Goal: Task Accomplishment & Management: Manage account settings

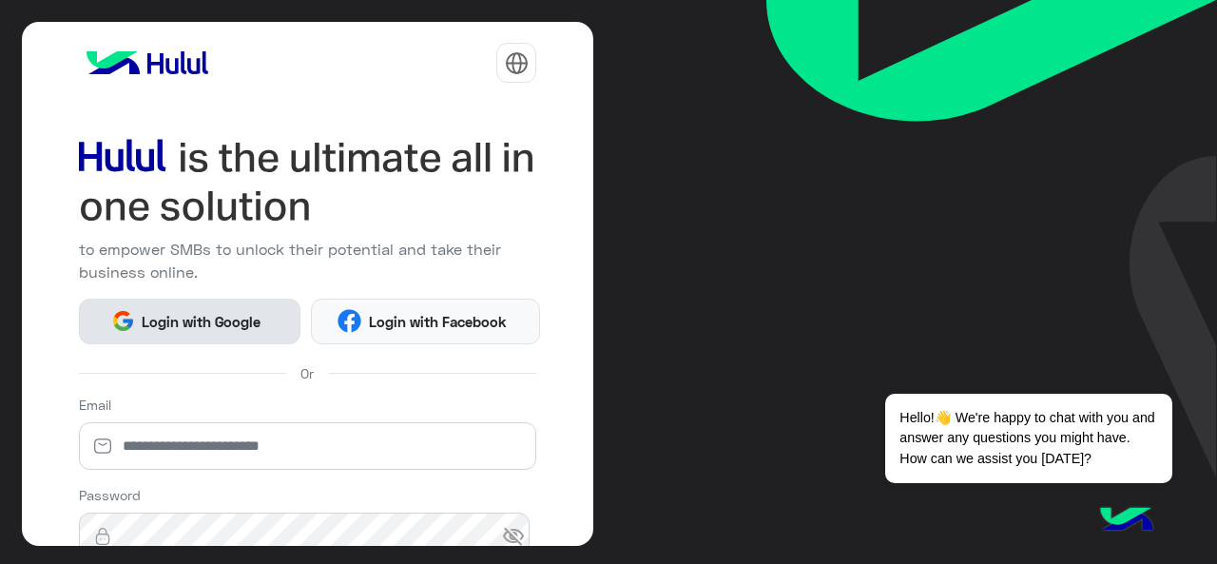
click at [154, 317] on span "Login with Google" at bounding box center [201, 322] width 133 height 22
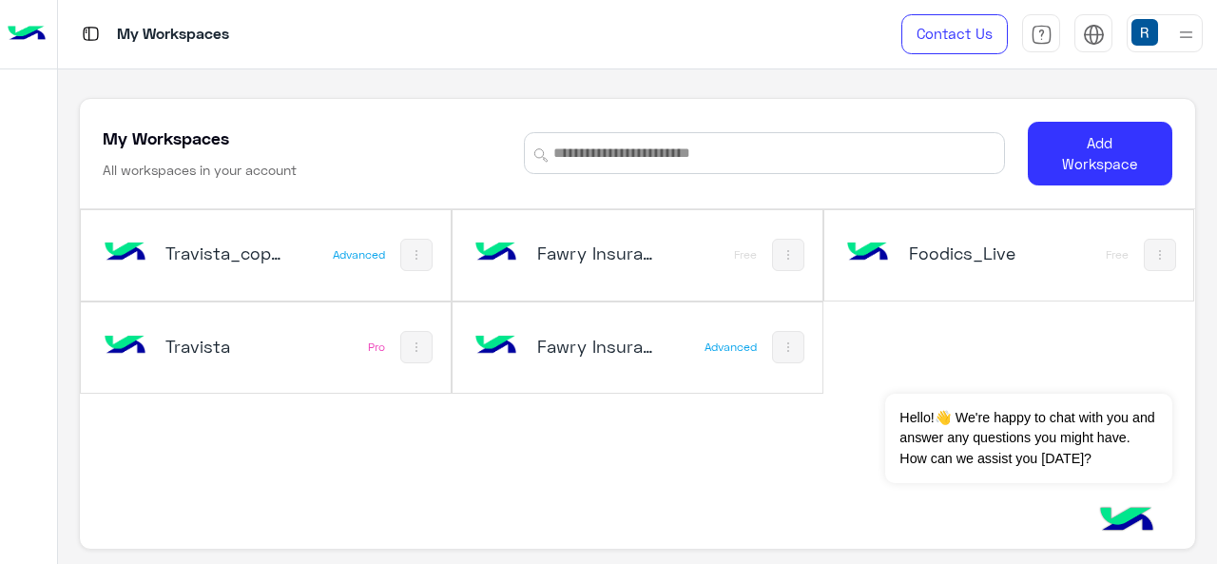
click at [599, 360] on div "Fawry Insurance Brokerage`s" at bounding box center [571, 347] width 201 height 55
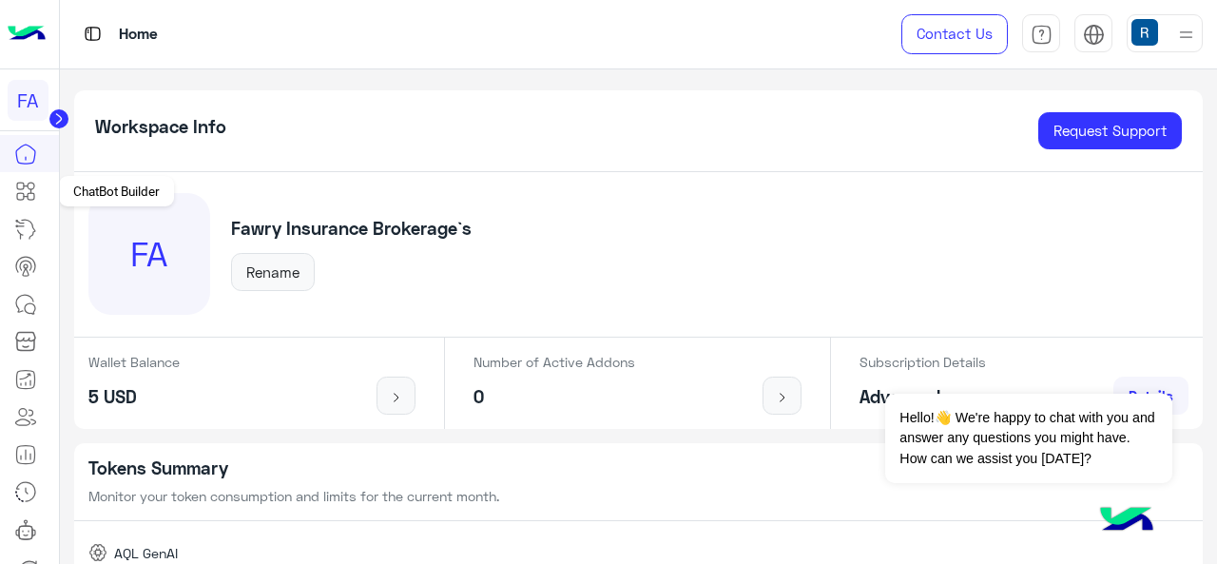
click at [44, 185] on link at bounding box center [25, 191] width 51 height 38
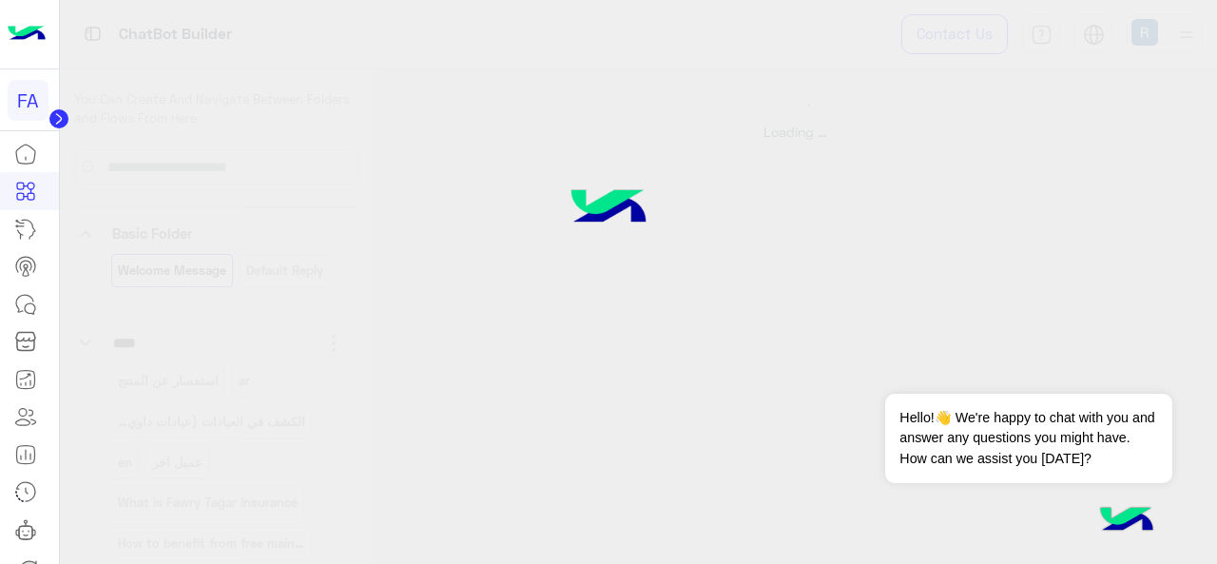
click at [60, 121] on icon at bounding box center [58, 119] width 5 height 10
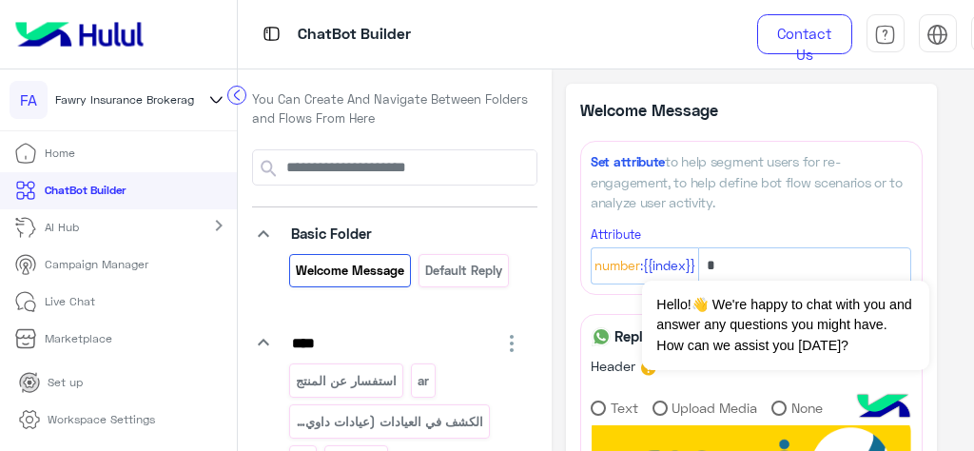
drag, startPoint x: 1209, startPoint y: 0, endPoint x: 679, endPoint y: 48, distance: 531.7
click at [679, 48] on div "ChatBot Builder" at bounding box center [483, 34] width 491 height 68
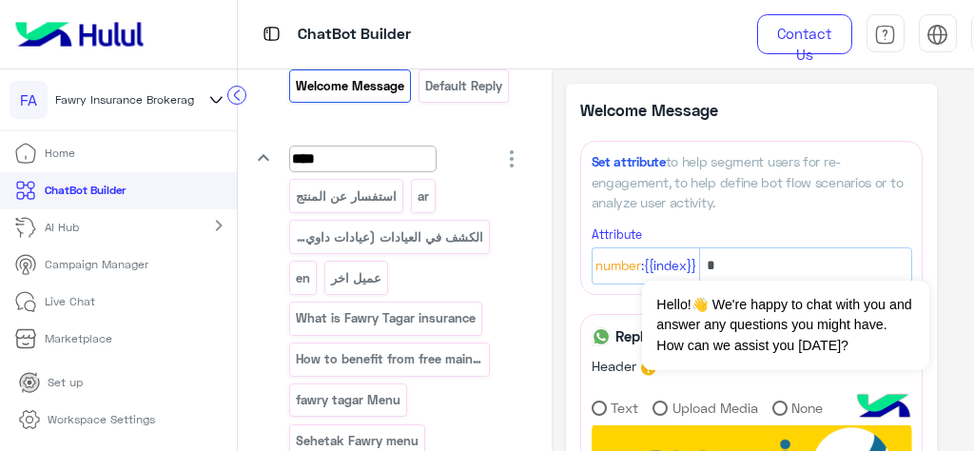
scroll to position [152, 0]
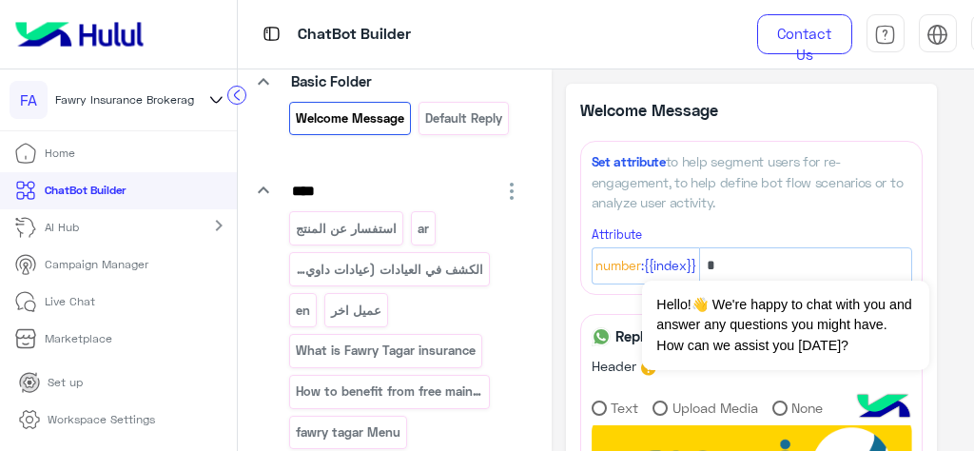
click at [277, 189] on div "keyboard_arrow_down **** استفسار عن المنتج ar الكشف في العيادات (عيادات داوي- س…" at bounding box center [394, 456] width 285 height 556
click at [274, 184] on icon "keyboard_arrow_down" at bounding box center [263, 190] width 23 height 23
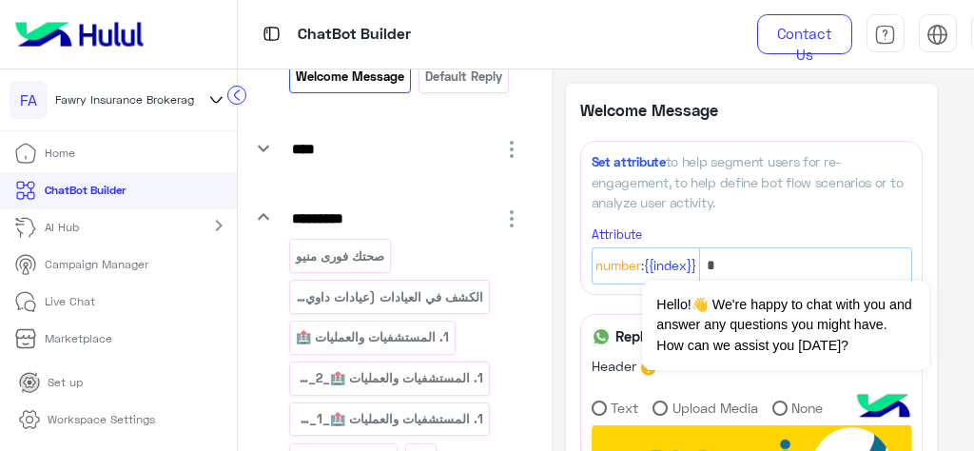
scroll to position [228, 0]
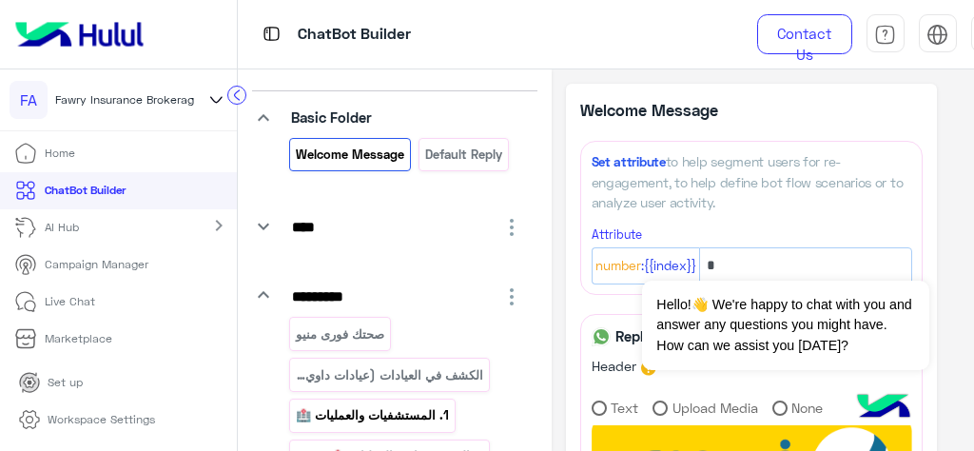
scroll to position [0, 0]
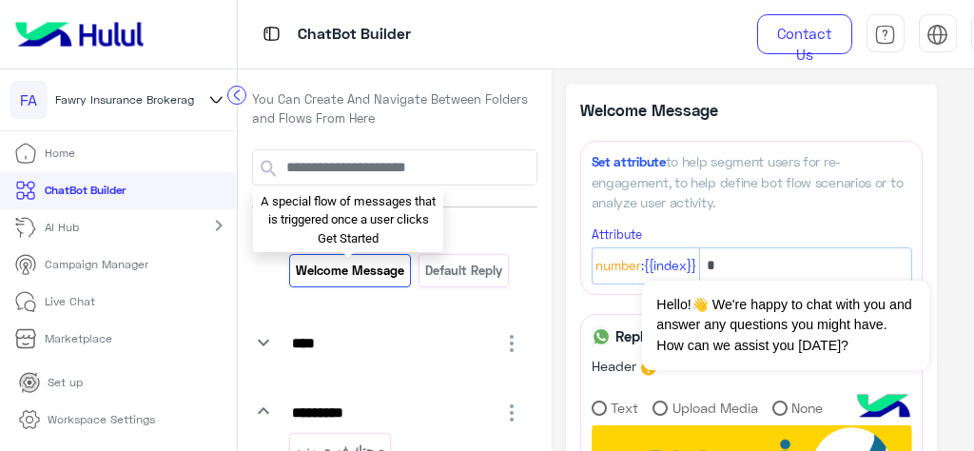
click at [345, 276] on p "Welcome Message" at bounding box center [350, 271] width 111 height 22
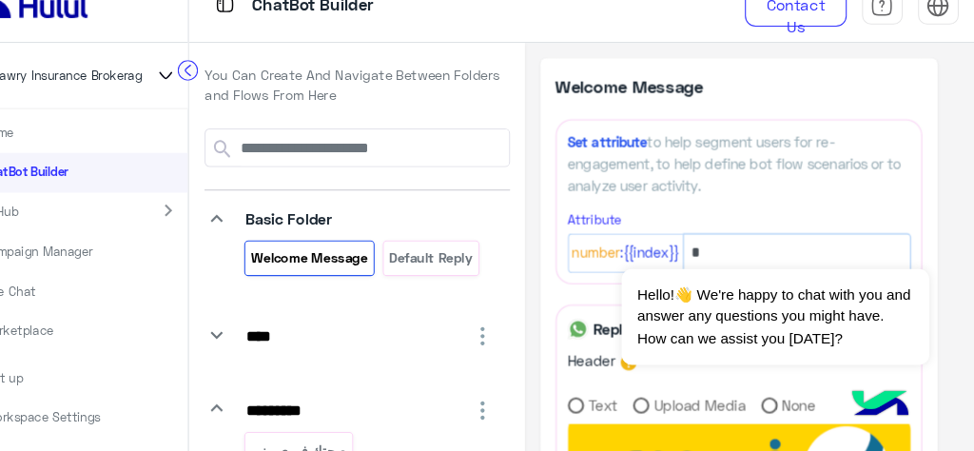
drag, startPoint x: 934, startPoint y: 254, endPoint x: 941, endPoint y: 264, distance: 12.9
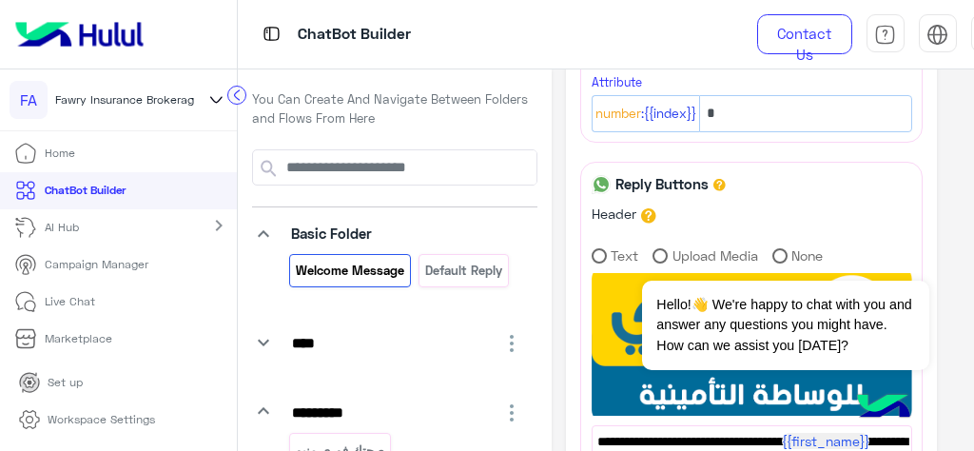
scroll to position [304, 0]
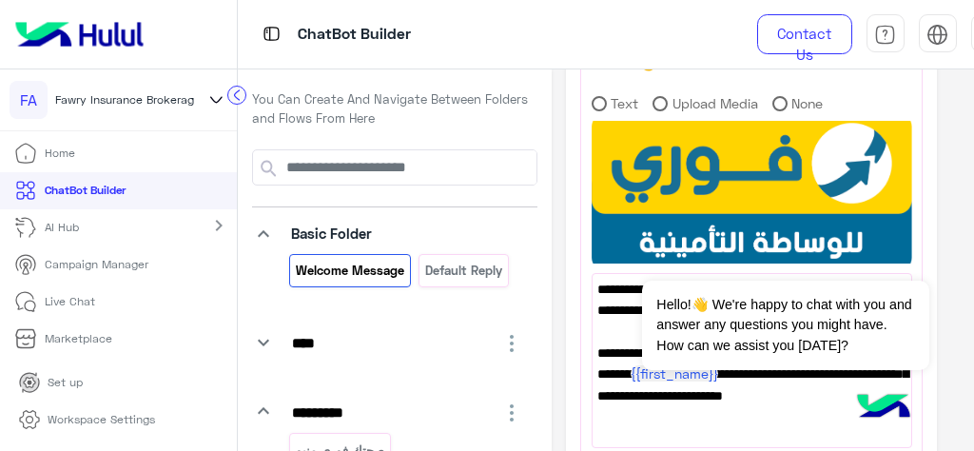
click at [957, 277] on div "**********" at bounding box center [762, 345] width 422 height 1161
click at [904, 260] on button "Dismiss ✕" at bounding box center [872, 257] width 114 height 38
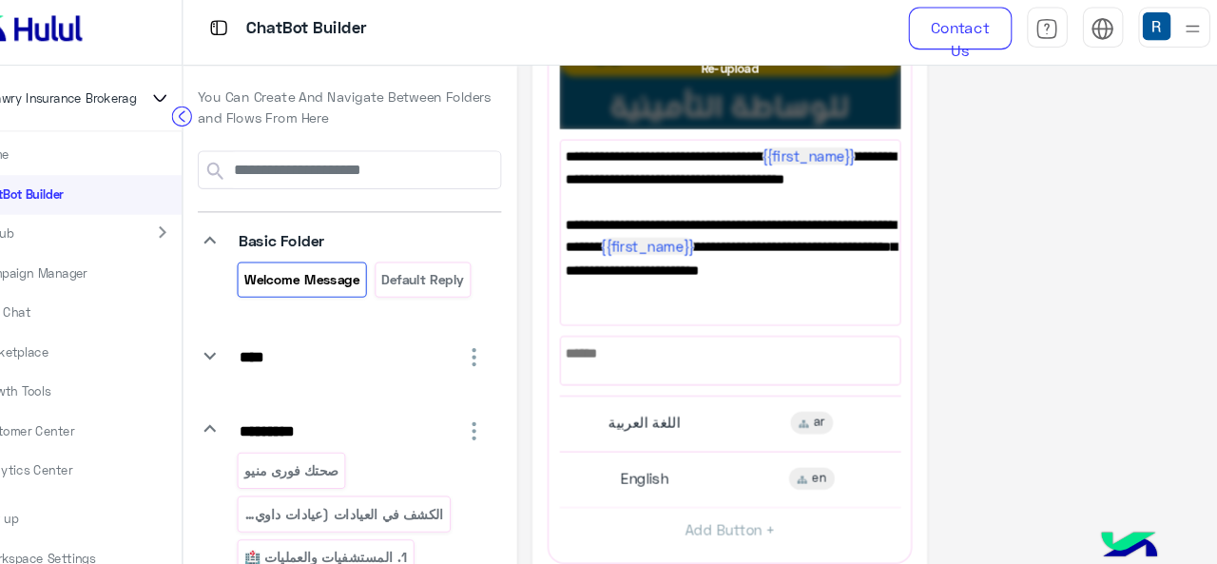
scroll to position [475, 0]
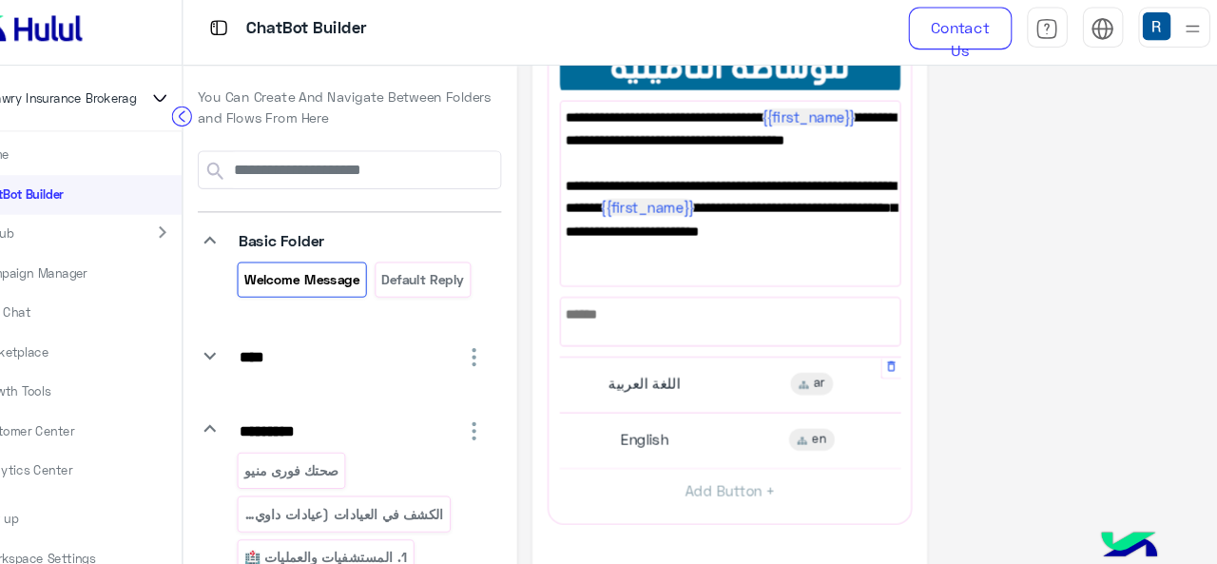
click at [755, 371] on div "اللغة العربية ar" at bounding box center [751, 368] width 306 height 37
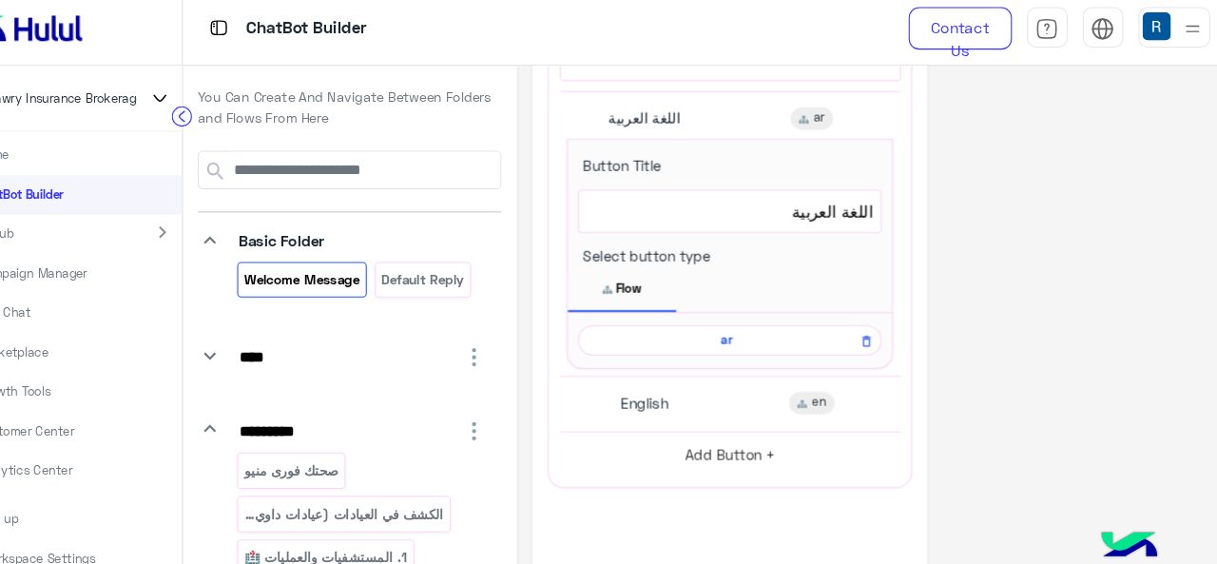
scroll to position [803, 0]
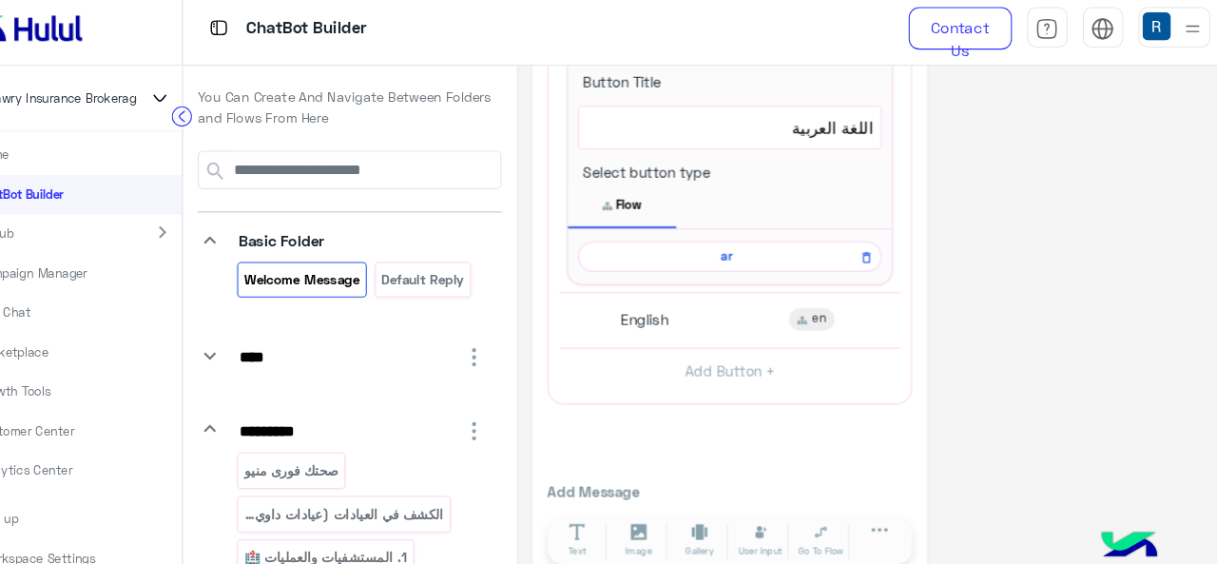
click at [747, 240] on span "ar" at bounding box center [748, 248] width 258 height 17
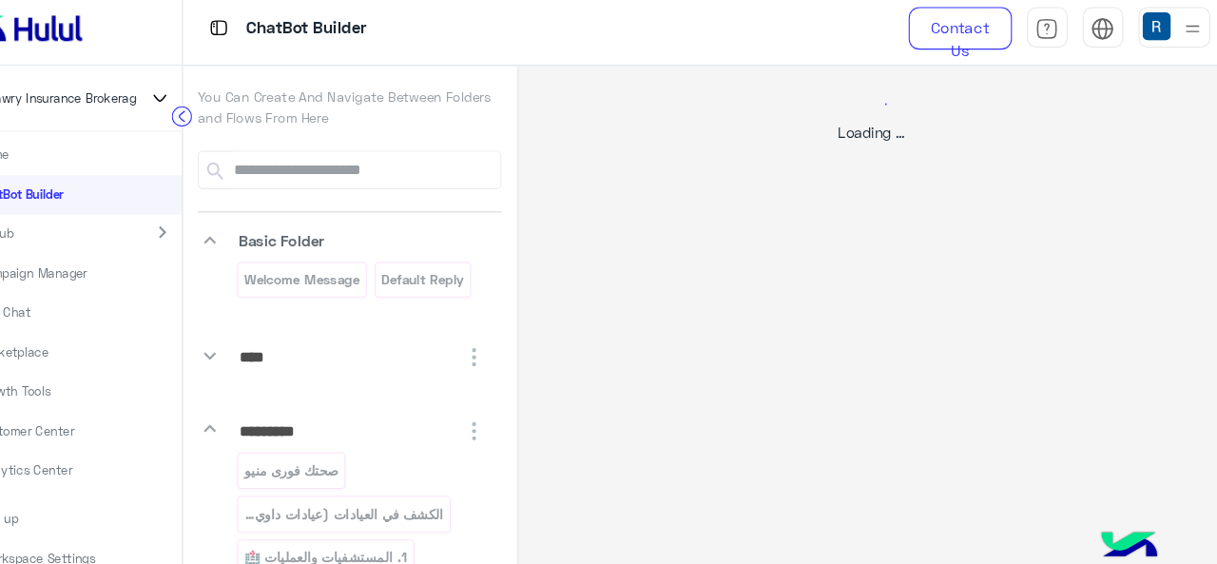
click at [747, 237] on div "Loading ..." at bounding box center [884, 351] width 666 height 564
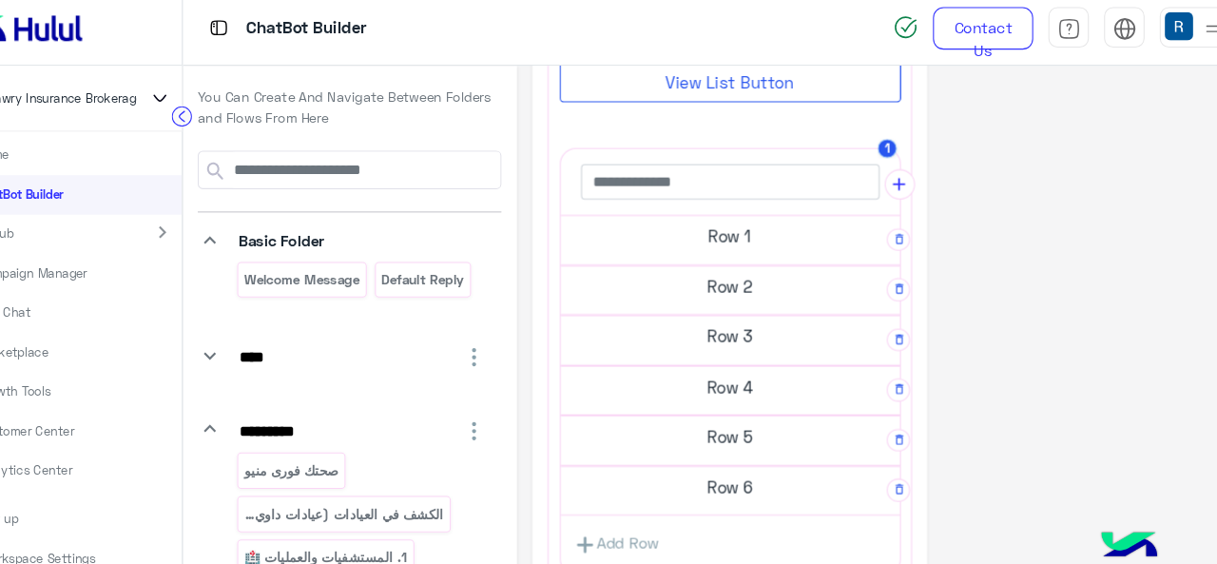
scroll to position [551, 0]
click at [744, 276] on h5 "Row 2" at bounding box center [751, 274] width 319 height 38
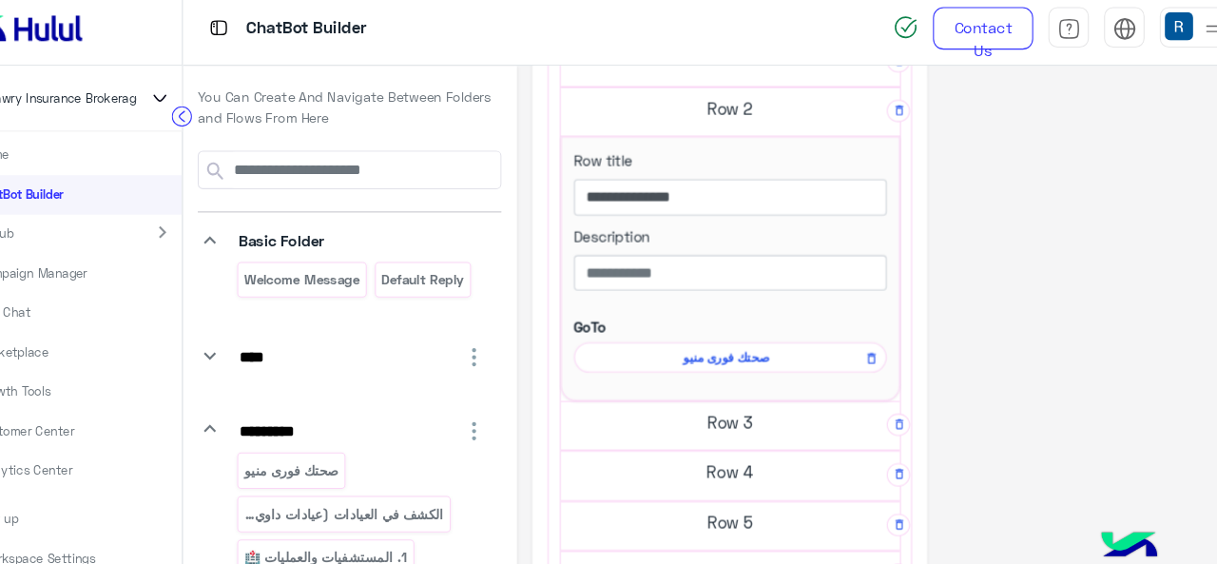
scroll to position [736, 0]
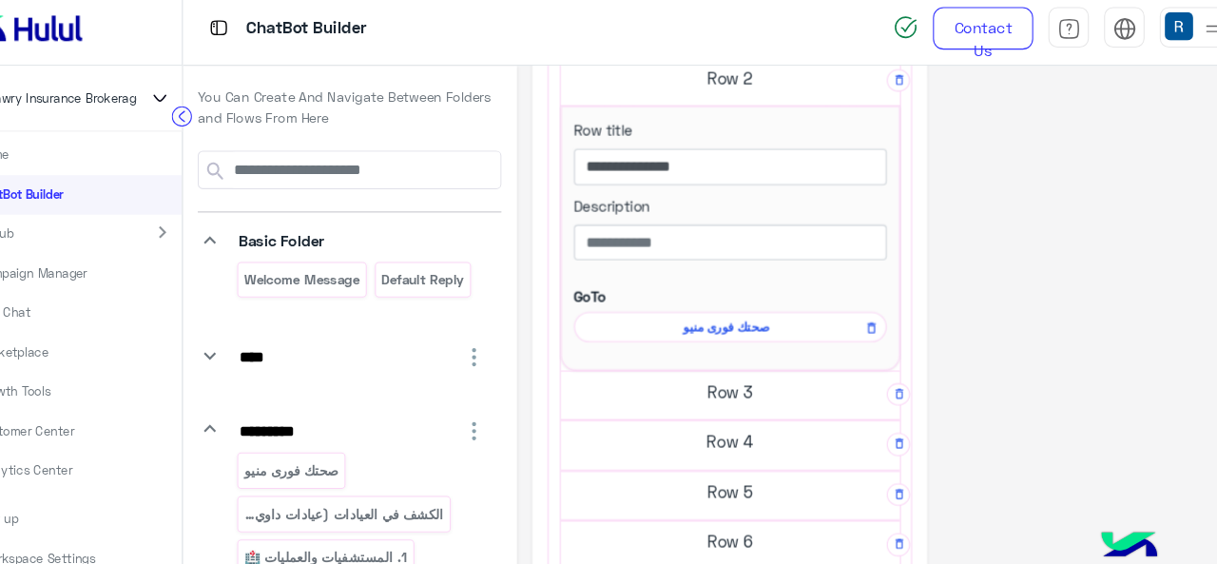
click at [725, 307] on span "صحتك فورى منيو" at bounding box center [748, 314] width 266 height 17
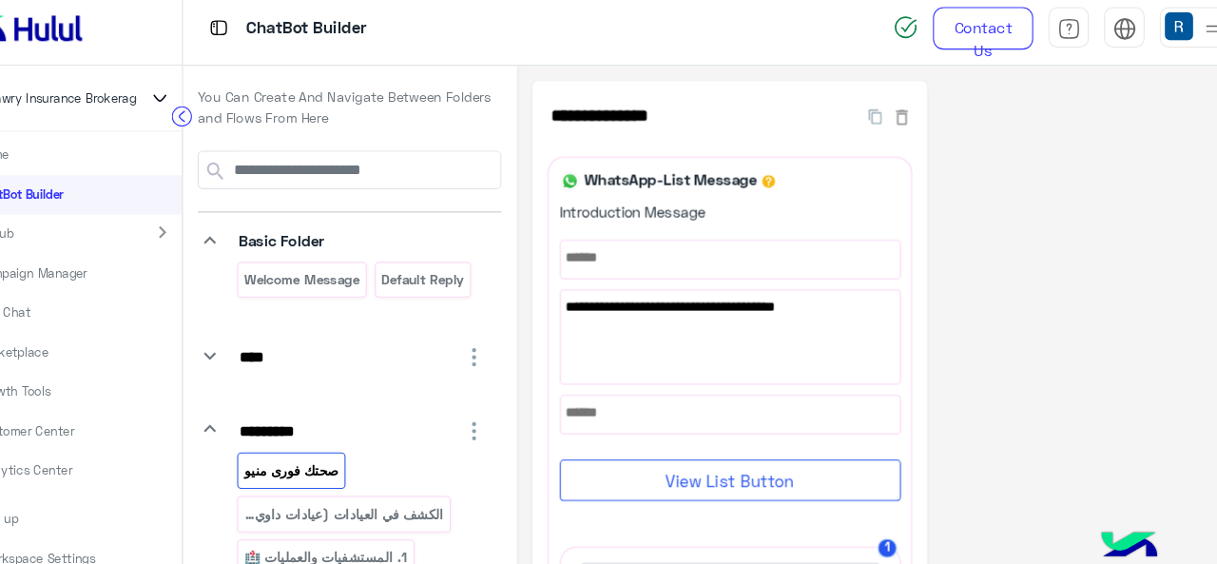
scroll to position [137, 0]
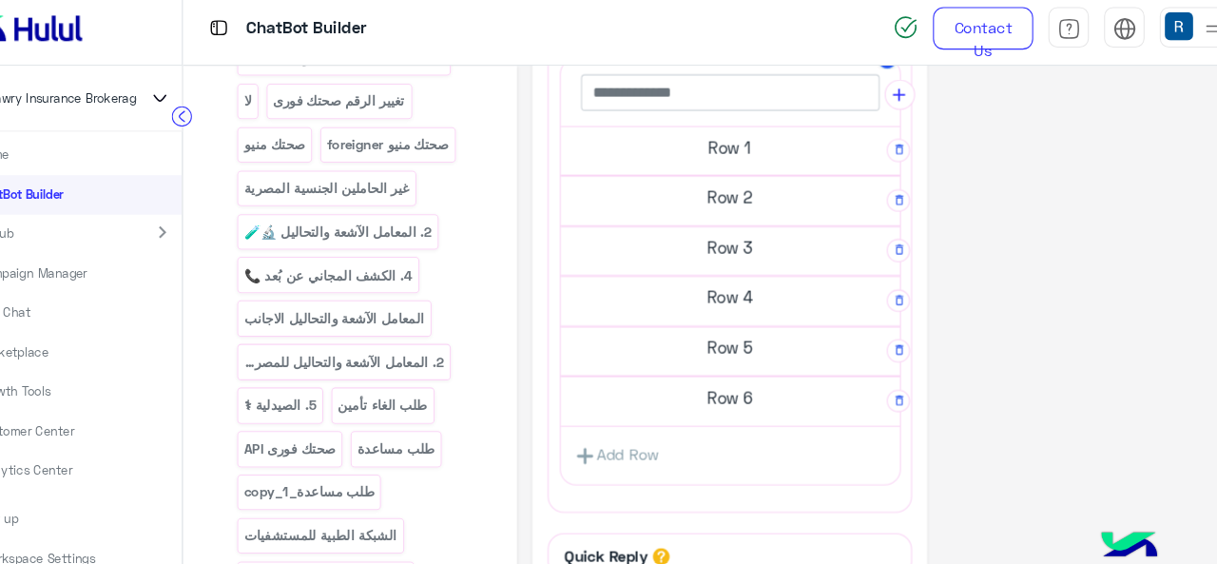
scroll to position [421, 0]
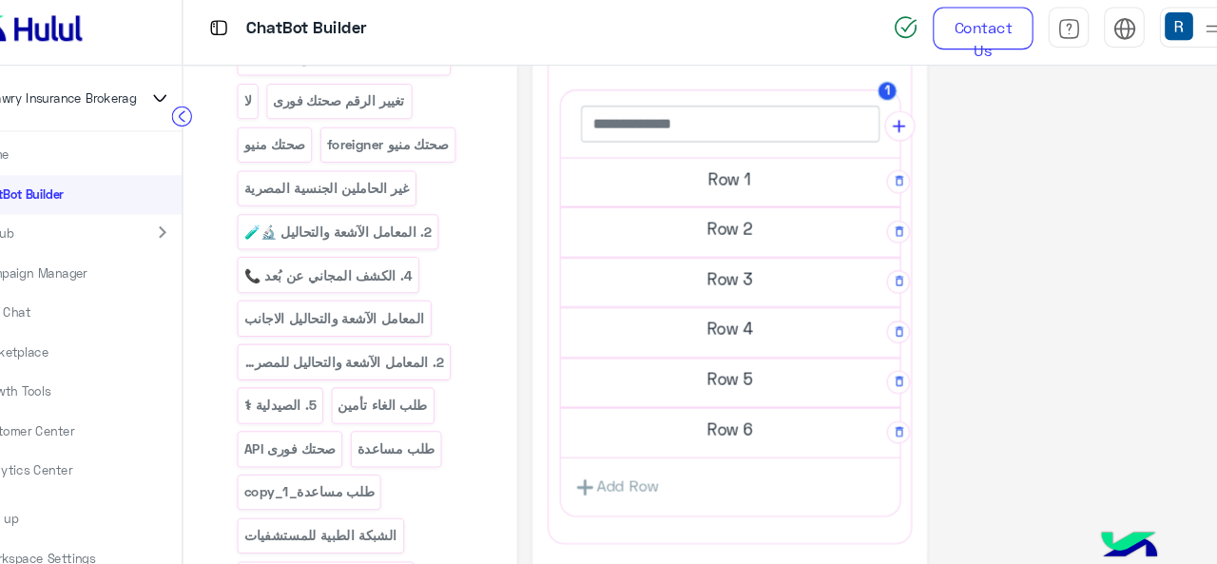
click at [768, 253] on h5 "Row 3" at bounding box center [751, 269] width 319 height 38
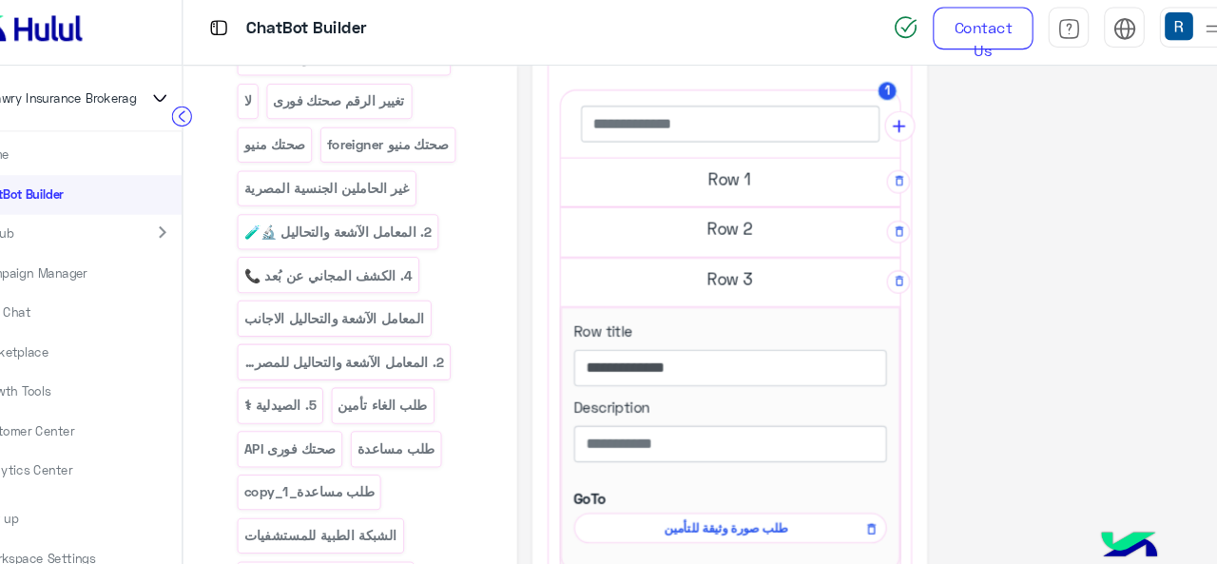
click at [762, 218] on h5 "Row 2" at bounding box center [751, 222] width 319 height 38
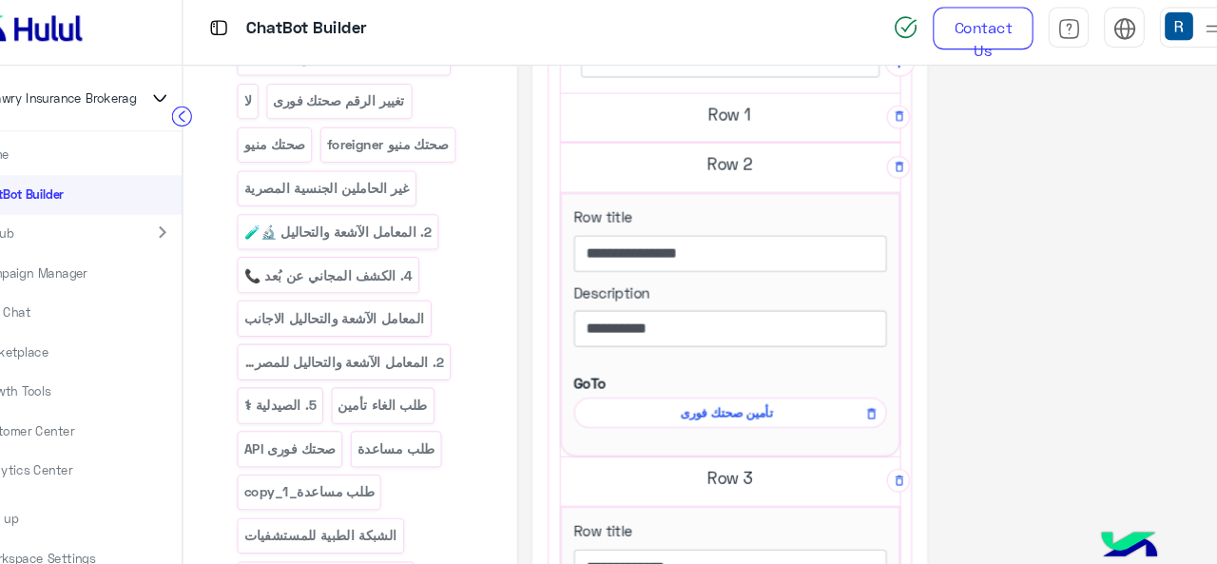
scroll to position [511, 0]
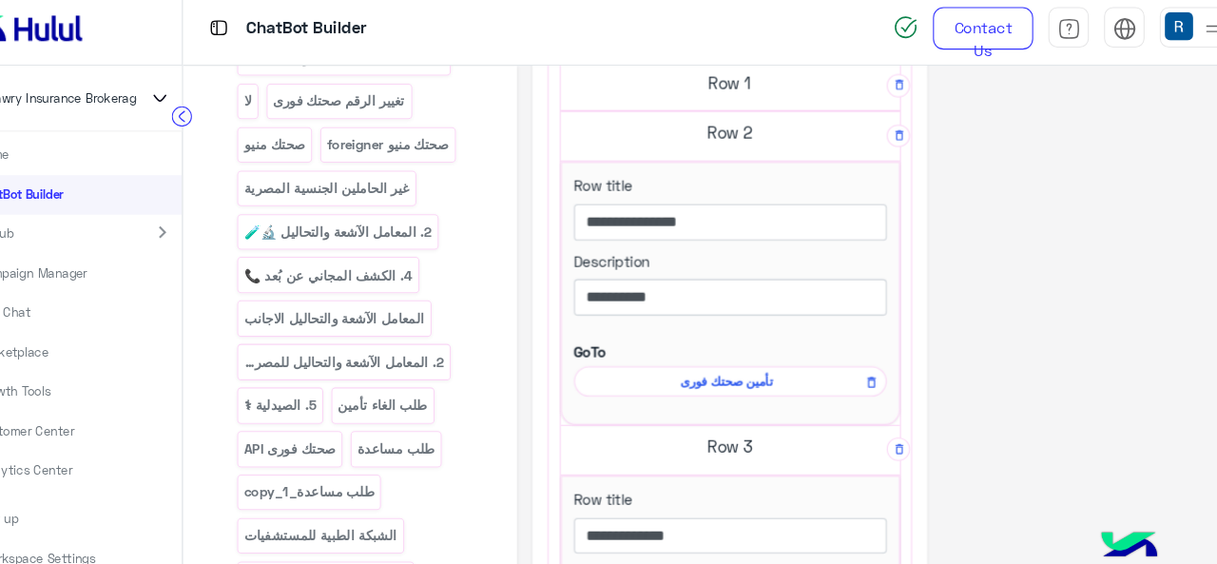
click at [760, 358] on span "تأمين صحتك فورى" at bounding box center [748, 366] width 266 height 17
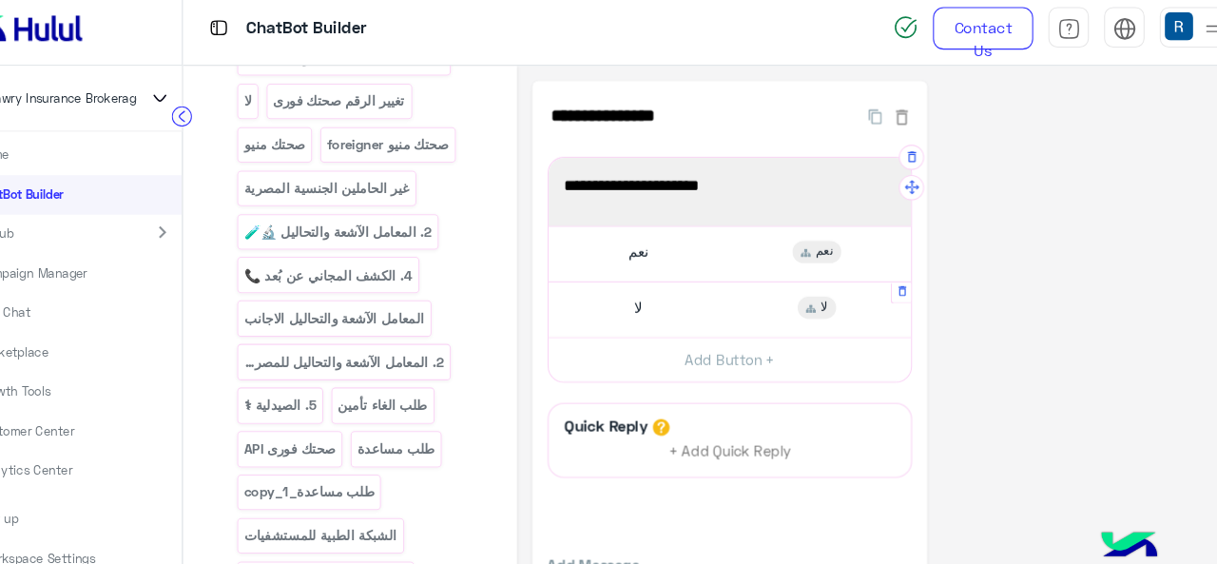
scroll to position [74, 0]
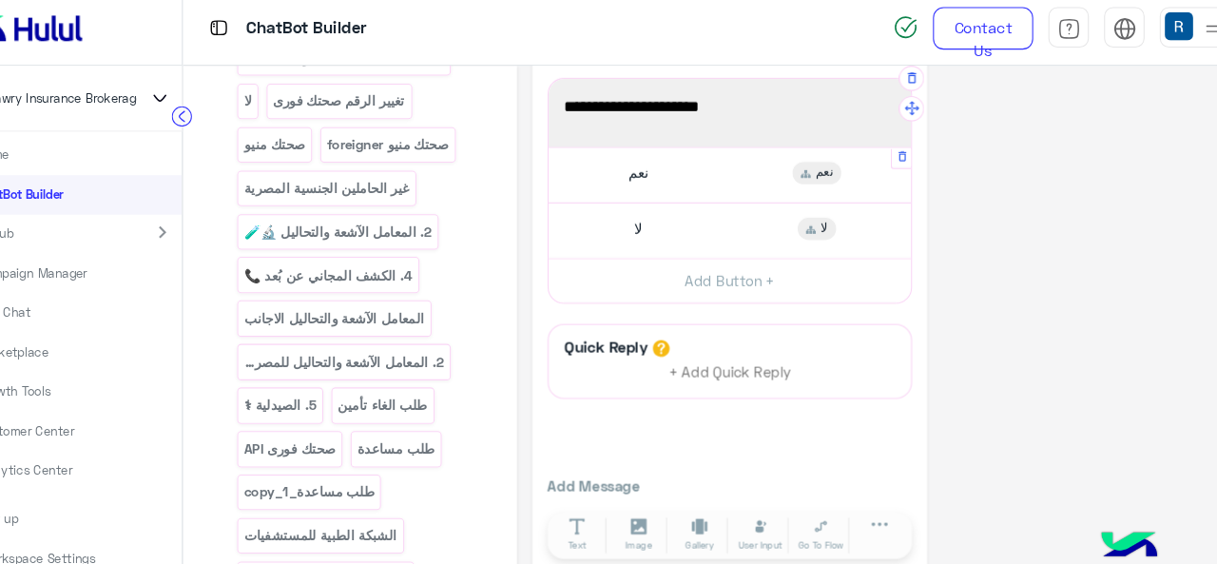
click at [831, 180] on div "نعم نعم" at bounding box center [752, 171] width 326 height 37
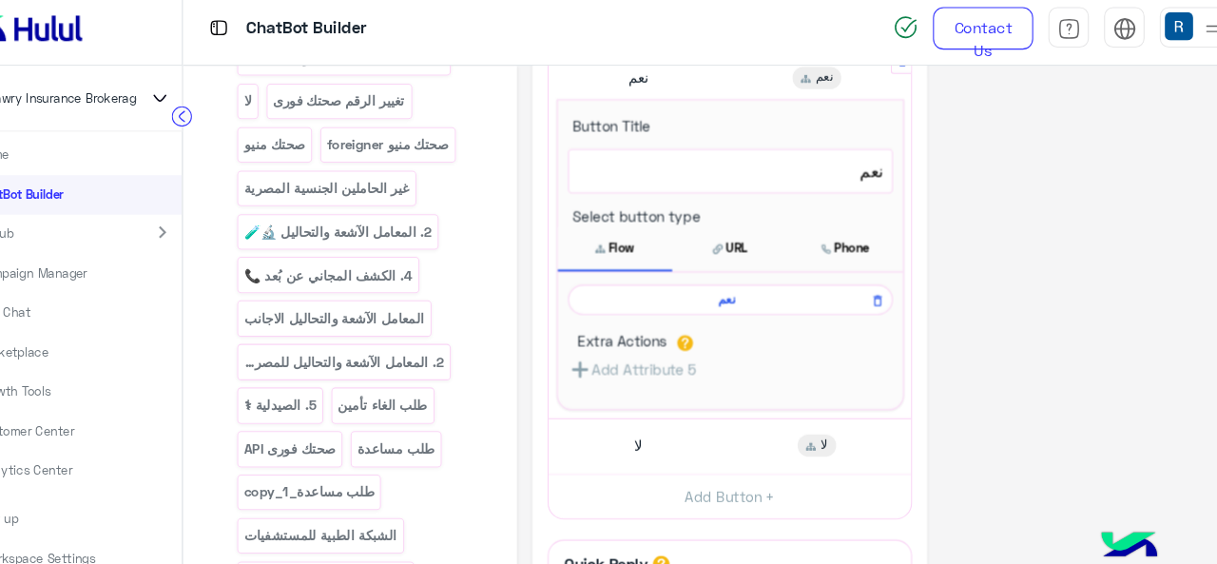
scroll to position [164, 0]
click at [770, 292] on span "نعم" at bounding box center [748, 288] width 278 height 17
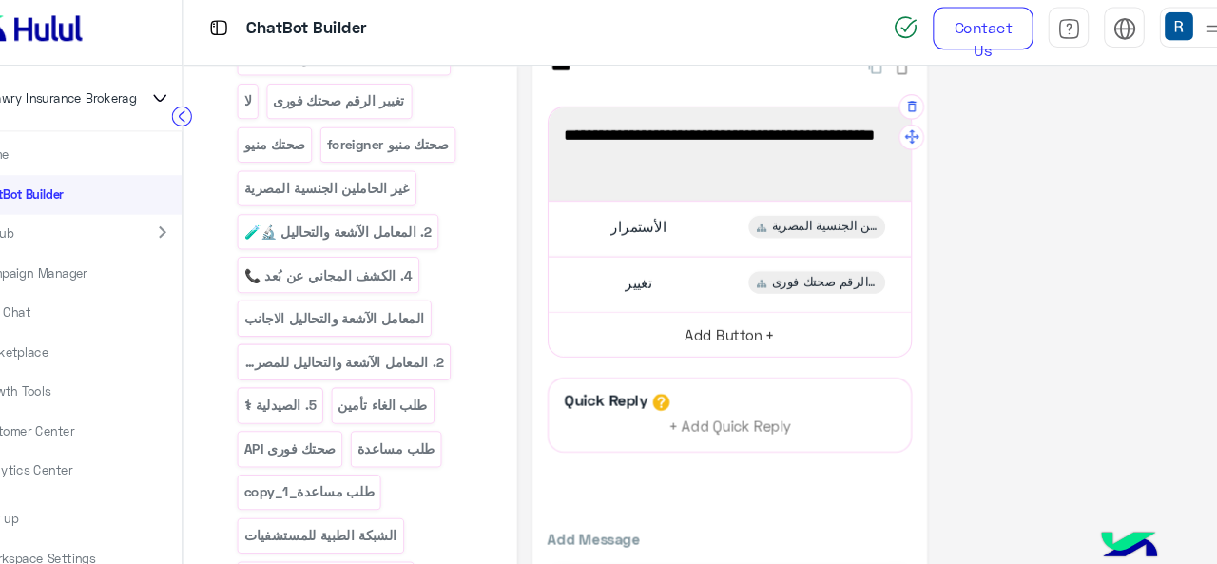
scroll to position [89, 0]
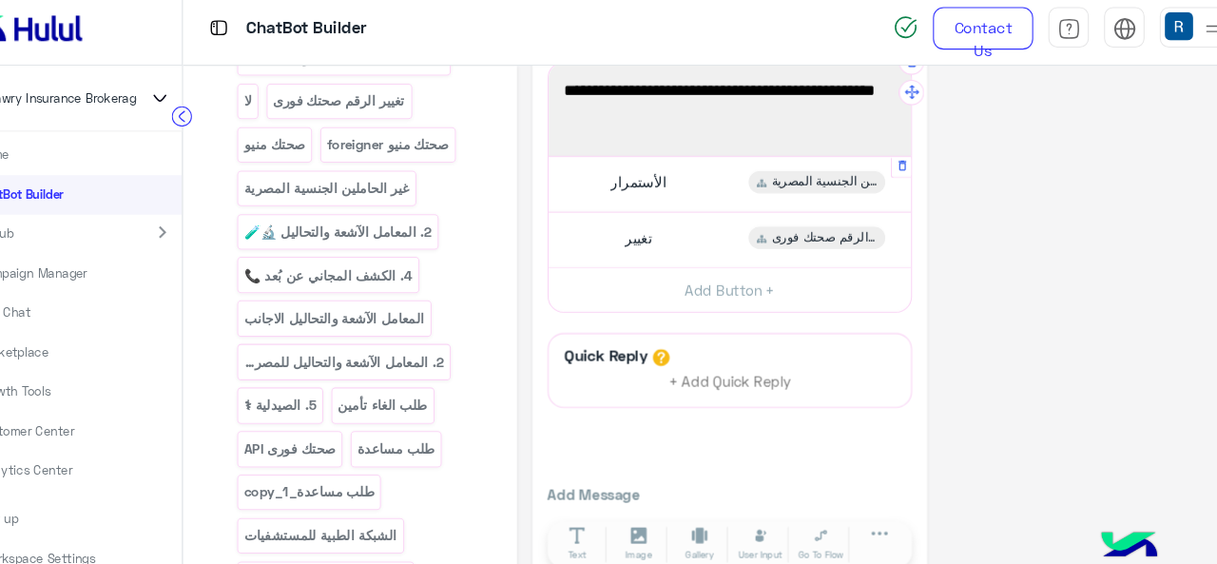
click at [776, 184] on icon at bounding box center [781, 178] width 10 height 17
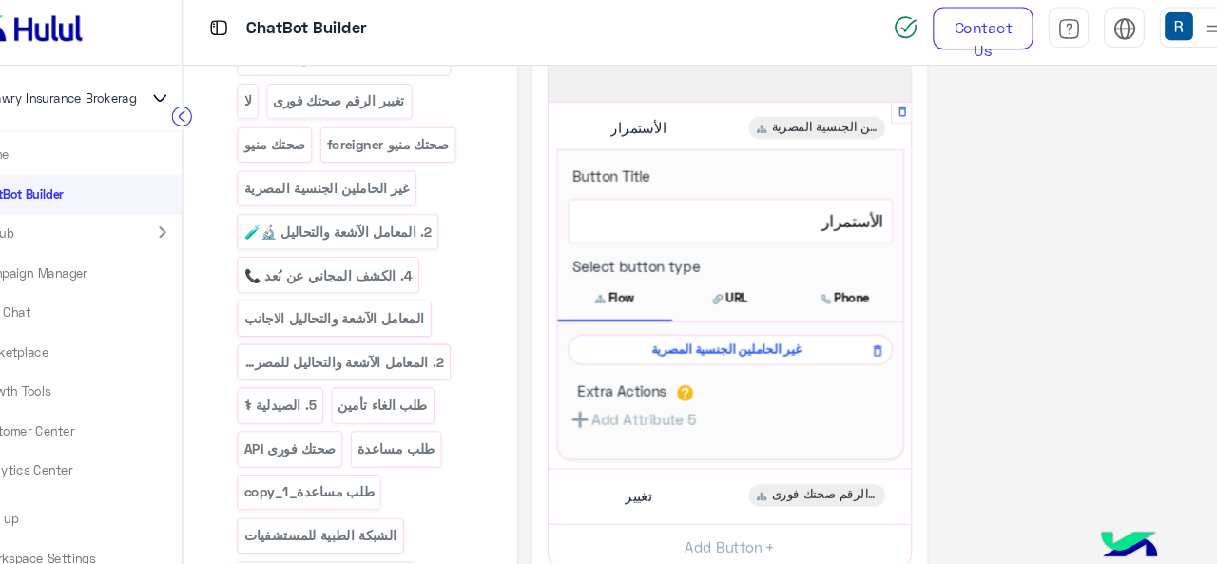
scroll to position [179, 0]
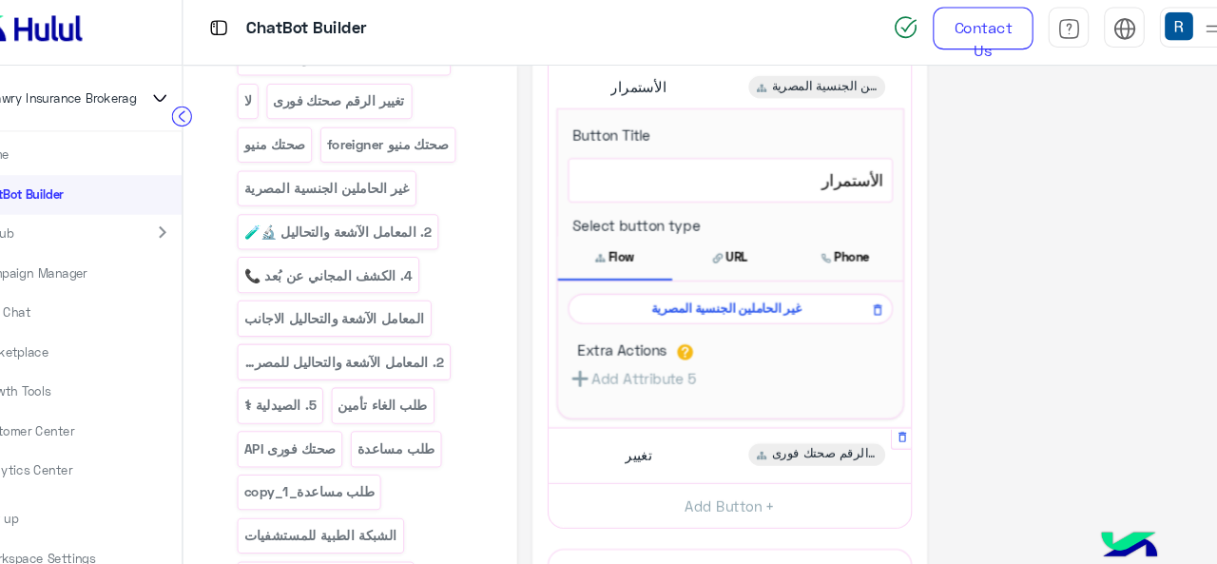
click at [794, 410] on div "تغيير تغيير الرقم صحتك فورى Button Title ***** 75 تغيير Select button type Flow…" at bounding box center [751, 435] width 340 height 51
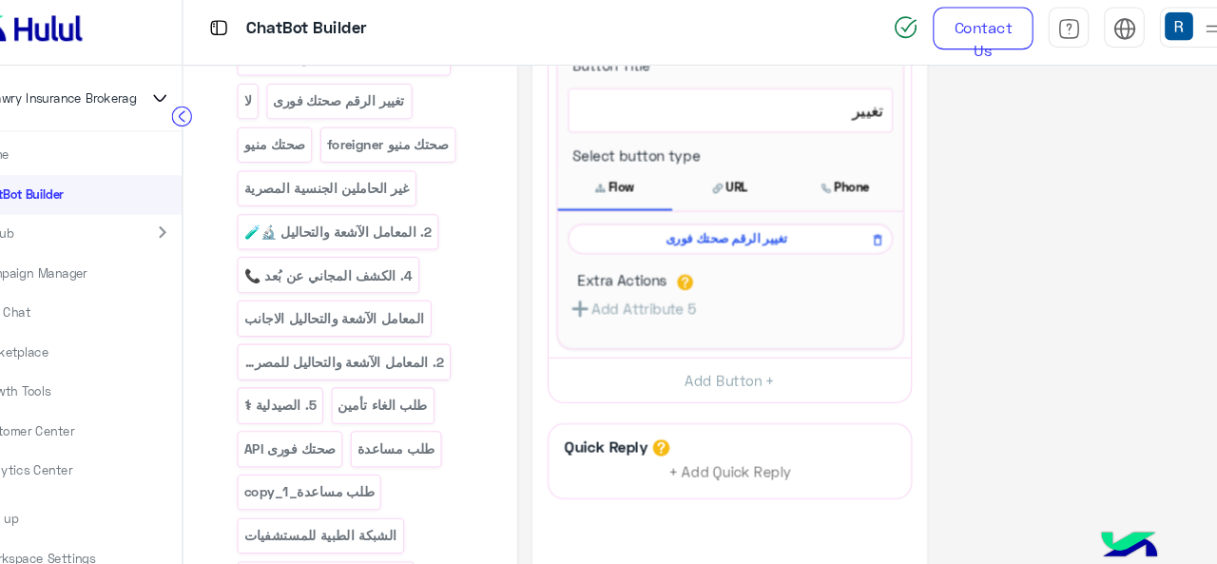
scroll to position [268, 0]
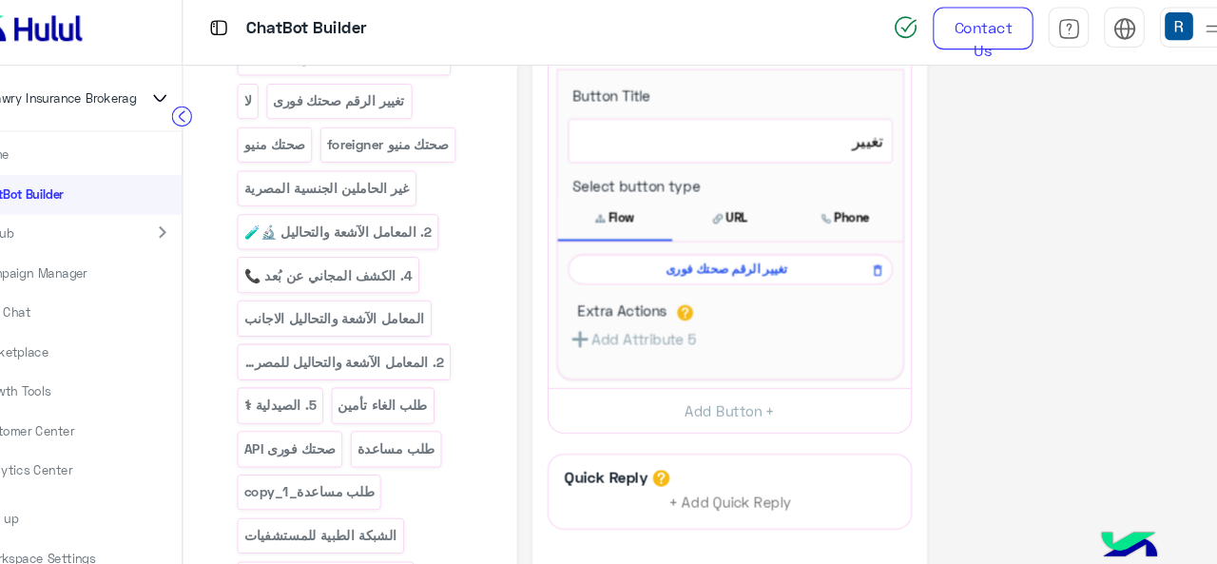
click at [771, 261] on span "تغيير الرقم صحتك فورى" at bounding box center [748, 260] width 278 height 17
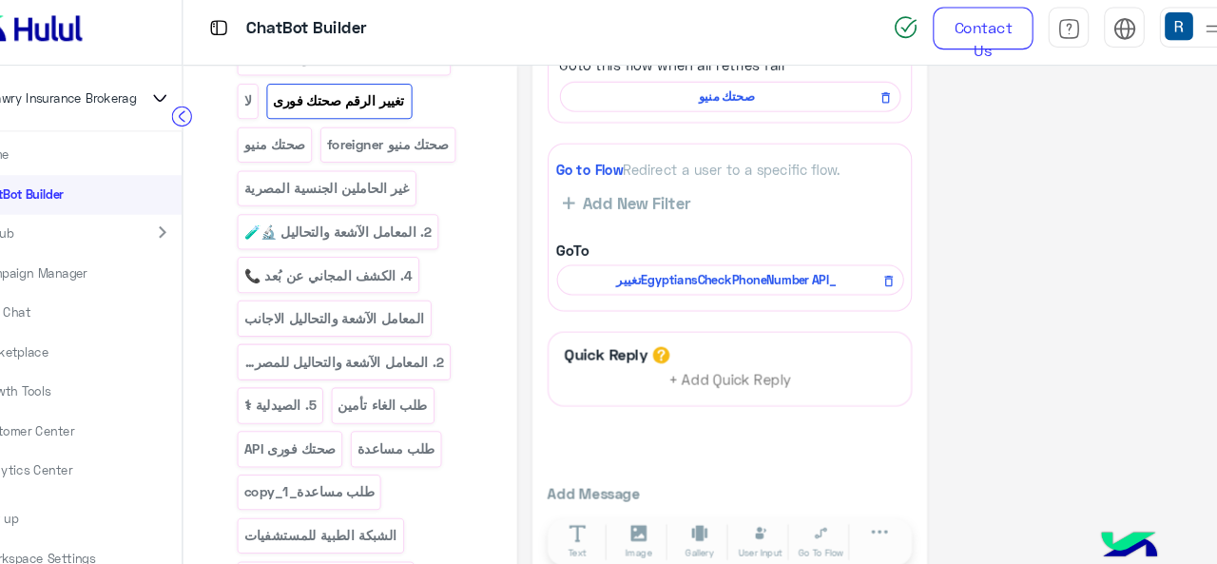
scroll to position [571, 0]
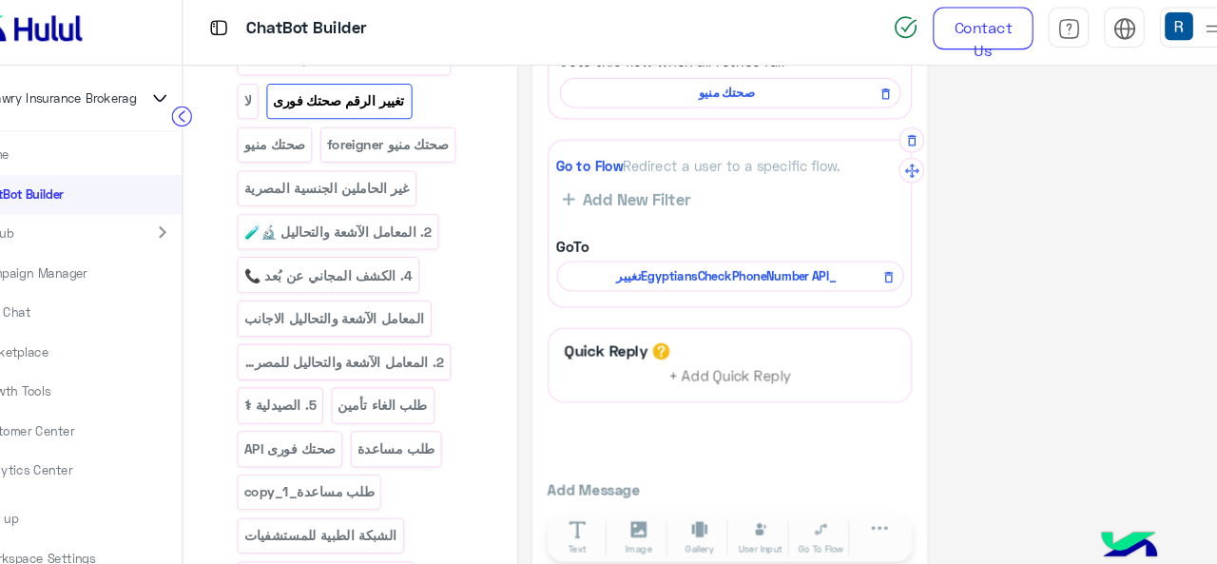
click at [773, 259] on span "تغييرEgyptiansCheckPhoneNumber API_" at bounding box center [748, 267] width 299 height 17
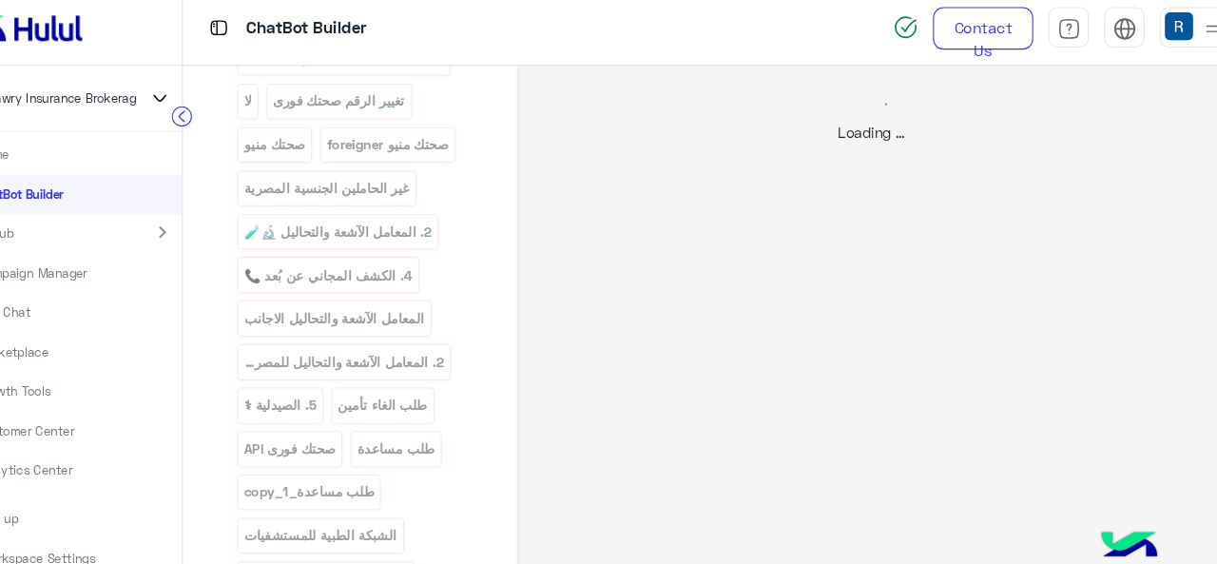
select select "****"
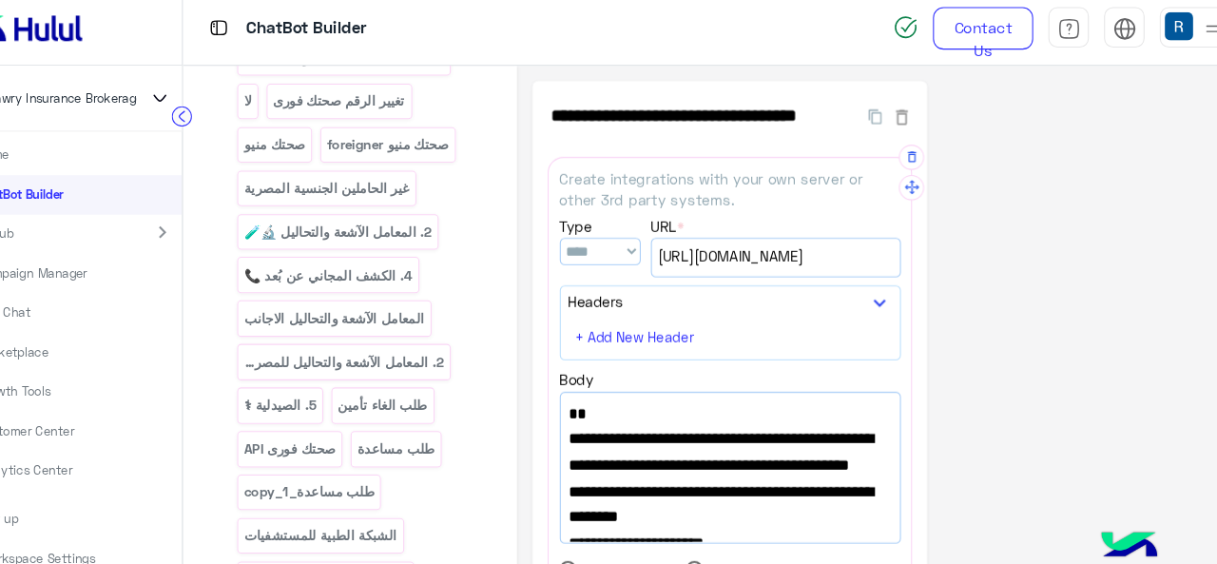
click at [751, 234] on div "https://integrations.widebot.net/api/FawrySubscription/CheckNumber" at bounding box center [794, 249] width 233 height 35
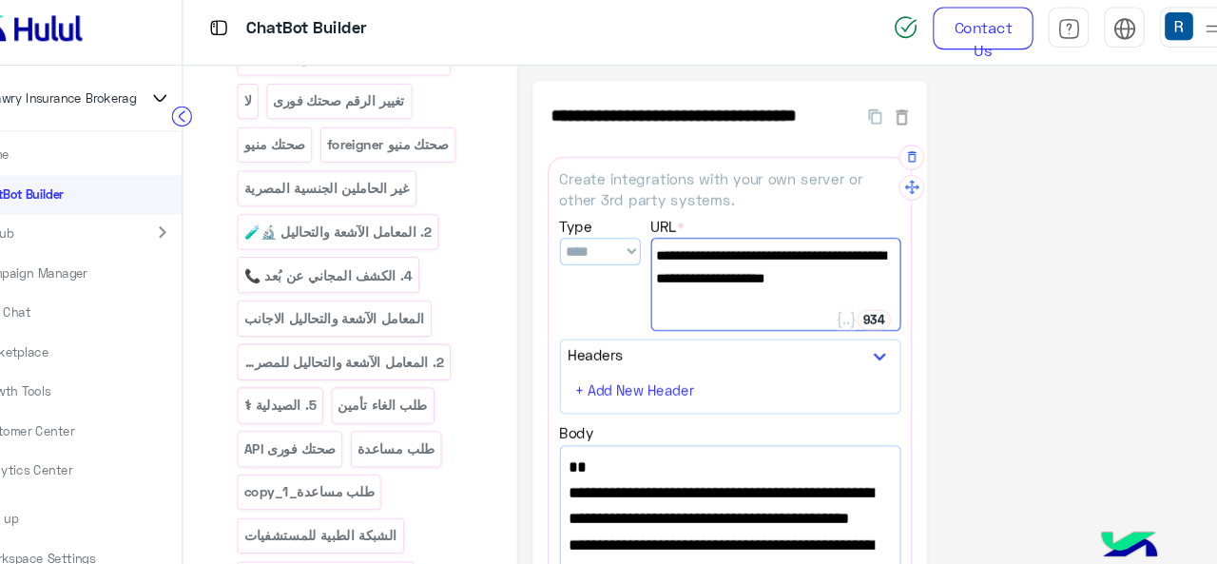
drag, startPoint x: 732, startPoint y: 289, endPoint x: 687, endPoint y: 283, distance: 45.1
click at [687, 258] on span "https://integrations.widebot.net/api/FawrySubscription/CheckNumber" at bounding box center [794, 247] width 223 height 21
click at [639, 252] on select "*** **** *** ******" at bounding box center [629, 244] width 76 height 26
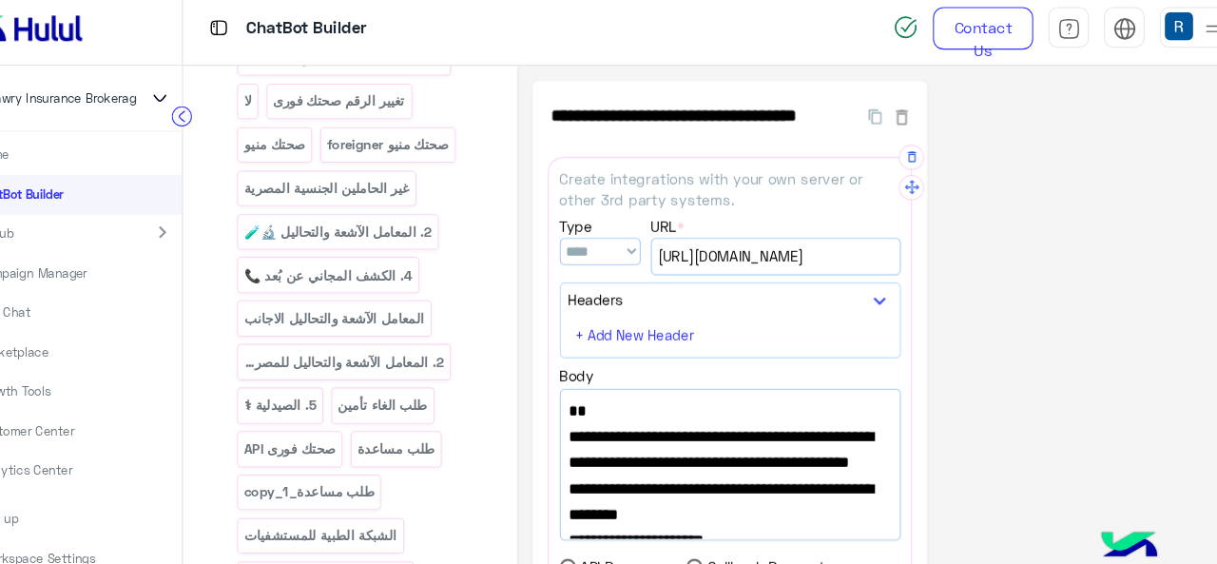
click at [591, 231] on select "*** **** *** ******" at bounding box center [629, 244] width 76 height 26
click at [770, 257] on span "https://integrations.widebot.net/api/FawrySubscription/CheckNumber" at bounding box center [795, 248] width 222 height 21
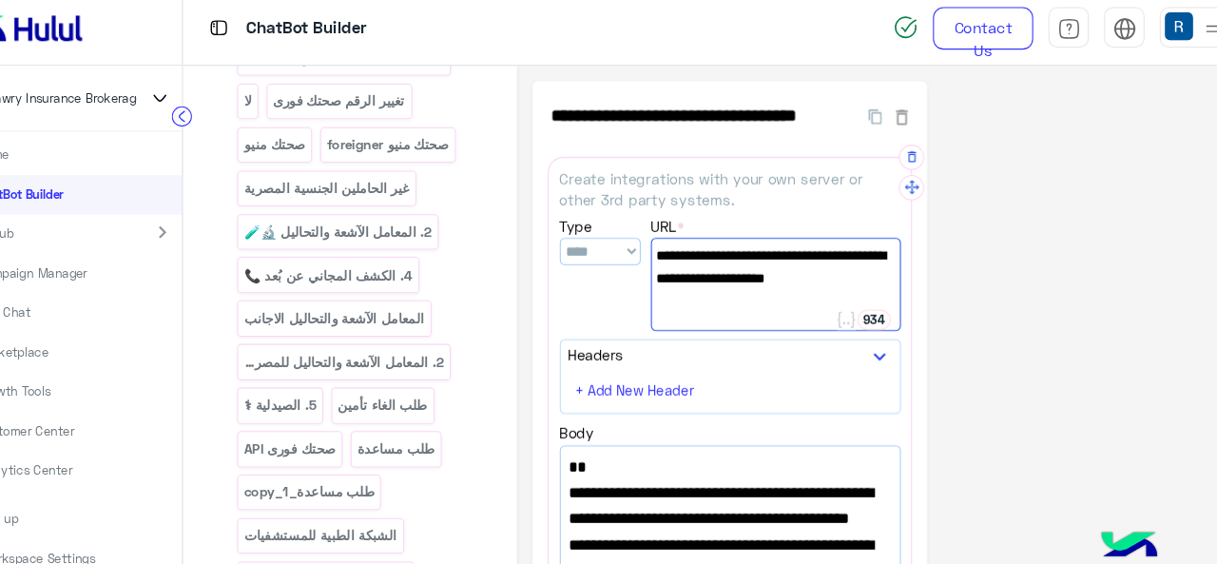
click at [789, 250] on span "https://integrations.widebot.net/api/FawrySubscription/CheckNumber" at bounding box center [794, 247] width 223 height 21
click at [980, 379] on div "**********" at bounding box center [884, 543] width 637 height 918
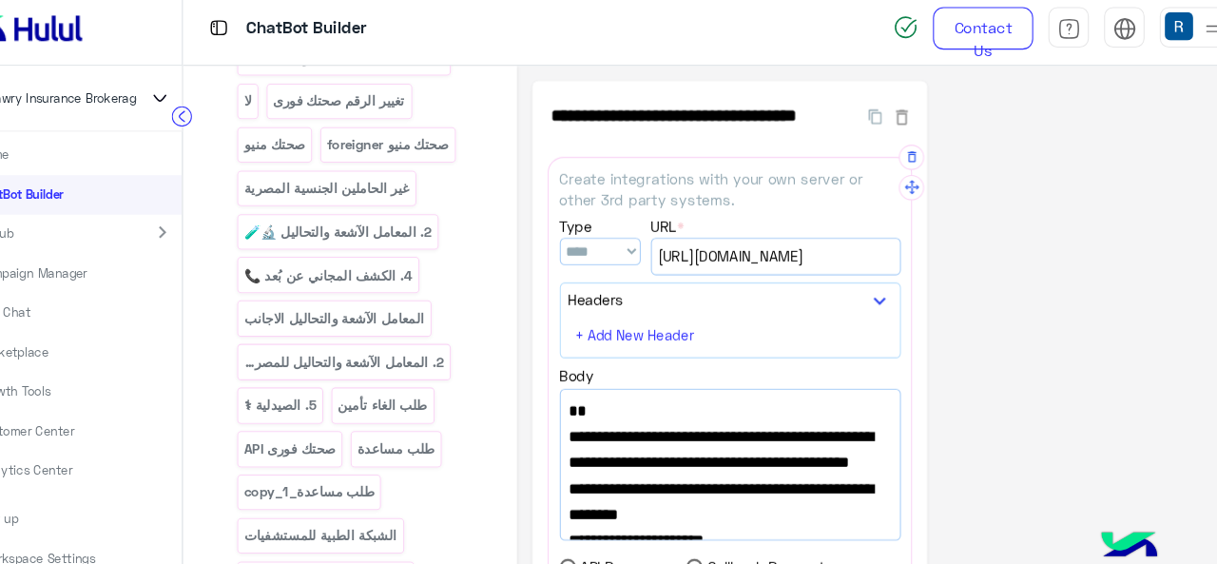
click at [813, 238] on span "https://integrations.widebot.net/api/FawrySubscription/CheckNumber" at bounding box center [795, 248] width 222 height 21
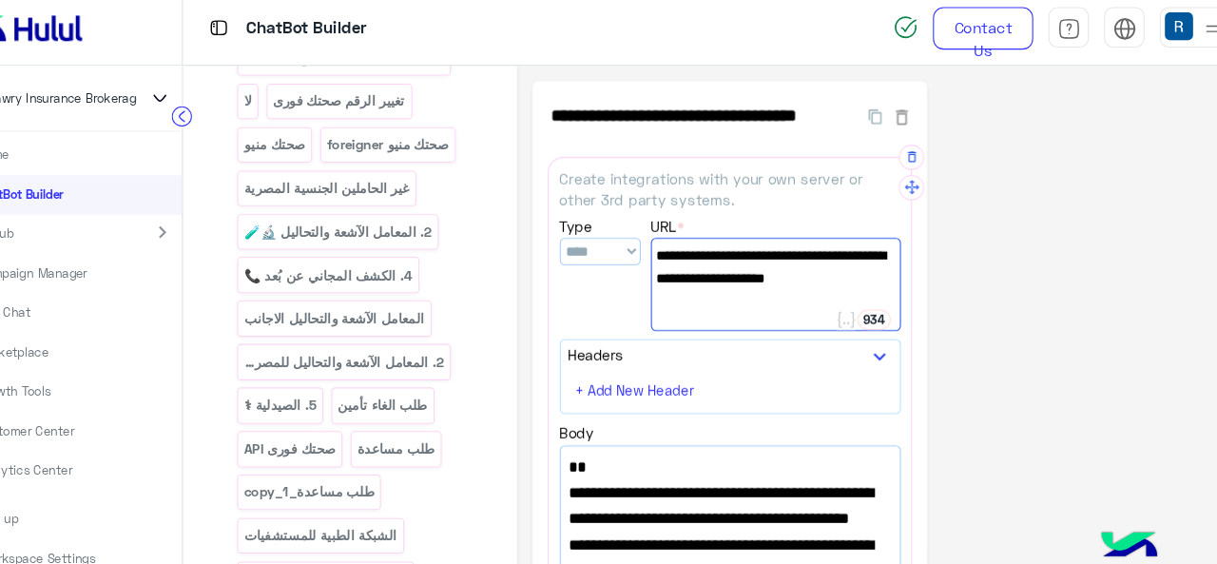
drag, startPoint x: 718, startPoint y: 267, endPoint x: 812, endPoint y: 274, distance: 94.4
click at [812, 258] on span "https://integrations.widebot.net/api/FawrySubscription/CheckNumber" at bounding box center [794, 247] width 223 height 21
click at [716, 258] on span "https://integrations.widebot.net/api/FawrySubscription/CheckNumber" at bounding box center [794, 247] width 223 height 21
drag, startPoint x: 716, startPoint y: 267, endPoint x: 764, endPoint y: 268, distance: 47.6
click at [764, 258] on span "https://integrations.widebot.net/api/FawrySubscription/CheckNumber" at bounding box center [794, 247] width 223 height 21
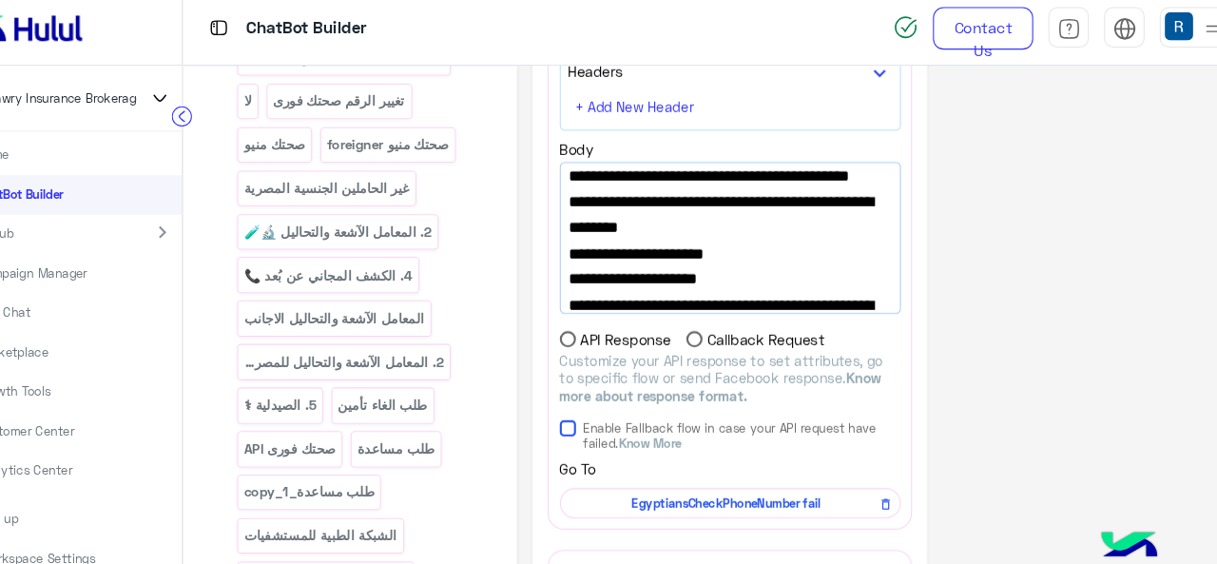
scroll to position [38, 0]
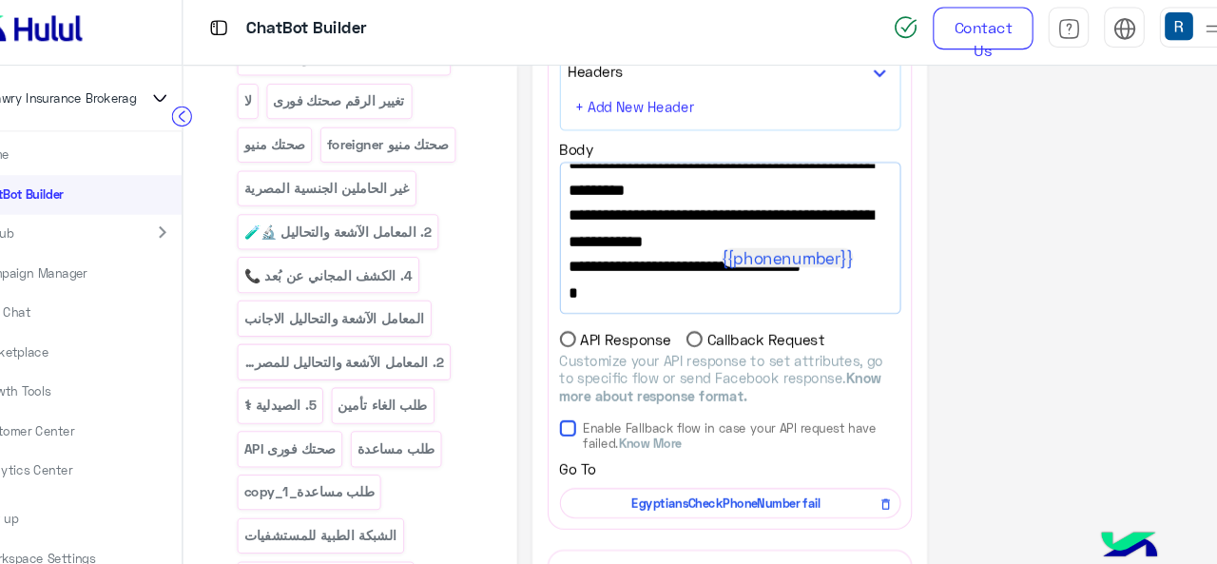
click at [751, 188] on span ""failure_flow_name" : "EgyptiansCheckPhoneNumber fail"," at bounding box center [751, 164] width 303 height 48
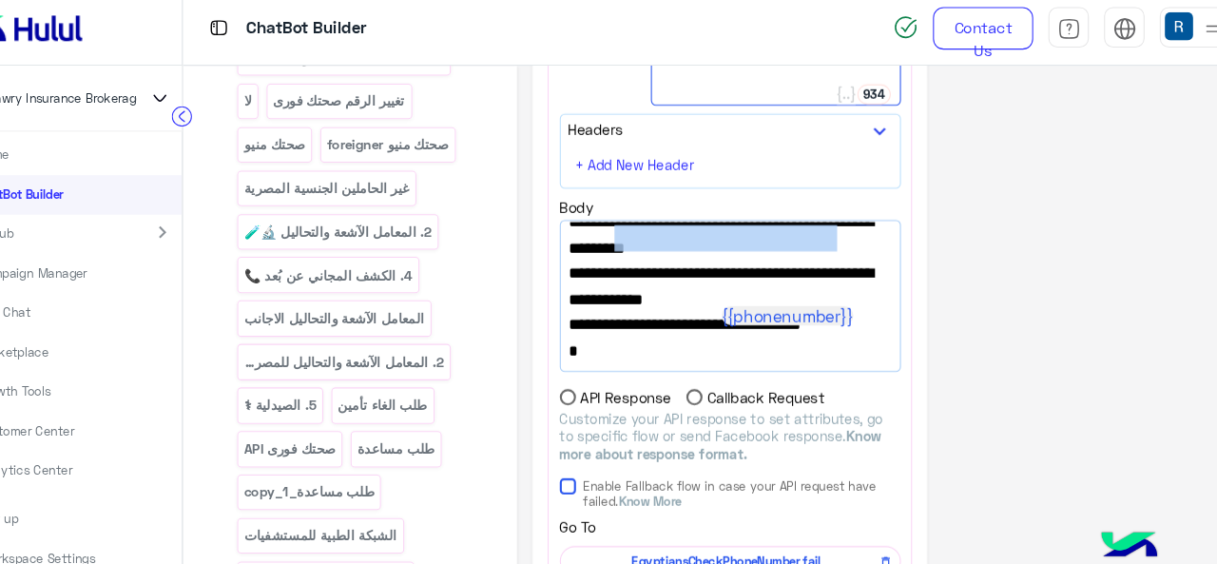
click at [751, 213] on span ""failure_flow_name" : "EgyptiansCheckPhoneNumber fail"," at bounding box center [751, 218] width 303 height 48
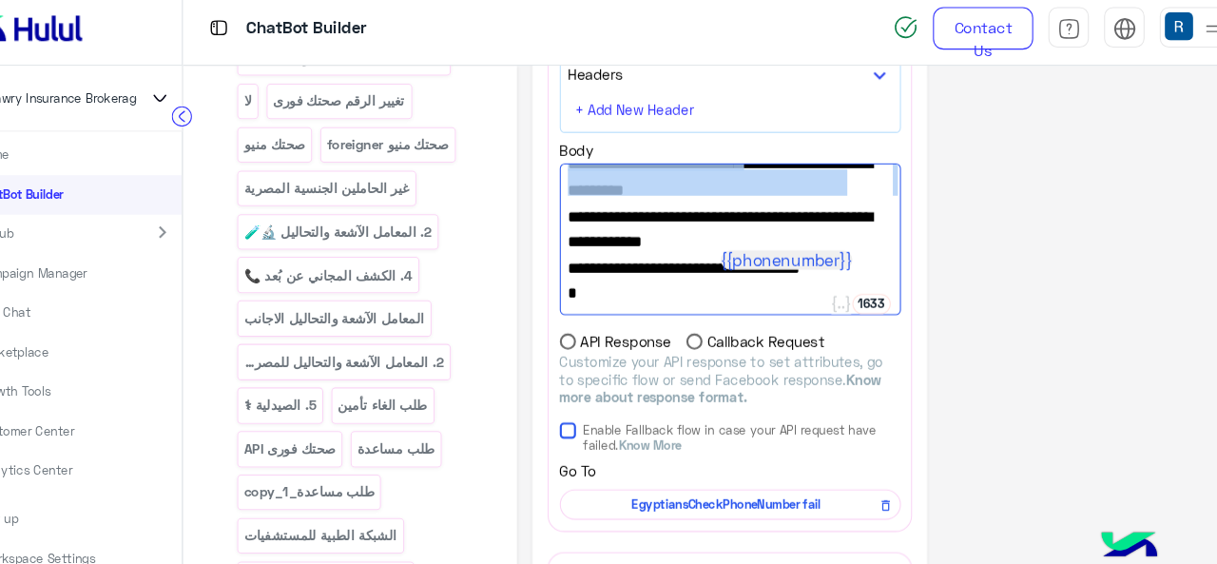
click at [751, 191] on span ""failure_flow_name" : "EgyptiansCheckPhoneNumber fail"," at bounding box center [751, 167] width 305 height 48
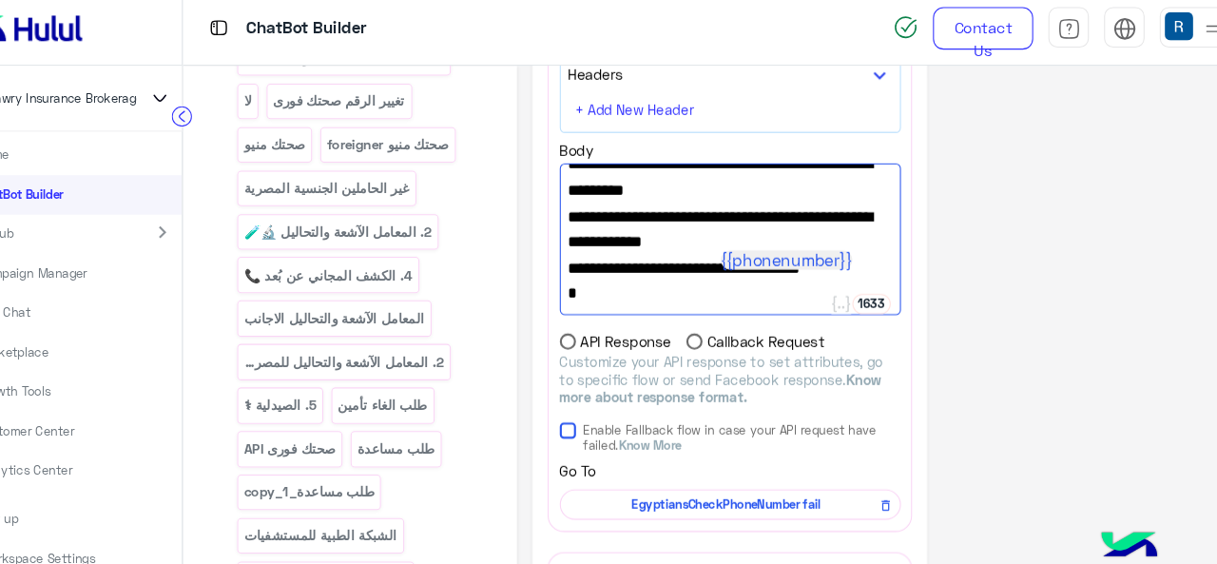
click at [766, 191] on span ""failure_flow_name" : "EgyptiansCheckPhoneNumber fail"," at bounding box center [751, 167] width 305 height 48
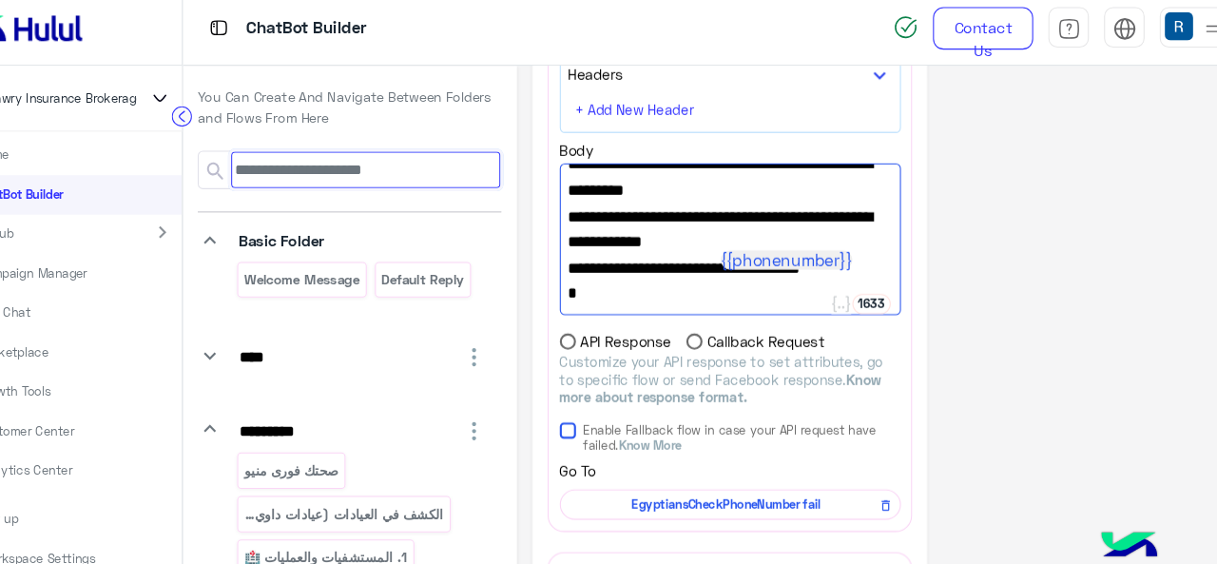
click at [377, 164] on input at bounding box center [409, 167] width 253 height 34
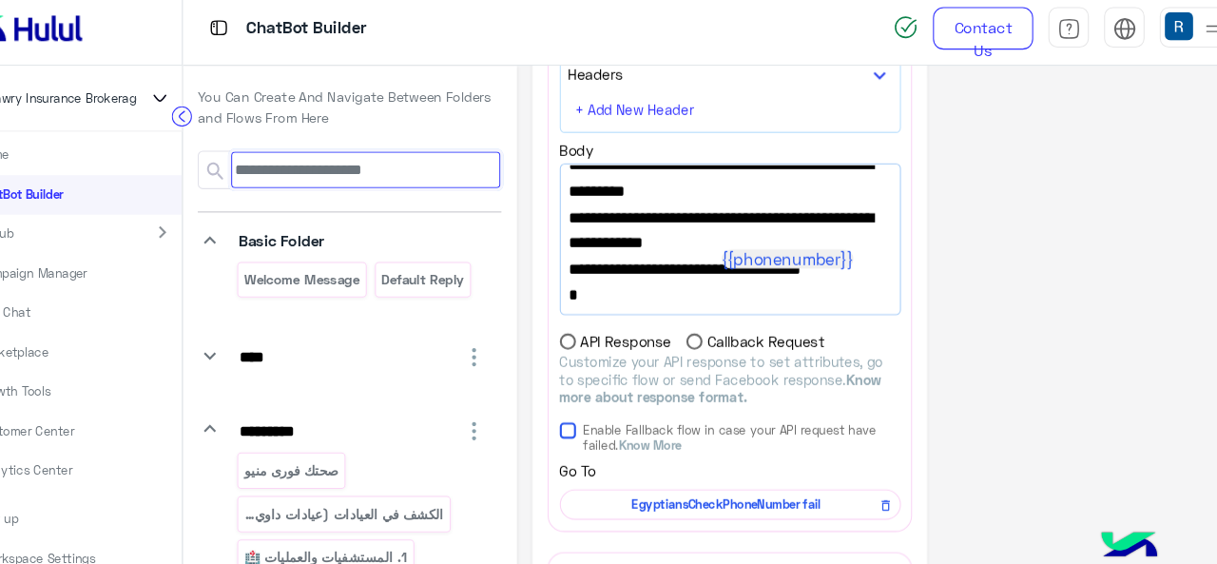
paste input "**********"
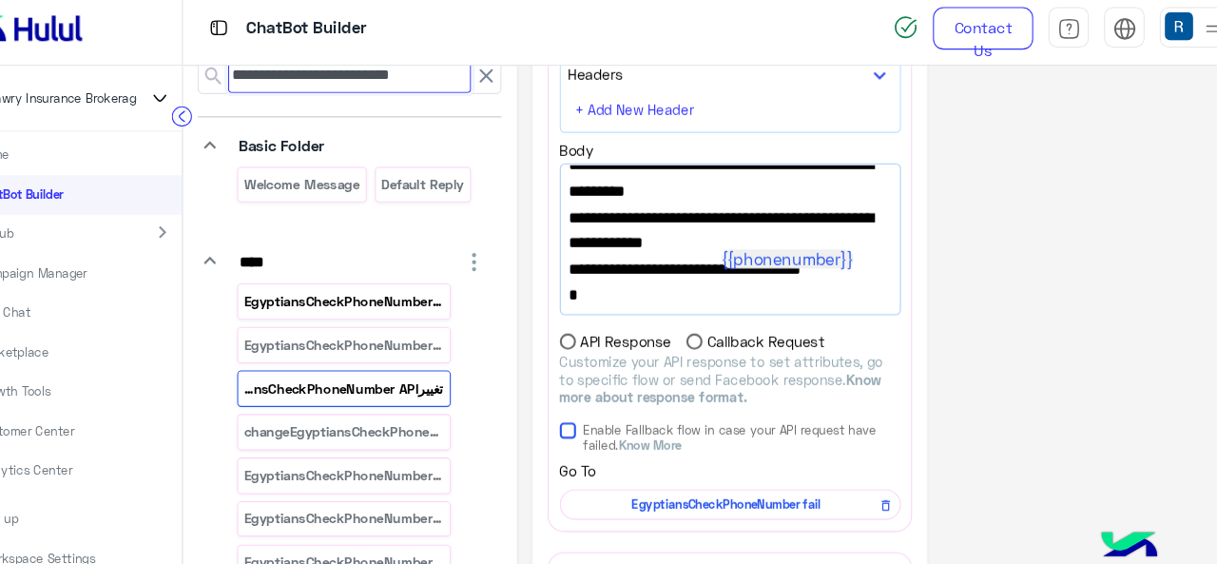
type input "**********"
click at [429, 290] on p "EgyptiansCheckPhoneNumber API" at bounding box center [390, 291] width 190 height 22
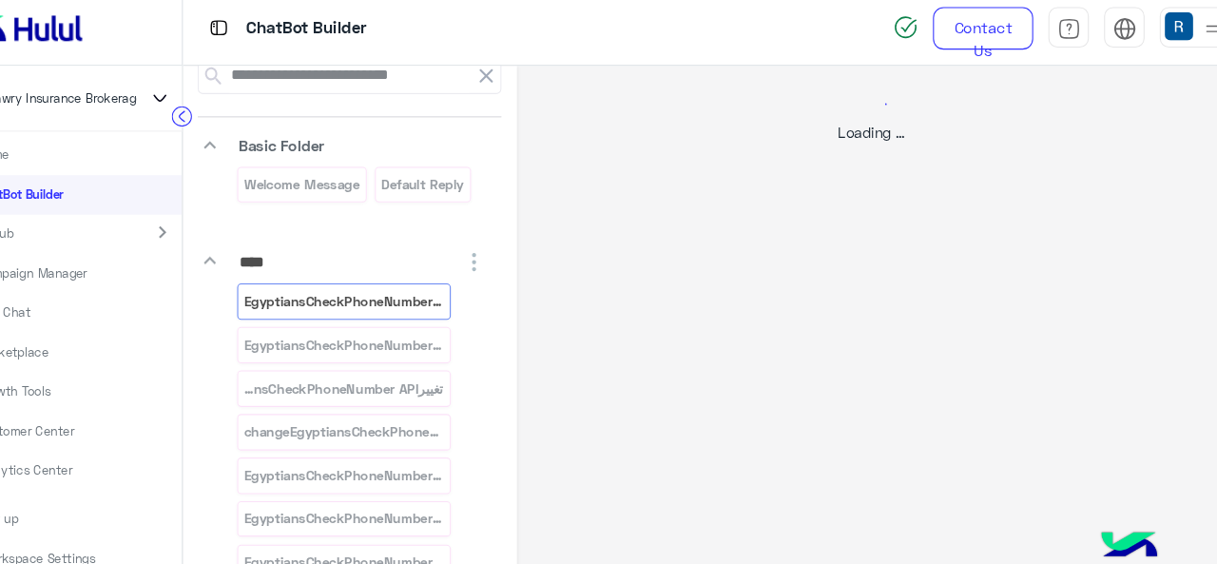
select select "****"
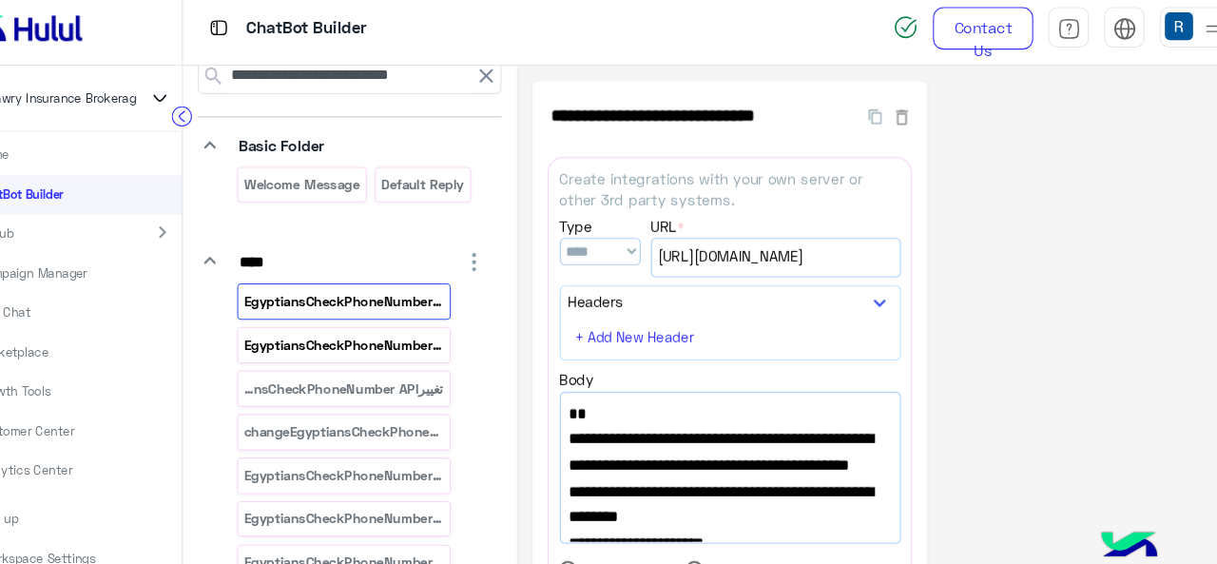
click at [423, 321] on p "EgyptiansCheckPhoneNumber fail_copy_1" at bounding box center [390, 332] width 190 height 22
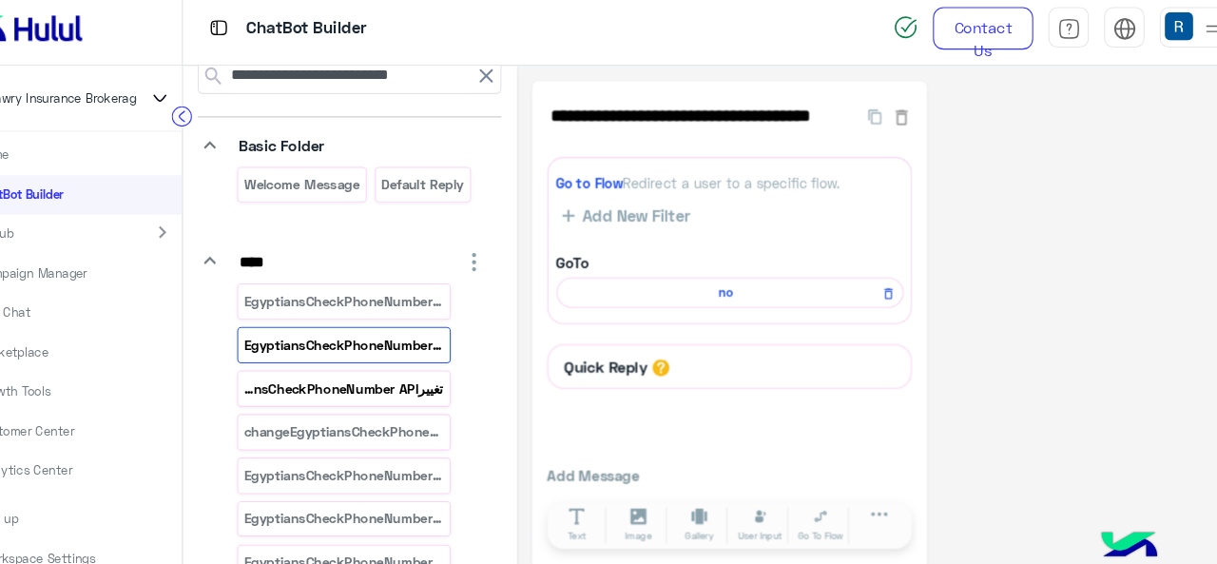
click at [428, 371] on p "تغييرEgyptiansCheckPhoneNumber API_" at bounding box center [390, 373] width 190 height 22
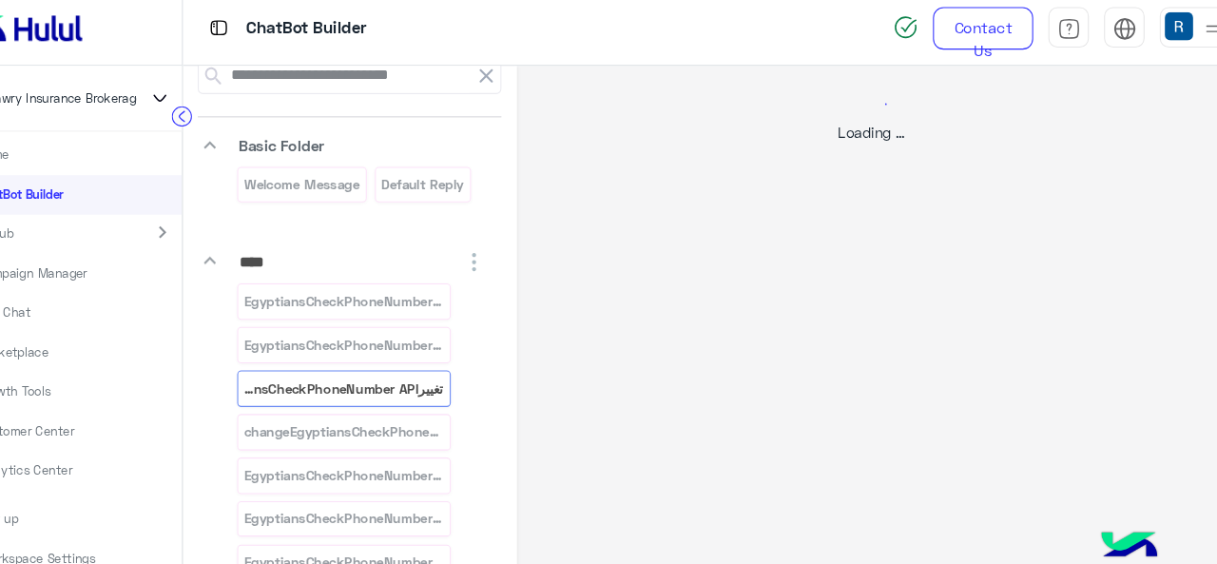
select select "****"
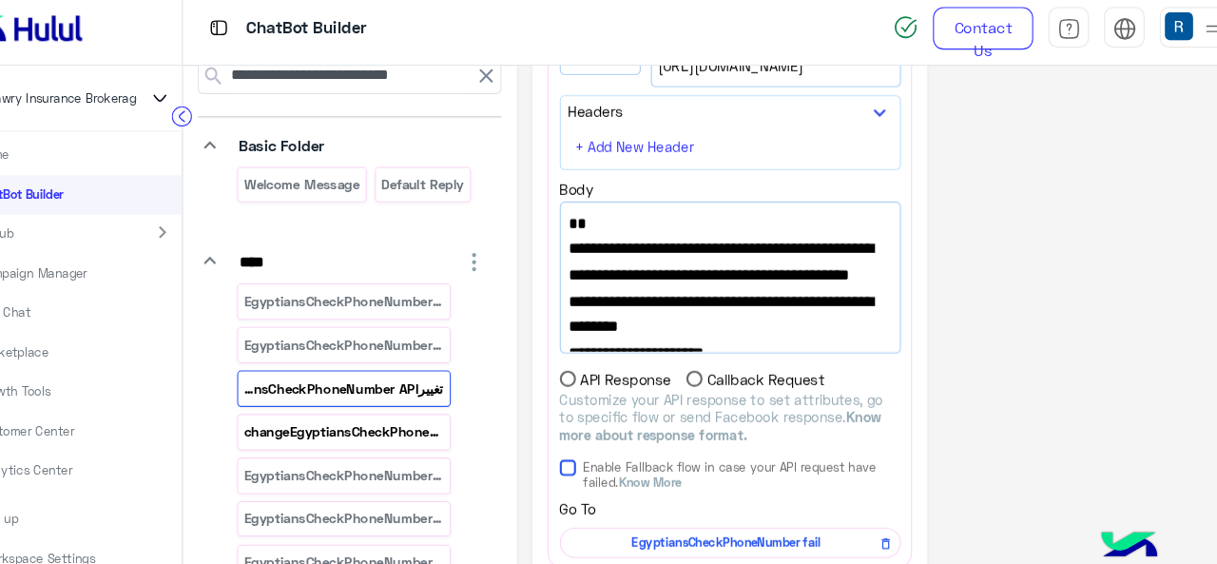
click at [398, 396] on div "changeEgyptiansCheckPhoneNumber API__copy_1" at bounding box center [389, 412] width 201 height 33
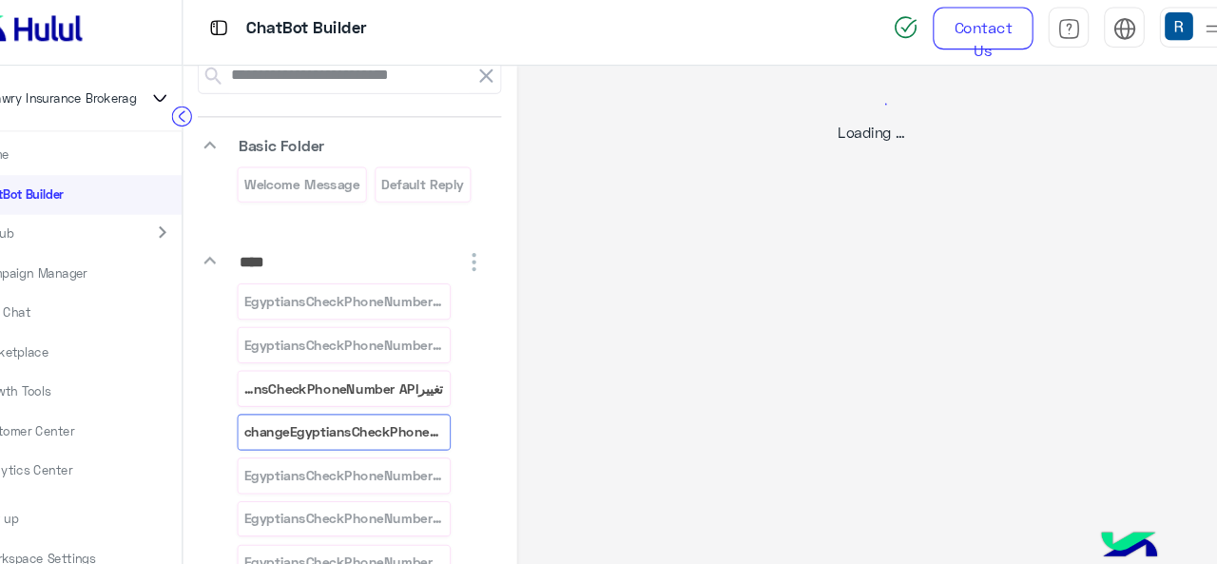
select select "*"
select select "****"
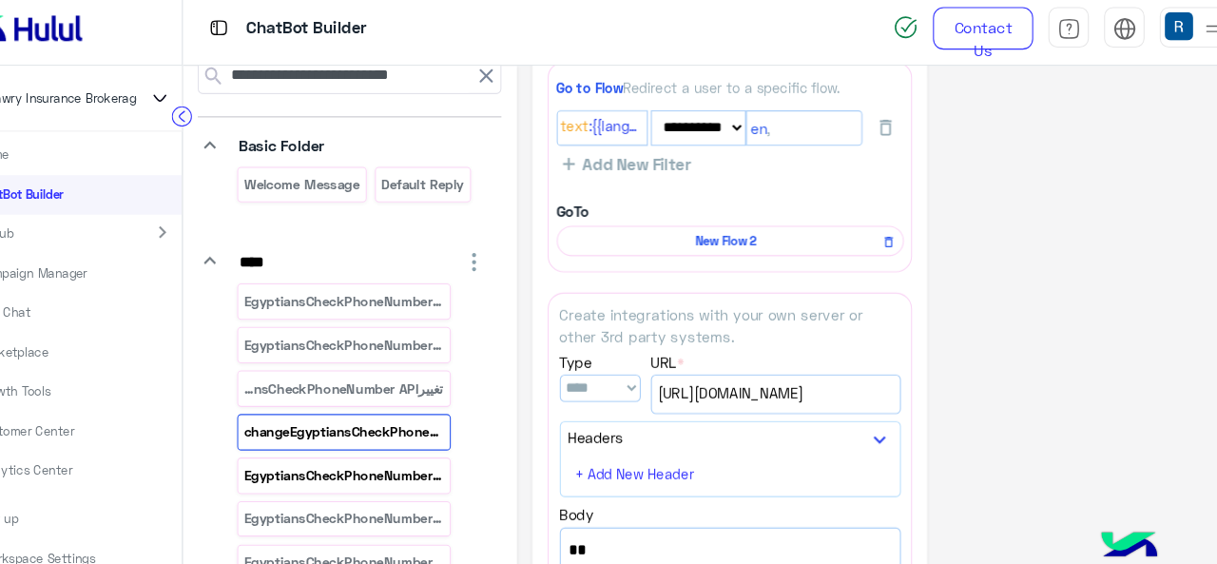
click at [365, 453] on p "EgyptiansCheckPhoneNumber fail" at bounding box center [390, 454] width 190 height 22
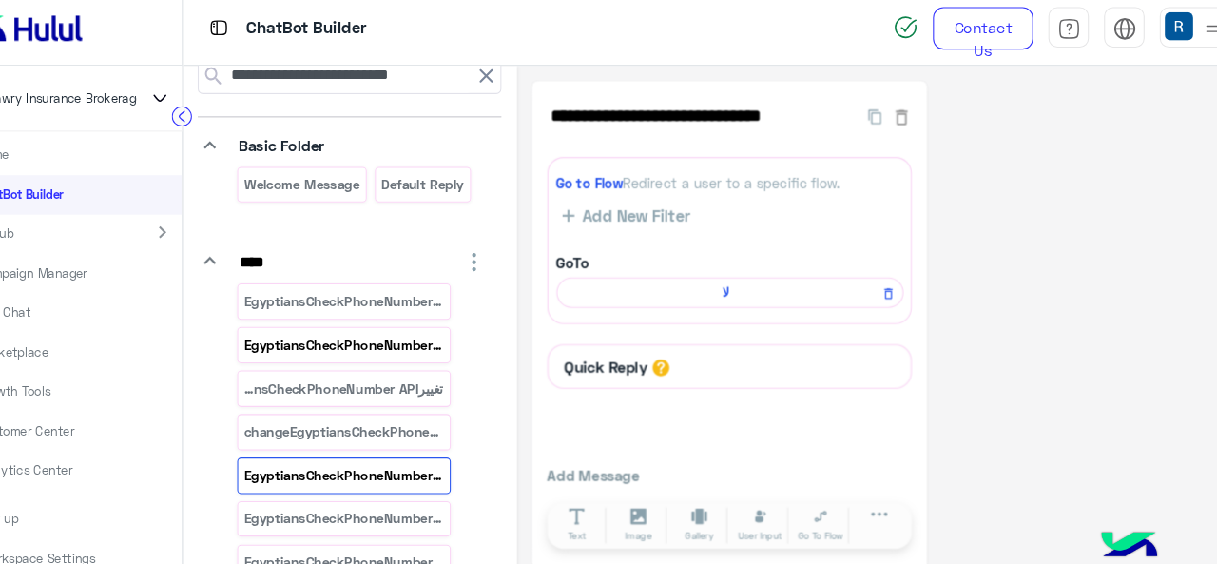
click at [380, 316] on div "EgyptiansCheckPhoneNumber fail_copy_1" at bounding box center [389, 331] width 201 height 33
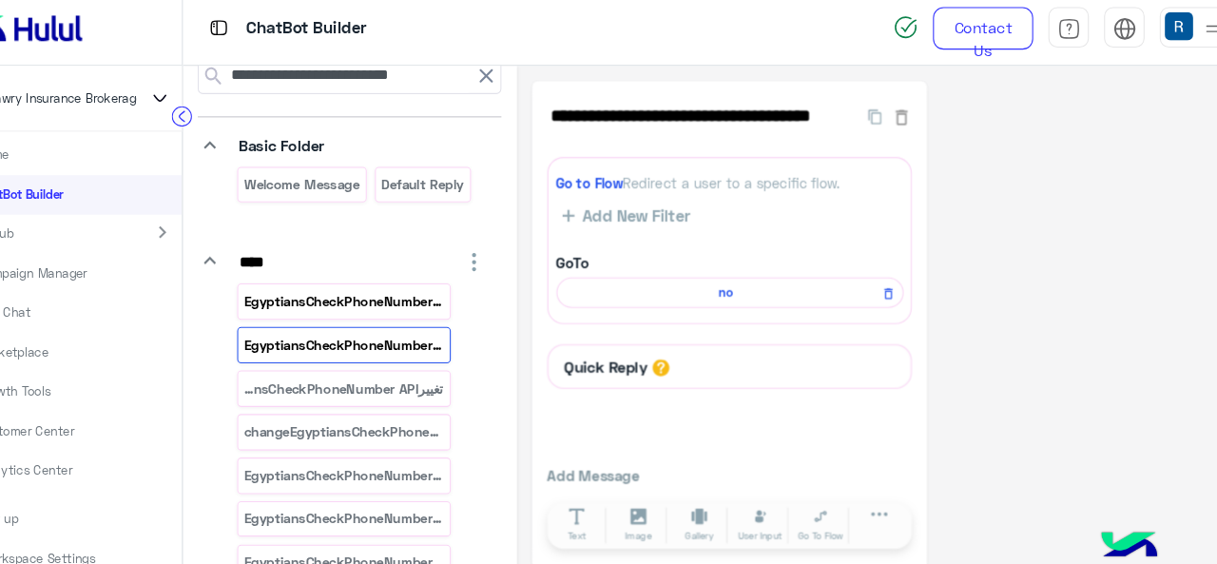
click at [409, 276] on div "EgyptiansCheckPhoneNumber API" at bounding box center [389, 290] width 201 height 33
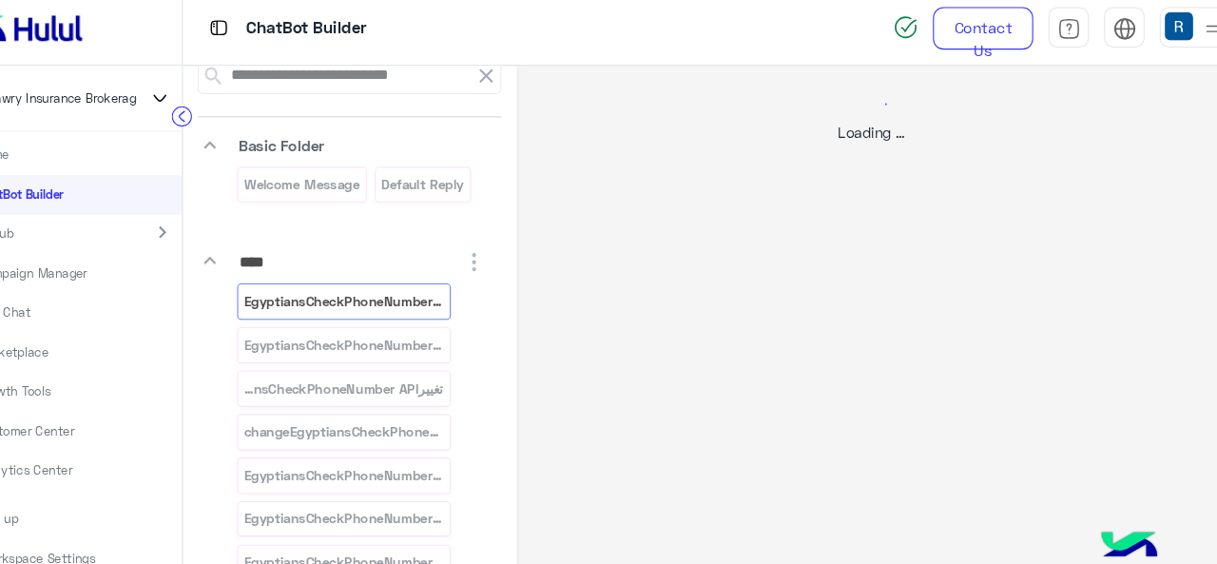
select select "****"
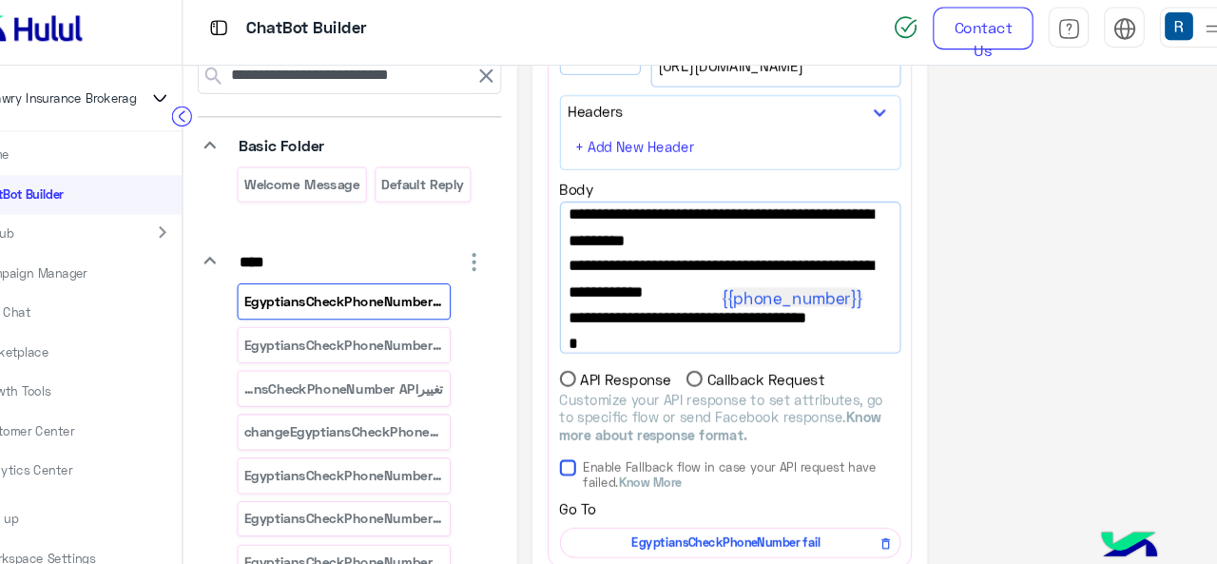
drag, startPoint x: 844, startPoint y: 258, endPoint x: 608, endPoint y: 266, distance: 236.9
click at [608, 225] on span ""failure_flow_name" : "EgyptiansCheckPhoneNumber fail"," at bounding box center [751, 201] width 303 height 48
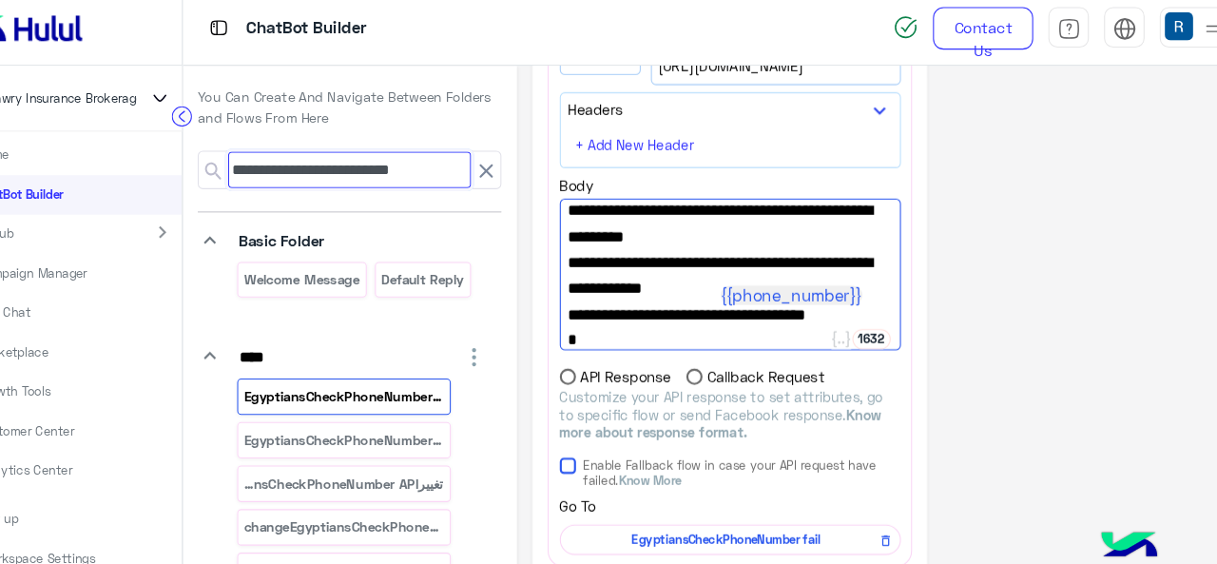
click at [427, 163] on input "**********" at bounding box center [394, 167] width 229 height 34
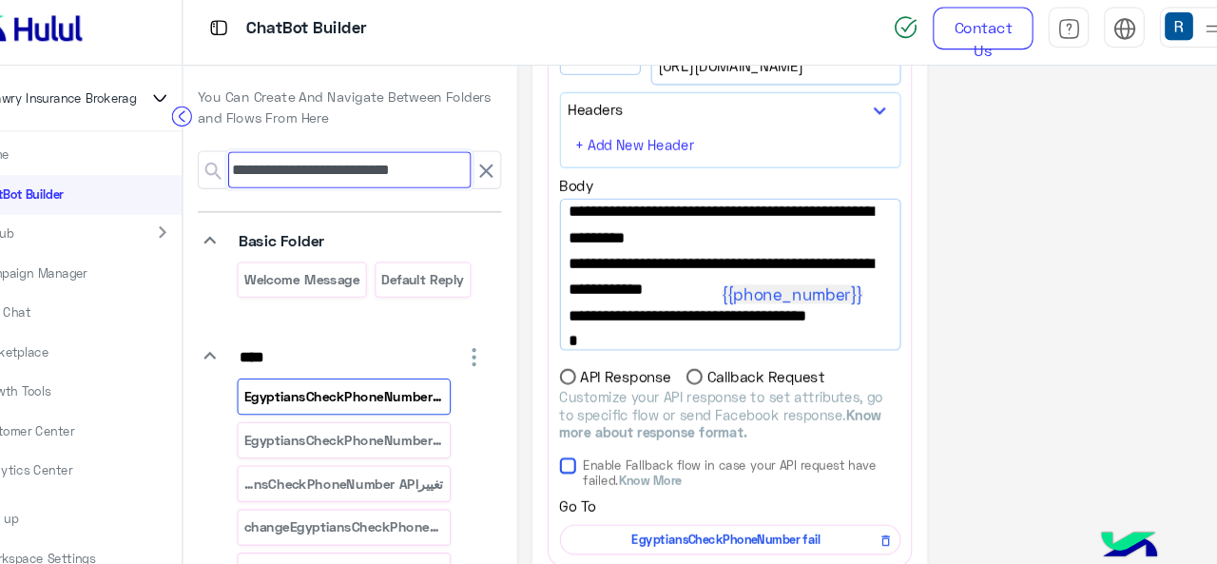
paste input "****"
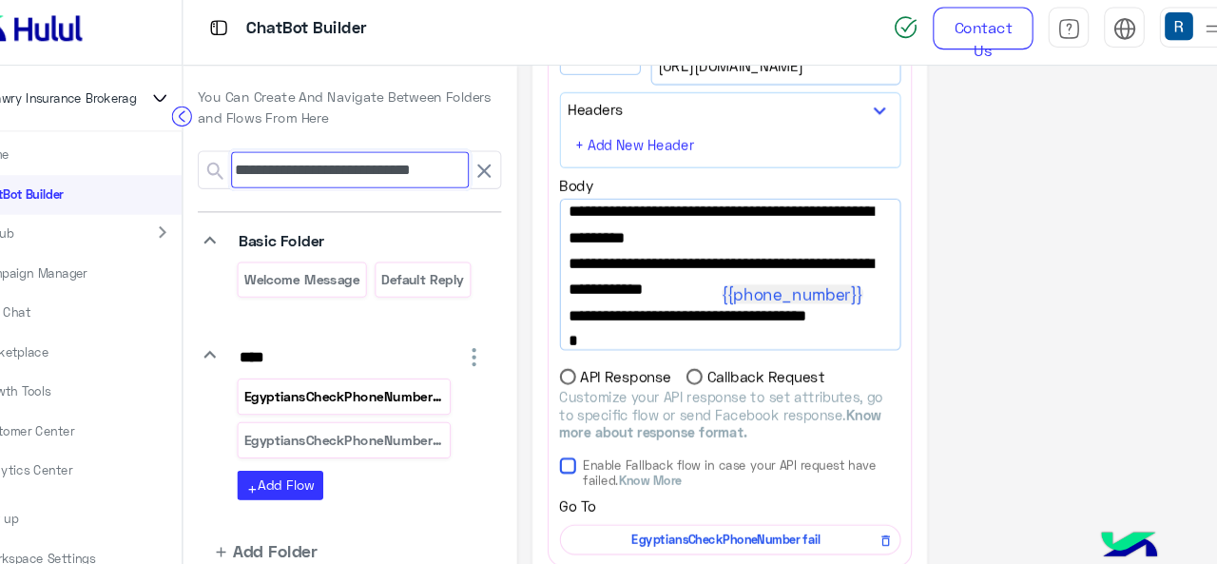
type input "**********"
click at [403, 380] on p "EgyptiansCheckPhoneNumber fail_copy_1" at bounding box center [390, 381] width 190 height 22
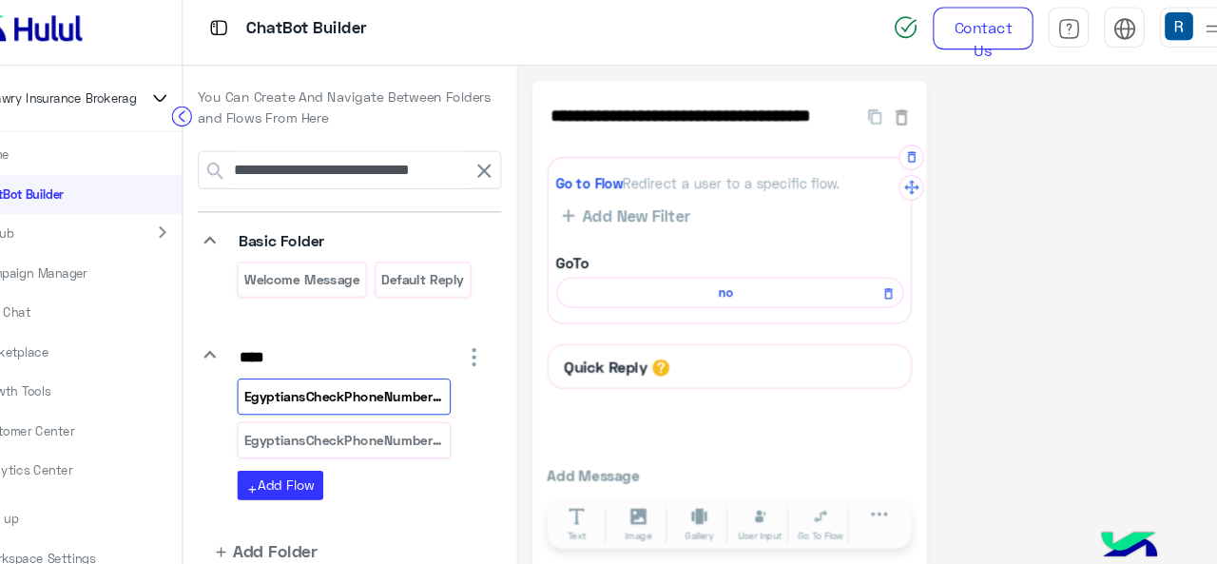
click at [746, 280] on span "no" at bounding box center [748, 282] width 299 height 17
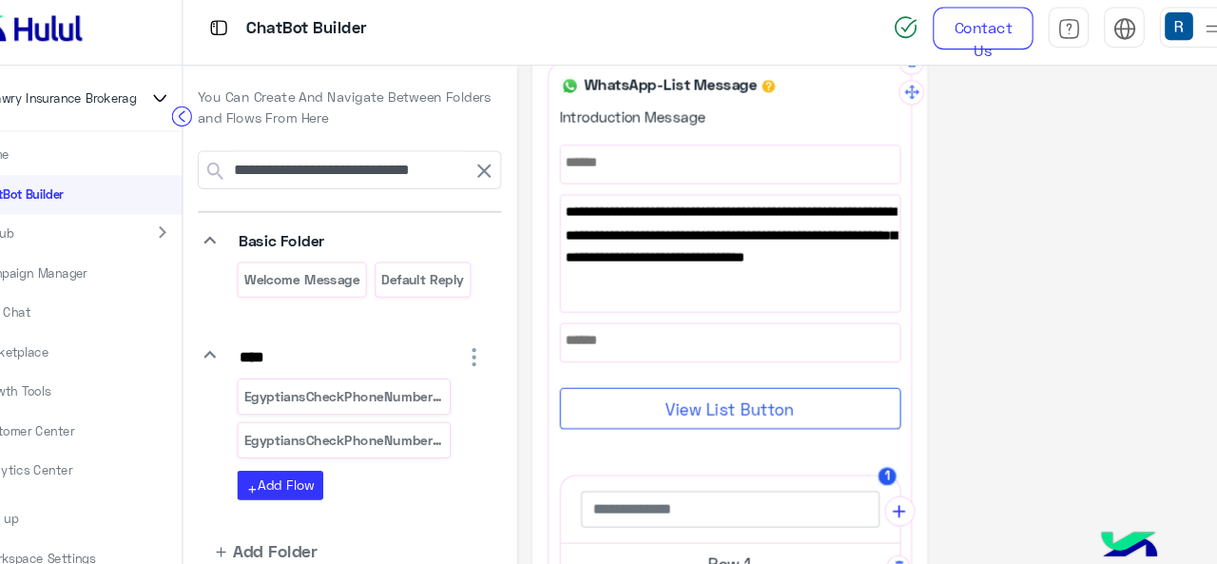
click at [700, 217] on span "Sorry, you are not subscribed to the medical insurance program. Please call 164…" at bounding box center [751, 239] width 309 height 86
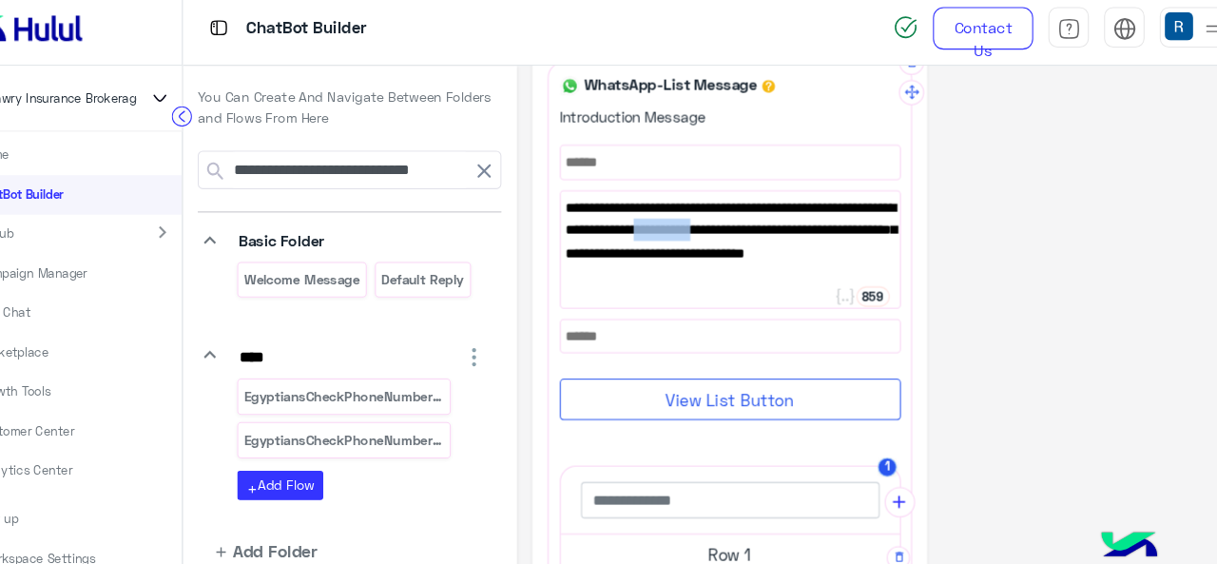
click at [700, 217] on span "Sorry, you are not subscribed to the medical insurance program. Please call 164…" at bounding box center [751, 235] width 309 height 86
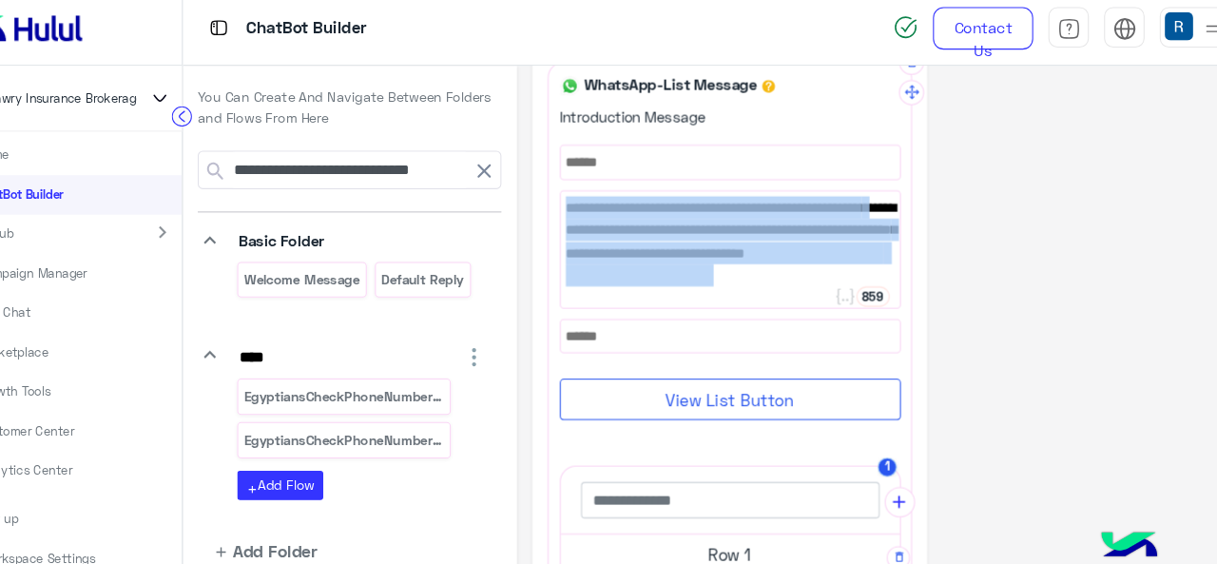
click at [700, 217] on span "Sorry, you are not subscribed to the medical insurance program. Please call 164…" at bounding box center [751, 235] width 309 height 86
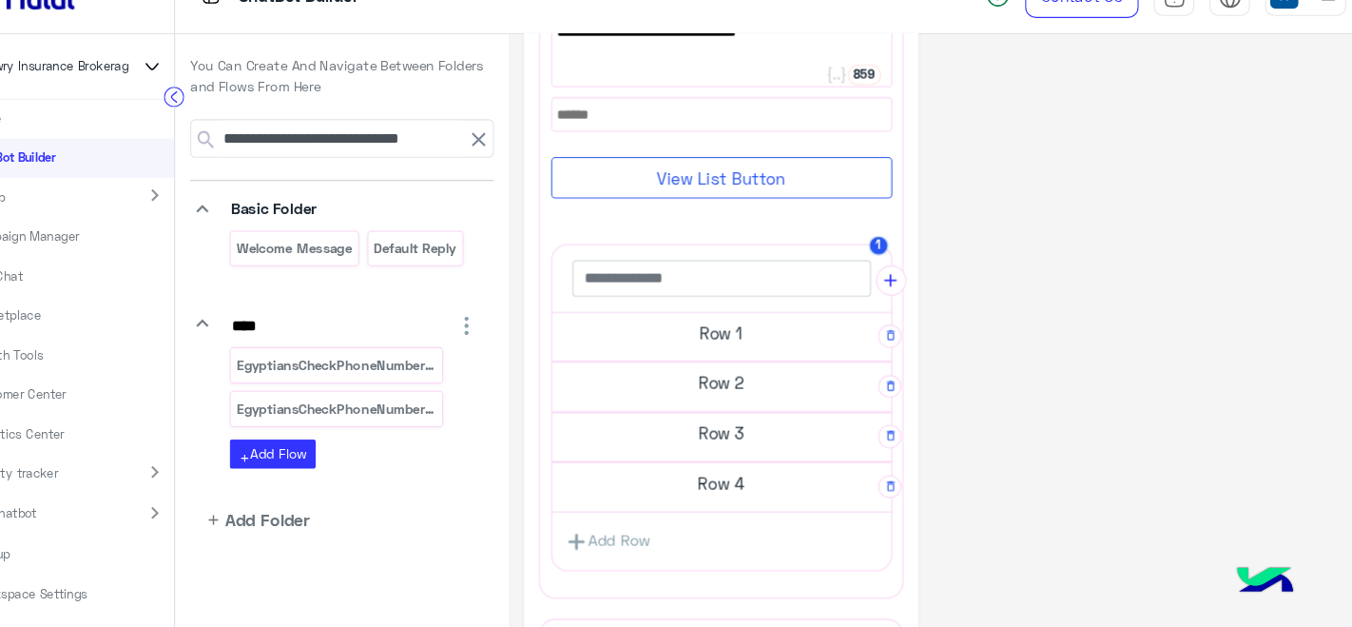
scroll to position [0, 0]
click at [145, 563] on p "Workspace Settings" at bounding box center [101, 595] width 107 height 17
click at [112, 563] on p "Workspace Settings" at bounding box center [101, 595] width 107 height 17
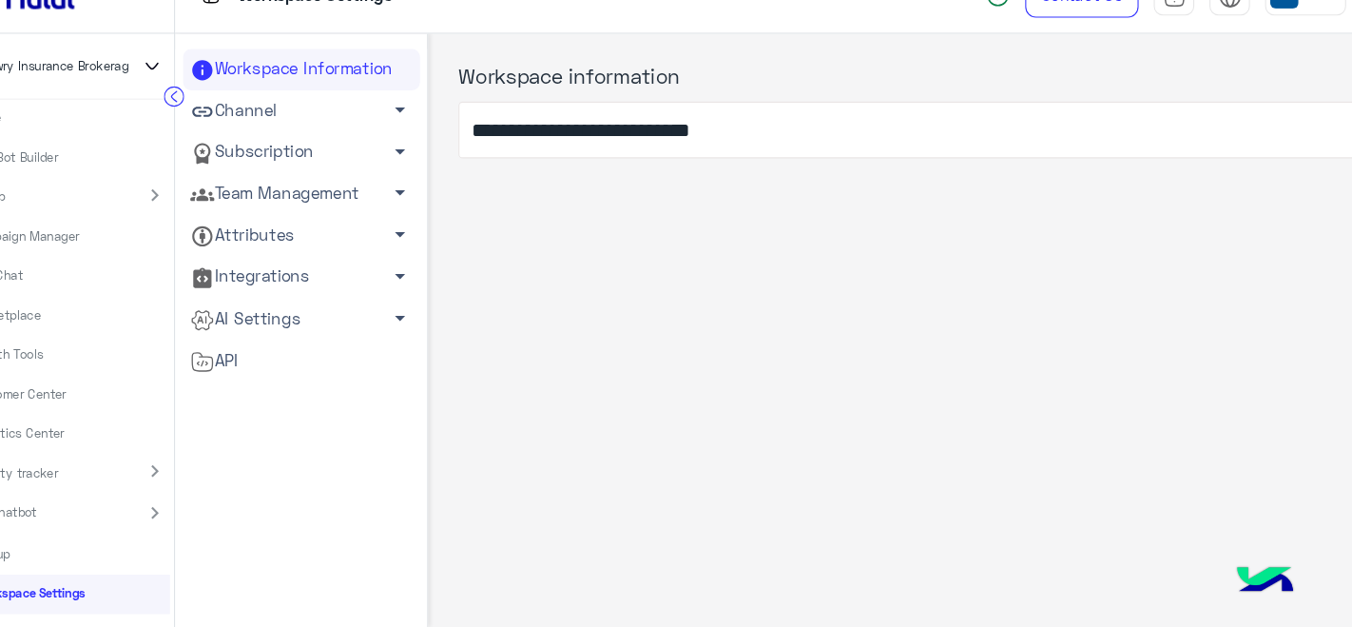
click at [349, 254] on link "Attributes arrow_drop_down" at bounding box center [356, 259] width 222 height 39
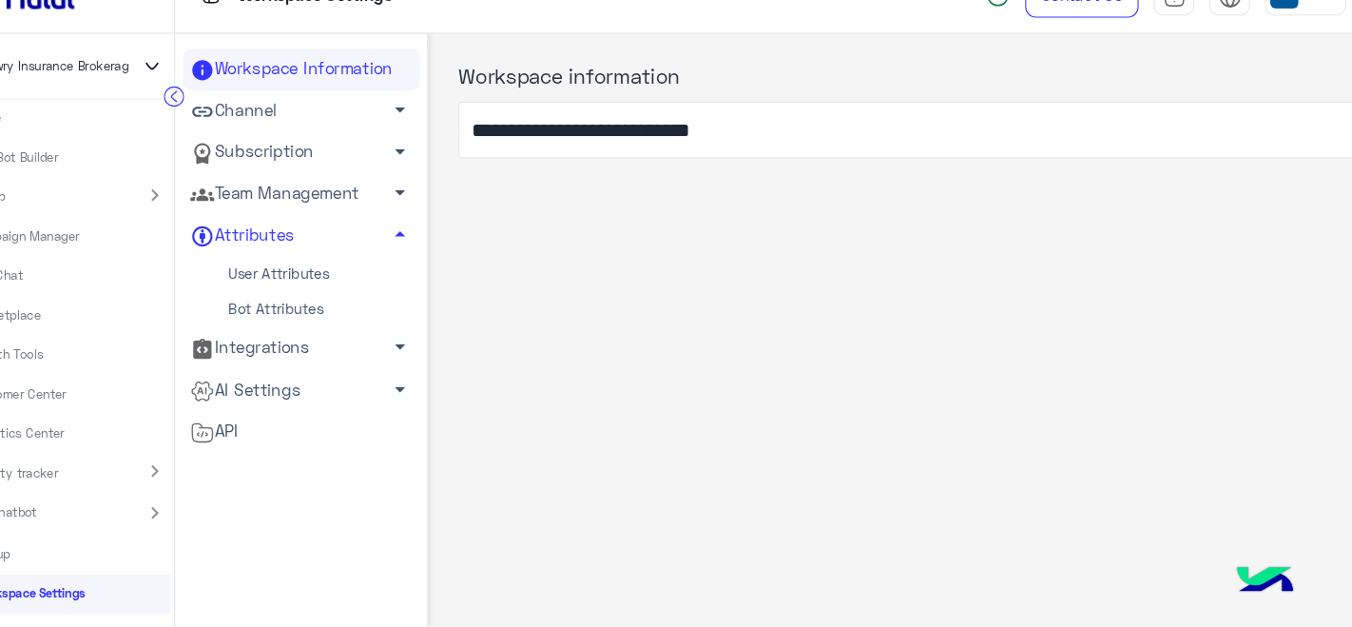
click at [340, 291] on link "User Attributes" at bounding box center [356, 295] width 222 height 33
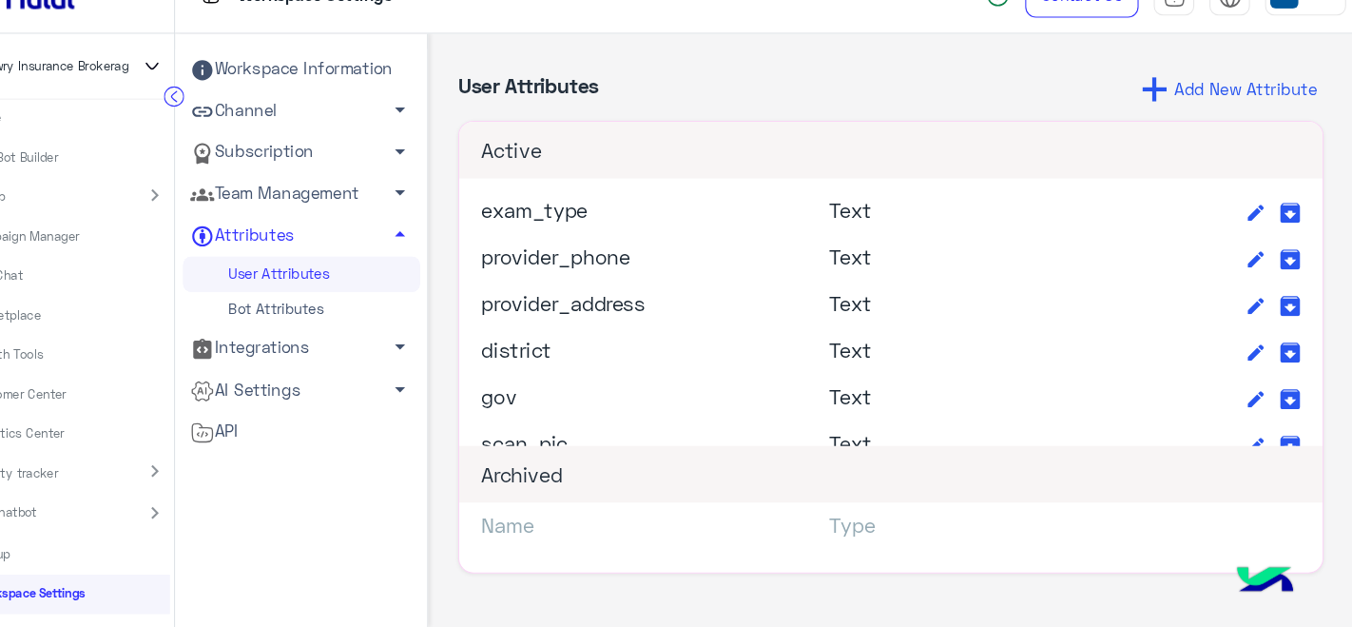
scroll to position [1687, 0]
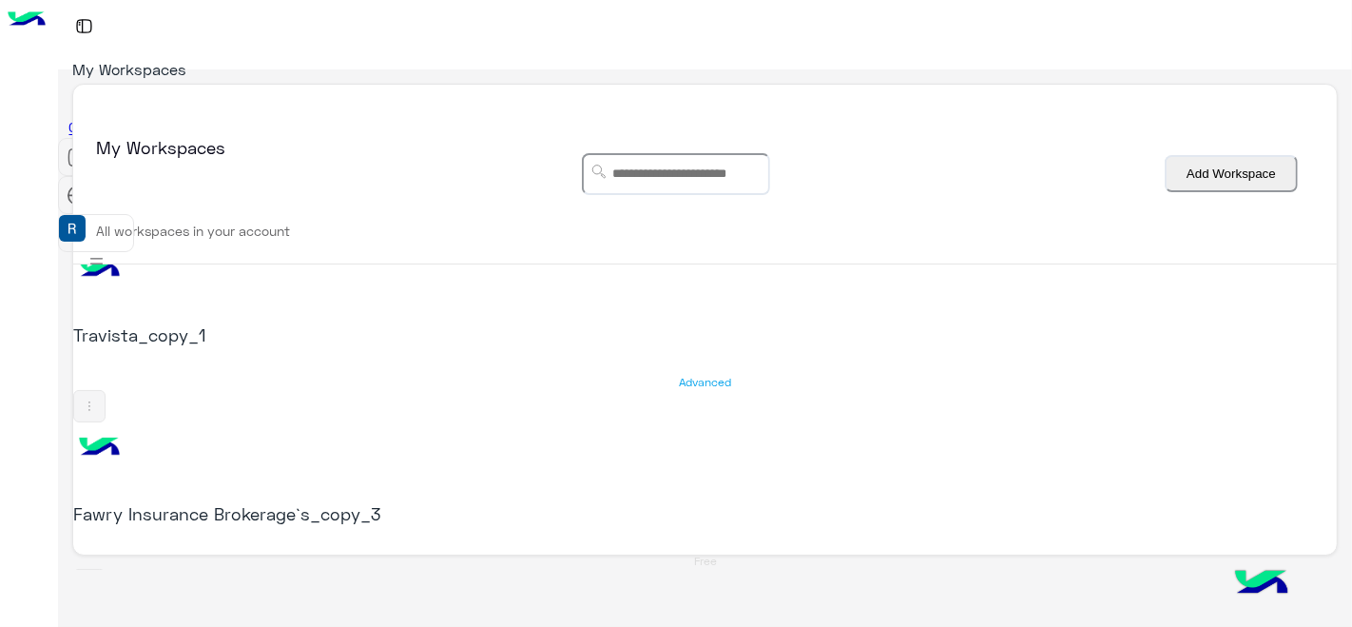
scroll to position [422, 0]
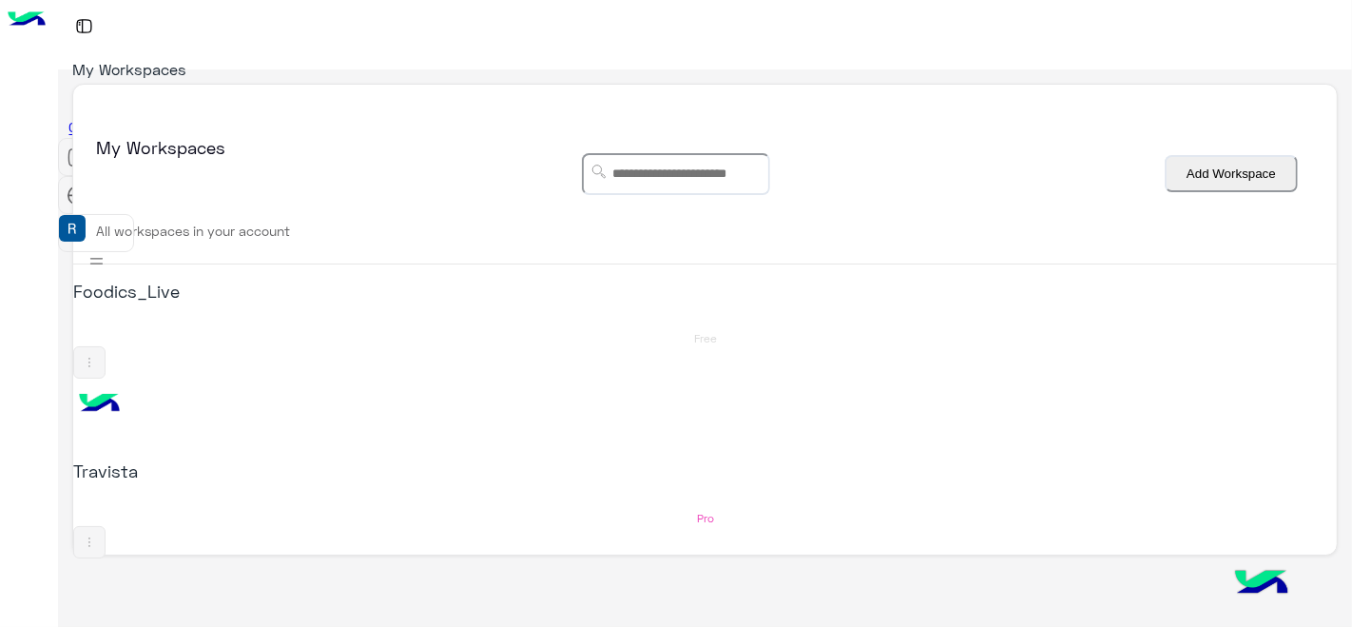
click at [78, 25] on img at bounding box center [84, 26] width 24 height 24
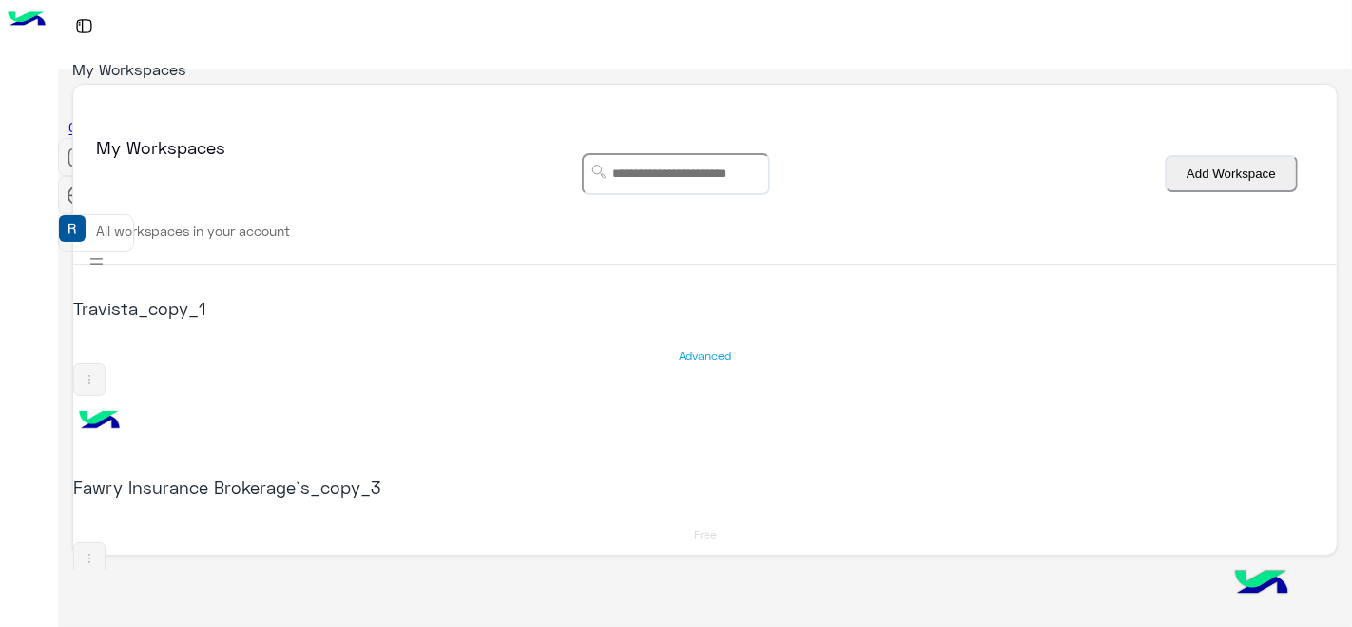
scroll to position [0, 0]
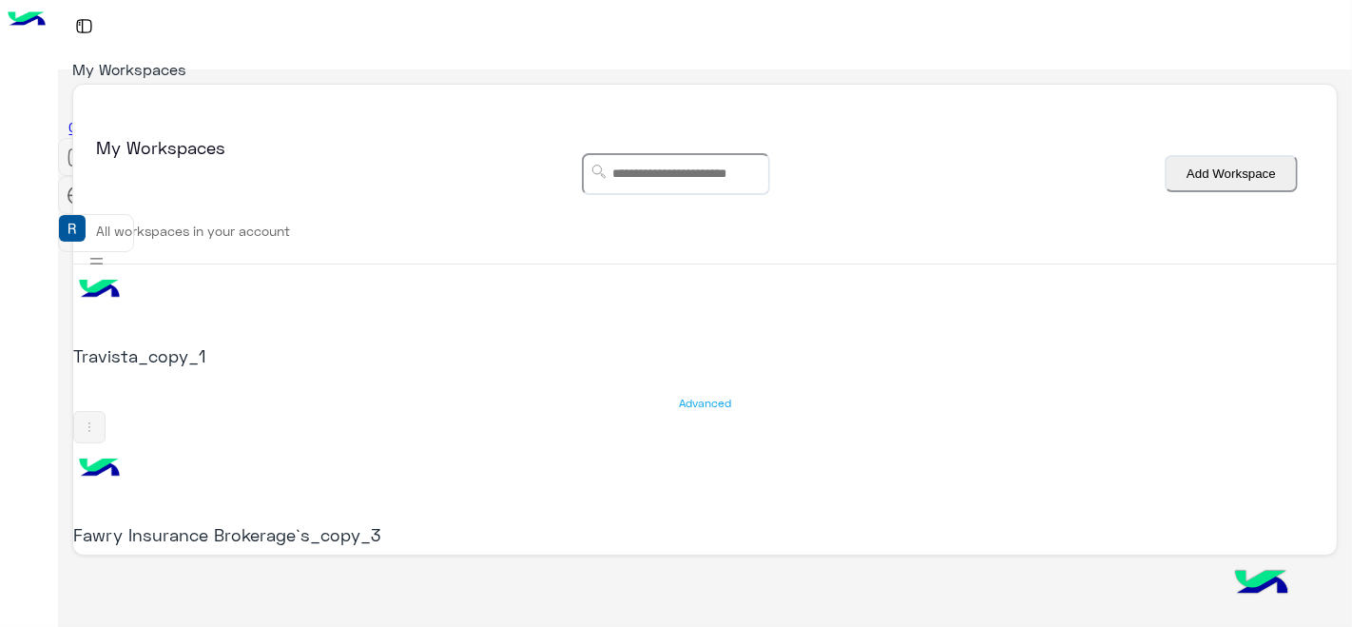
click at [119, 348] on h5 "Travista_copy_1" at bounding box center [300, 355] width 454 height 23
click at [89, 294] on img at bounding box center [98, 289] width 51 height 51
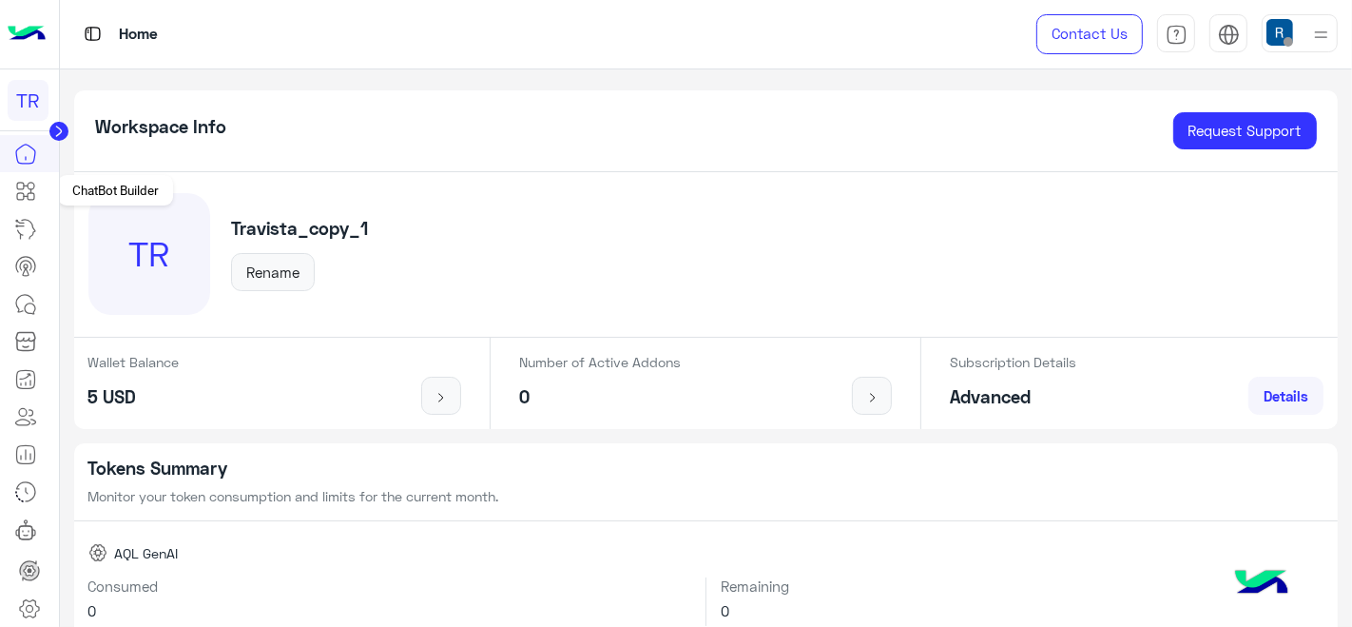
click at [19, 185] on icon at bounding box center [25, 191] width 23 height 23
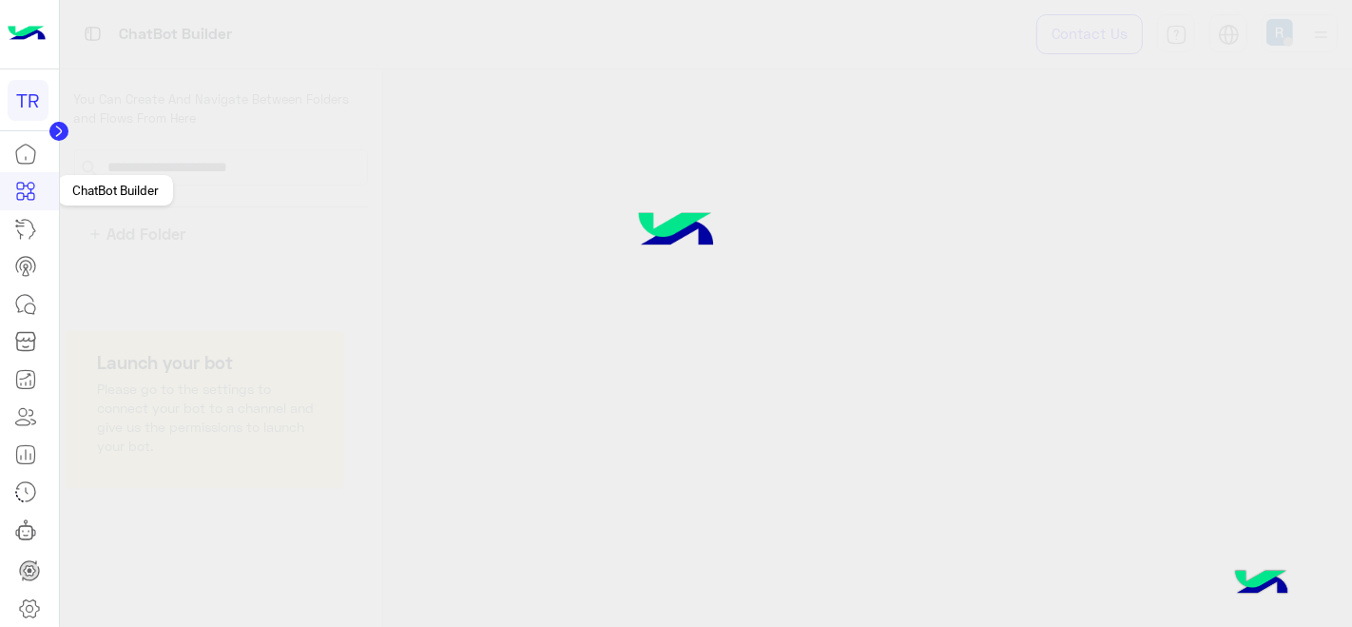
click at [29, 198] on icon at bounding box center [31, 196] width 7 height 7
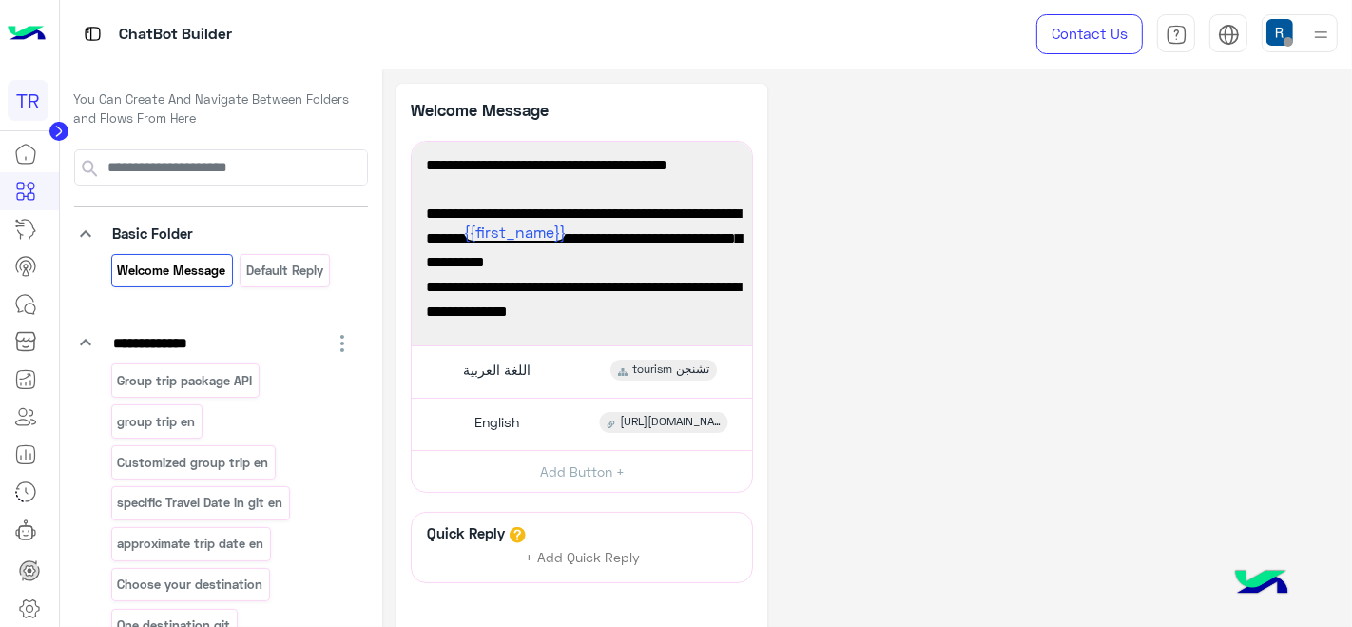
scroll to position [148, 0]
click at [617, 258] on div "مرحباً! {{first_name}} أهلاً بك في ترافستا مصر. رحلتك تبدأ هنا! اكتشف العالم بس…" at bounding box center [581, 243] width 327 height 190
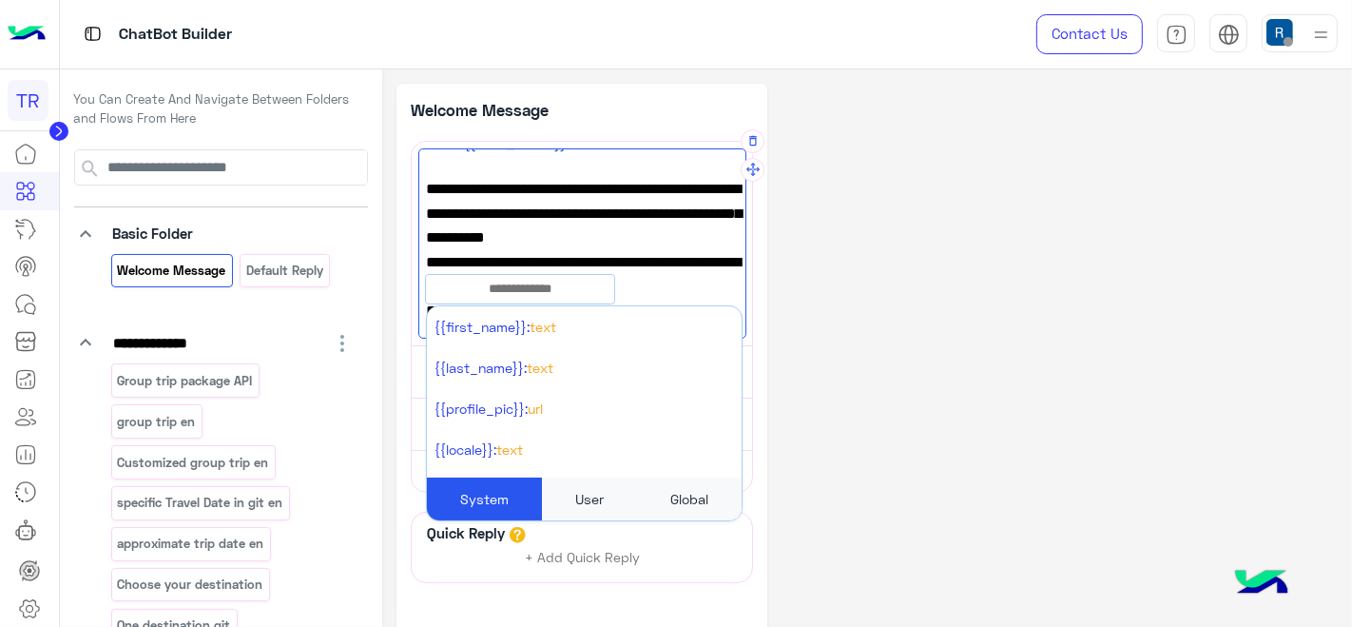
type textarea "**********"
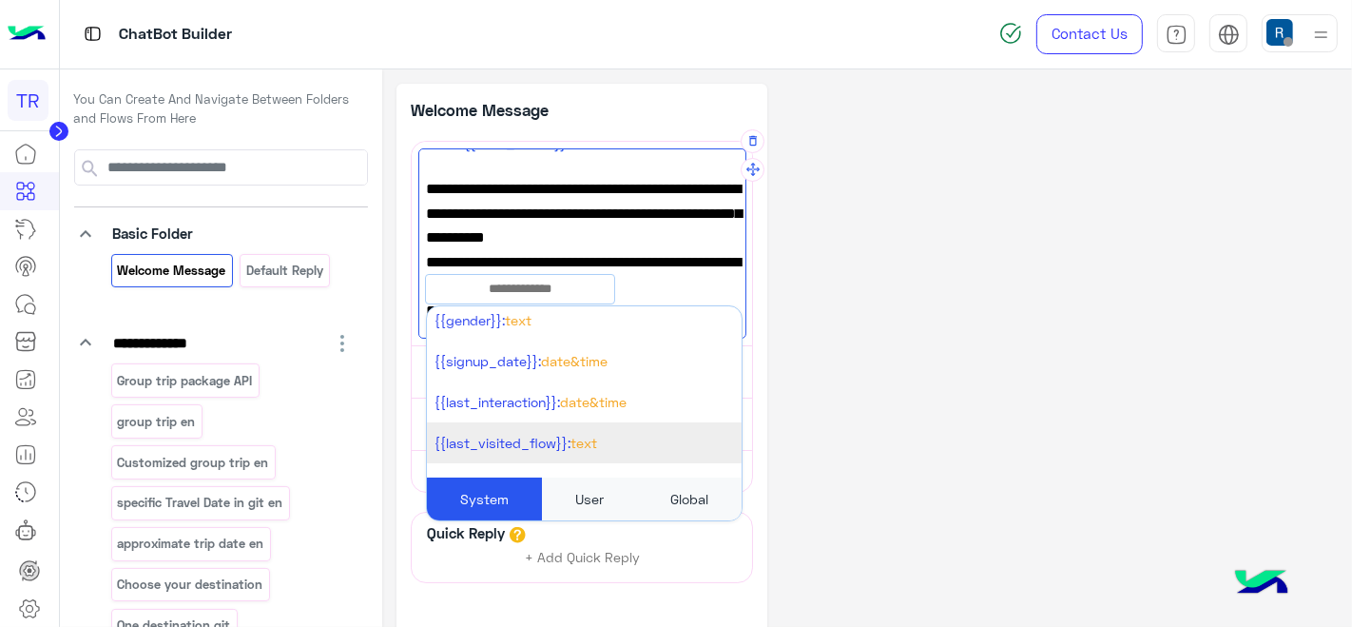
scroll to position [0, 0]
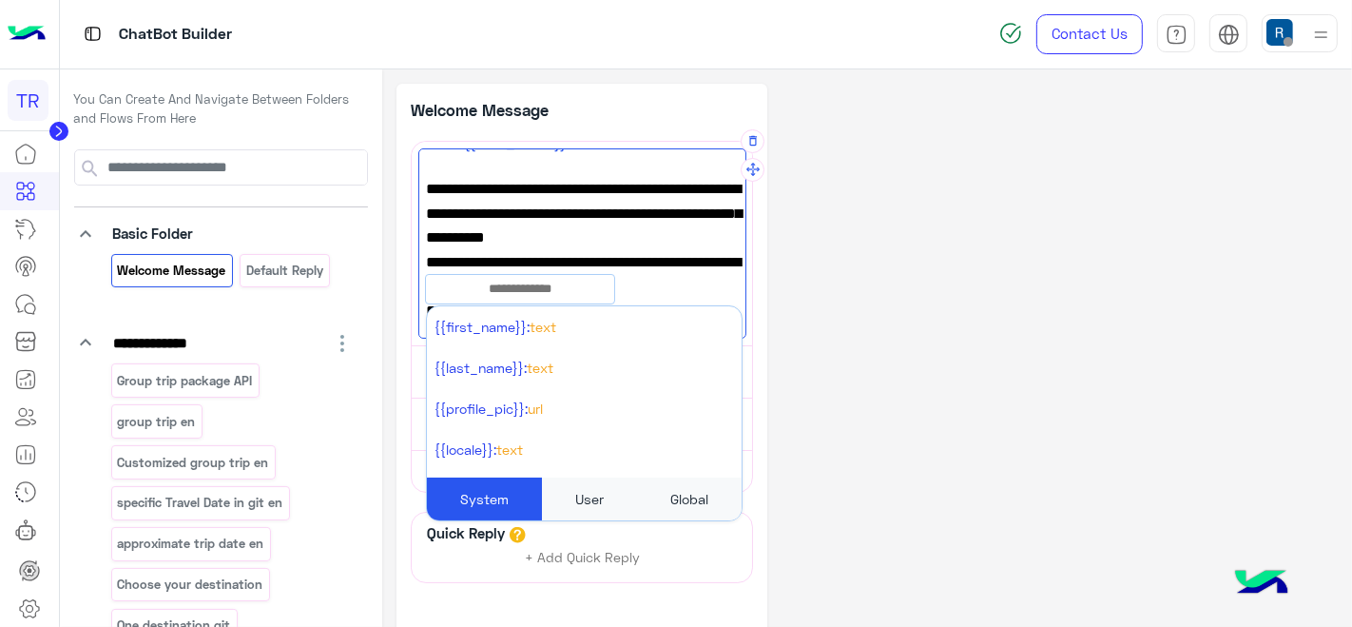
click at [585, 490] on div "User" at bounding box center [589, 498] width 95 height 43
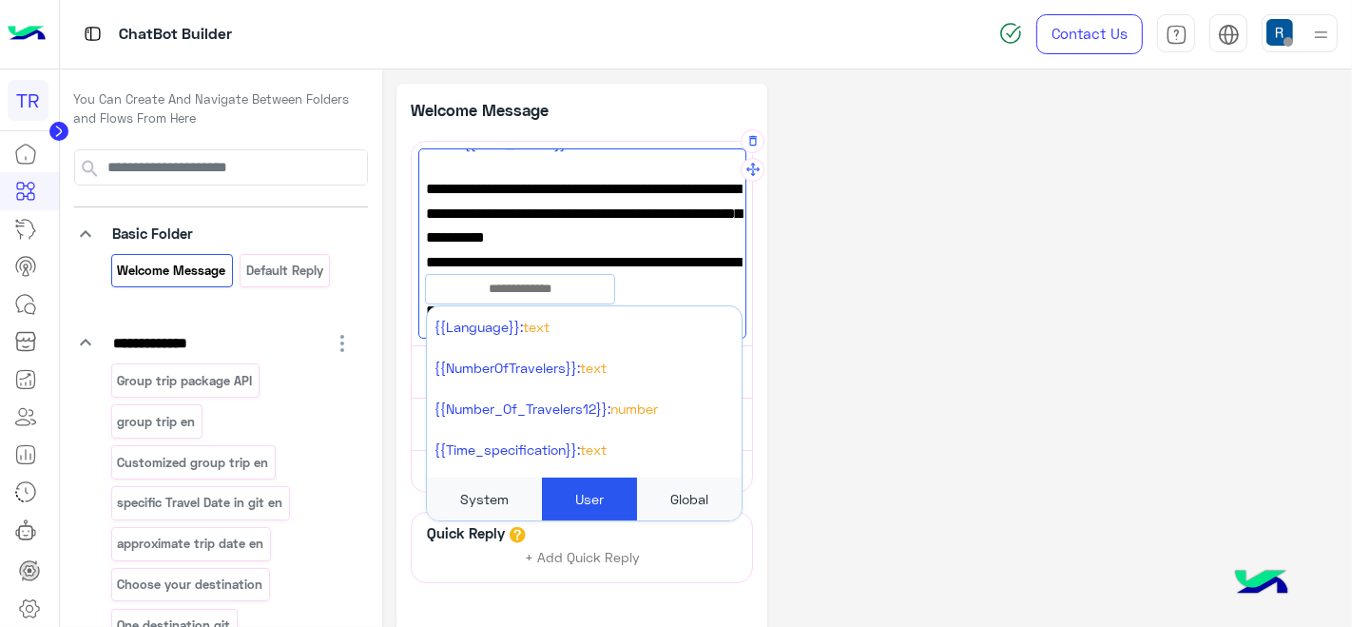
click at [685, 517] on div "Global" at bounding box center [689, 498] width 105 height 43
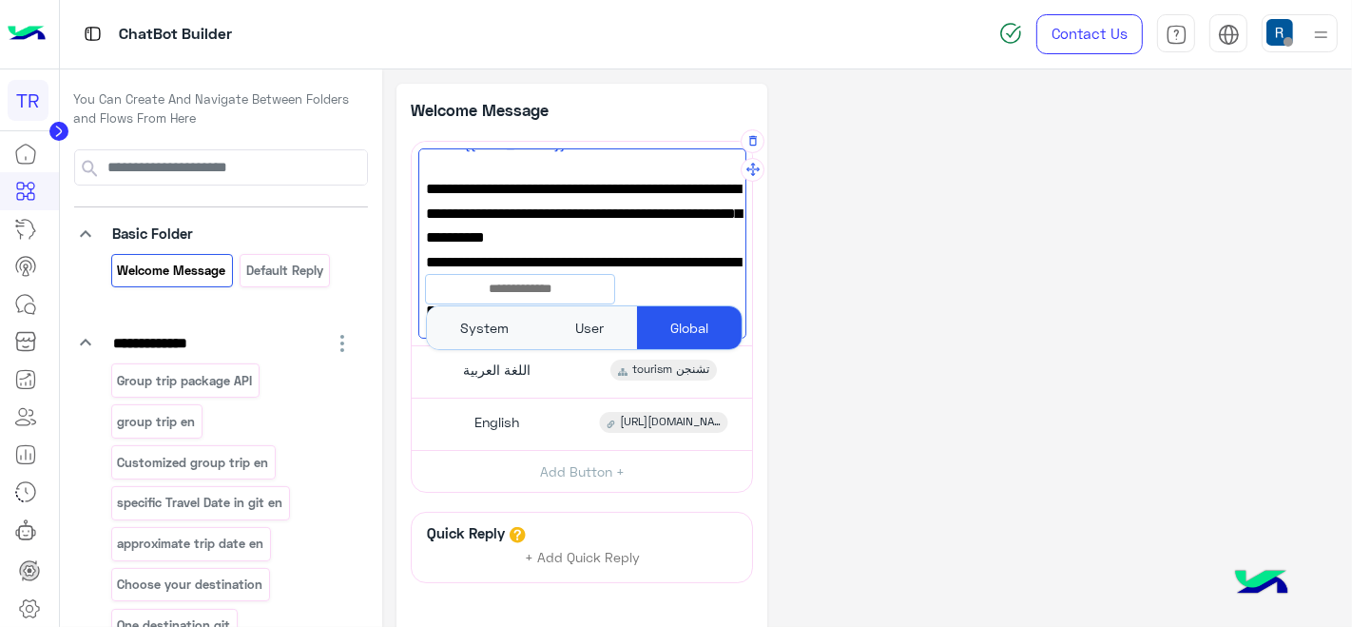
click at [559, 311] on div "User" at bounding box center [589, 327] width 95 height 43
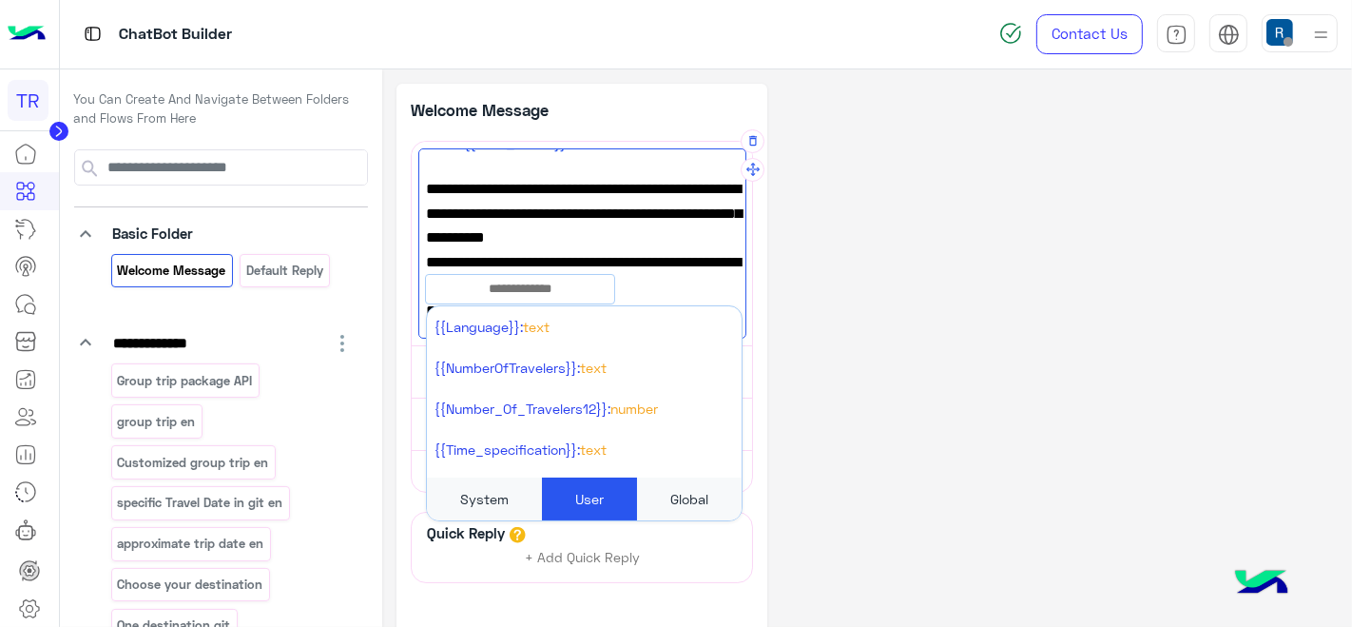
click at [494, 498] on div "System" at bounding box center [484, 498] width 115 height 43
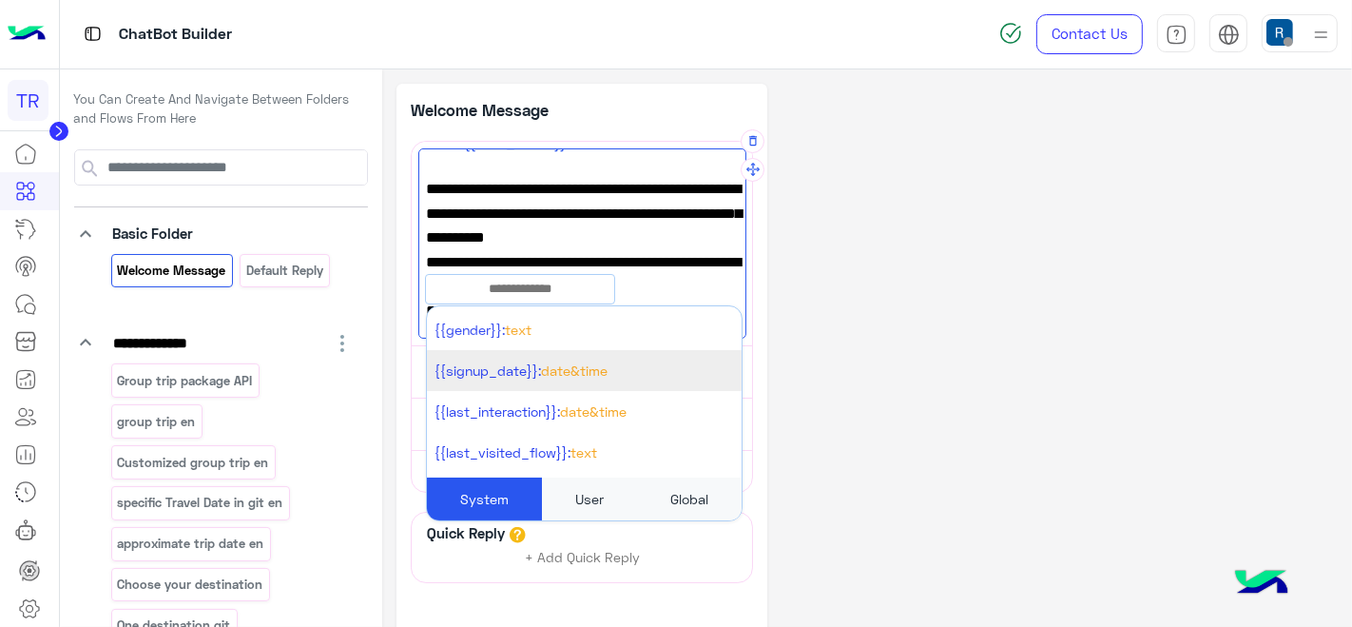
scroll to position [211, 0]
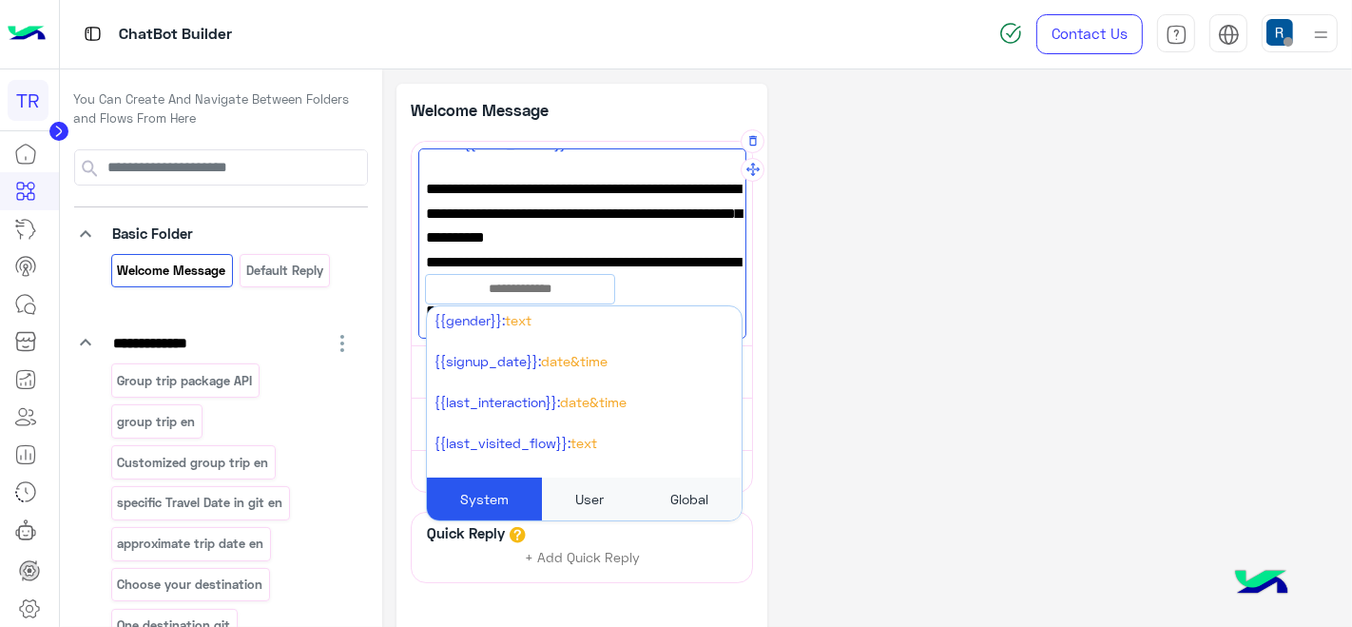
click at [572, 505] on div "User" at bounding box center [589, 498] width 95 height 43
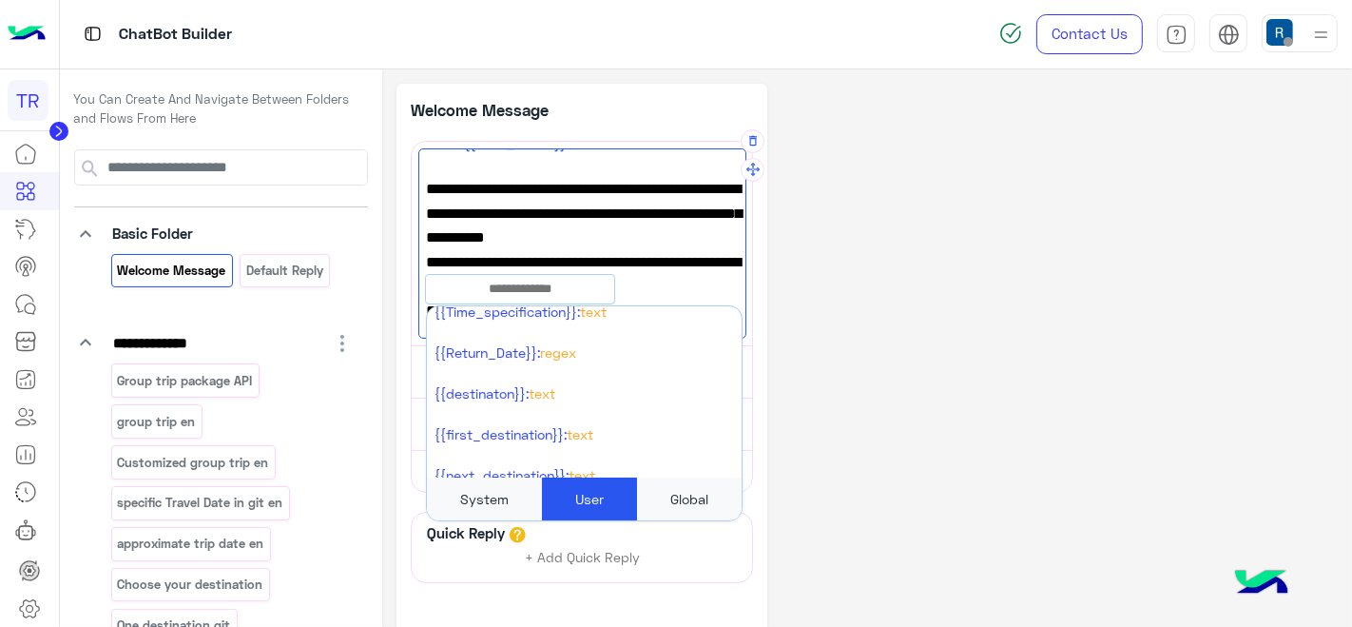
scroll to position [106, 0]
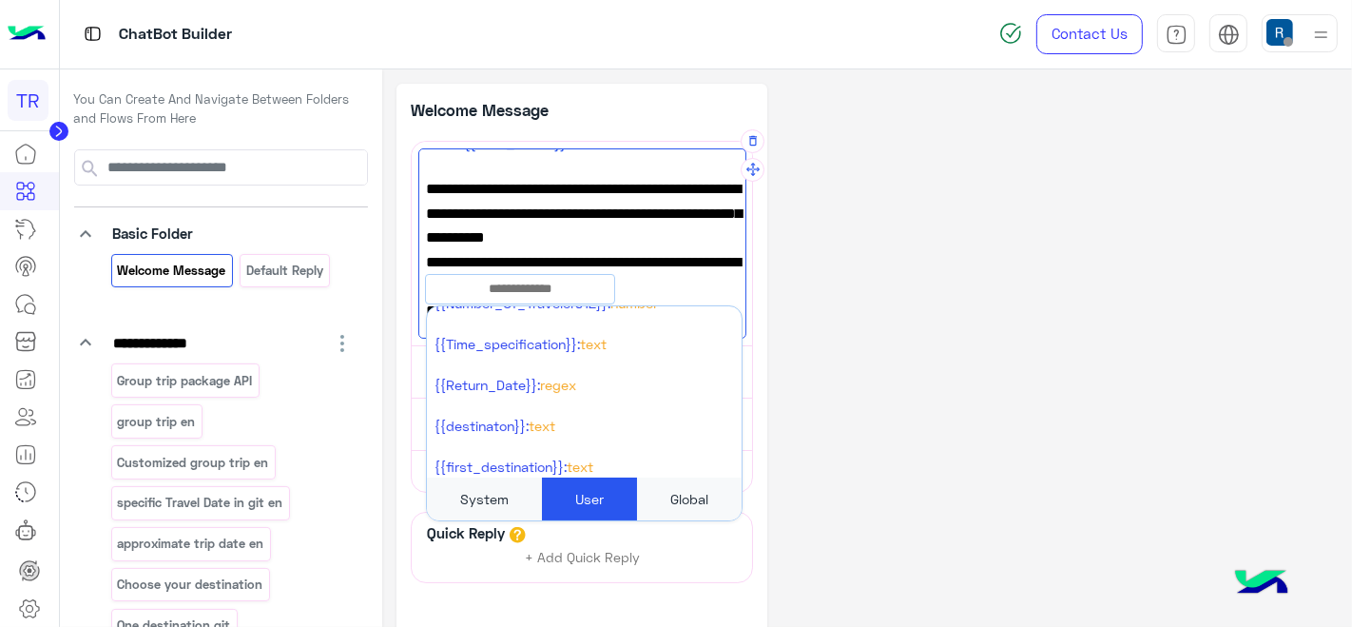
click at [709, 196] on span "Hello! {{first_name}} Welcome to Travista Egypt. Your journey starts here! Disc…" at bounding box center [582, 177] width 312 height 97
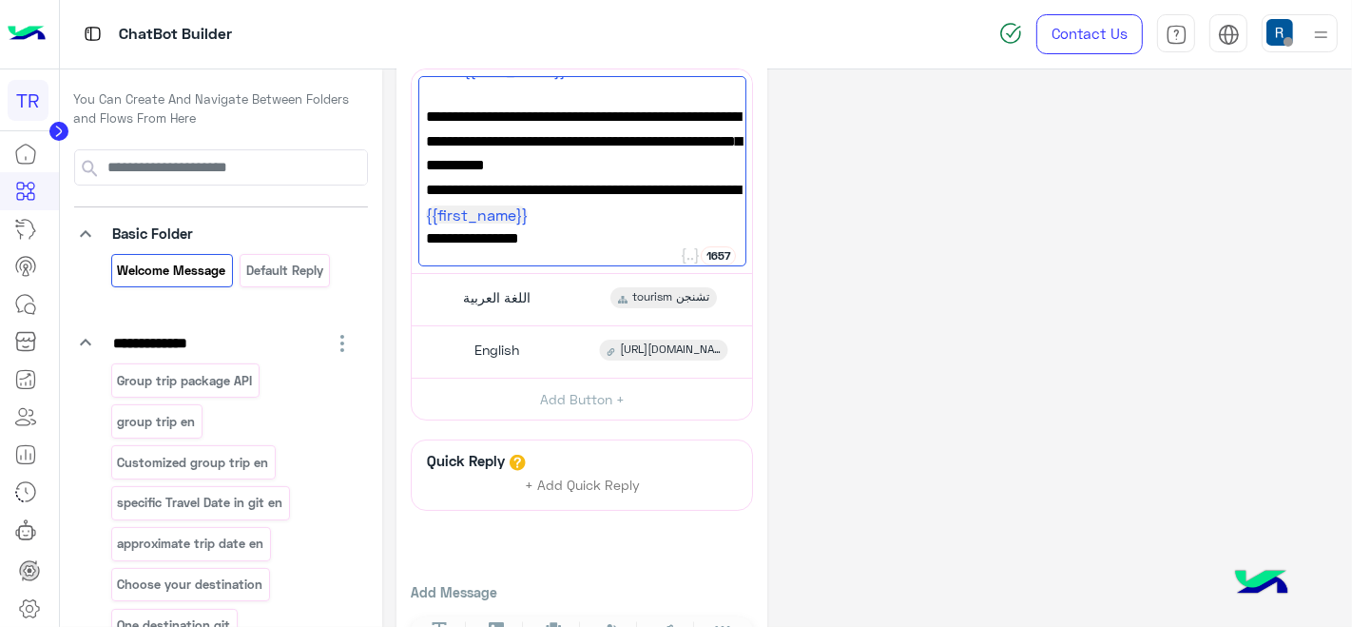
scroll to position [138, 0]
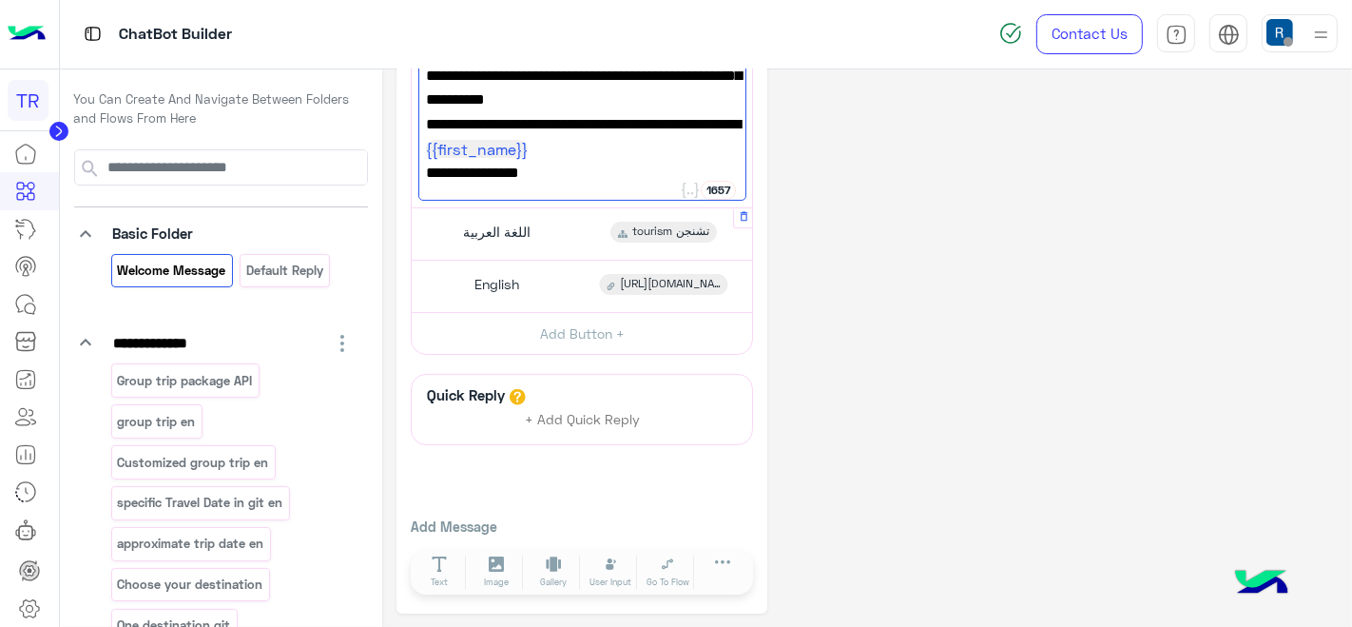
click at [654, 240] on div "tourism تشنجن" at bounding box center [663, 232] width 106 height 21
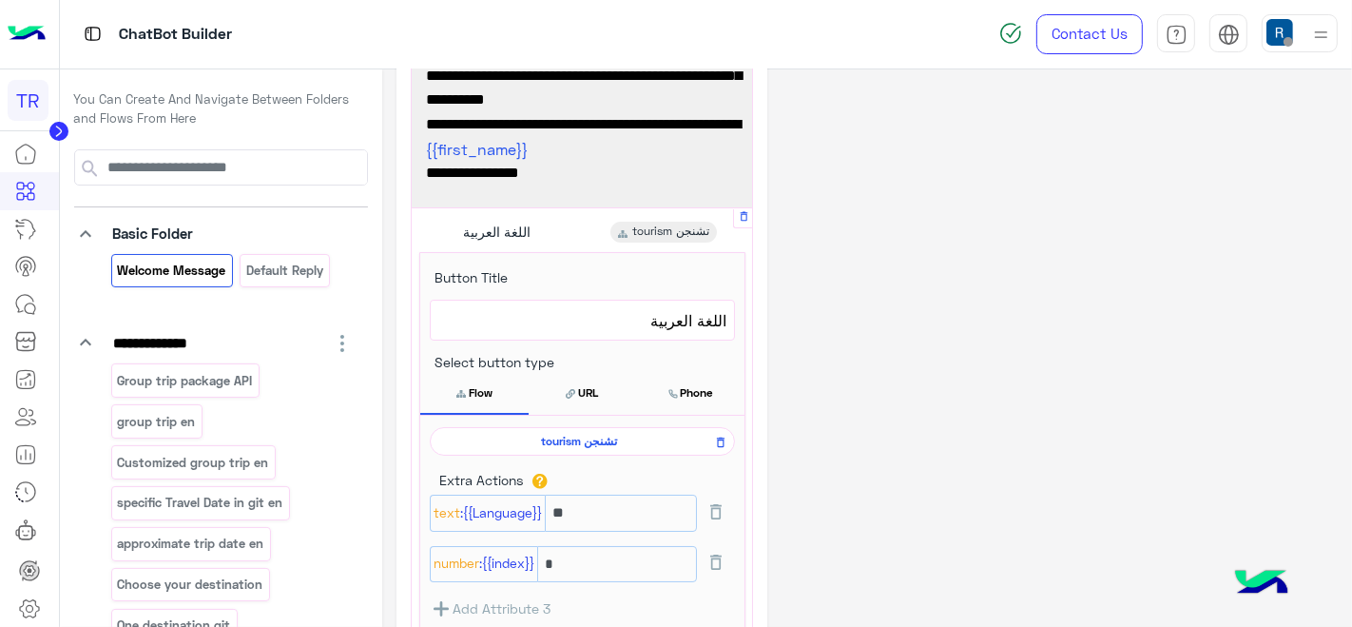
scroll to position [350, 0]
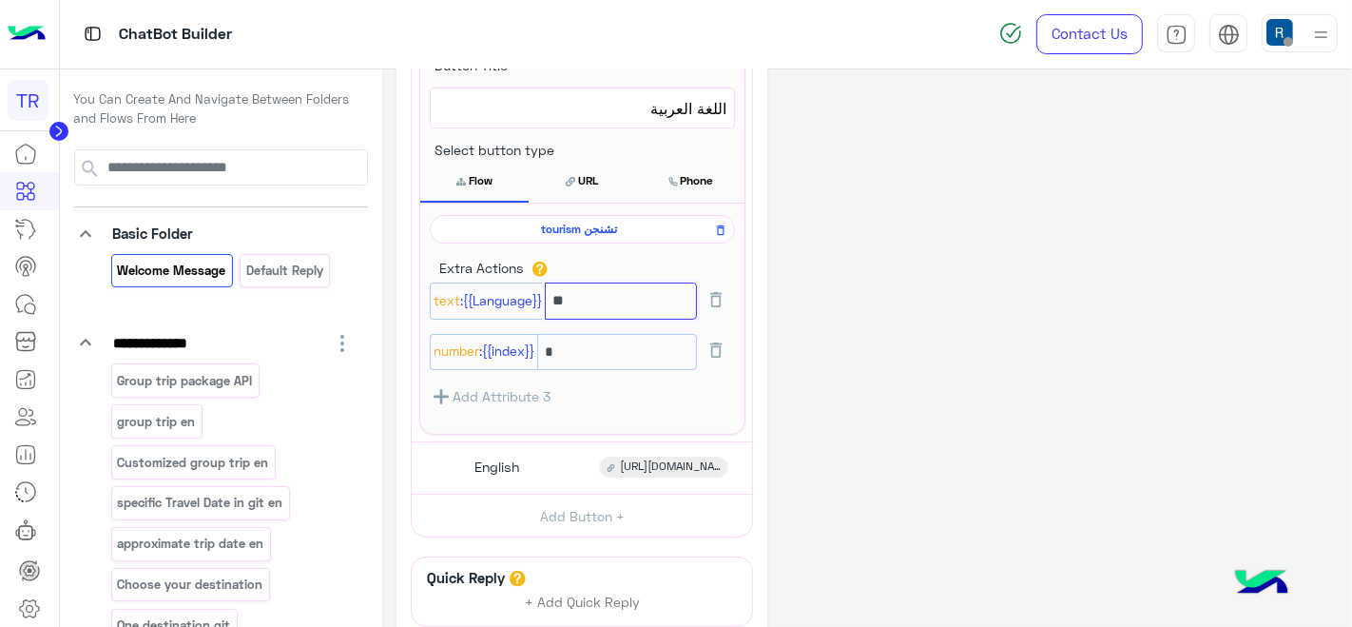
click at [578, 296] on input "**" at bounding box center [621, 300] width 152 height 37
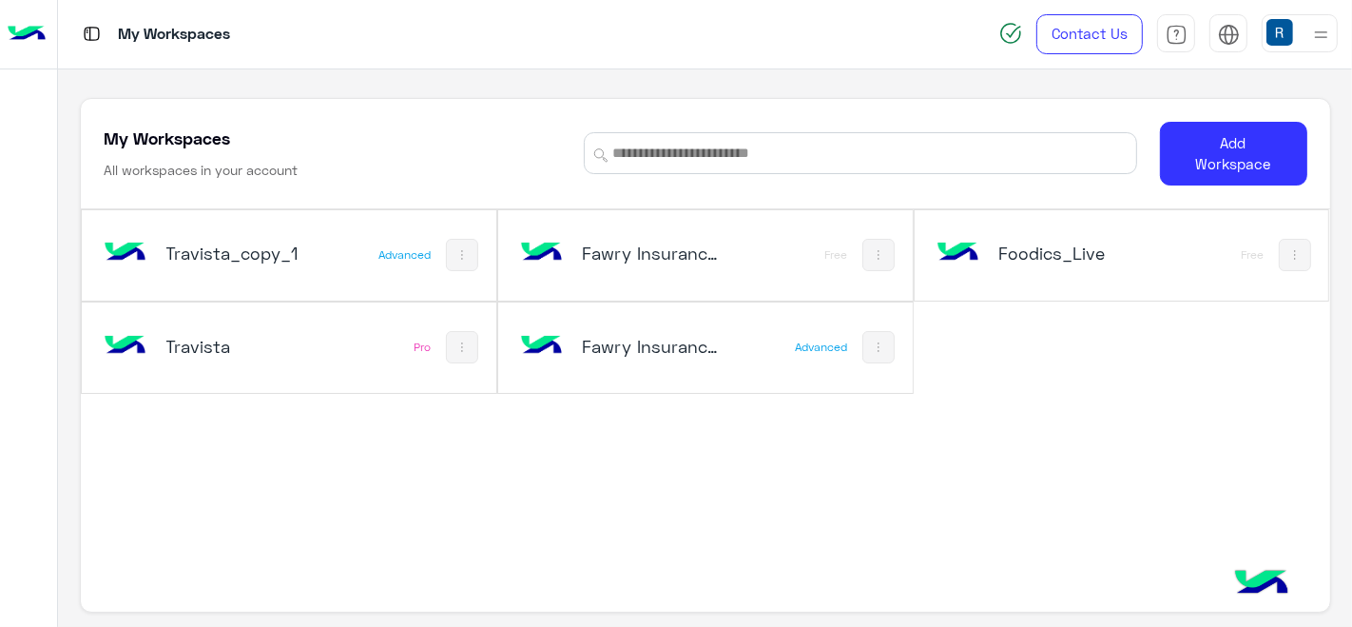
click at [313, 340] on div "Travista" at bounding box center [213, 347] width 227 height 55
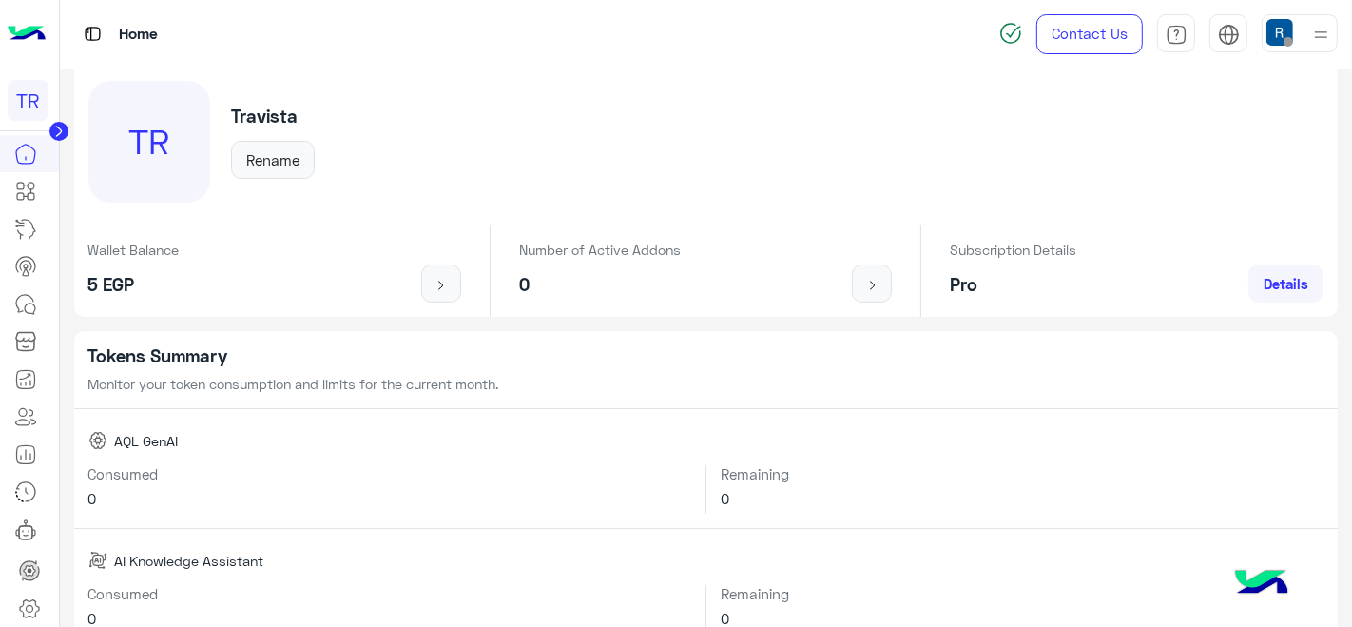
scroll to position [211, 0]
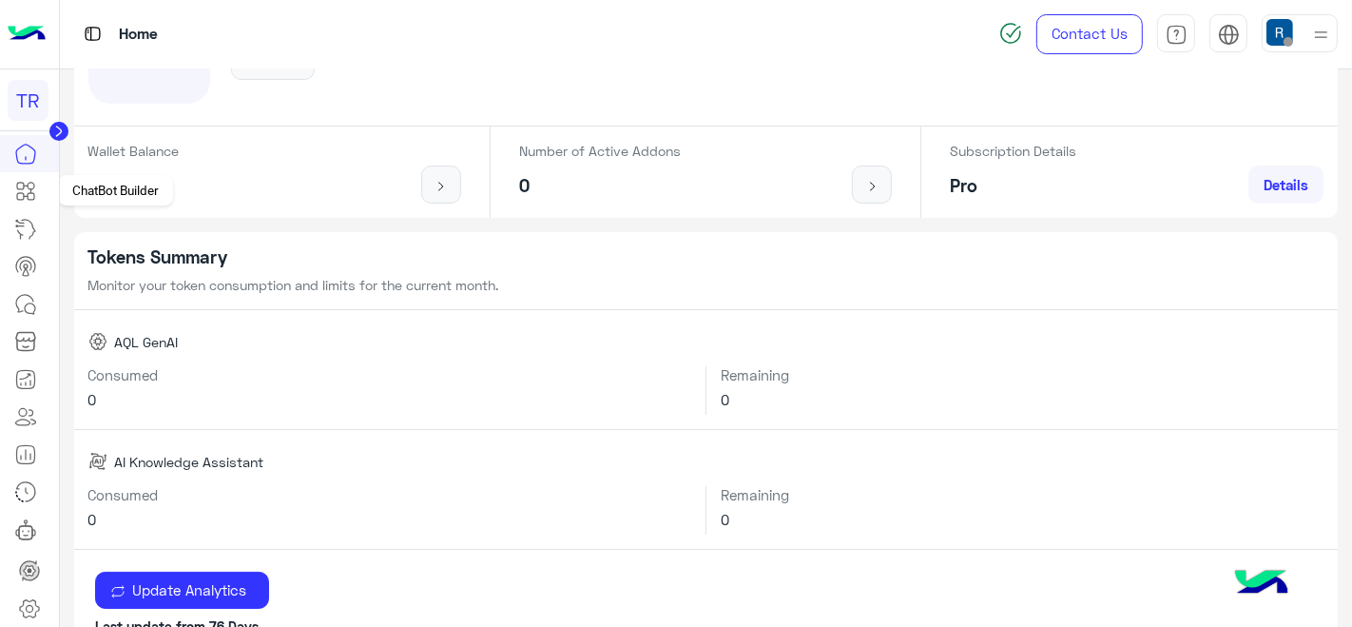
click at [38, 181] on link at bounding box center [25, 191] width 51 height 38
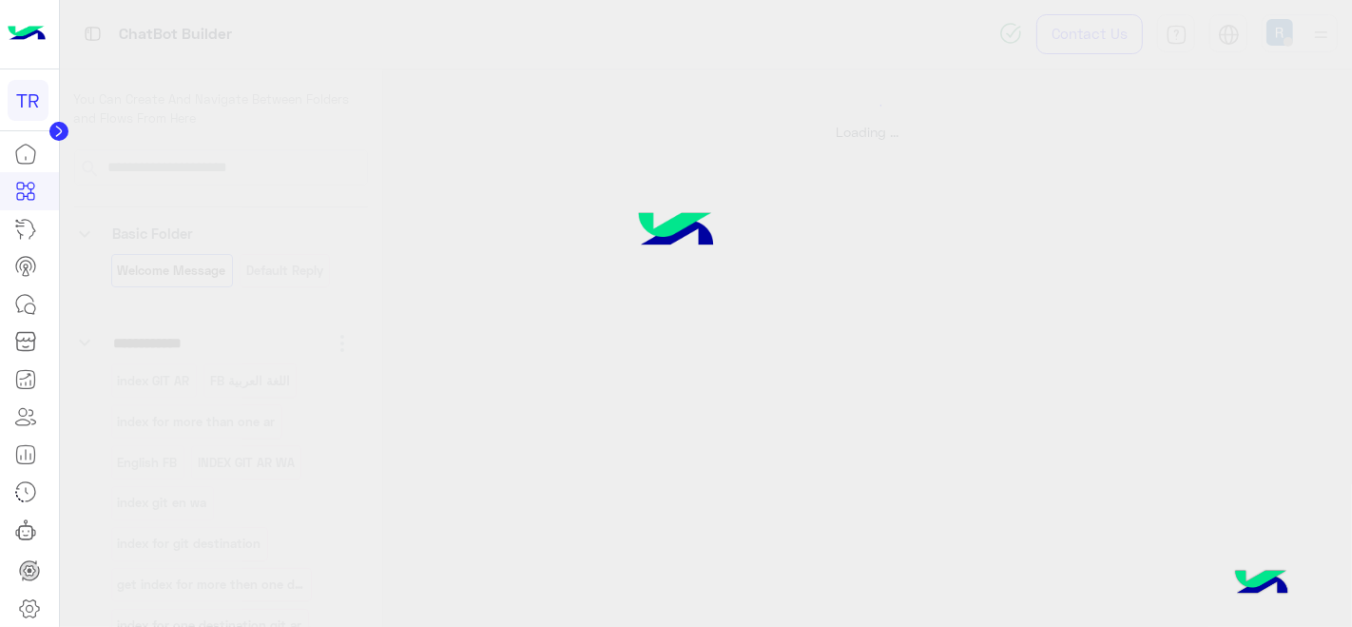
select select "*"
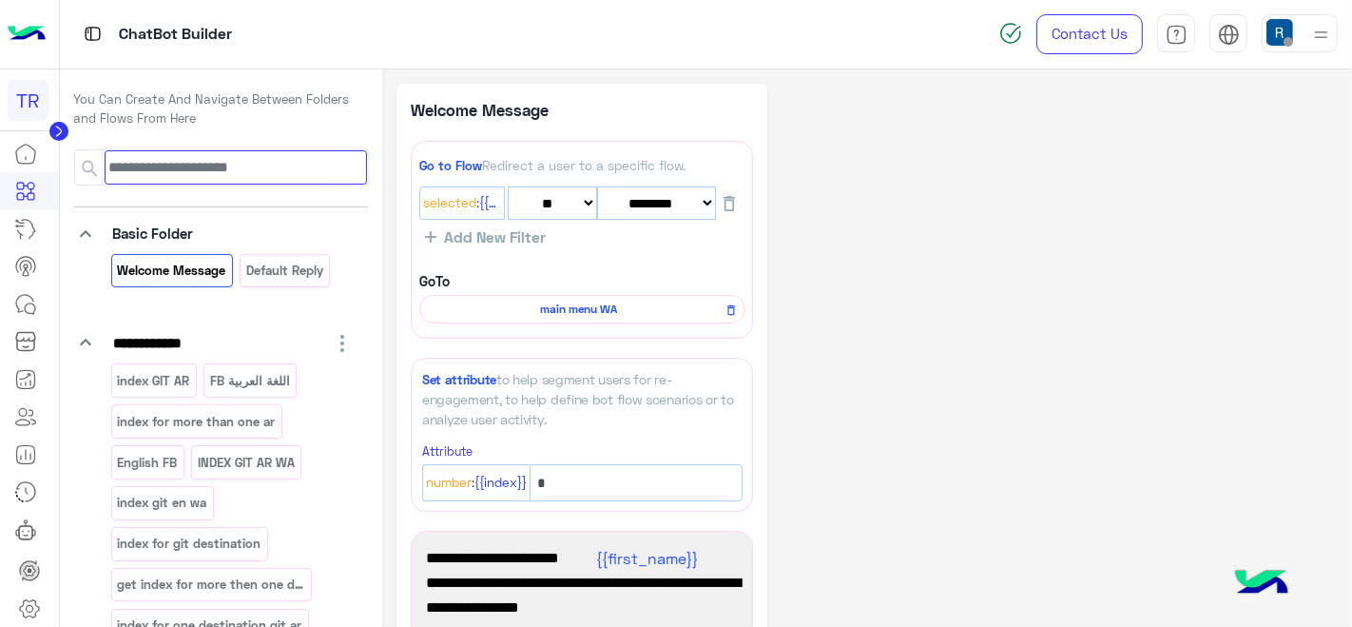
click at [195, 169] on input at bounding box center [236, 167] width 262 height 34
type input "***"
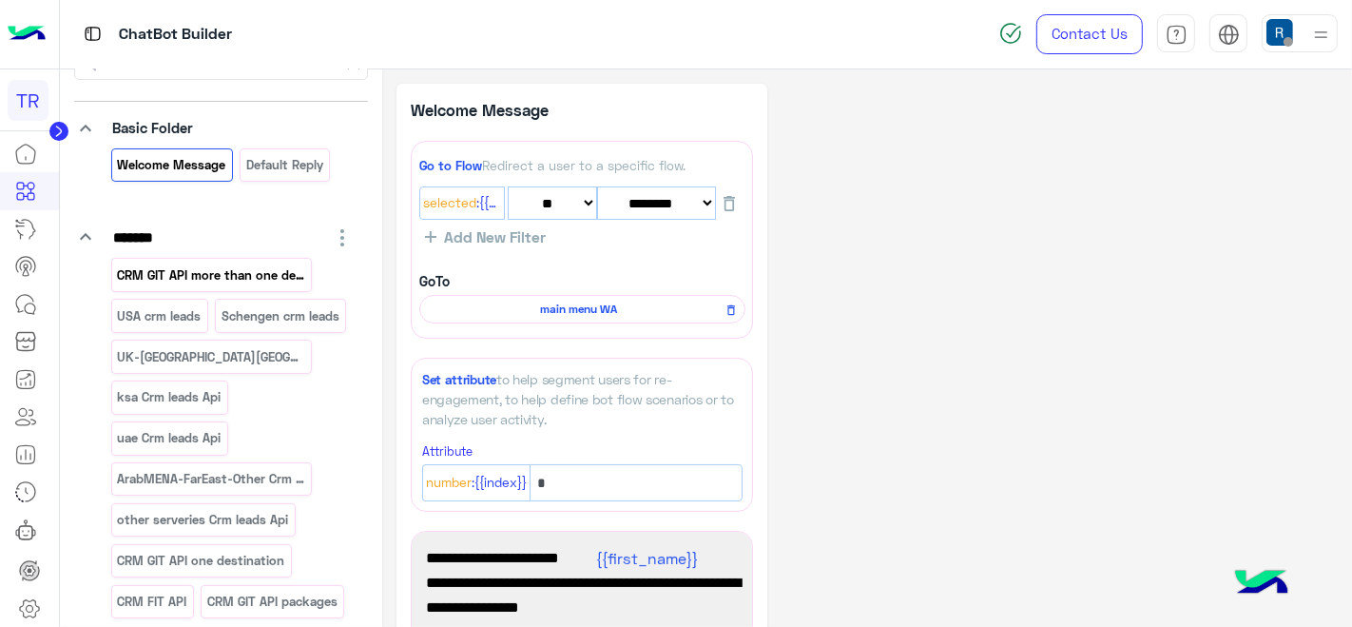
click at [178, 281] on p "CRM GIT API more than one destination" at bounding box center [211, 275] width 190 height 22
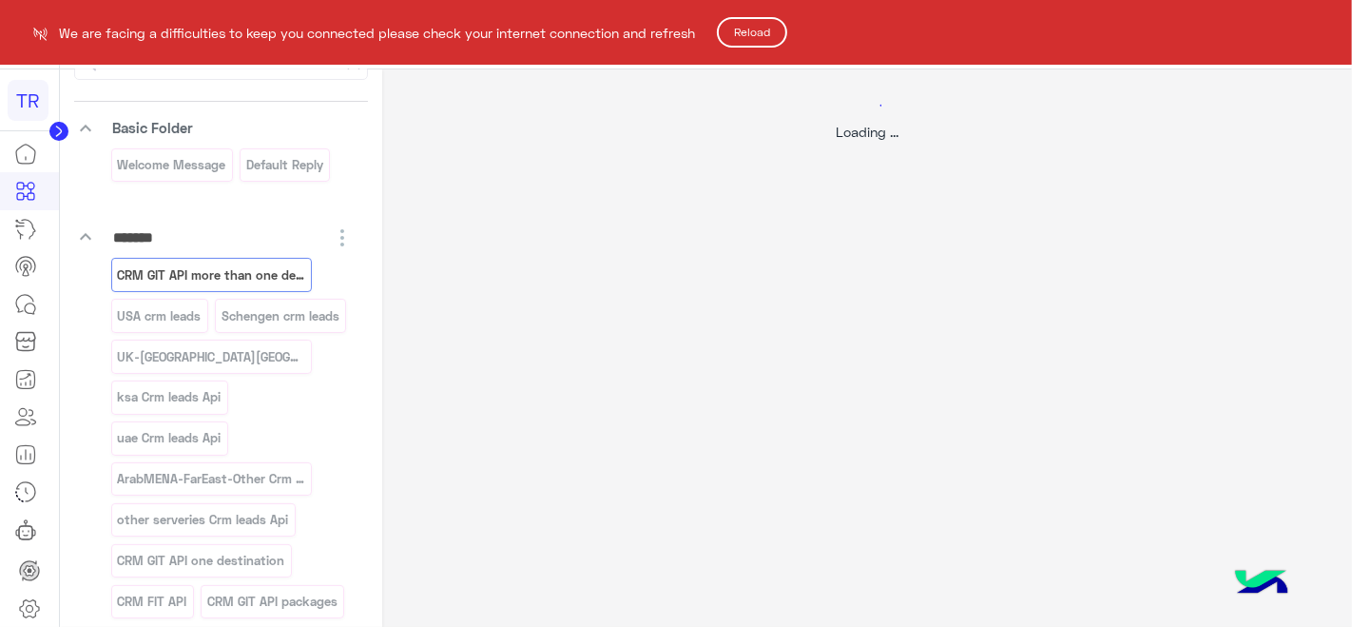
click at [763, 29] on button "Reload" at bounding box center [752, 32] width 70 height 30
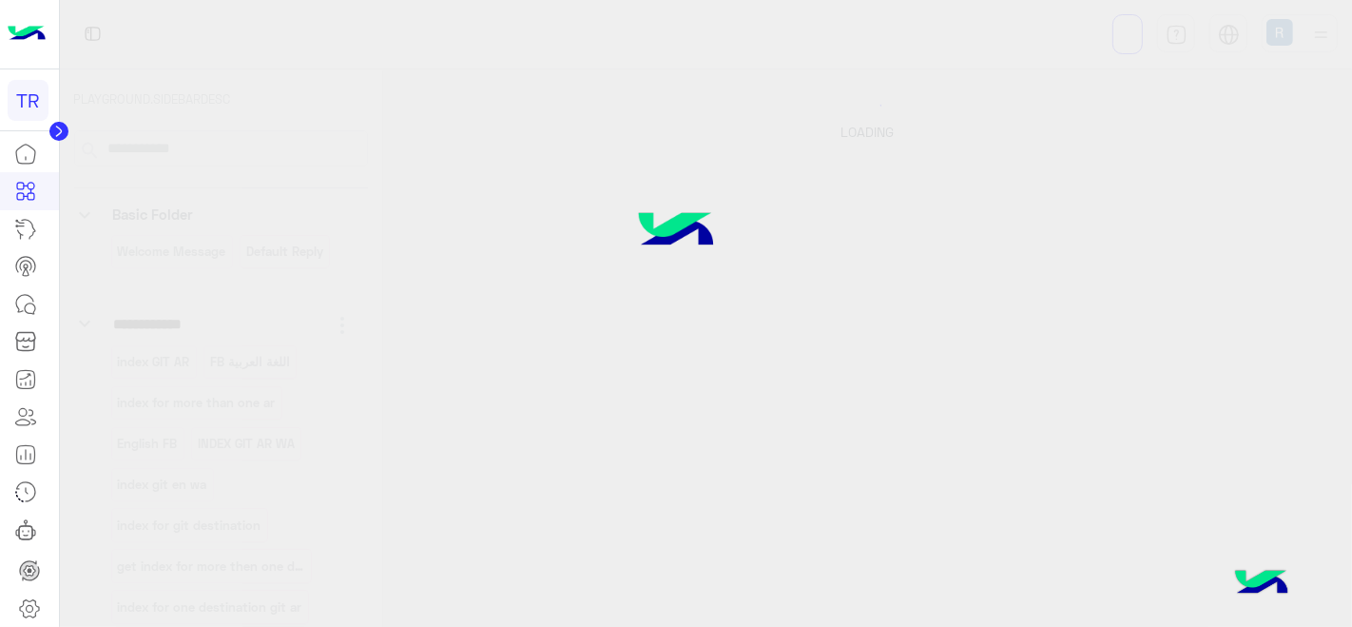
select select "*"
select select "****"
select select "*"
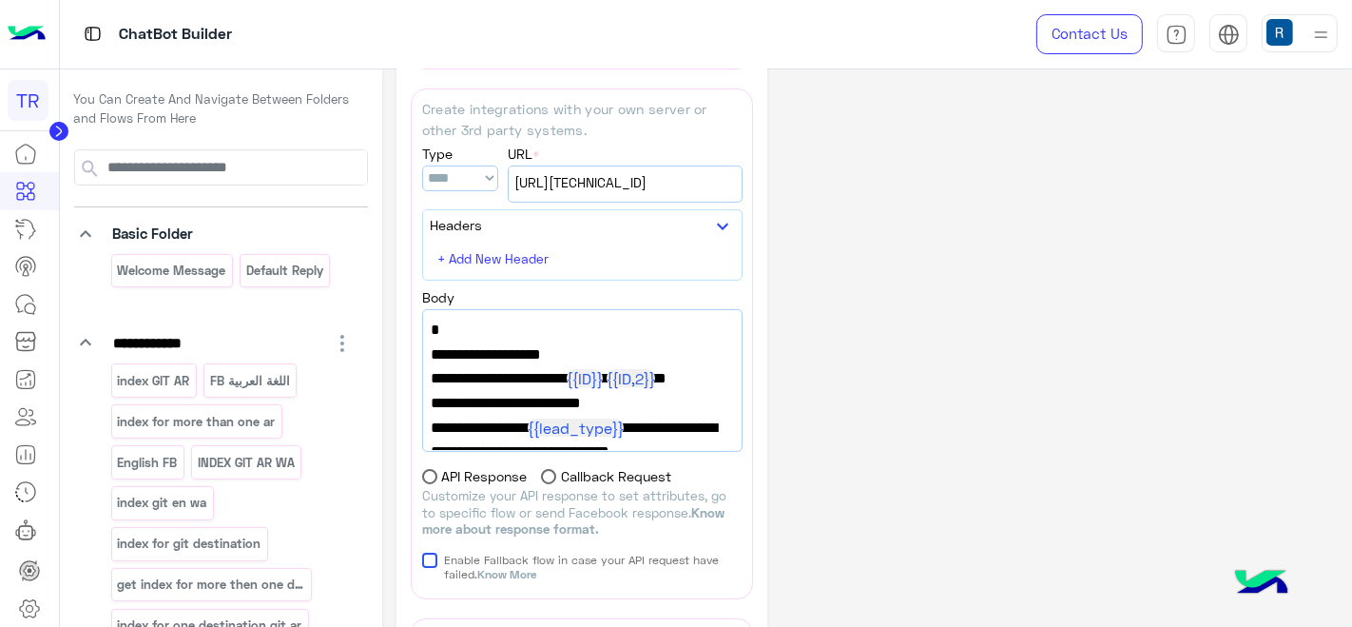
scroll to position [317, 0]
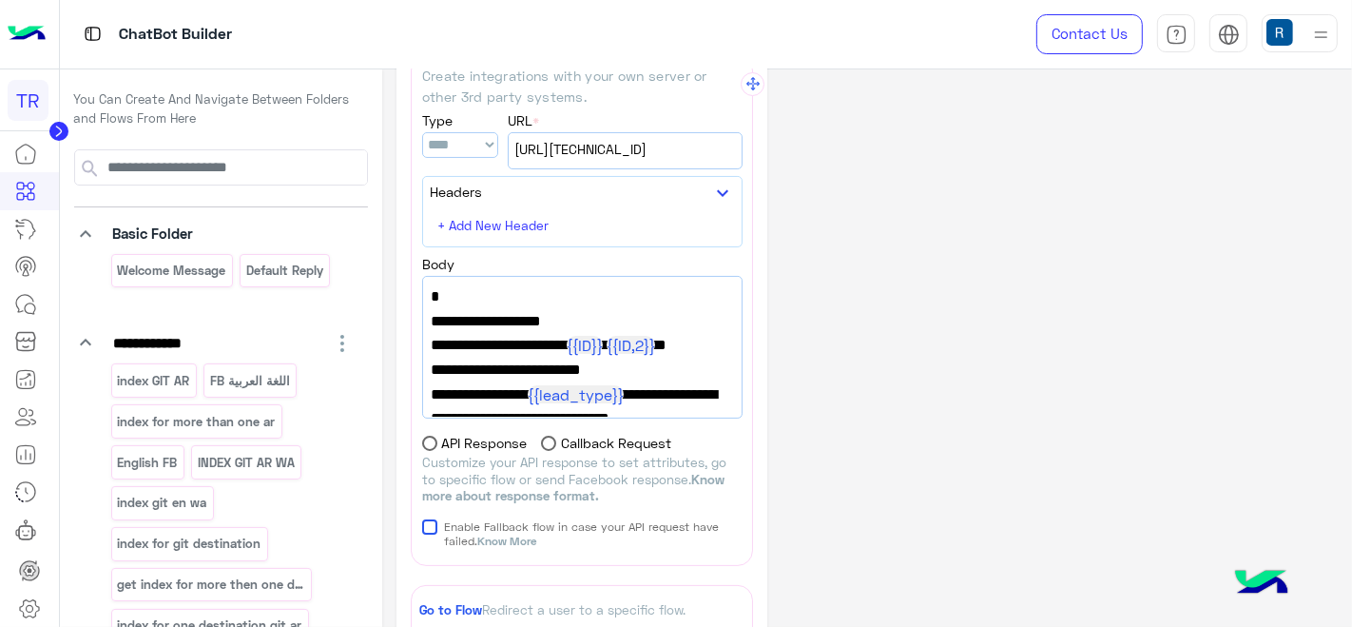
click at [621, 164] on div "http://82.129.226.164:80/api/add_chatbot_lead" at bounding box center [625, 150] width 233 height 35
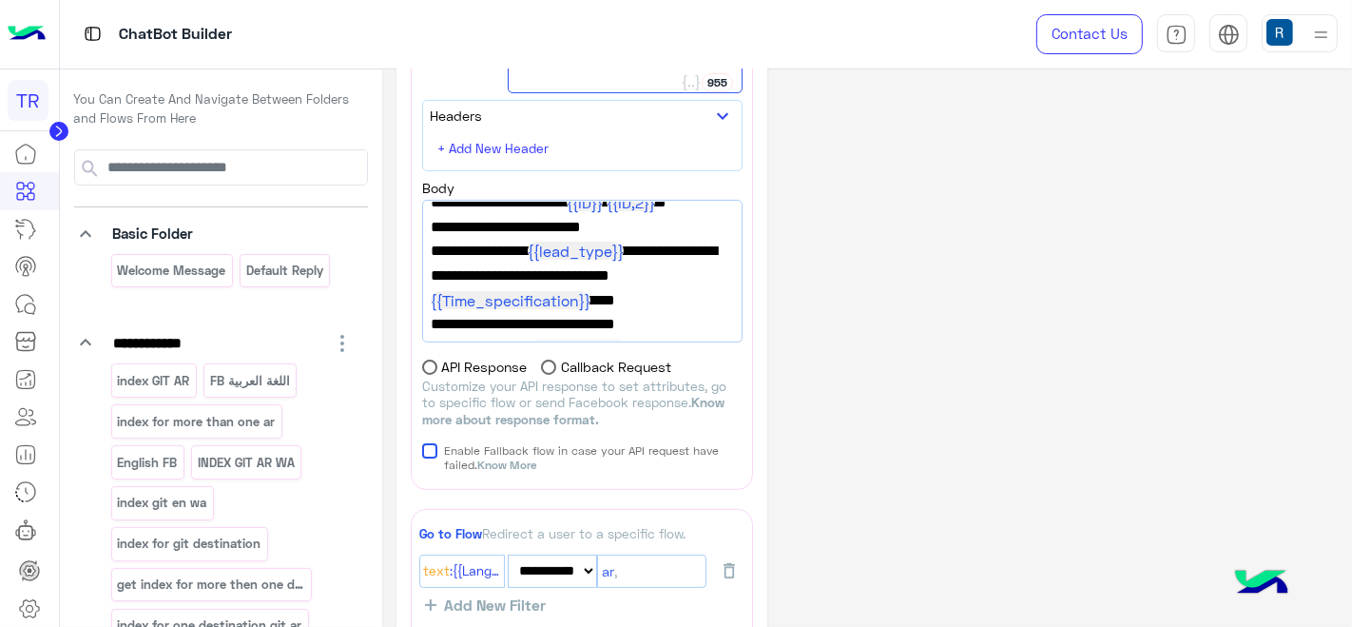
scroll to position [0, 0]
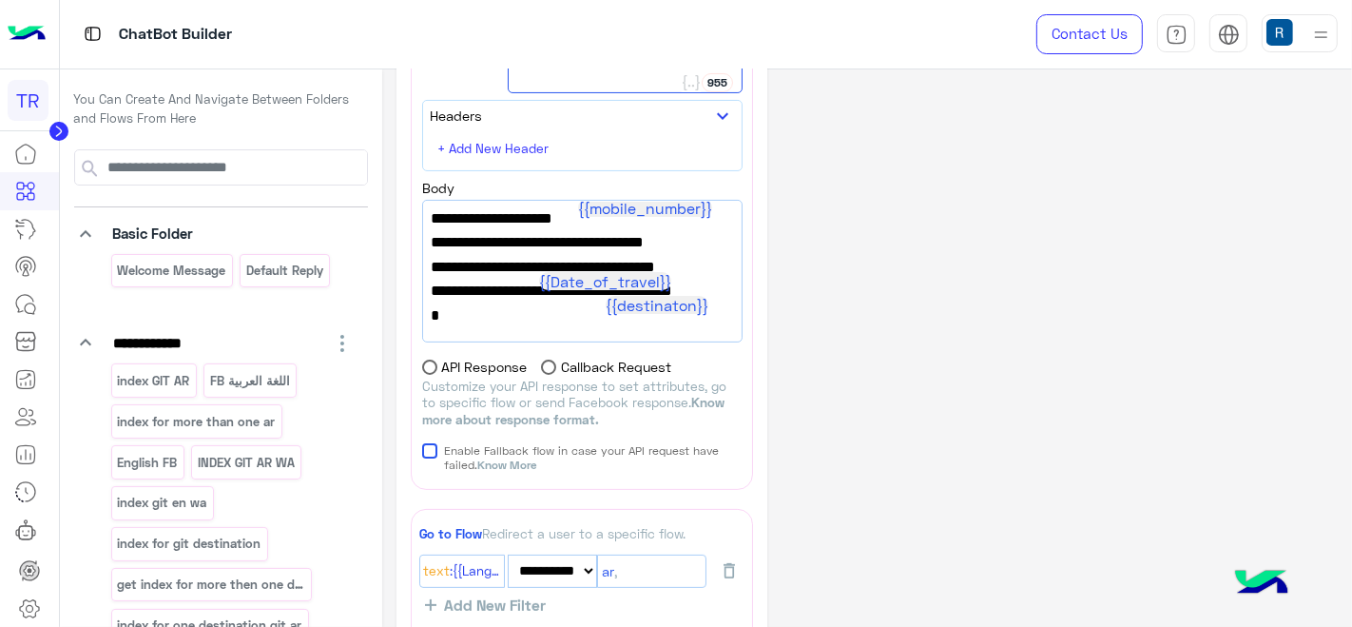
click at [5, 48] on div at bounding box center [29, 34] width 59 height 69
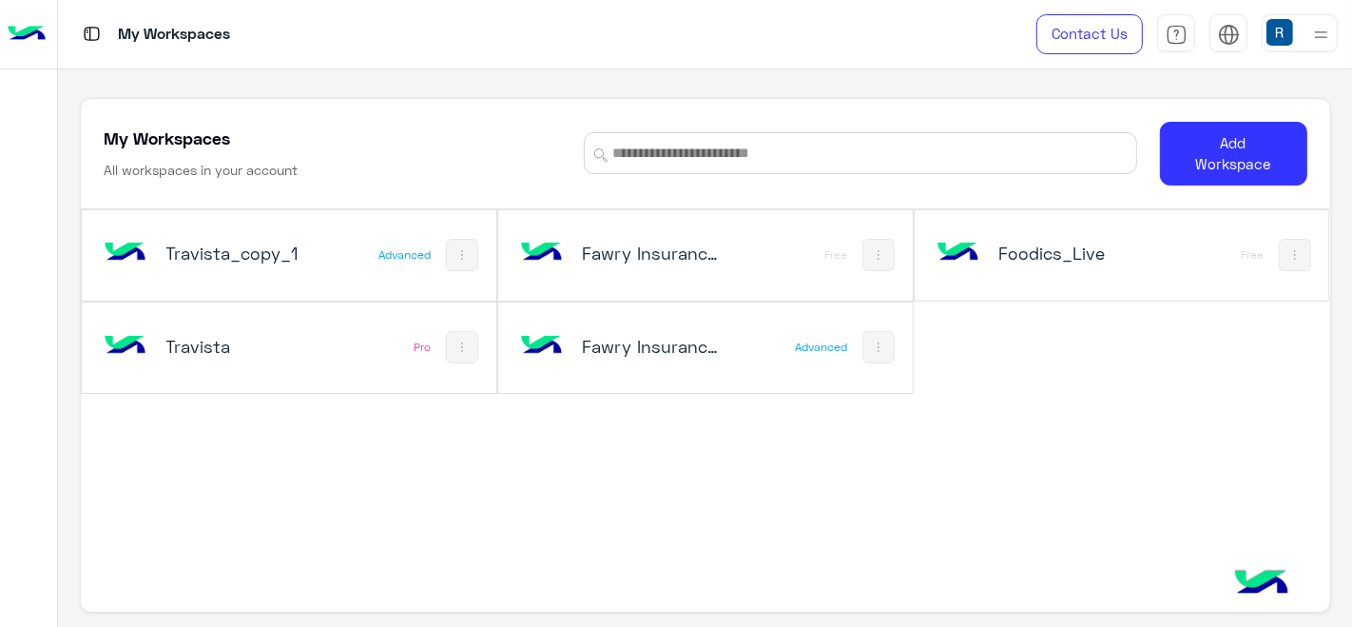
click at [236, 243] on h5 "Travista_copy_1" at bounding box center [234, 253] width 136 height 23
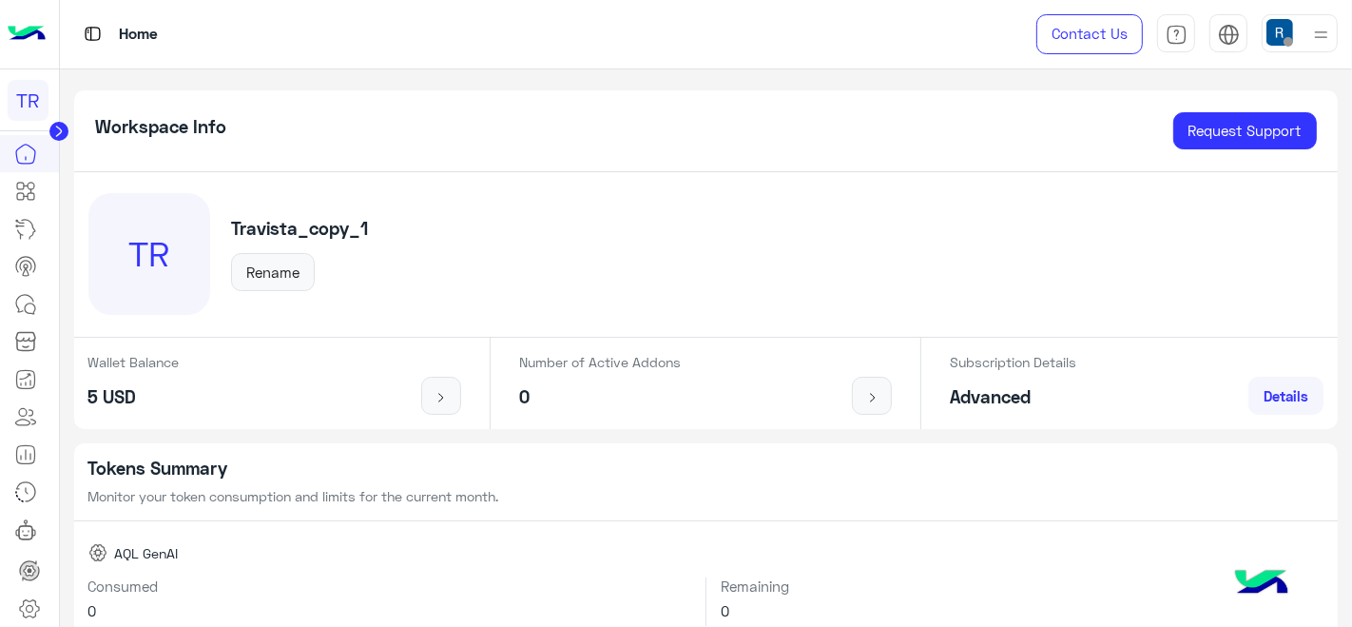
click at [60, 122] on circle at bounding box center [58, 131] width 19 height 19
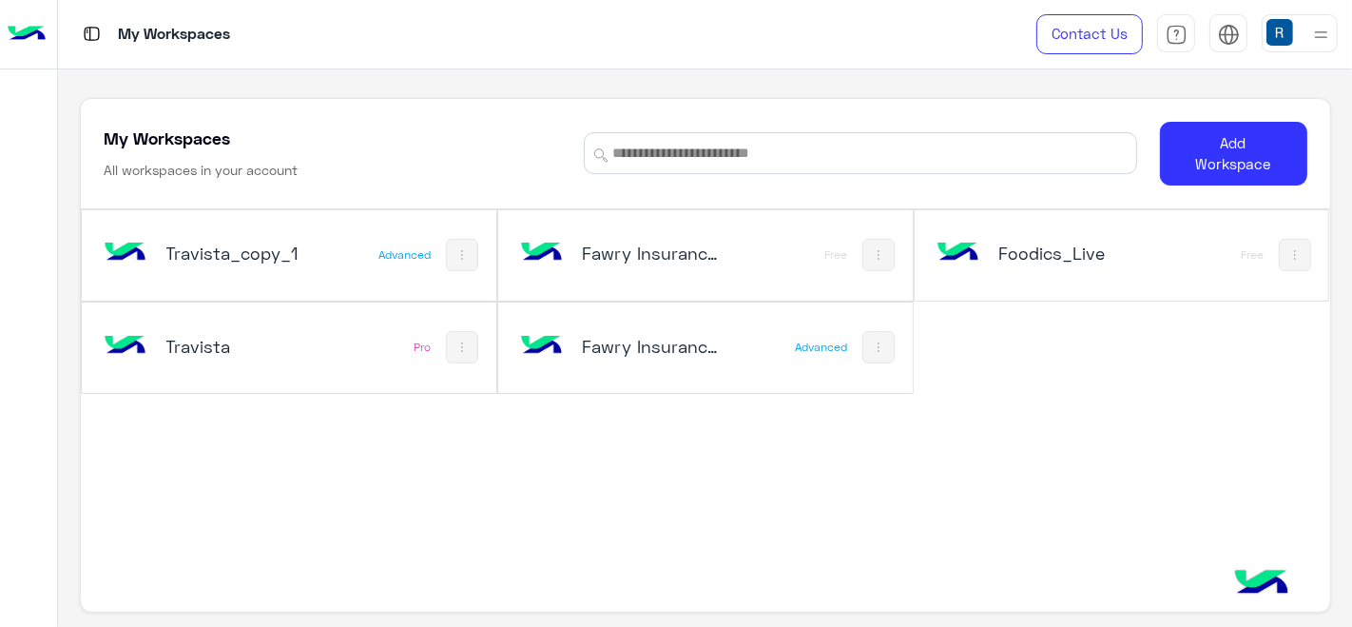
click at [651, 335] on h5 "Fawry Insurance Brokerage`s" at bounding box center [650, 346] width 136 height 23
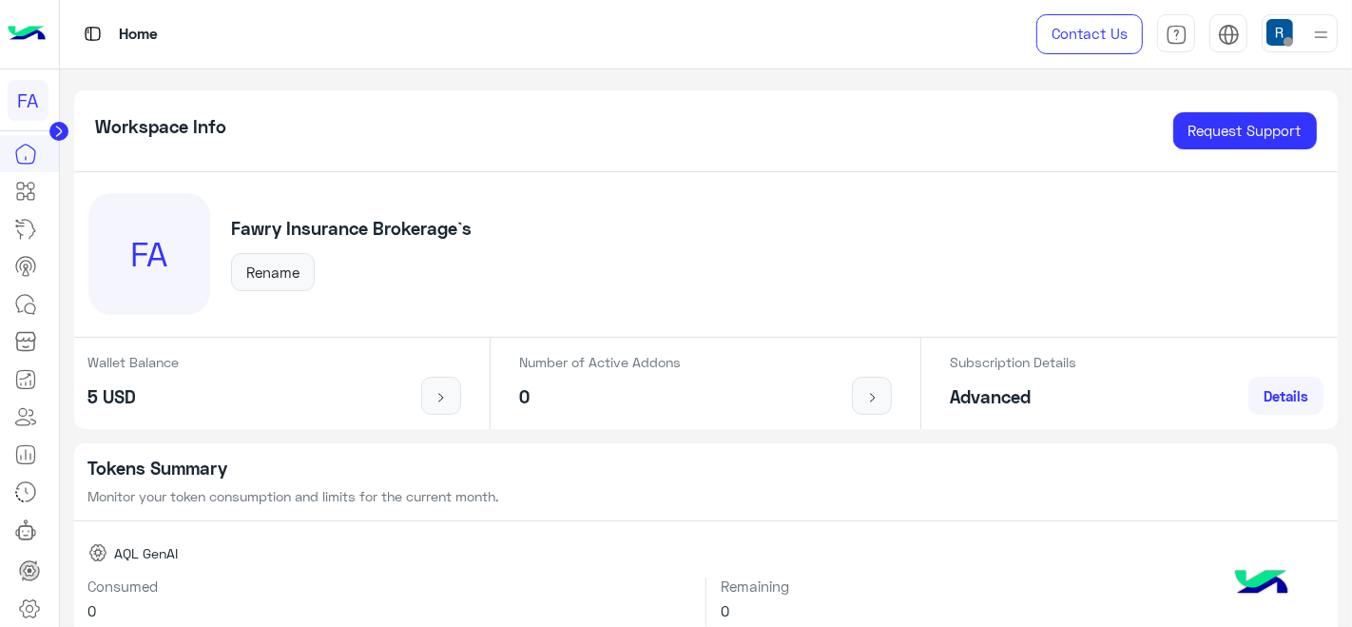
click at [56, 124] on circle at bounding box center [58, 131] width 19 height 19
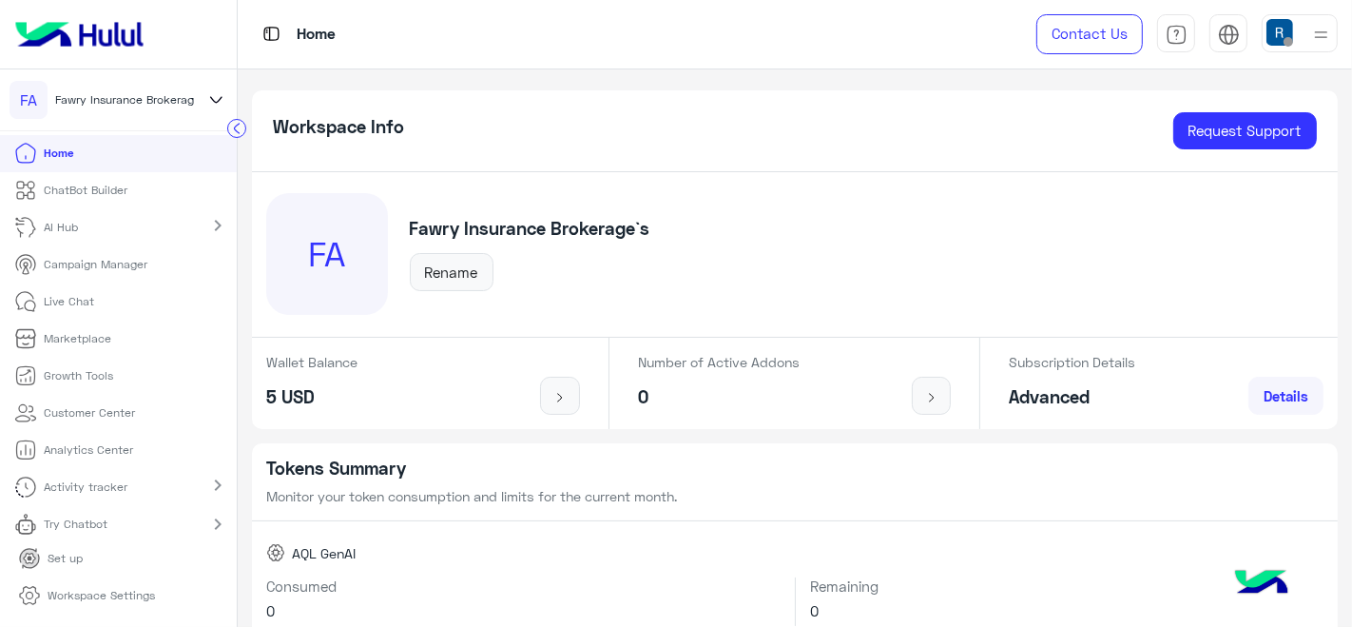
click at [62, 298] on p "Live Chat" at bounding box center [70, 301] width 50 height 17
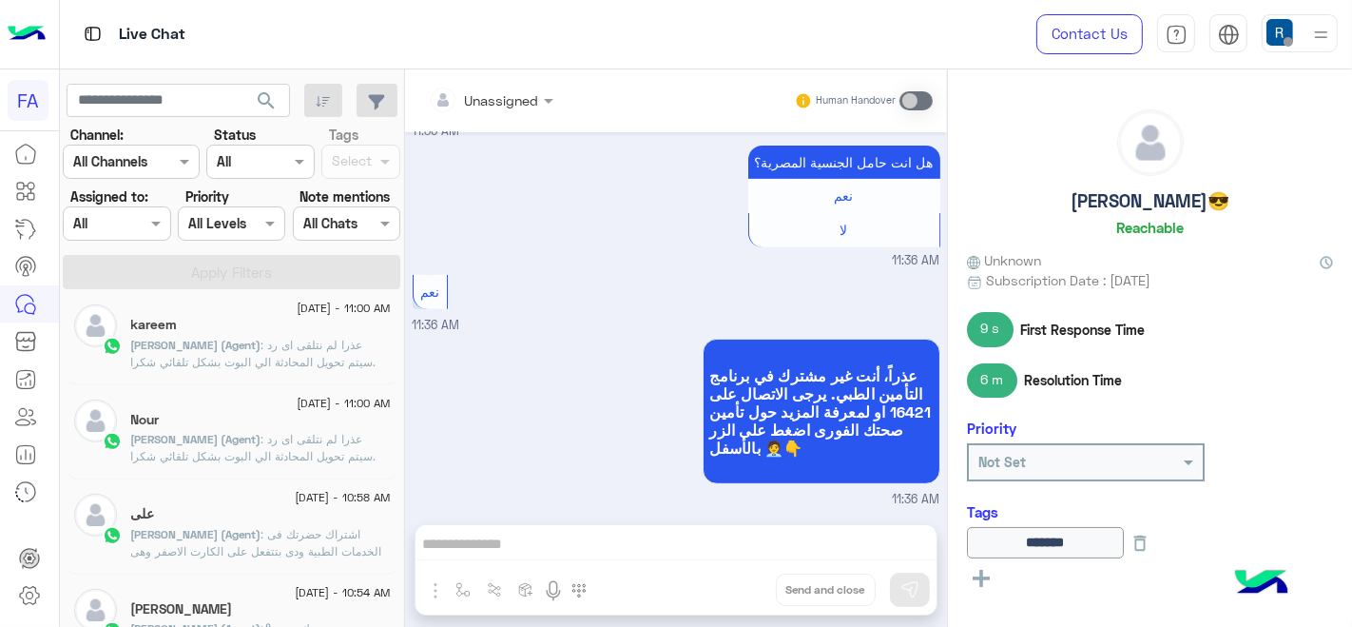
scroll to position [1373, 0]
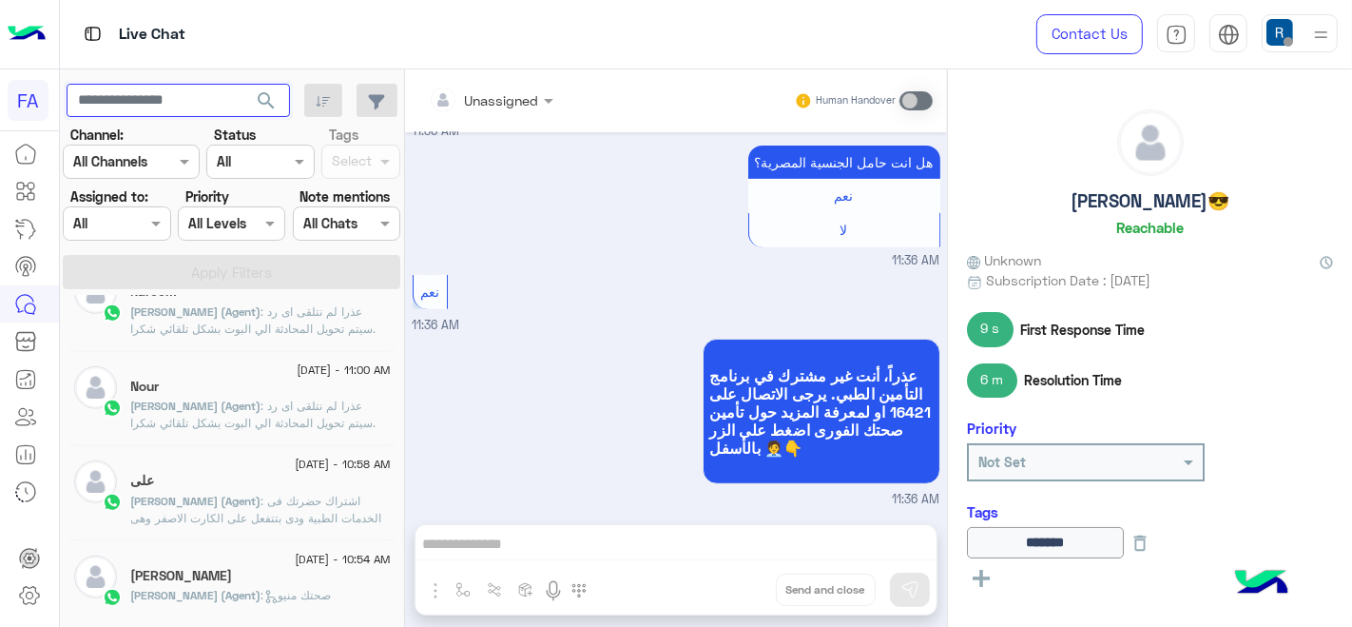
click at [169, 106] on input "text" at bounding box center [178, 101] width 223 height 34
type input "**********"
click at [243, 84] on button "search" at bounding box center [266, 104] width 47 height 41
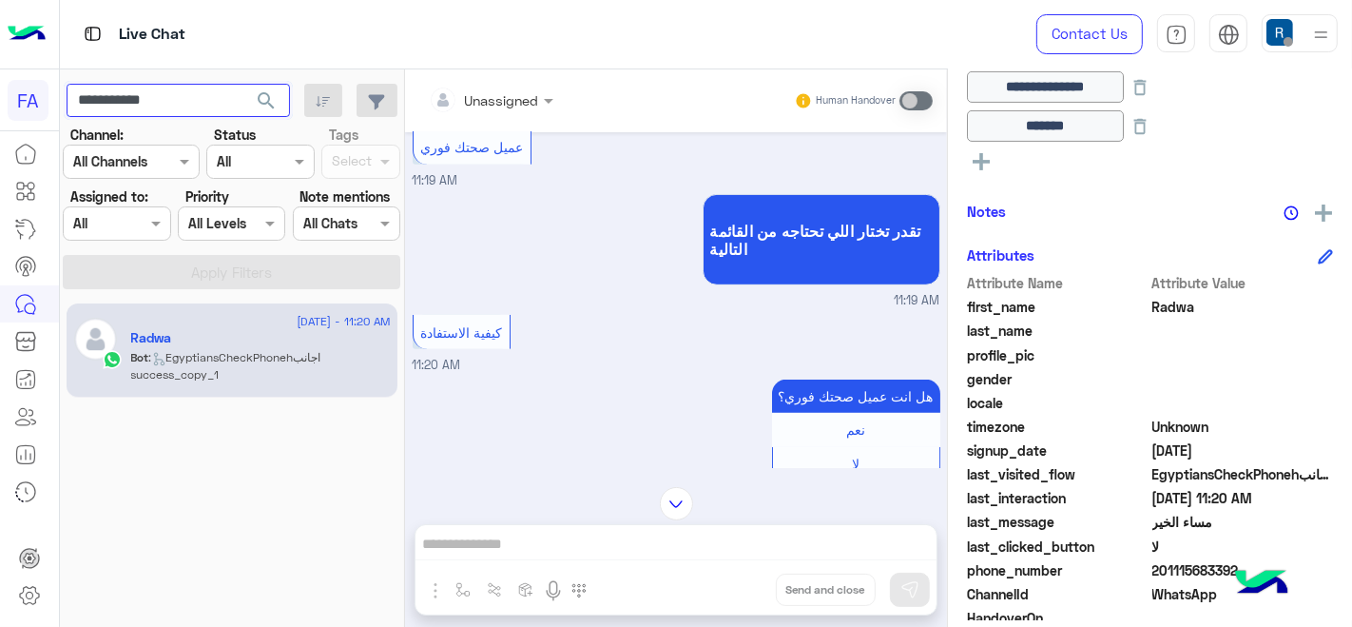
scroll to position [528, 0]
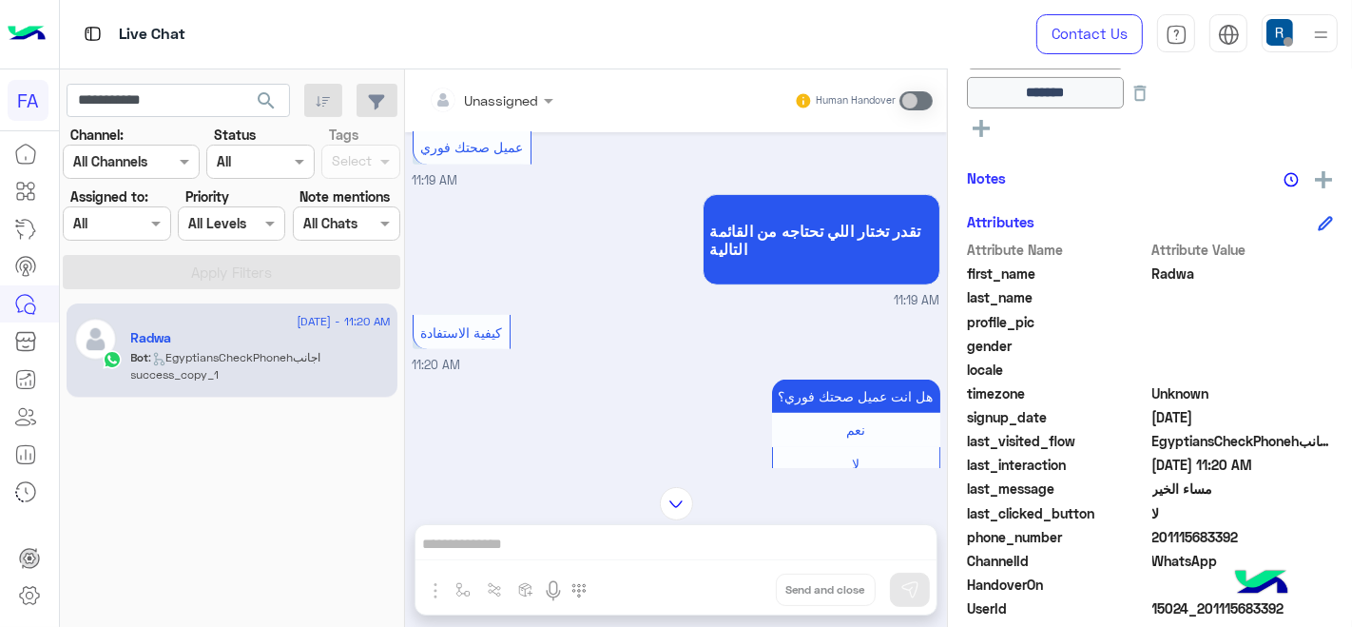
click at [1324, 218] on icon at bounding box center [1325, 224] width 12 height 12
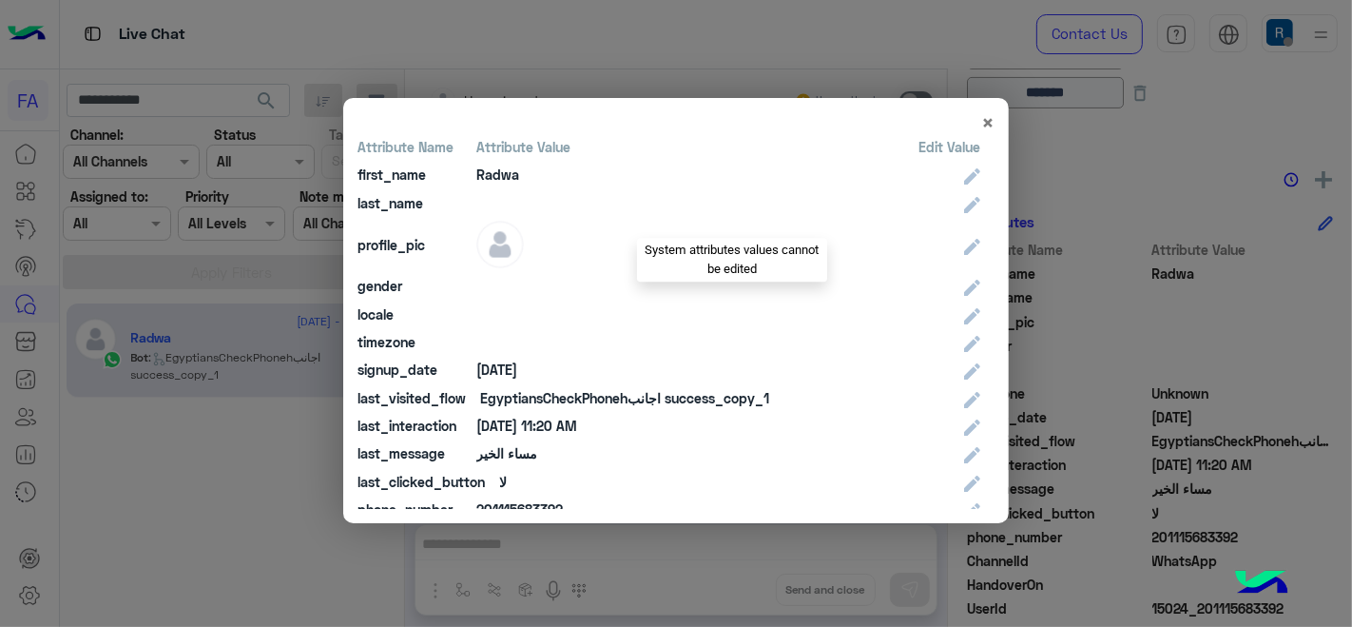
scroll to position [106, 0]
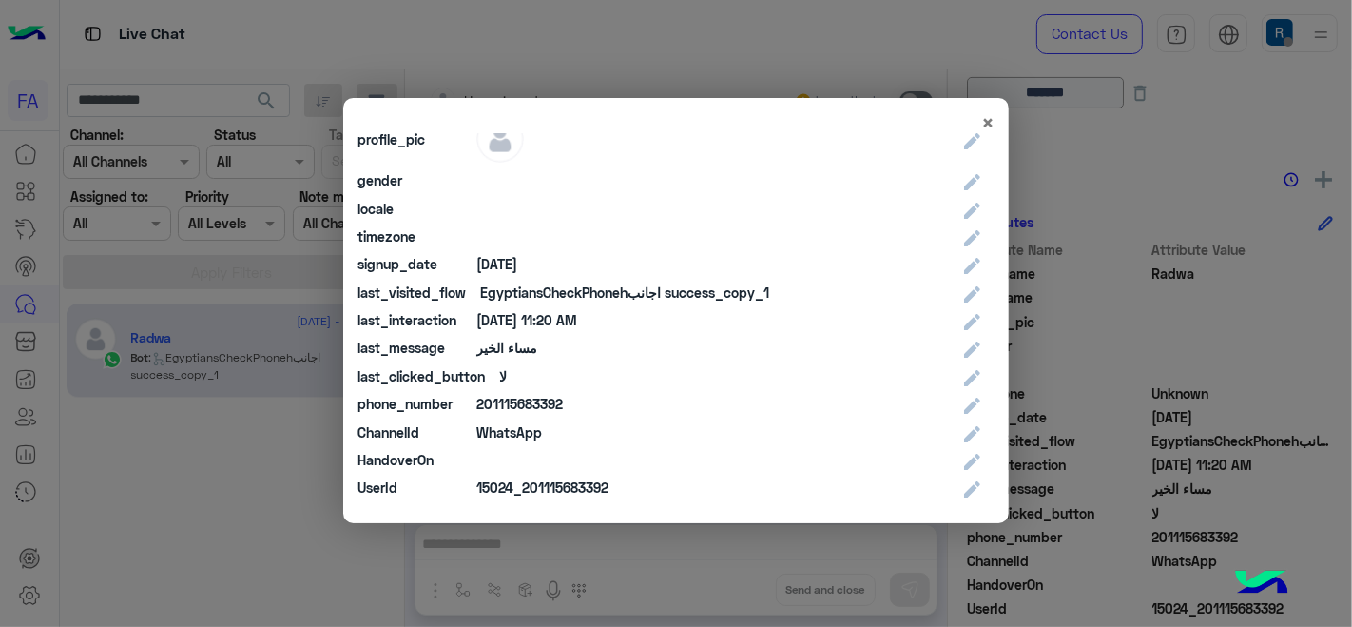
click at [517, 257] on div "[DATE]" at bounding box center [496, 264] width 41 height 20
click at [517, 300] on div "EgyptiansCheckPhonehاجانب success_copy_1" at bounding box center [624, 292] width 289 height 20
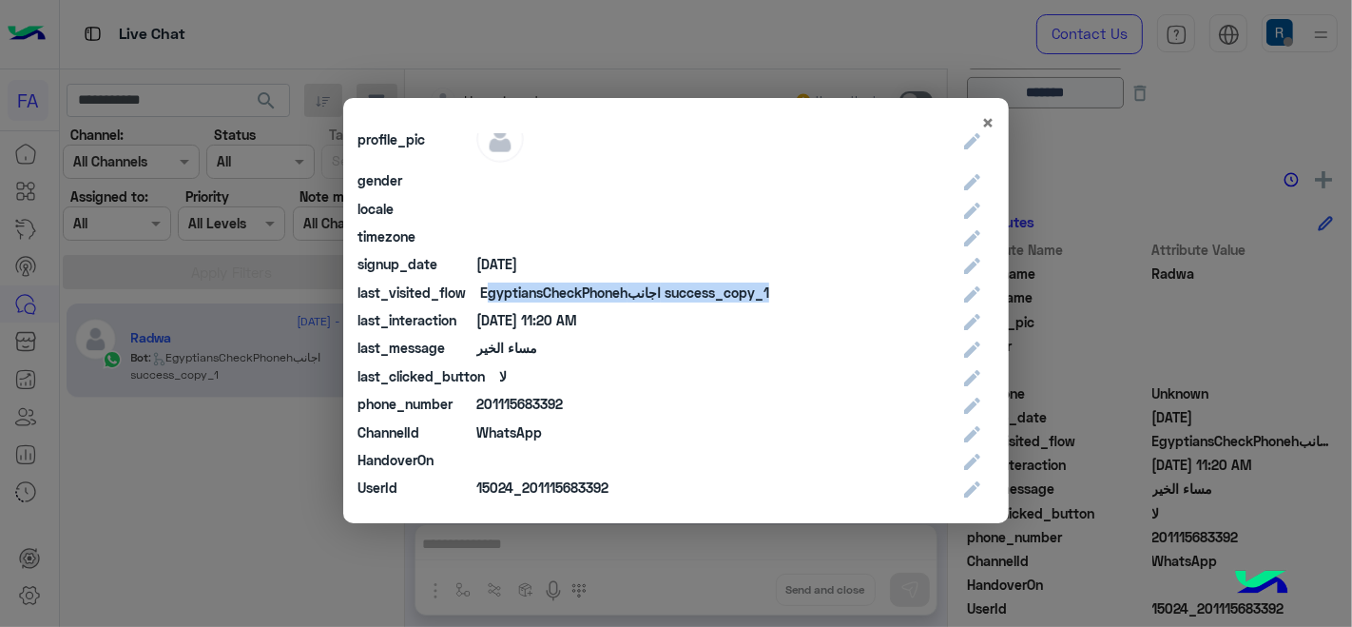
click at [517, 300] on div "EgyptiansCheckPhonehاجانب success_copy_1" at bounding box center [624, 292] width 289 height 20
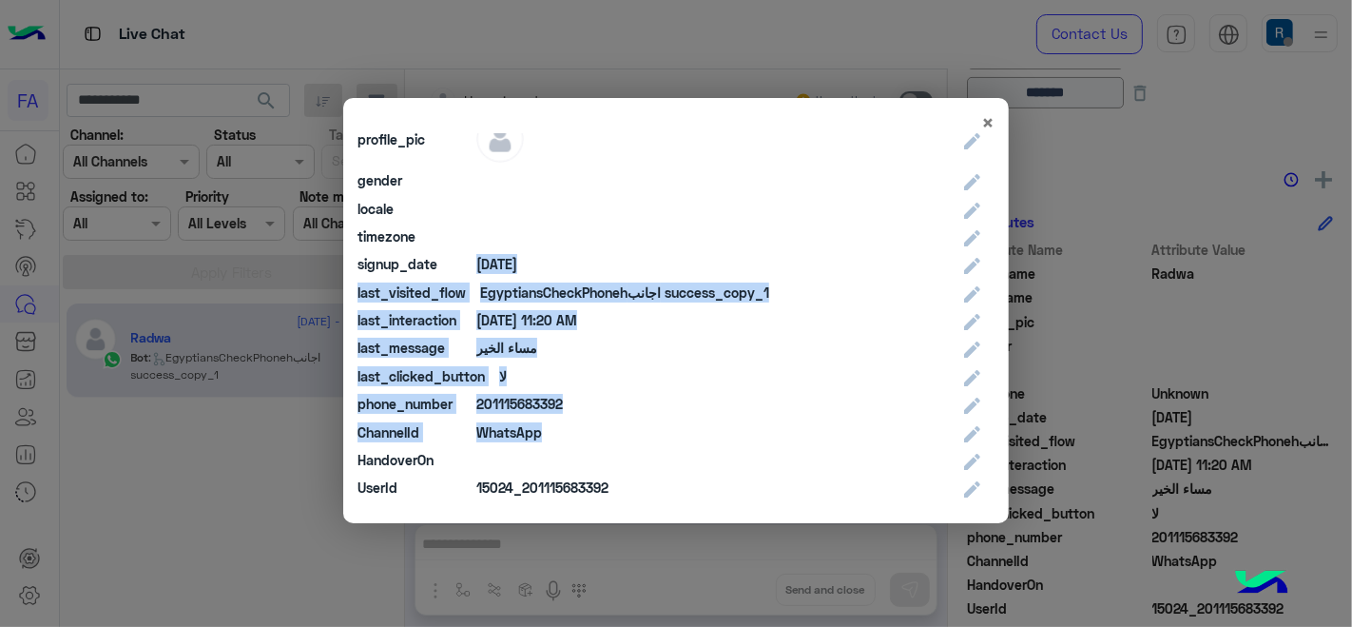
drag, startPoint x: 445, startPoint y: 264, endPoint x: 549, endPoint y: 433, distance: 197.6
click at [549, 433] on div "Attribute Name Attribute Value Edit Value first_name Radwa last_name profile_pi…" at bounding box center [676, 321] width 637 height 376
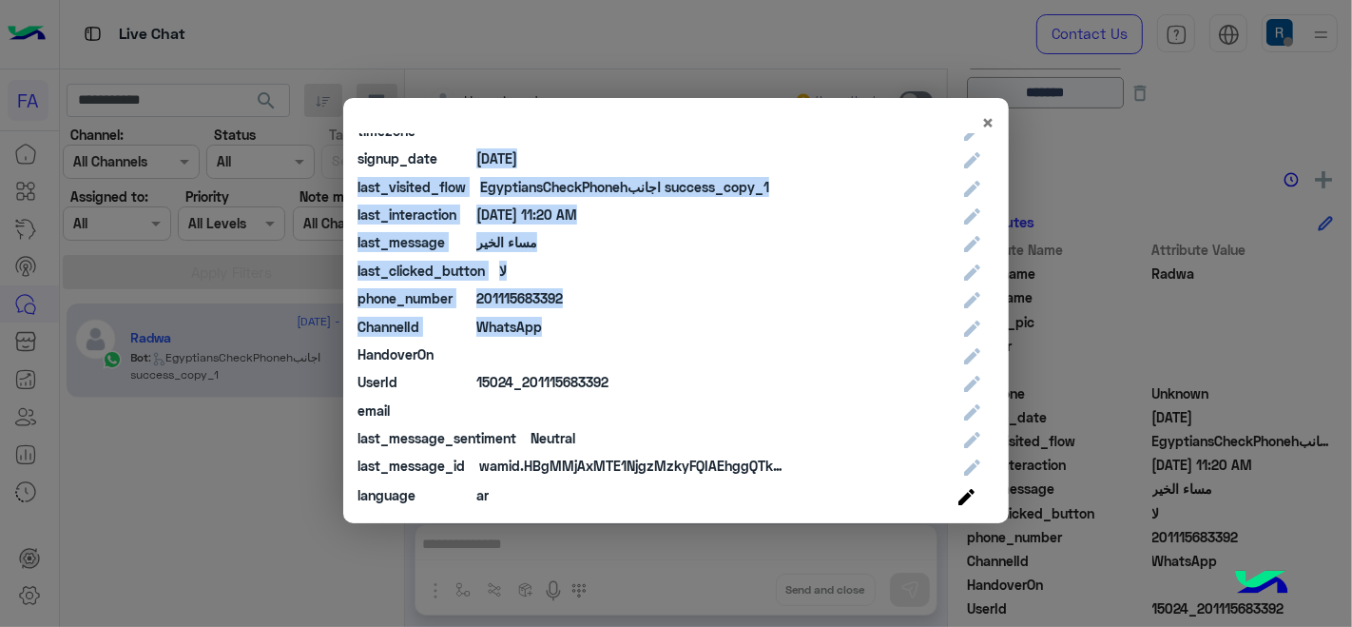
scroll to position [616, 0]
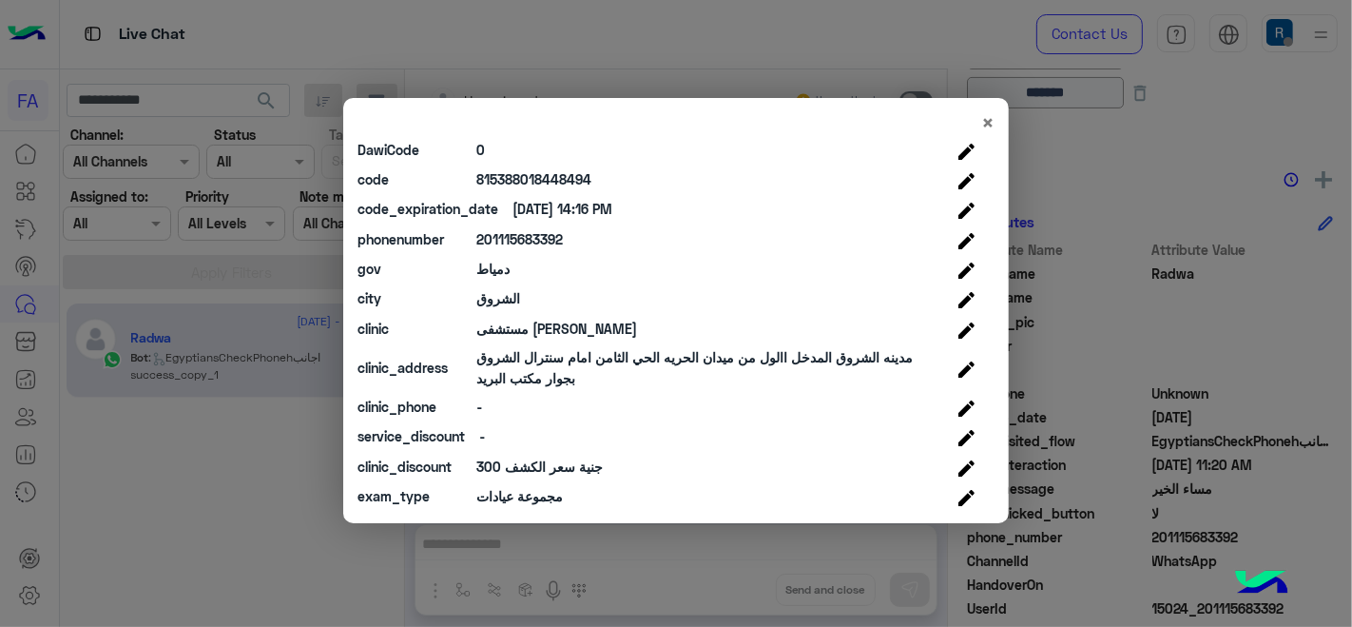
click at [371, 501] on div "exam_type" at bounding box center [410, 496] width 105 height 20
click at [392, 465] on div "clinic_discount" at bounding box center [410, 466] width 105 height 20
click at [401, 426] on div "service_discount" at bounding box center [411, 436] width 107 height 20
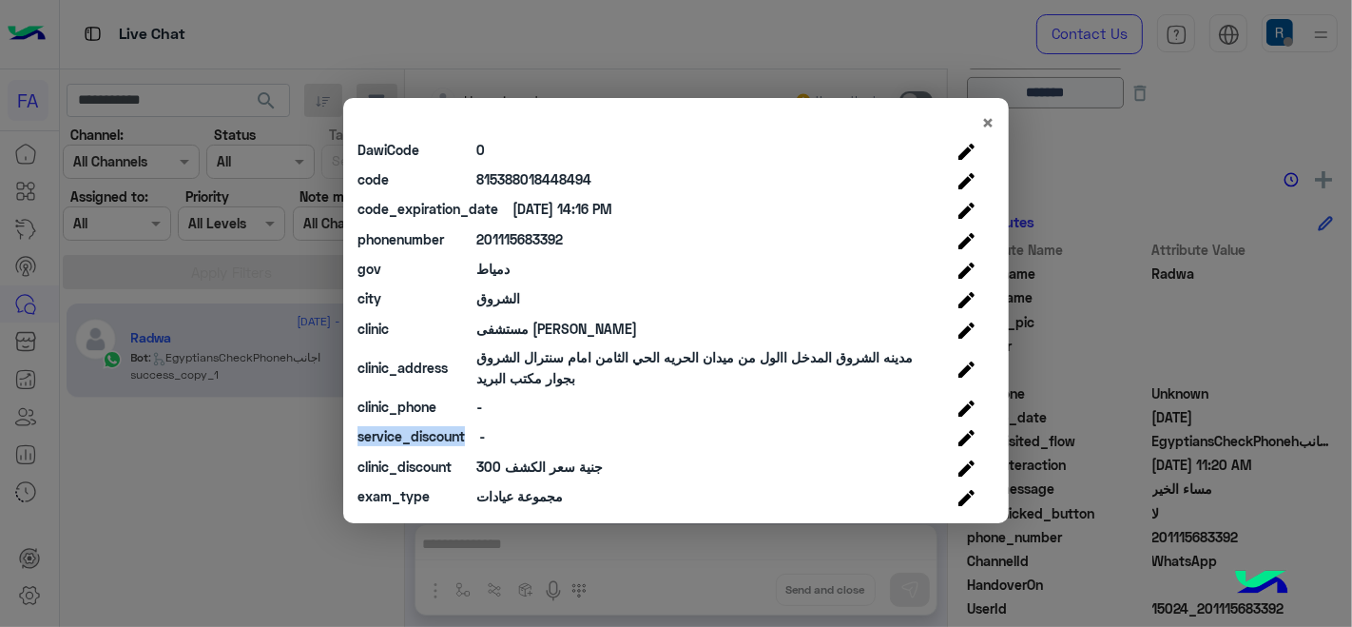
click at [401, 426] on div "service_discount" at bounding box center [411, 436] width 107 height 20
click at [396, 396] on div "clinic_phone" at bounding box center [410, 406] width 105 height 20
click at [406, 365] on div "clinic_address" at bounding box center [410, 368] width 105 height 20
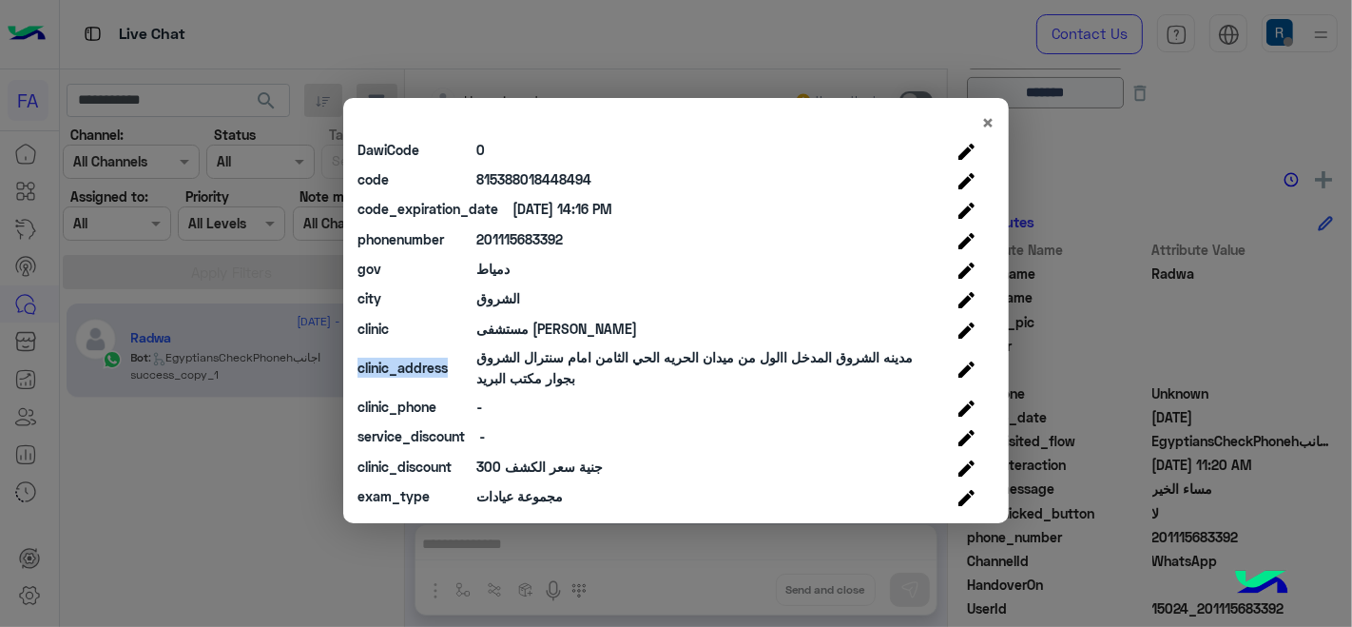
click at [395, 372] on div "clinic_address" at bounding box center [410, 368] width 105 height 20
click at [1276, 331] on modal-container "× Attribute Name Attribute Value Edit Value first_name Radwa last_name profile_…" at bounding box center [676, 313] width 1352 height 627
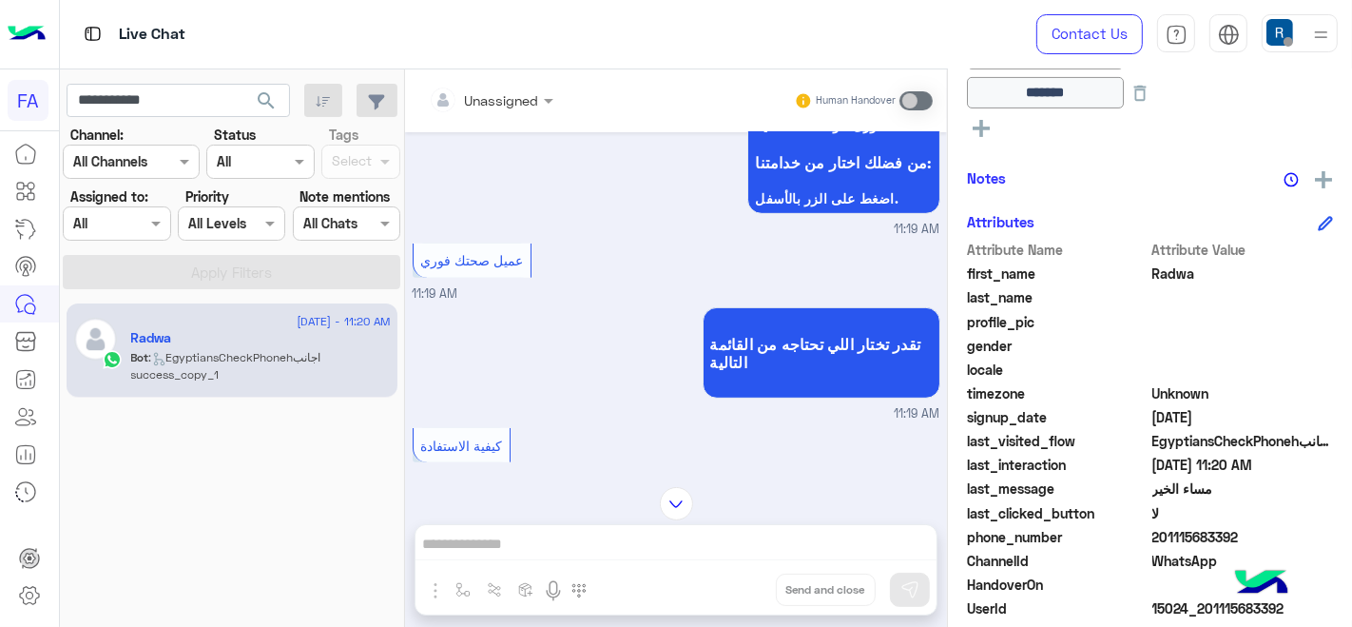
click at [1305, 227] on div "Attributes" at bounding box center [1150, 222] width 366 height 22
click at [1319, 219] on icon at bounding box center [1325, 223] width 15 height 15
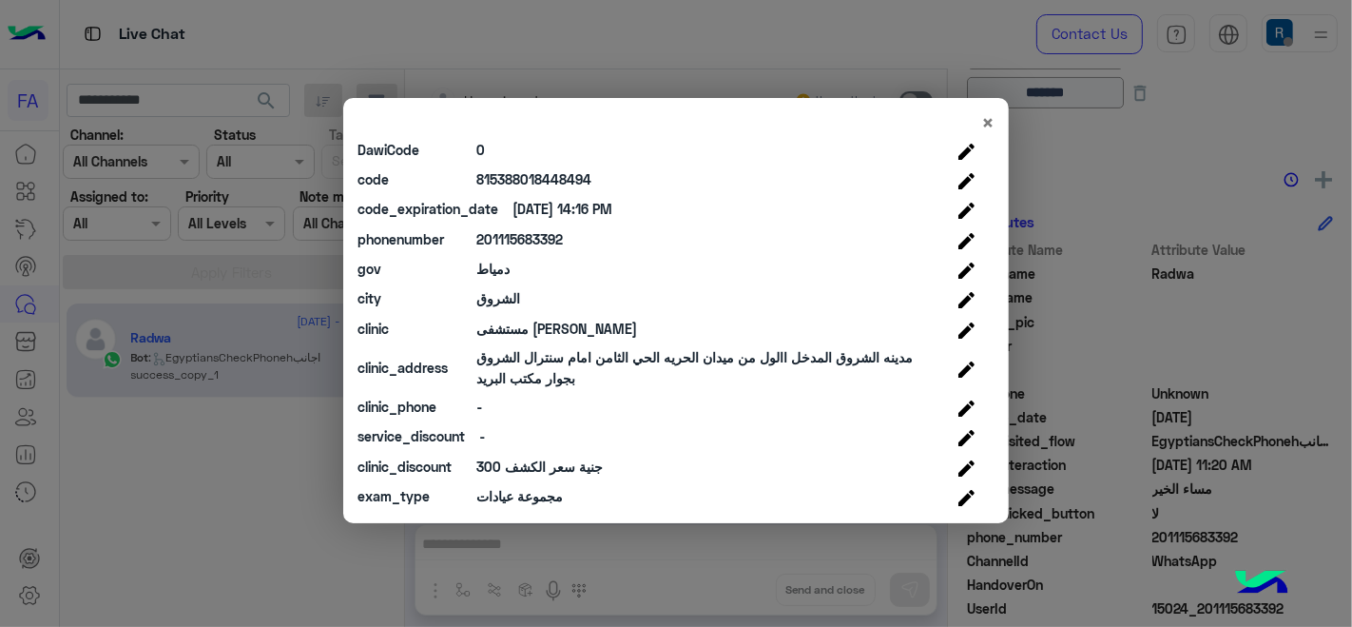
click at [701, 569] on modal-container "× Attribute Name Attribute Value Edit Value first_name Radwa last_name profile_…" at bounding box center [676, 313] width 1352 height 627
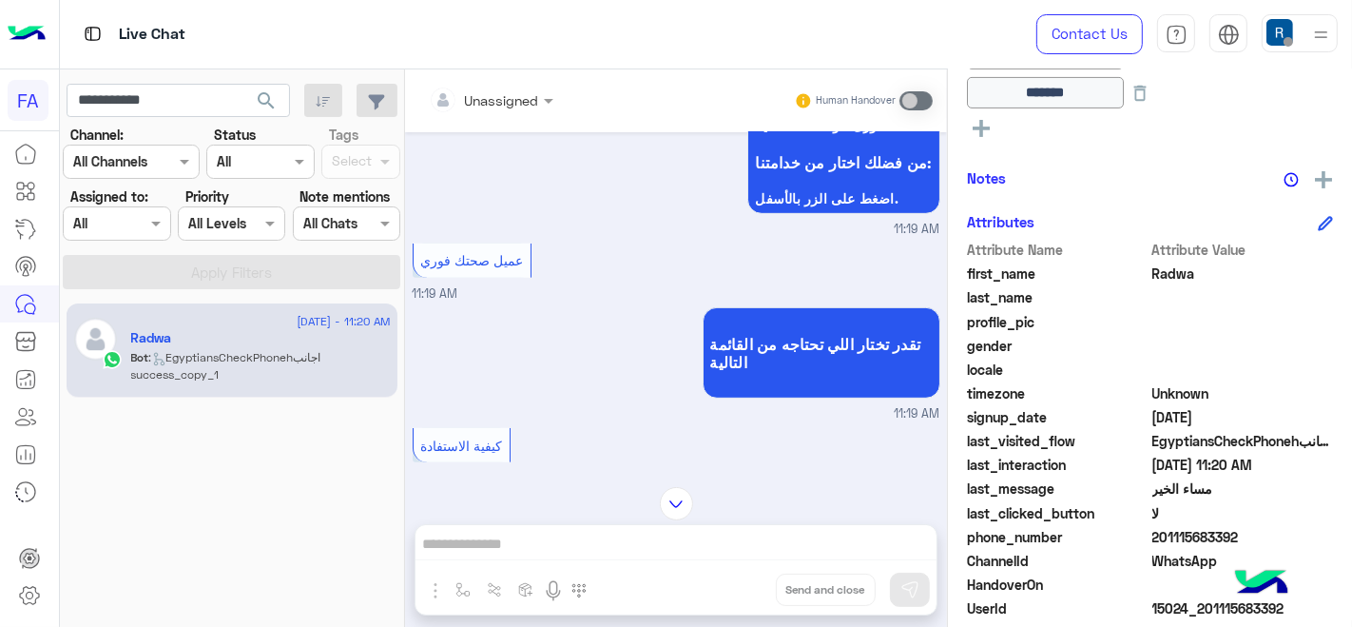
click at [1318, 216] on icon at bounding box center [1325, 223] width 15 height 15
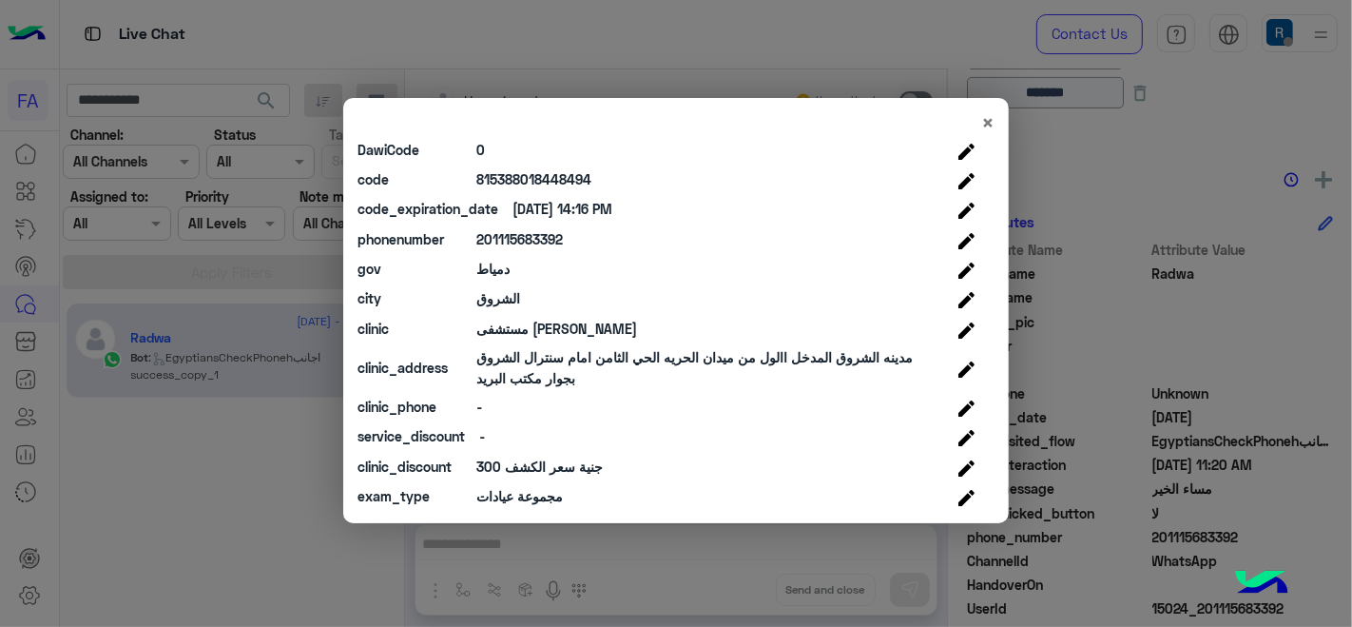
click at [634, 567] on modal-container "× Attribute Name Attribute Value Edit Value first_name Radwa last_name profile_…" at bounding box center [676, 313] width 1352 height 627
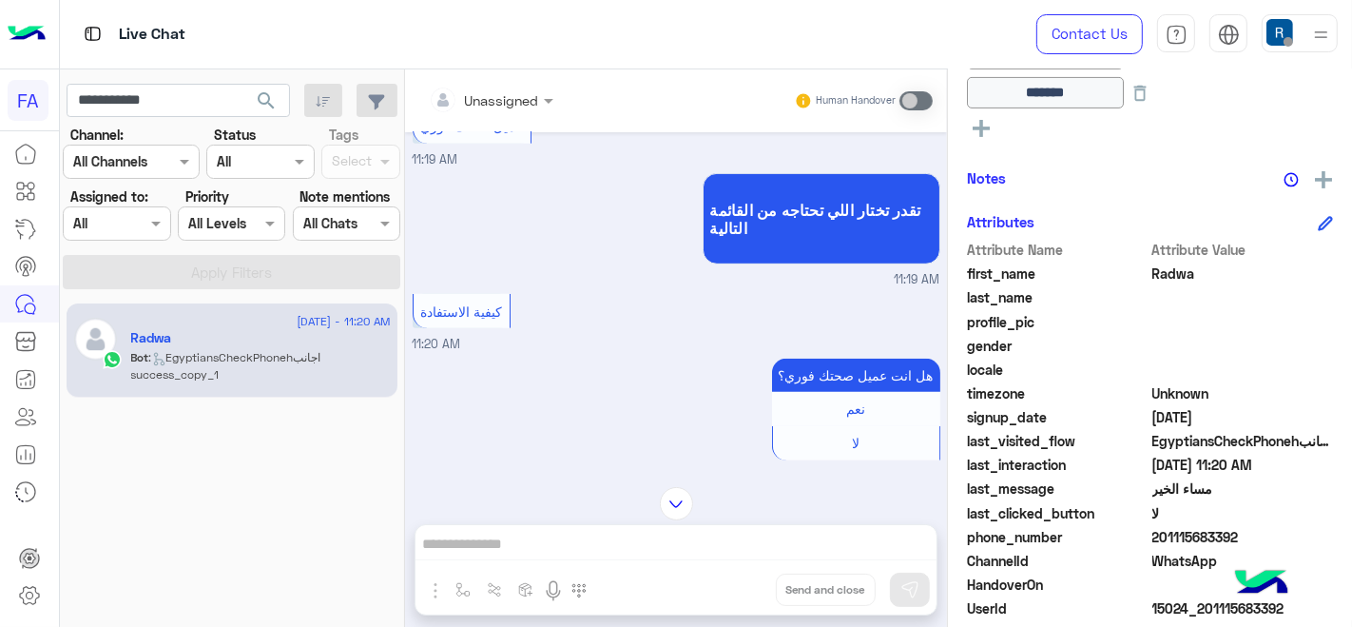
scroll to position [1000, 0]
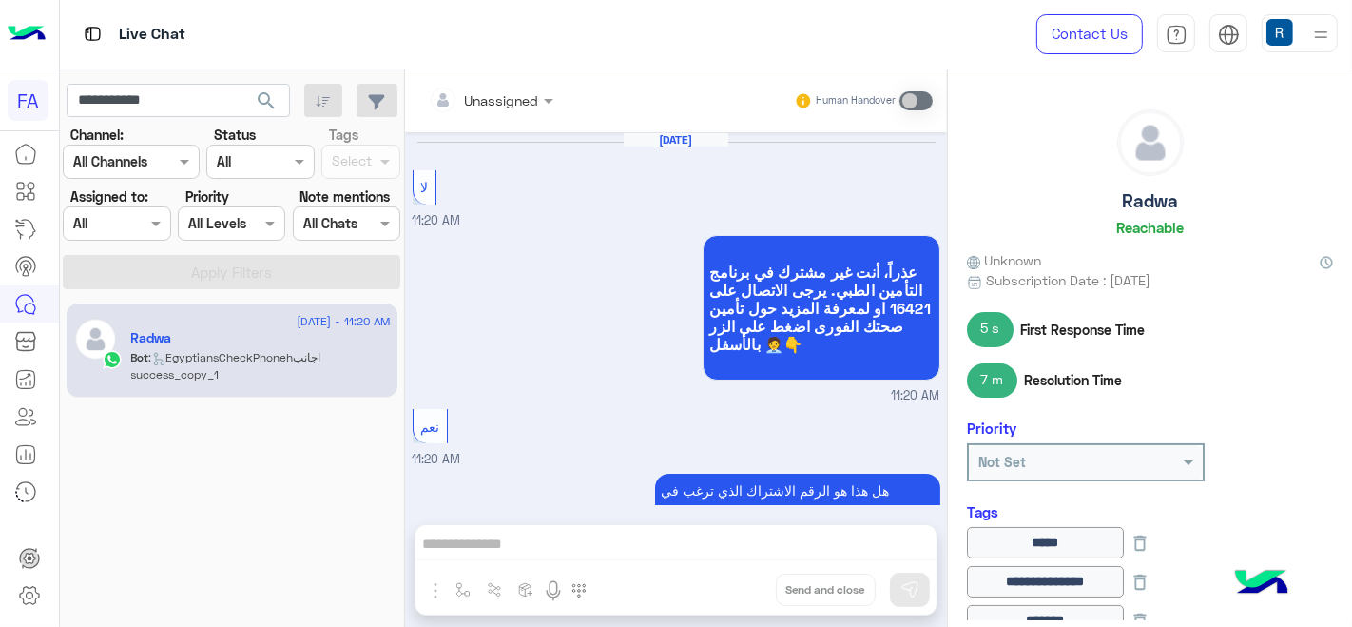
scroll to position [813, 0]
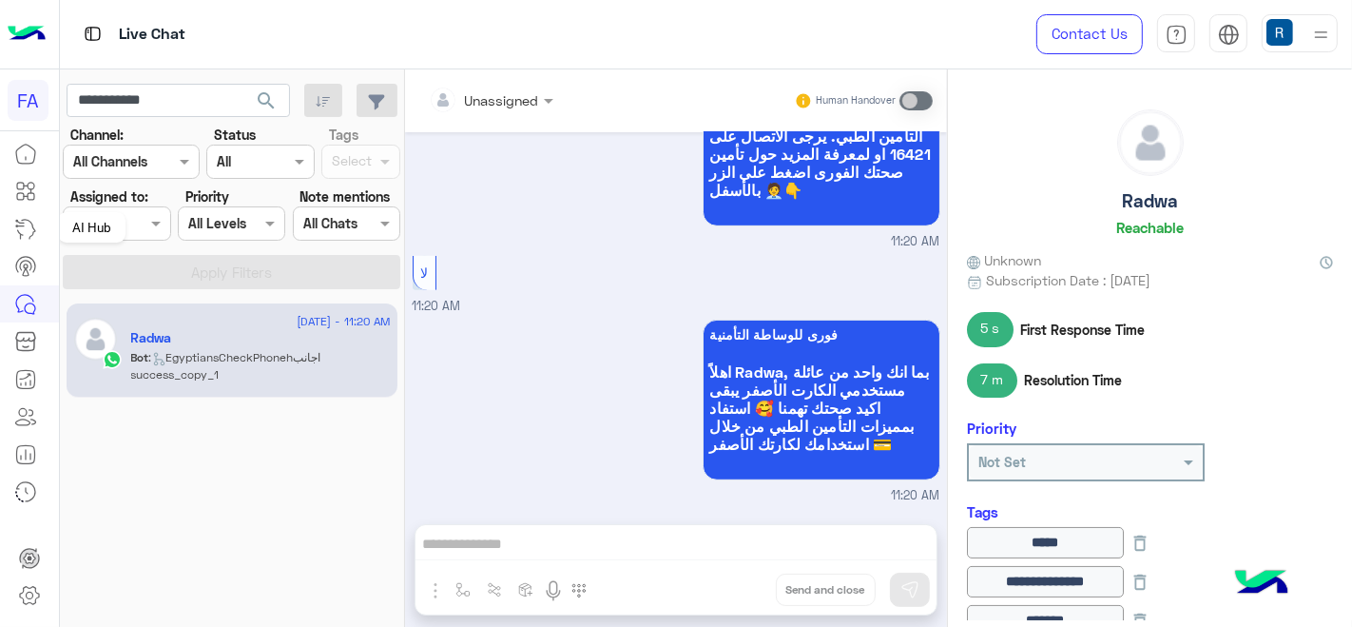
click at [20, 231] on icon at bounding box center [27, 229] width 18 height 19
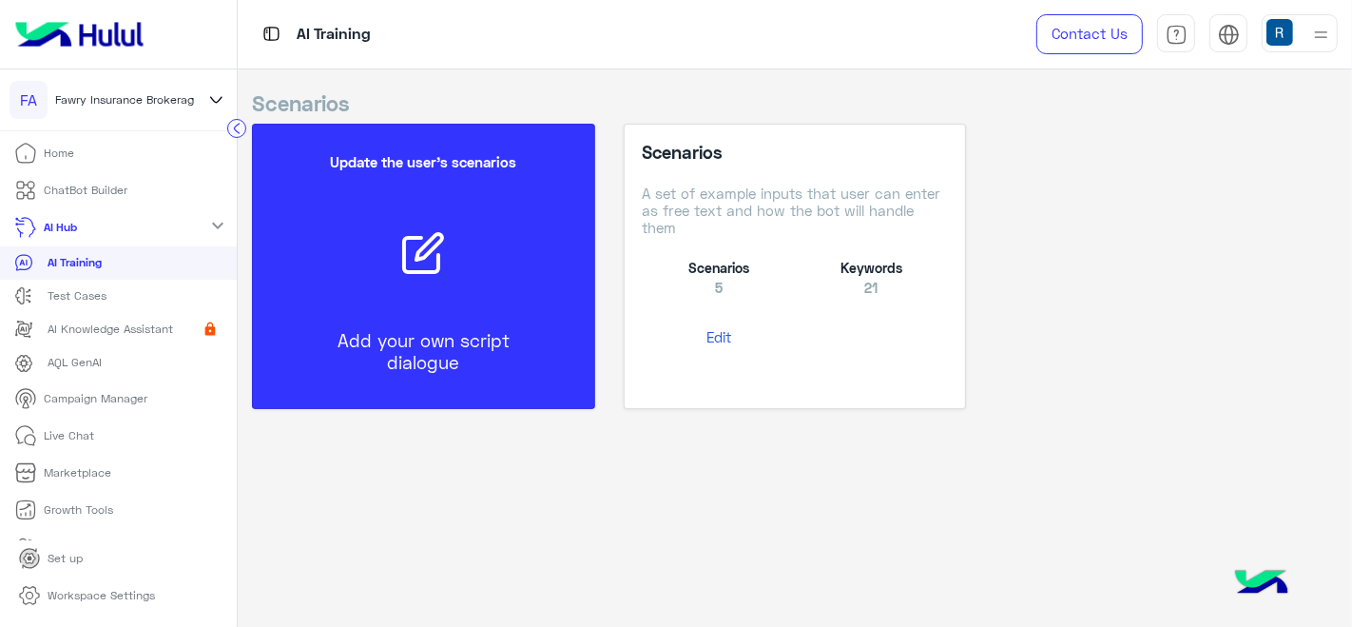
click at [720, 332] on button "Edit" at bounding box center [718, 336] width 153 height 35
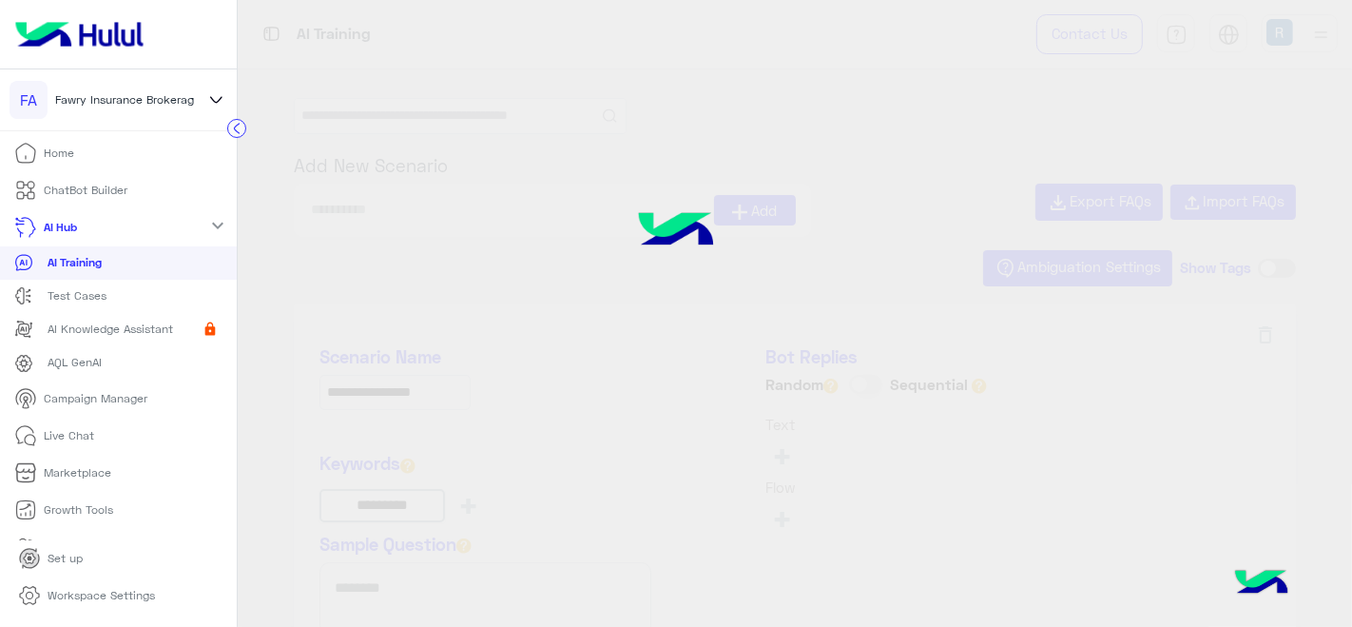
type input "**********"
type input "*********"
type input "**********"
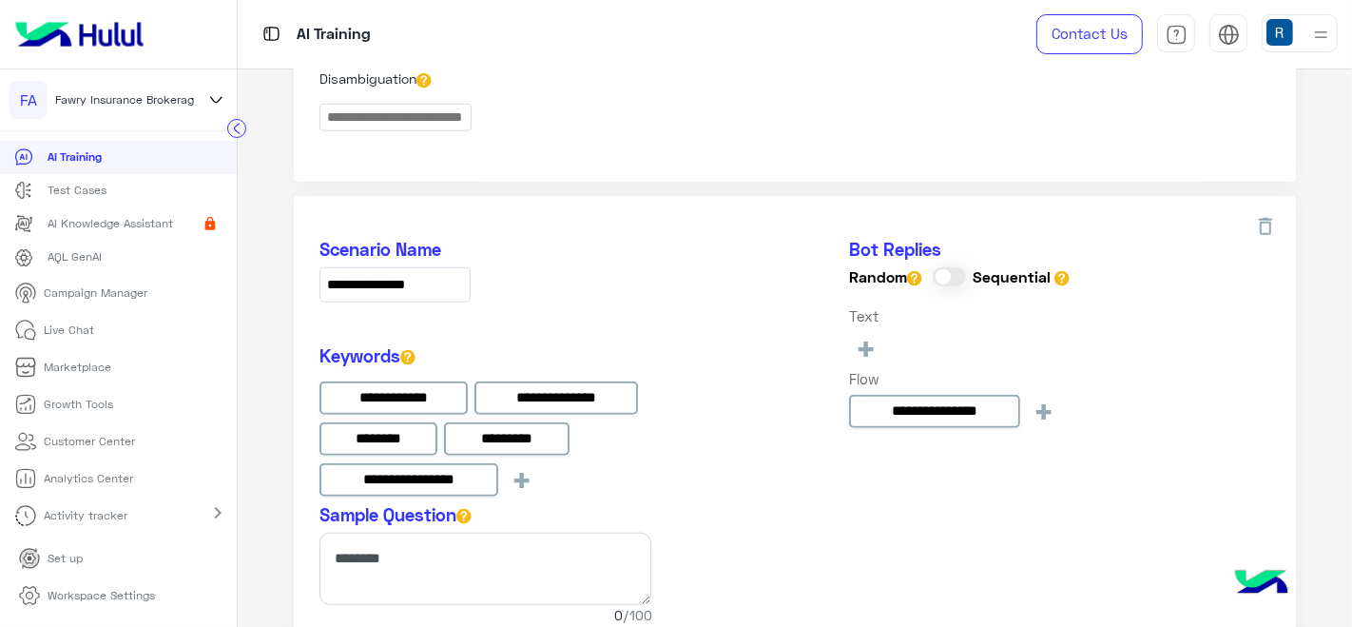
scroll to position [140, 0]
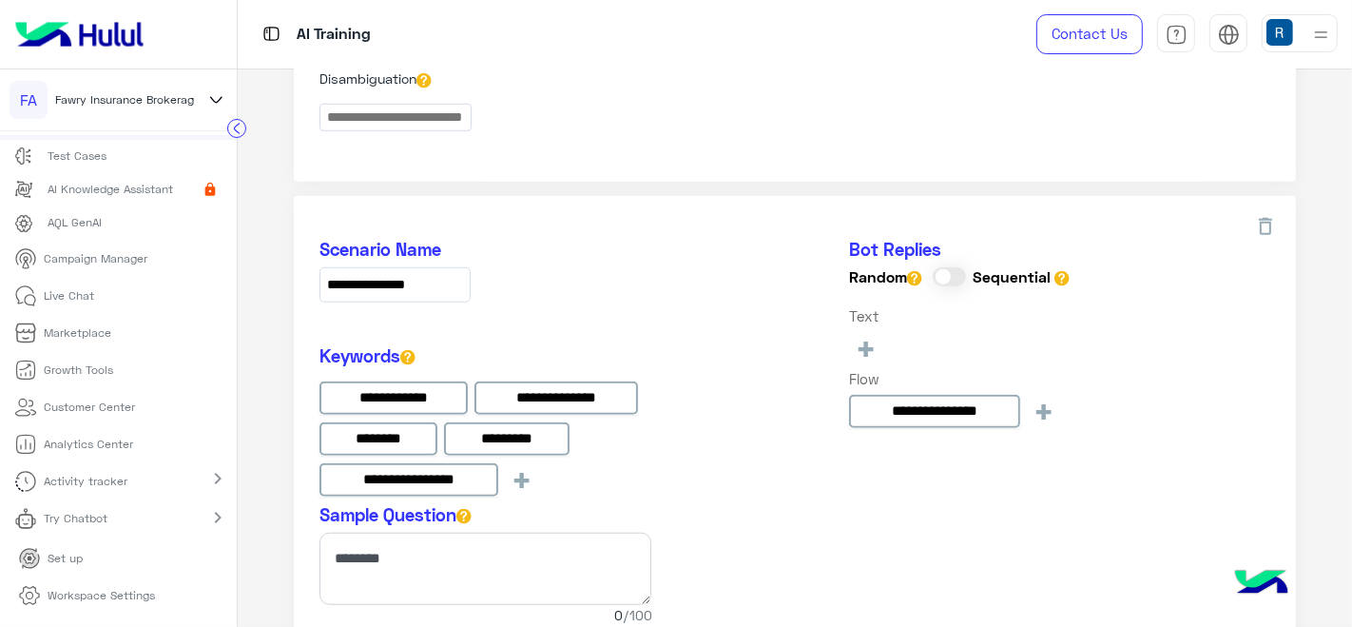
click at [153, 513] on div "Try Chatbot chevron_right" at bounding box center [118, 519] width 237 height 41
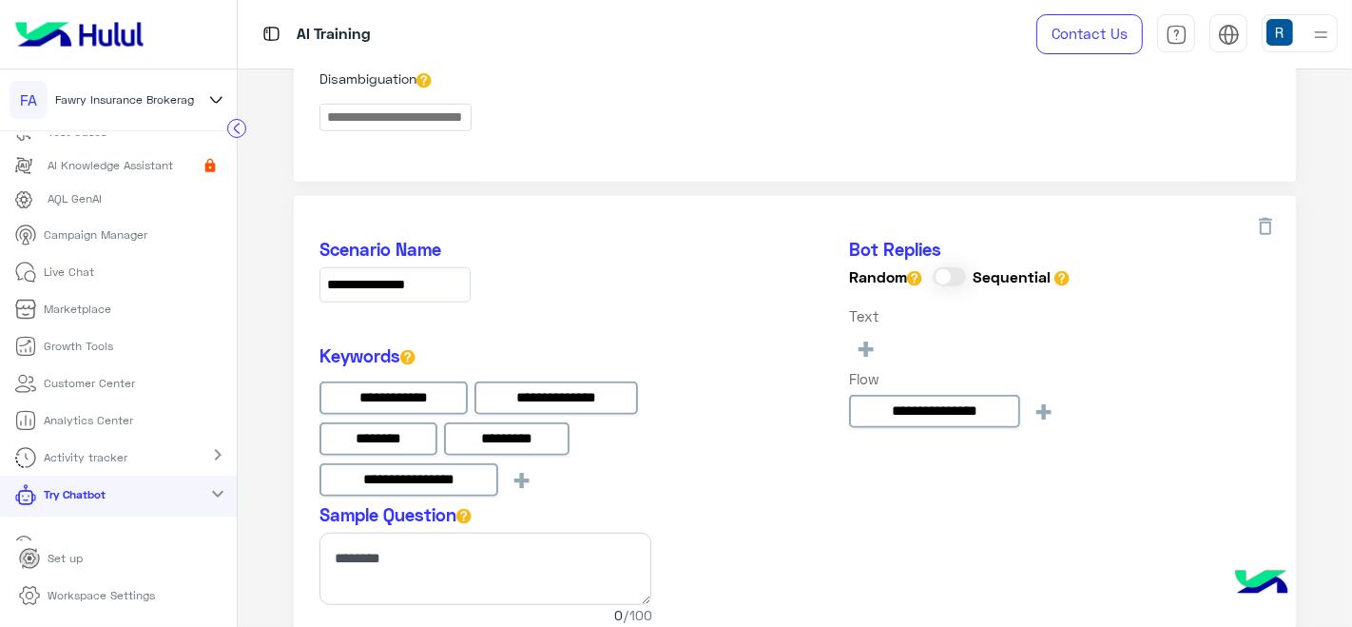
scroll to position [187, 0]
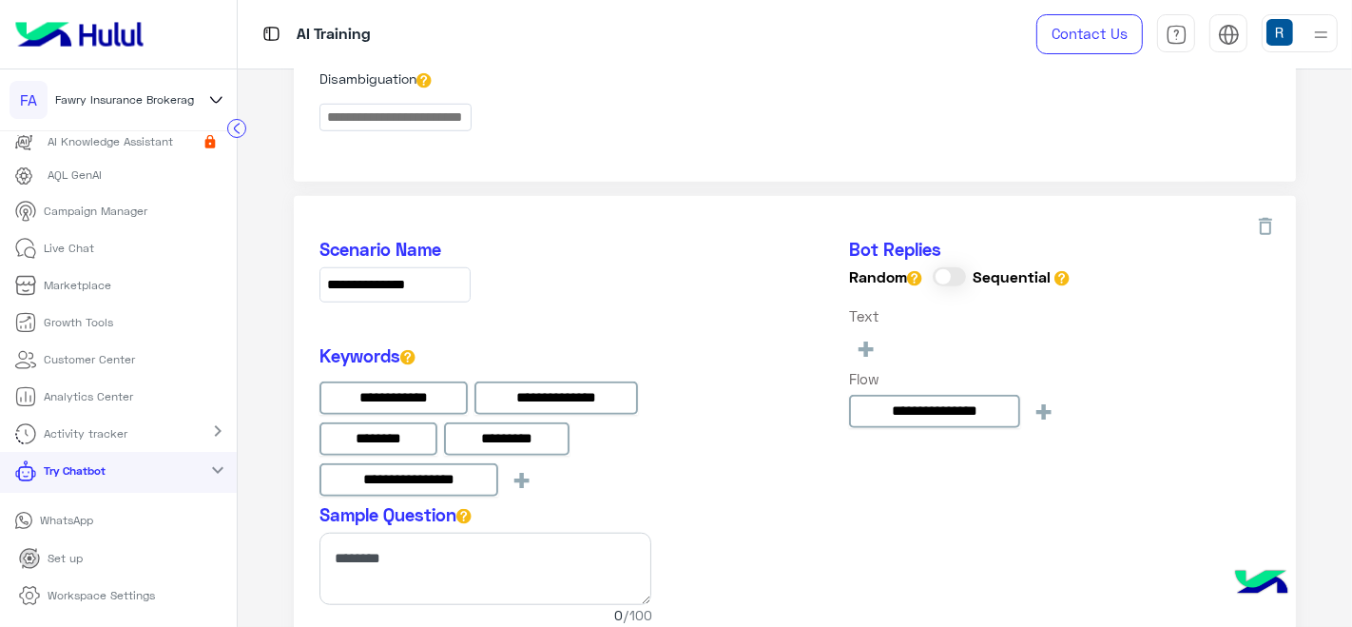
click at [26, 525] on icon at bounding box center [23, 520] width 19 height 19
click at [105, 283] on p "Marketplace" at bounding box center [79, 285] width 68 height 17
click at [86, 220] on p "Campaign Manager" at bounding box center [97, 211] width 104 height 17
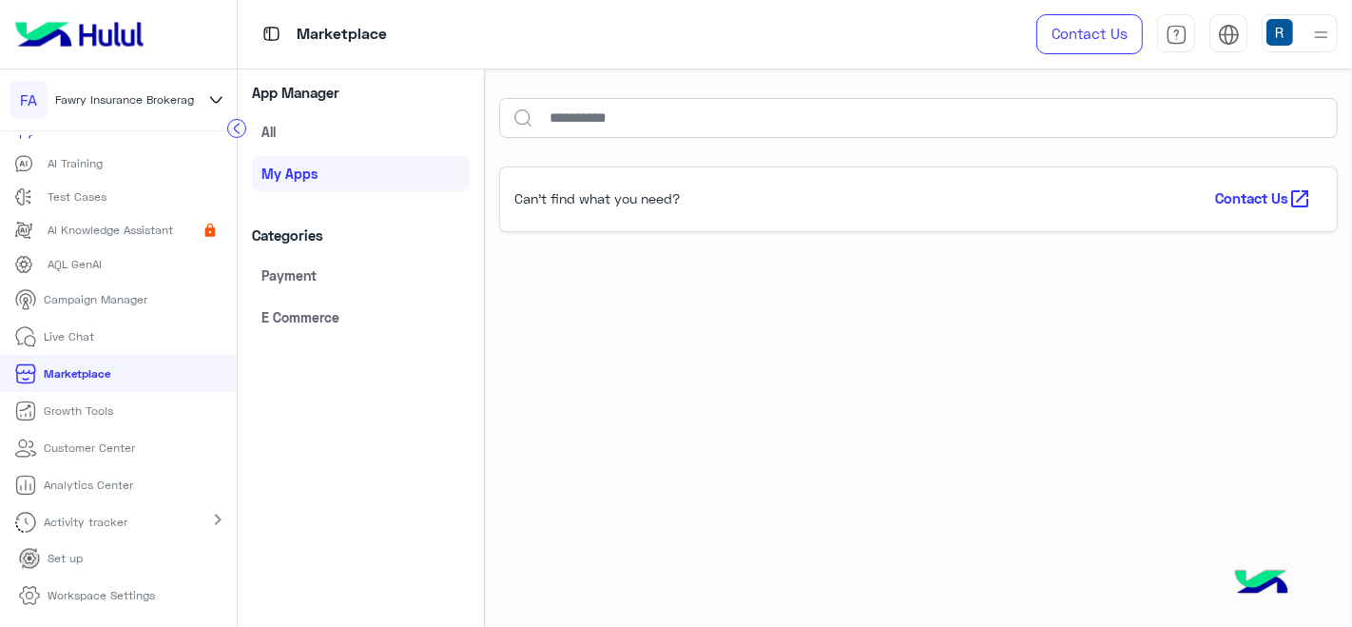
scroll to position [99, 0]
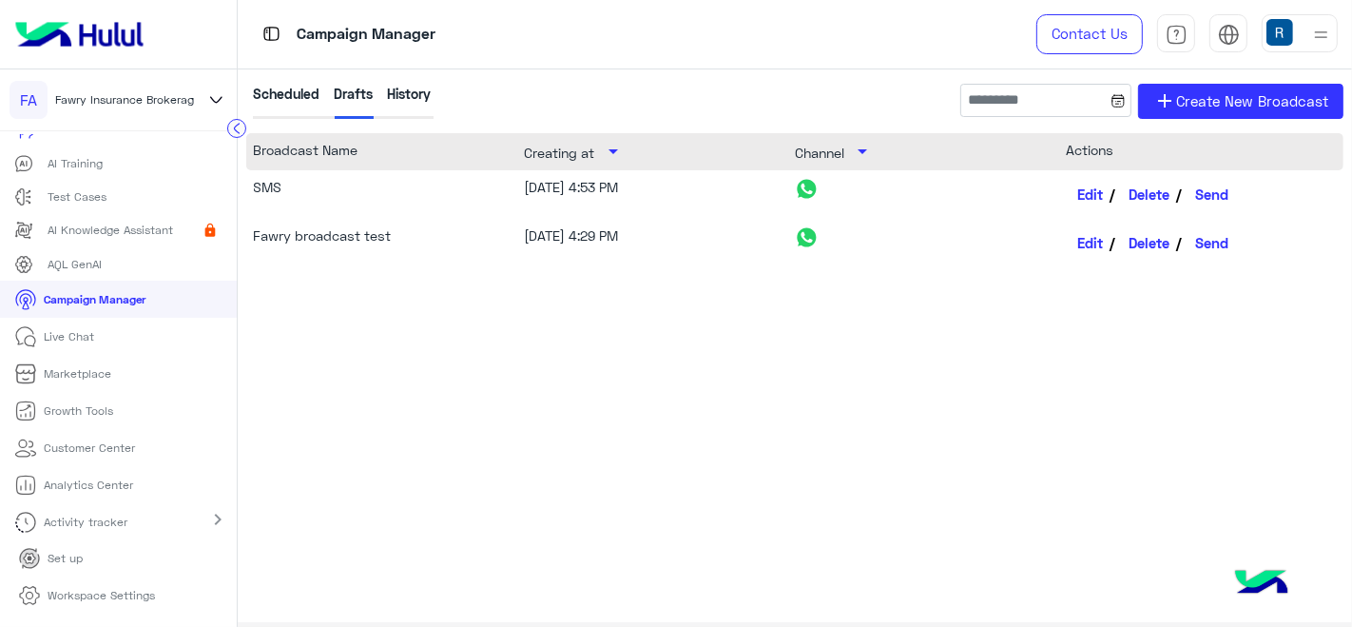
click at [100, 363] on link "Marketplace" at bounding box center [63, 373] width 126 height 37
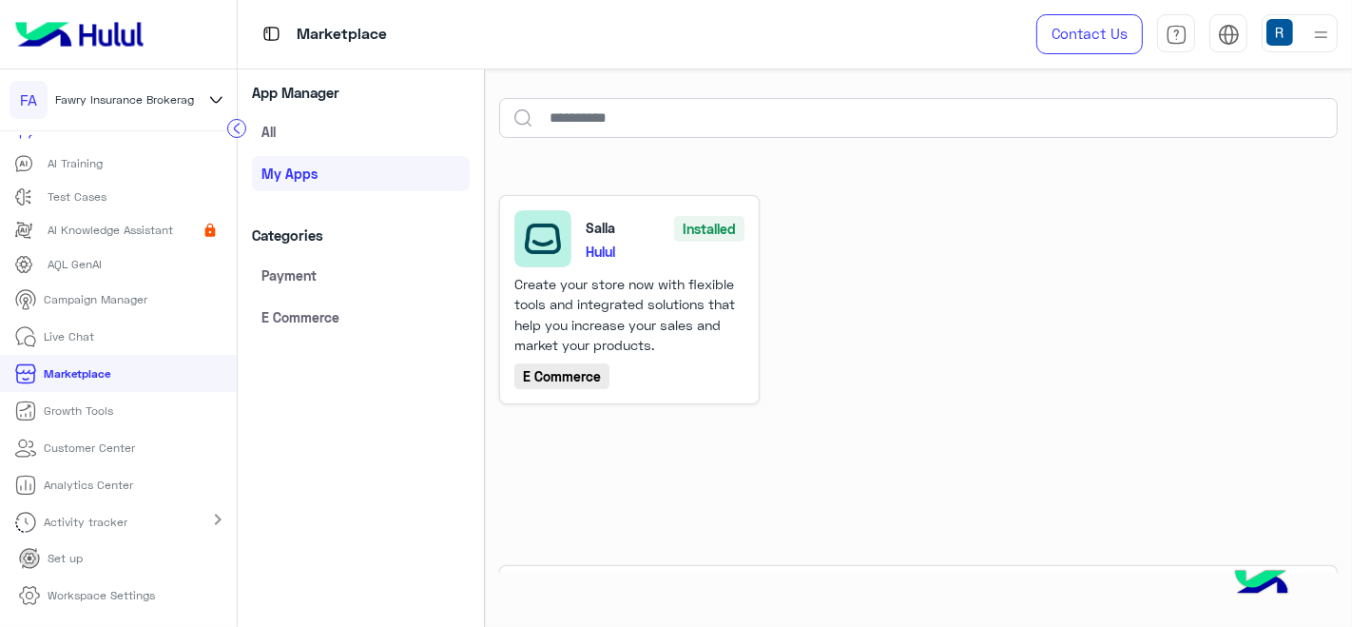
click at [281, 278] on link "Payment" at bounding box center [361, 275] width 218 height 34
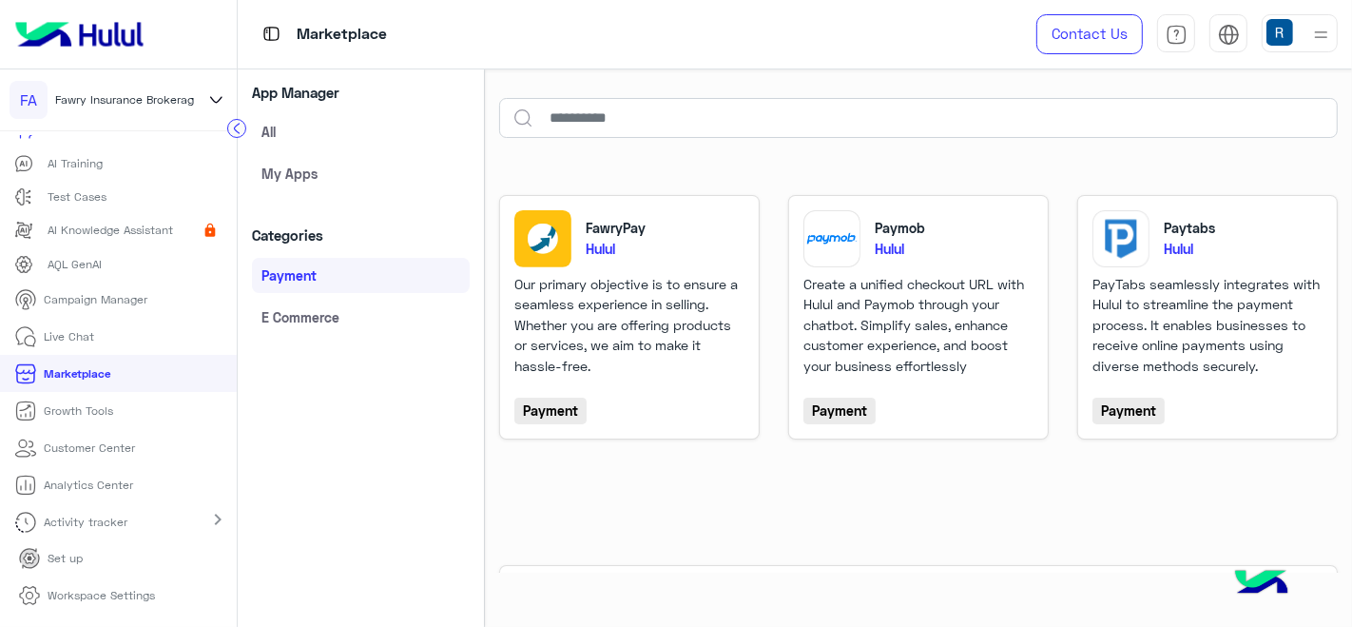
click at [344, 319] on link "E Commerce" at bounding box center [361, 317] width 218 height 34
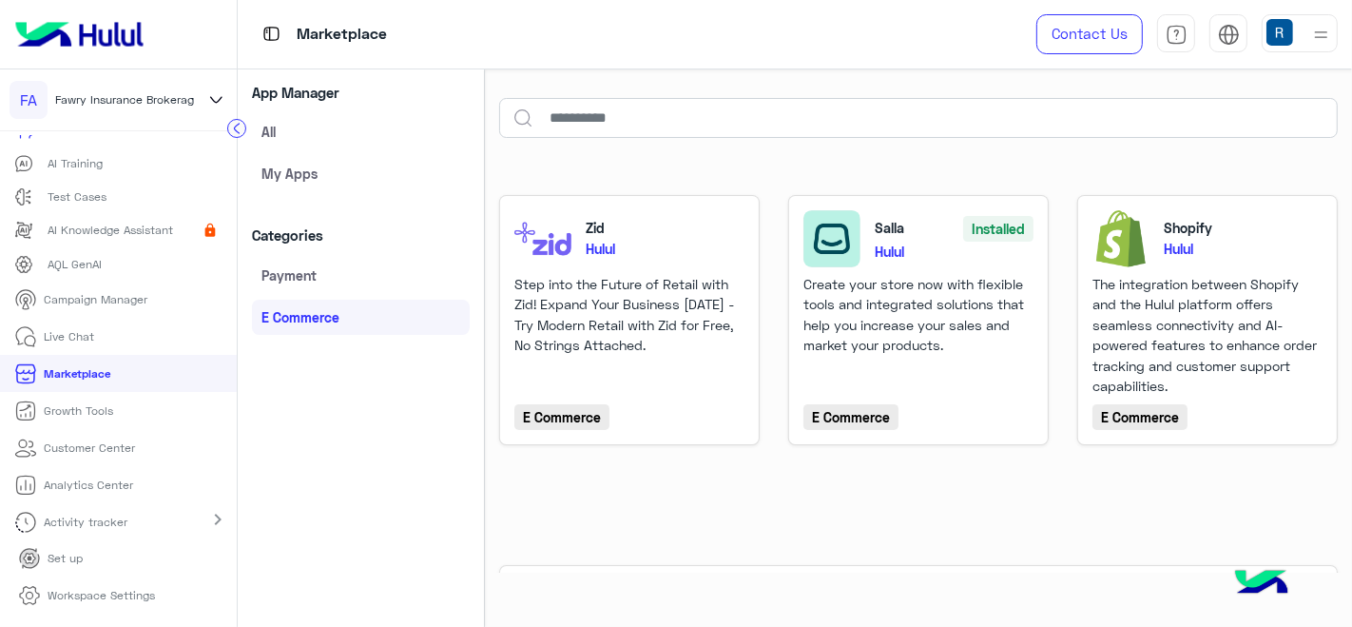
click at [102, 415] on p "Growth Tools" at bounding box center [79, 410] width 69 height 17
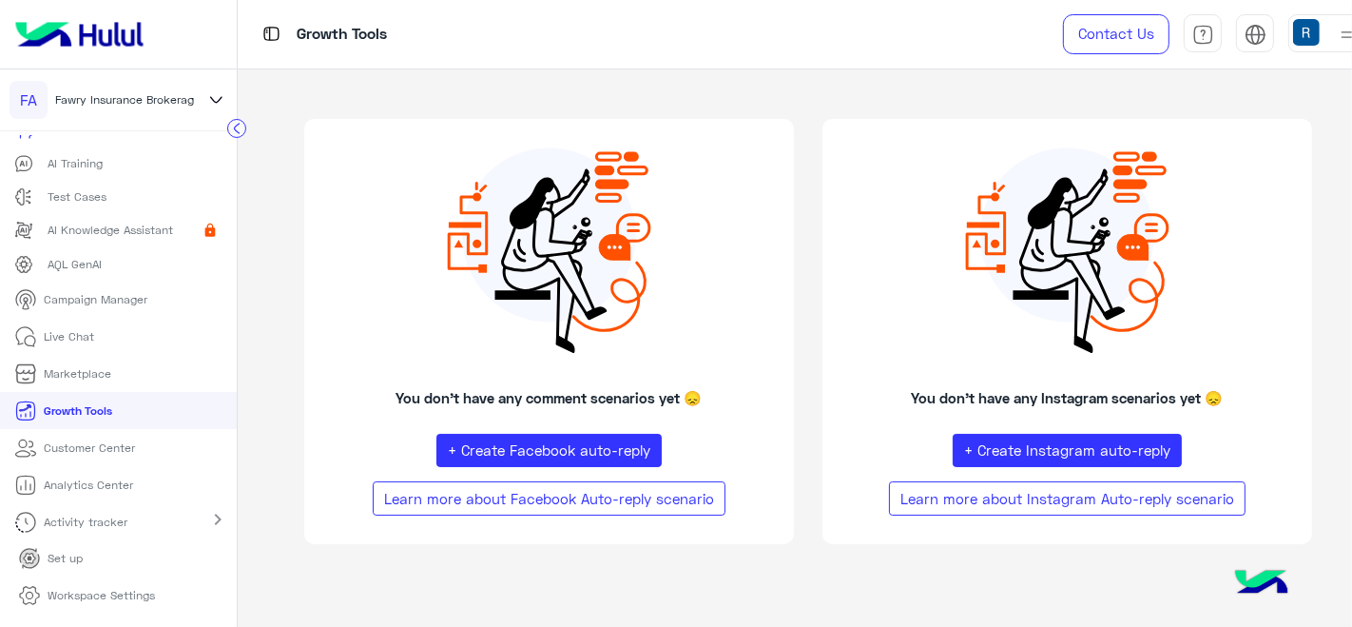
scroll to position [9, 0]
click at [126, 435] on link "Customer Center" at bounding box center [75, 447] width 150 height 37
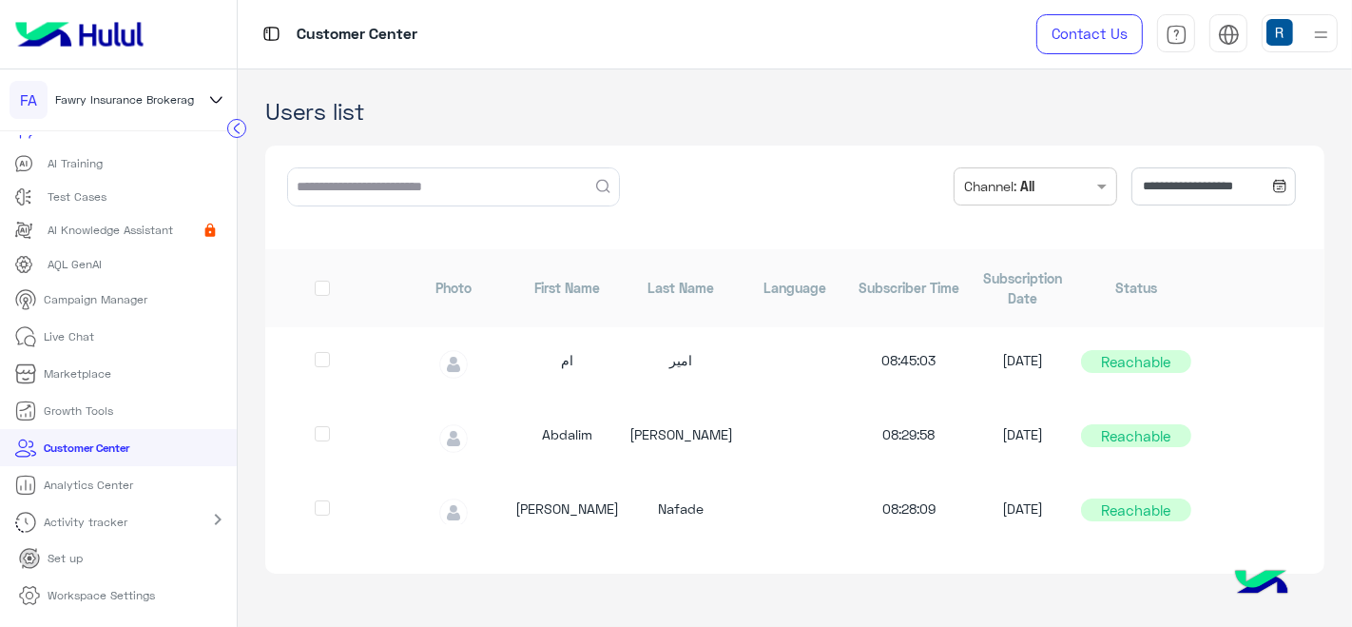
click at [136, 522] on link "Activity tracker" at bounding box center [74, 521] width 149 height 37
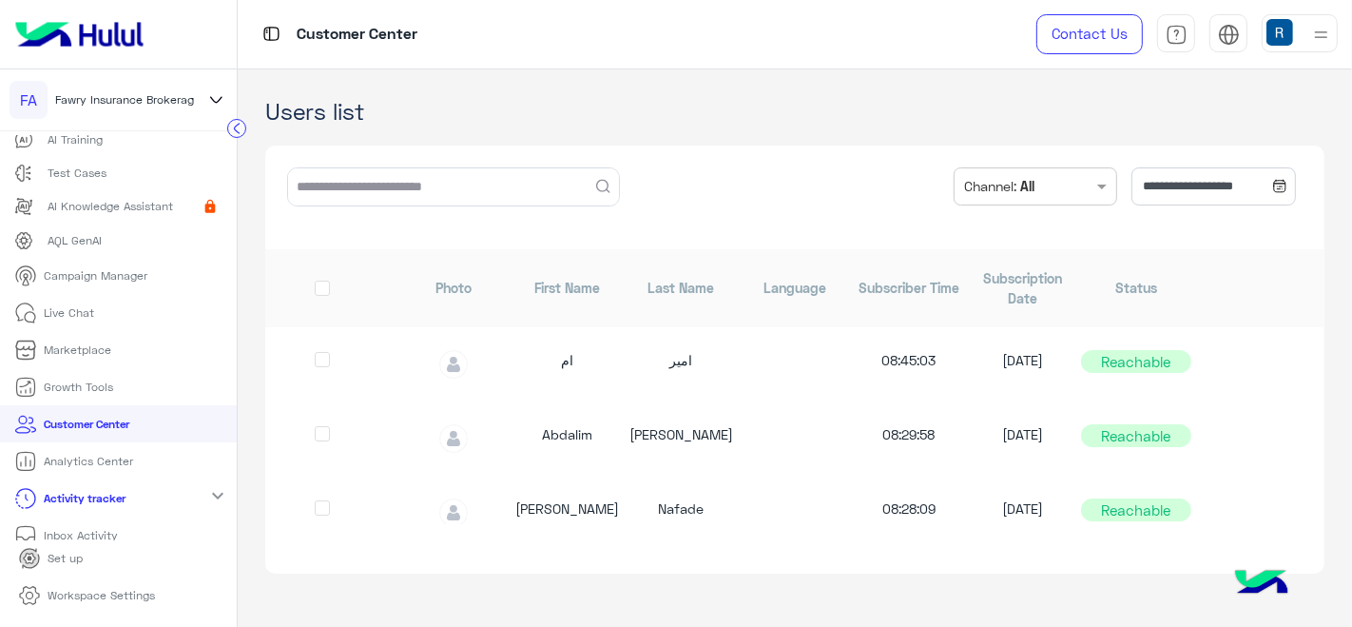
scroll to position [136, 0]
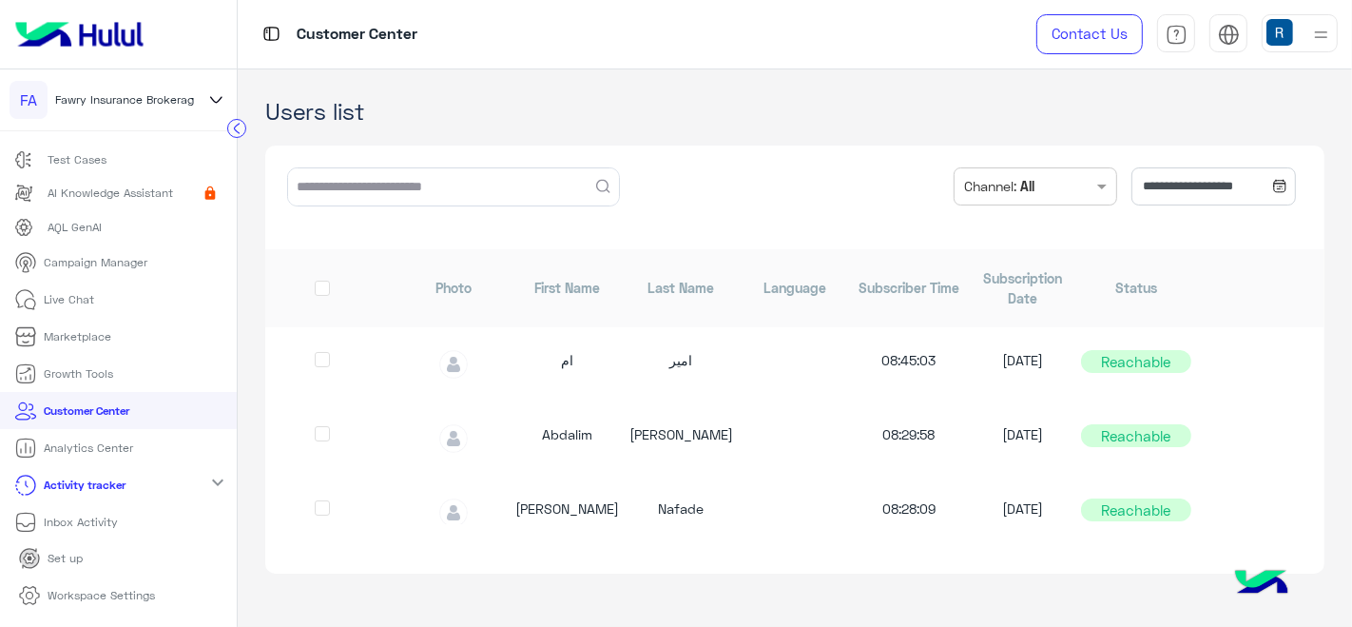
click at [191, 479] on div "Activity tracker expand_more" at bounding box center [118, 484] width 237 height 37
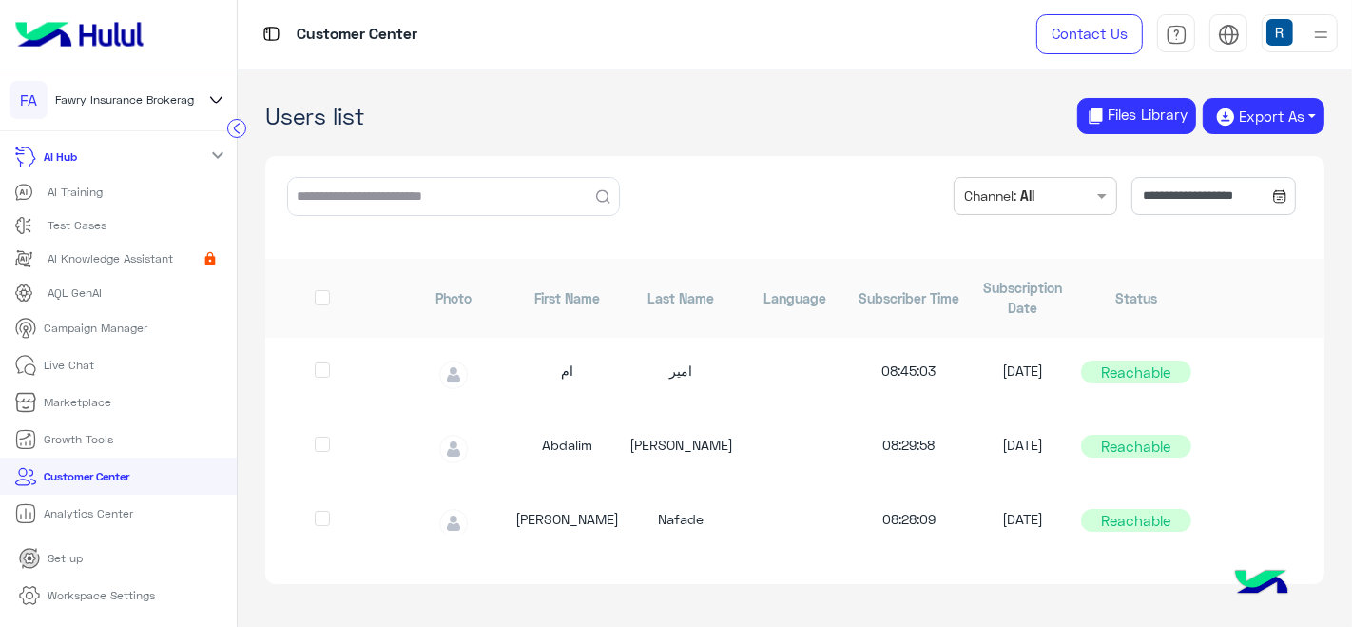
scroll to position [99, 0]
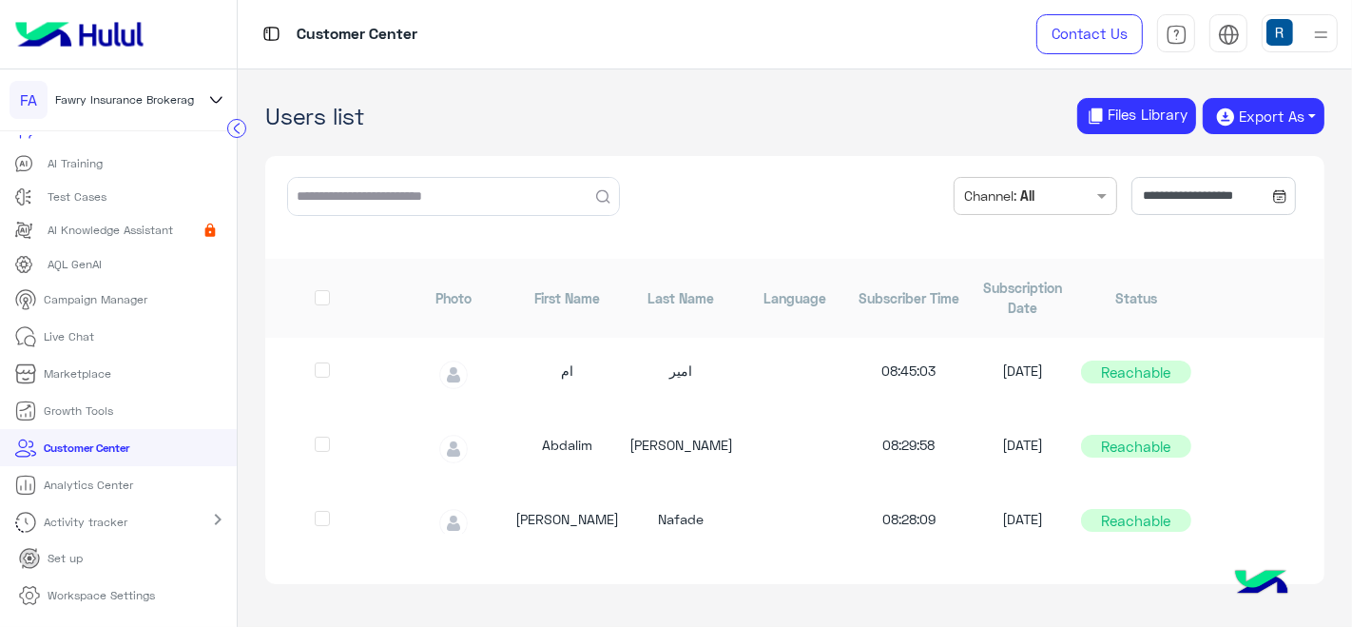
click at [116, 585] on link "Workspace Settings" at bounding box center [87, 595] width 166 height 37
click at [100, 596] on p "Workspace Settings" at bounding box center [101, 595] width 107 height 17
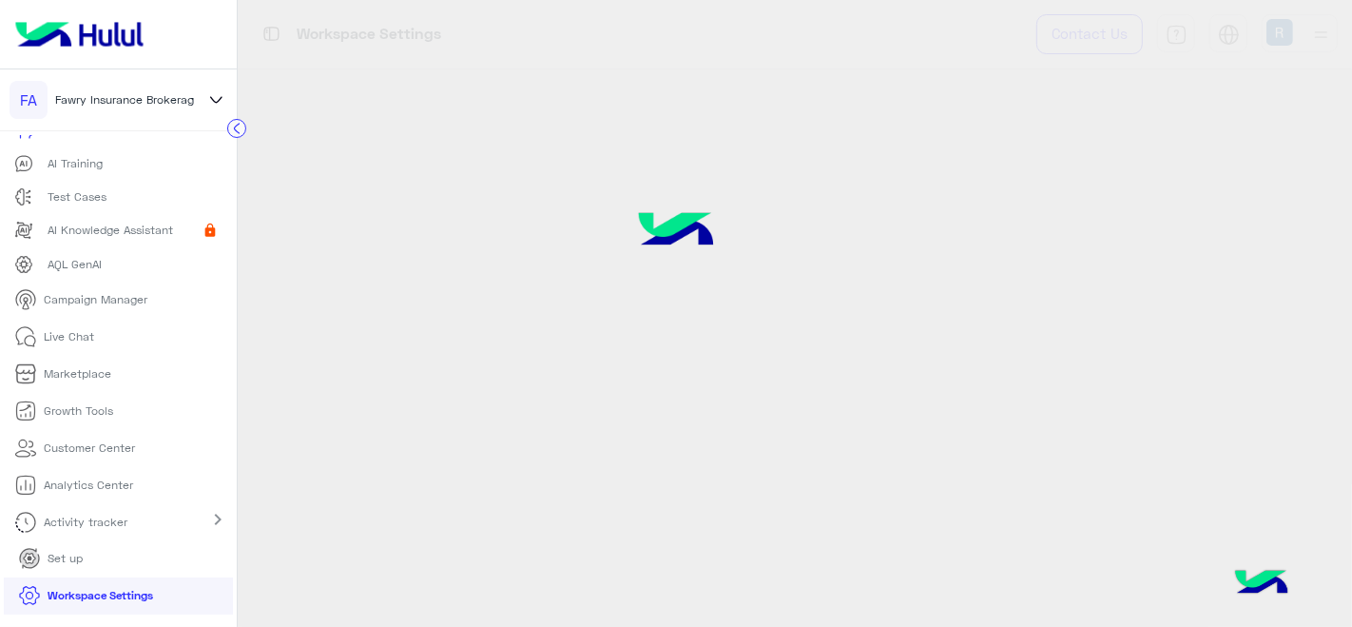
click at [83, 590] on p "Workspace Settings" at bounding box center [101, 595] width 106 height 17
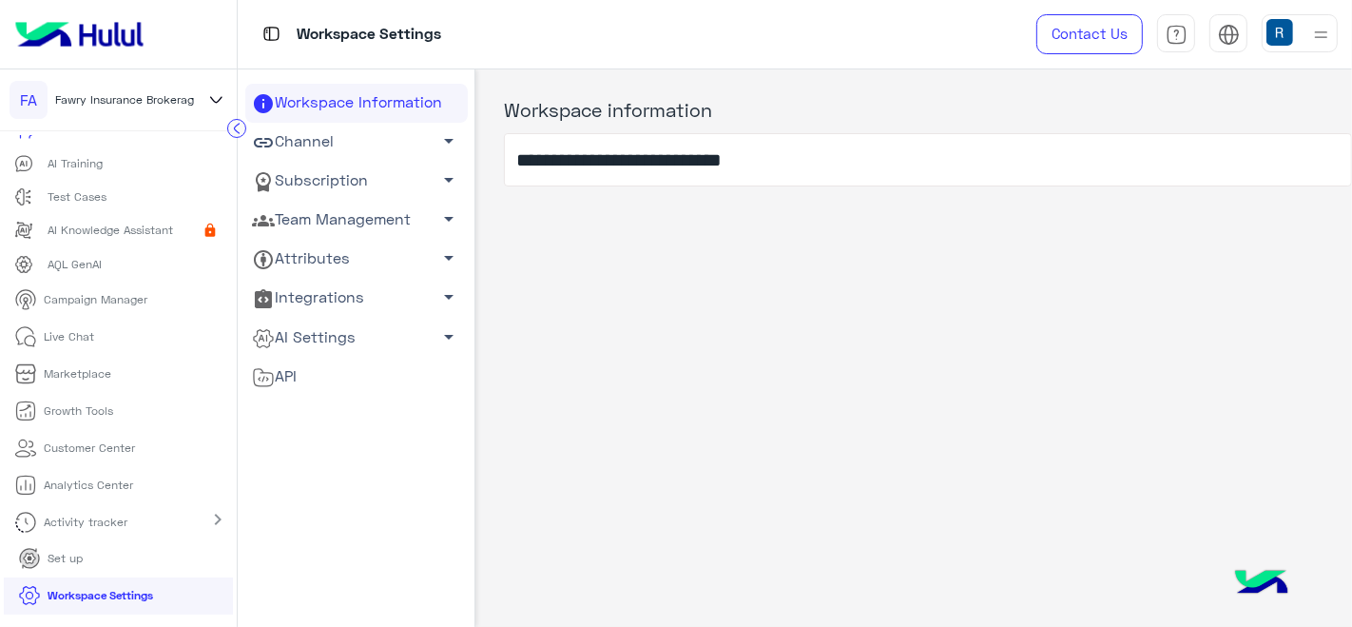
click at [437, 150] on span "arrow_drop_down" at bounding box center [448, 140] width 23 height 23
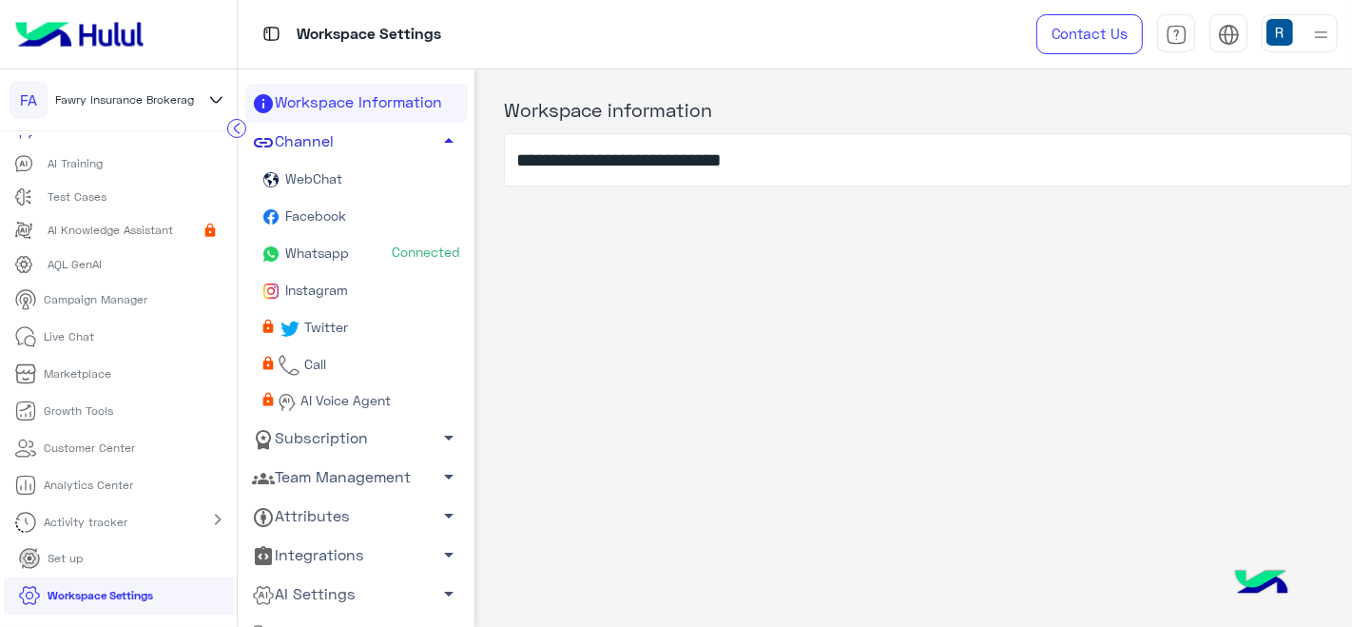
click at [378, 250] on link "Whatsapp Connected" at bounding box center [356, 254] width 222 height 37
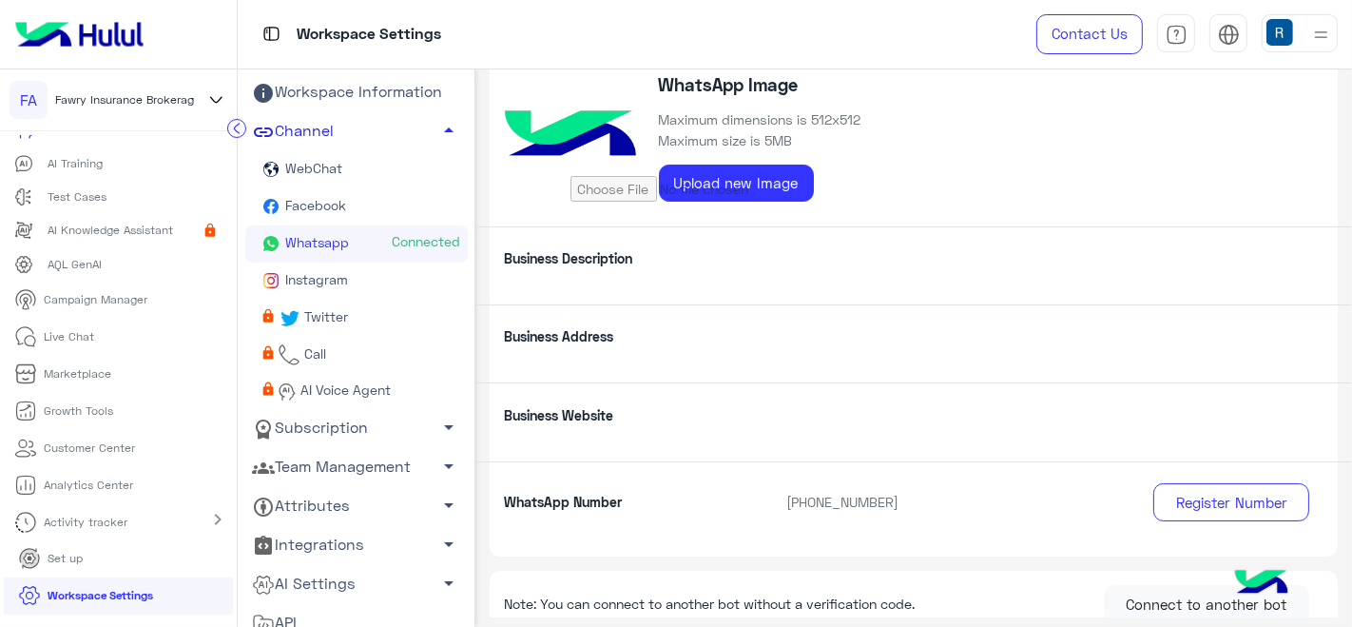
scroll to position [27, 0]
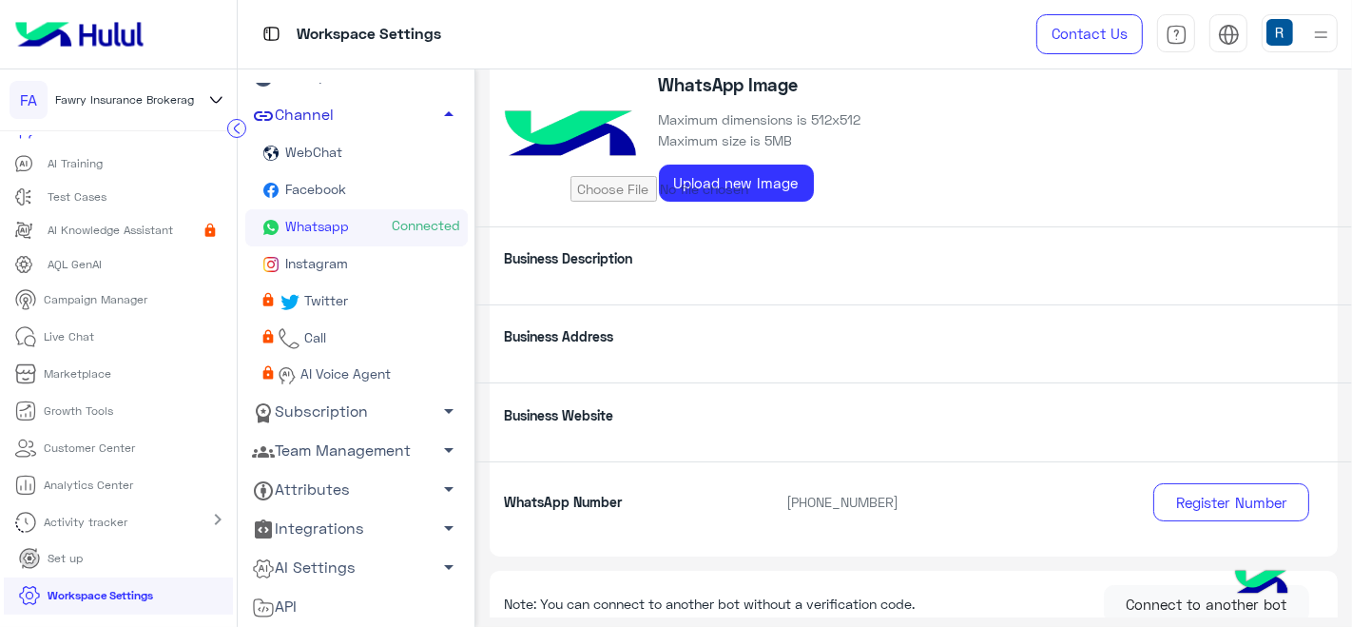
click at [437, 414] on span "arrow_drop_down" at bounding box center [448, 410] width 23 height 23
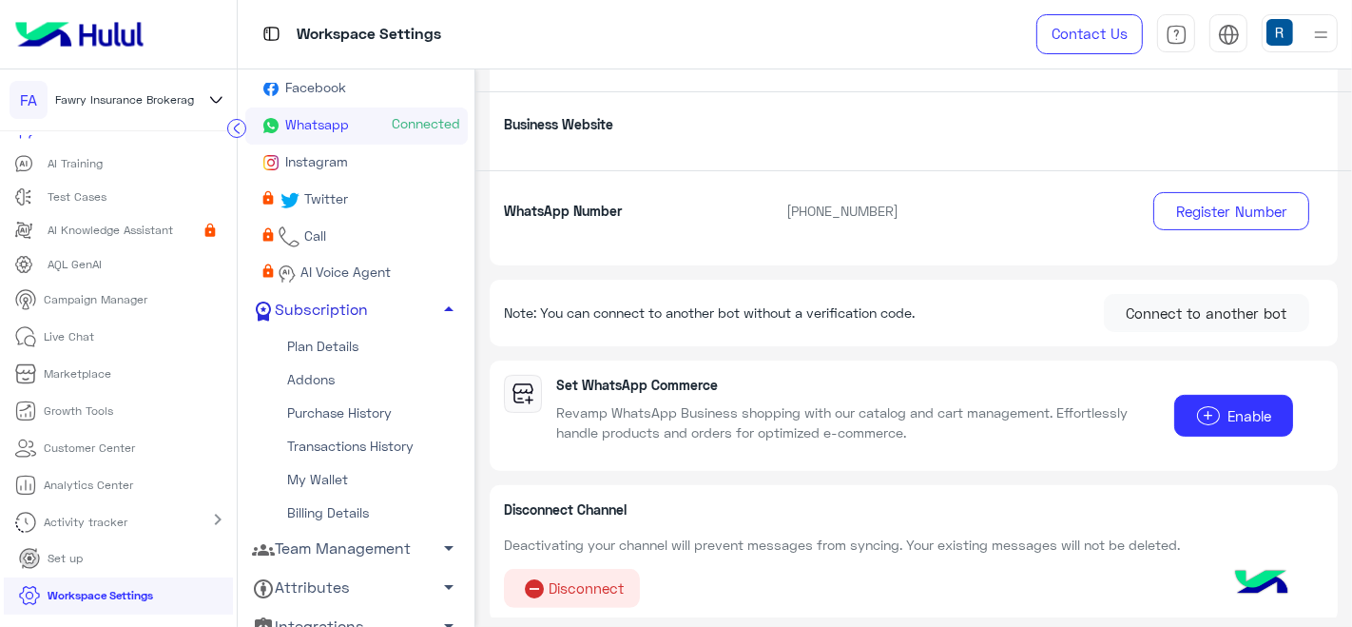
scroll to position [227, 0]
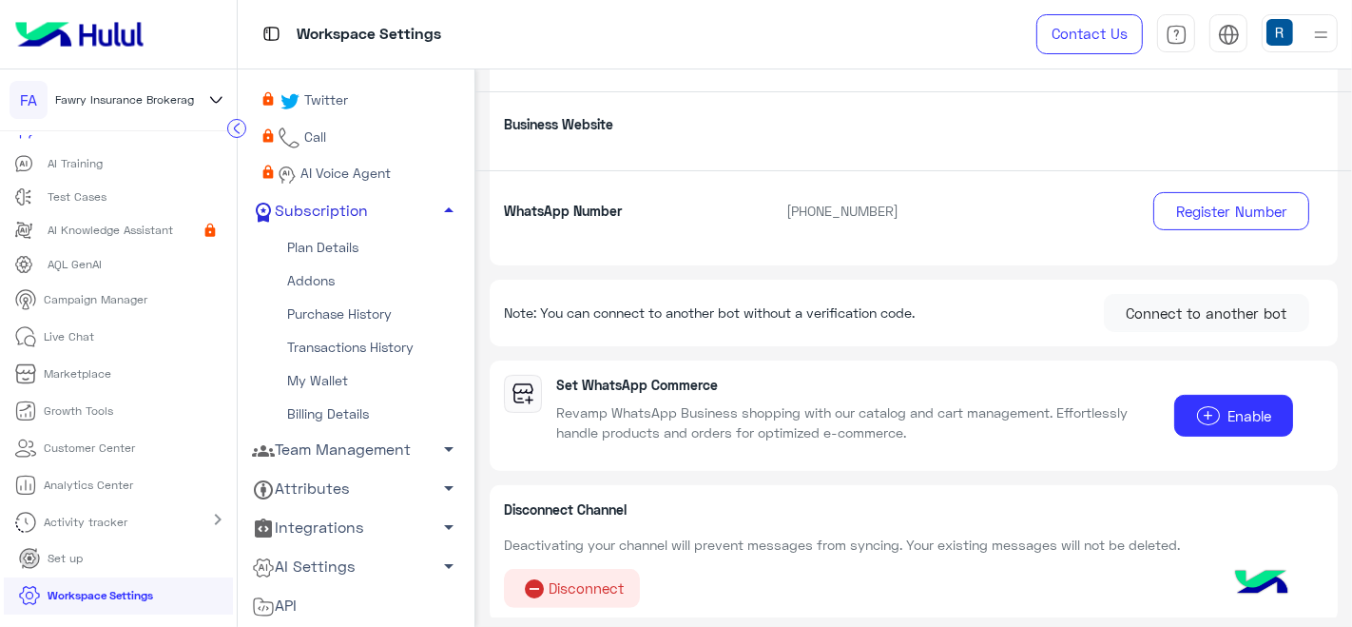
click at [356, 350] on link "Transactions History" at bounding box center [356, 346] width 222 height 33
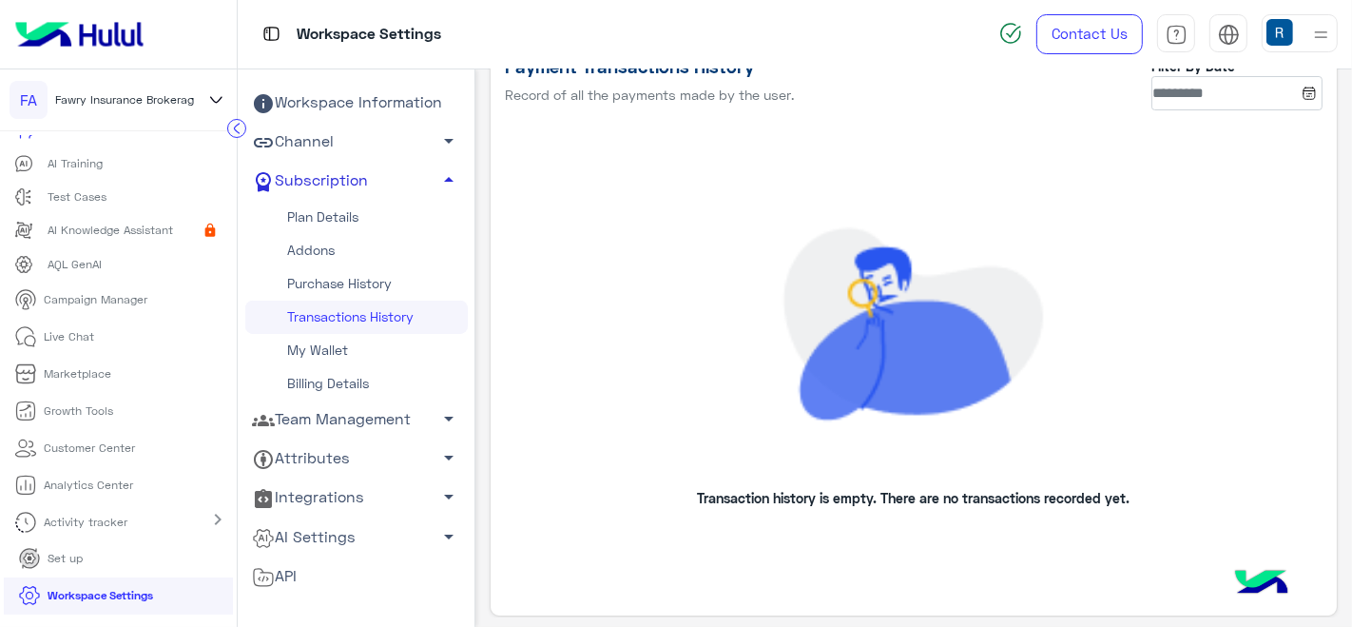
scroll to position [61, 0]
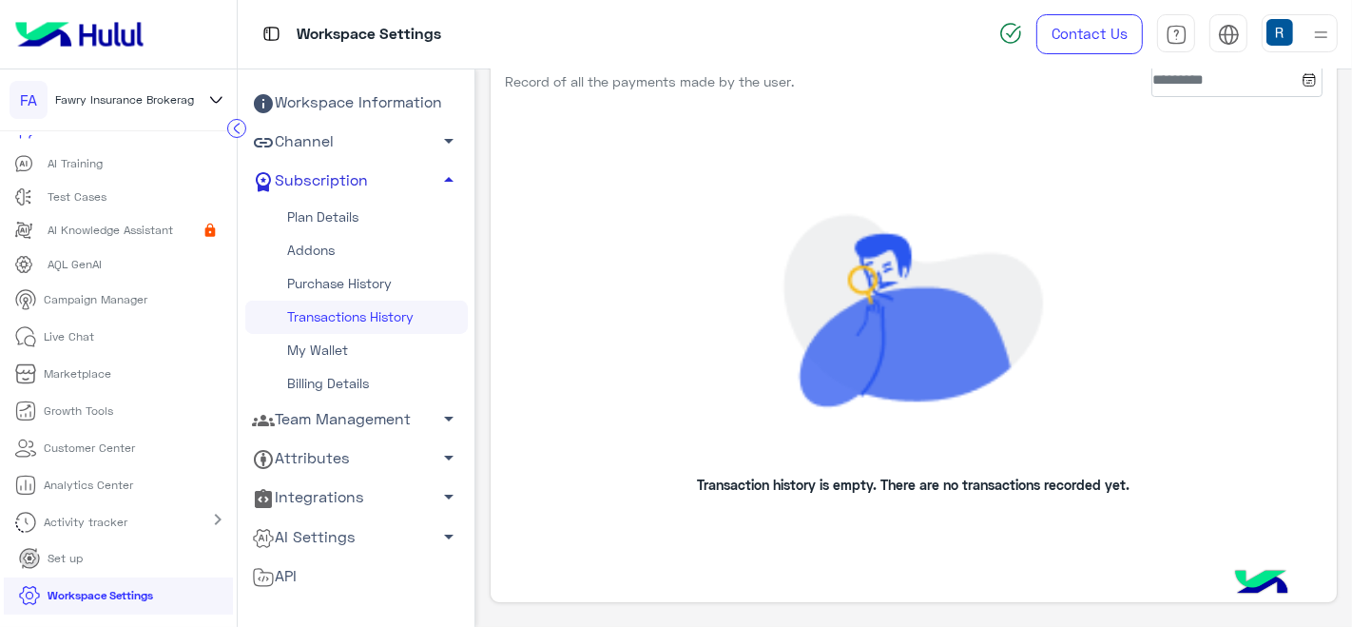
click at [334, 349] on link "My Wallet" at bounding box center [356, 350] width 222 height 33
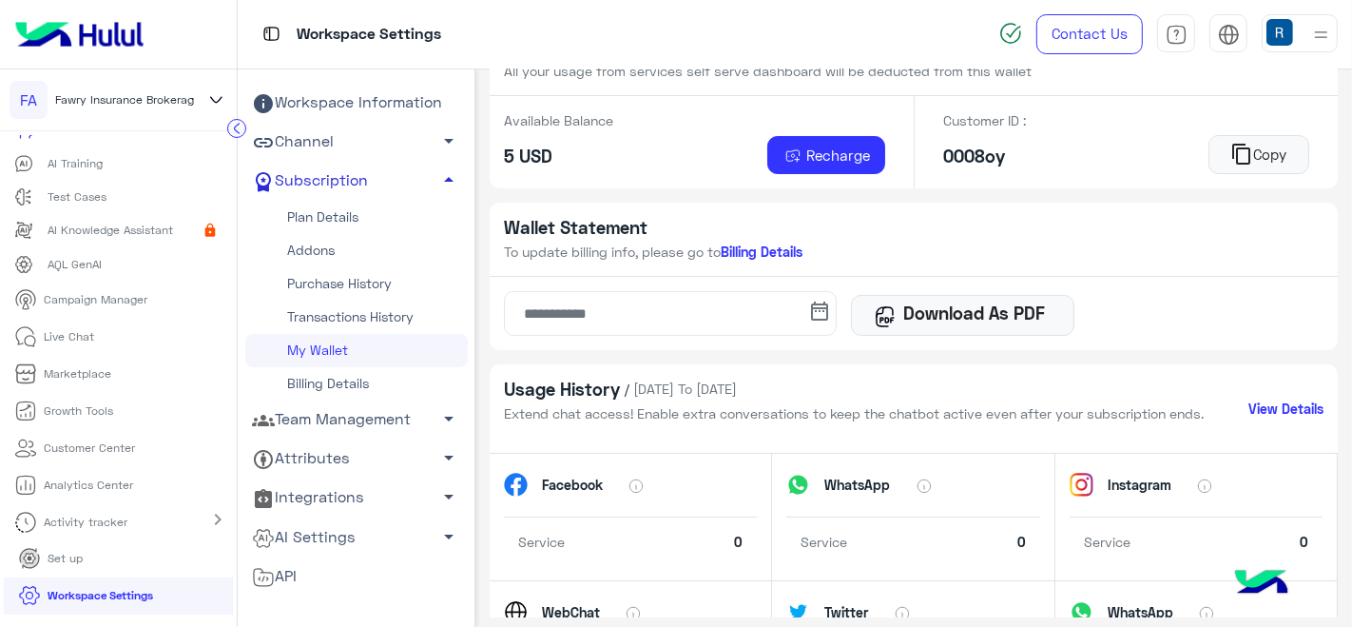
scroll to position [106, 0]
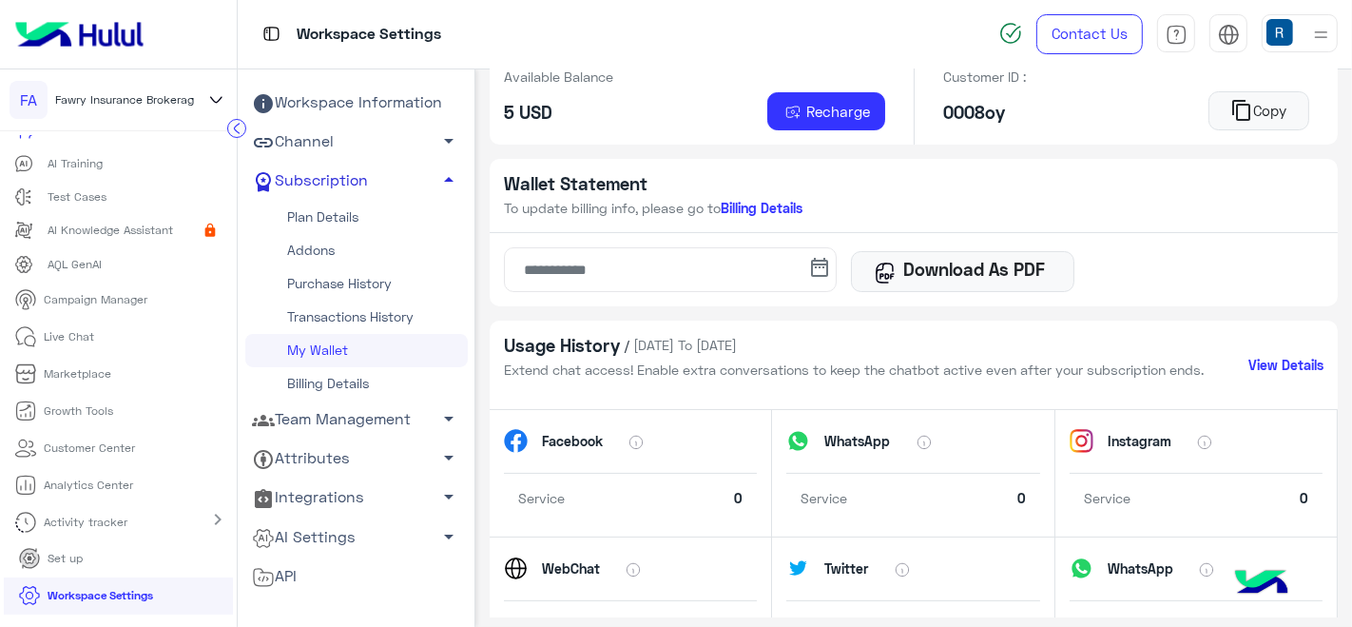
click at [371, 419] on link "Team Management arrow_drop_down" at bounding box center [356, 419] width 222 height 39
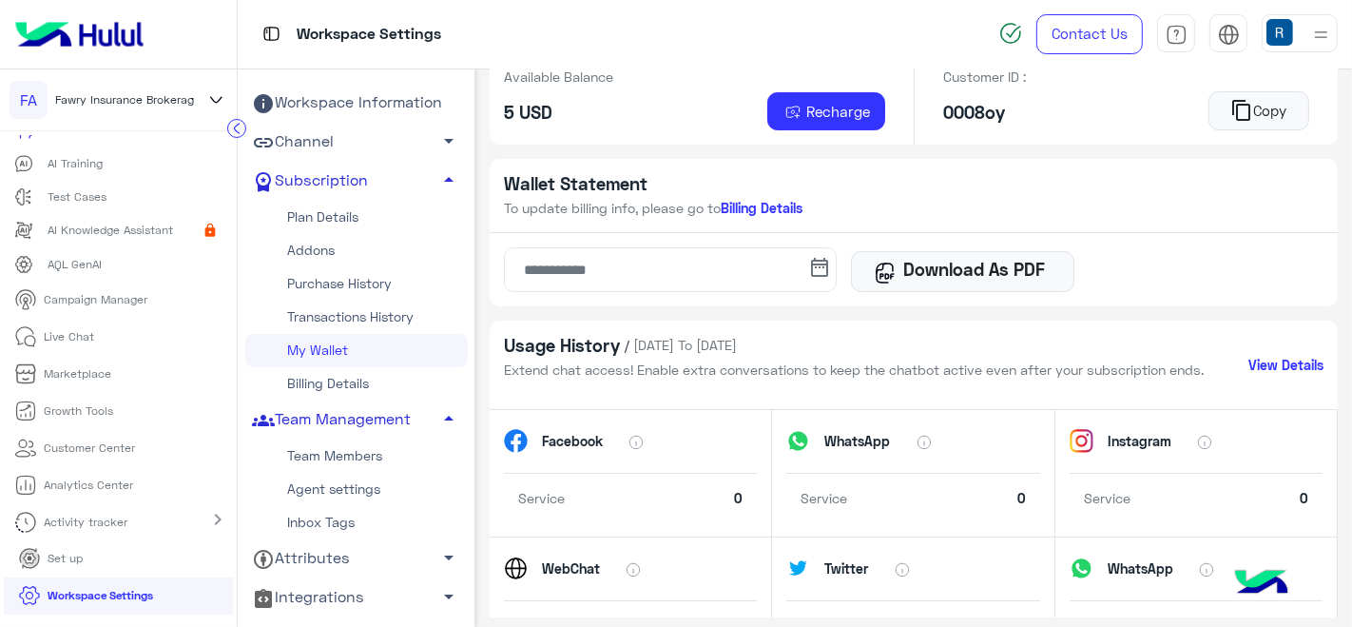
scroll to position [68, 0]
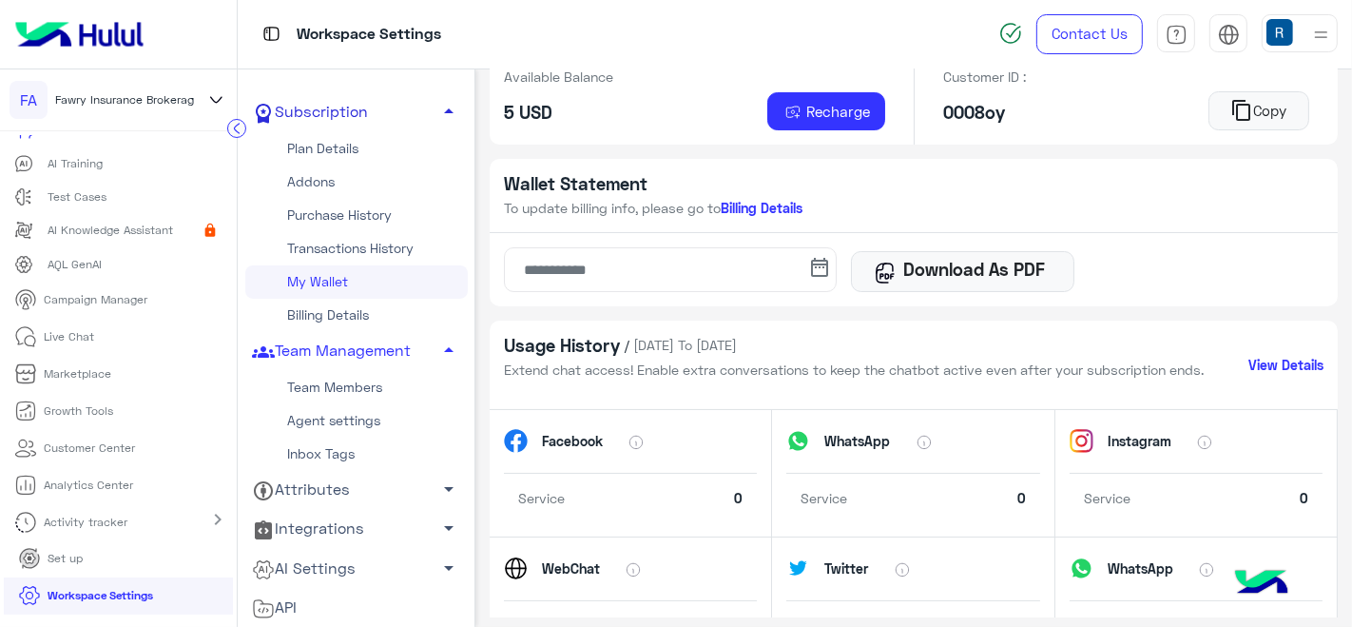
click at [357, 378] on link "Team Members" at bounding box center [356, 387] width 222 height 33
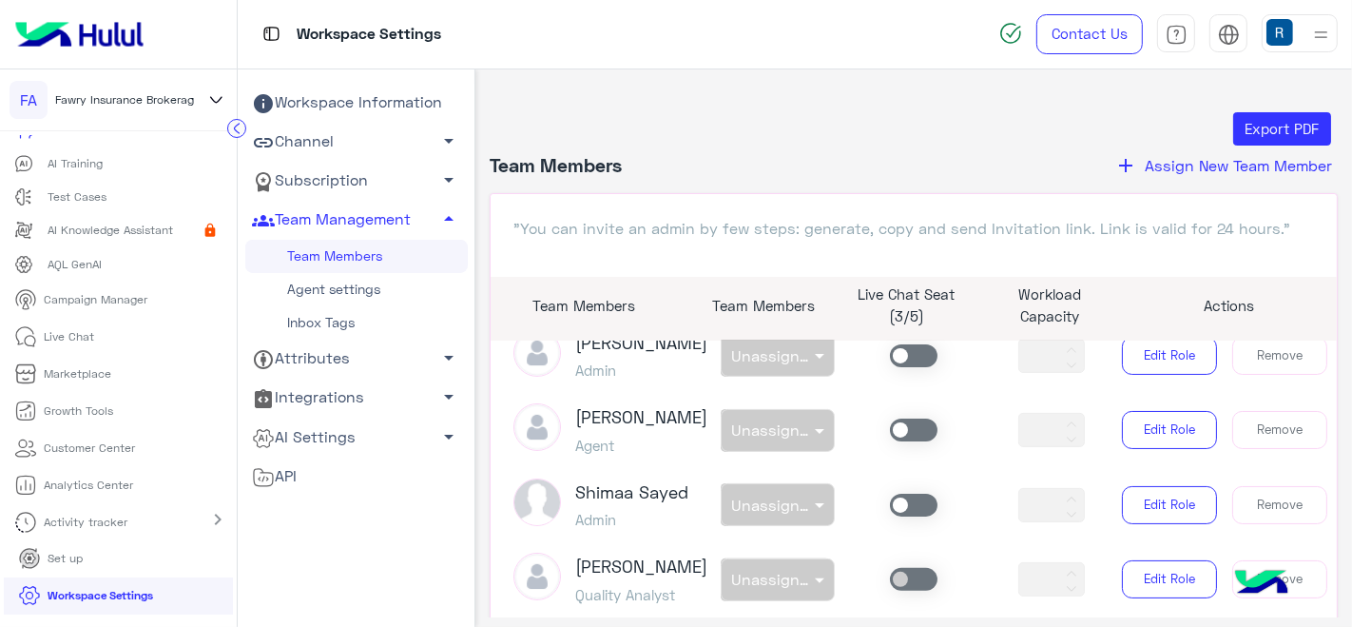
scroll to position [633, 0]
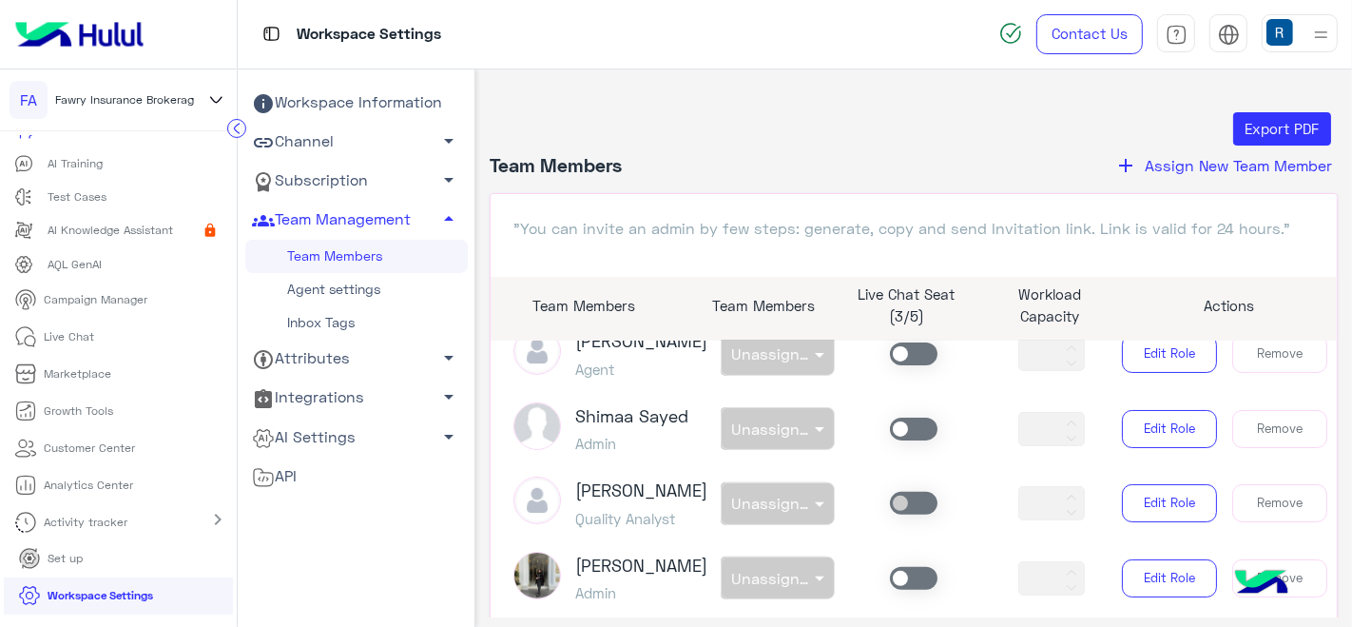
click at [1208, 172] on span "Assign New Team Member" at bounding box center [1238, 165] width 187 height 18
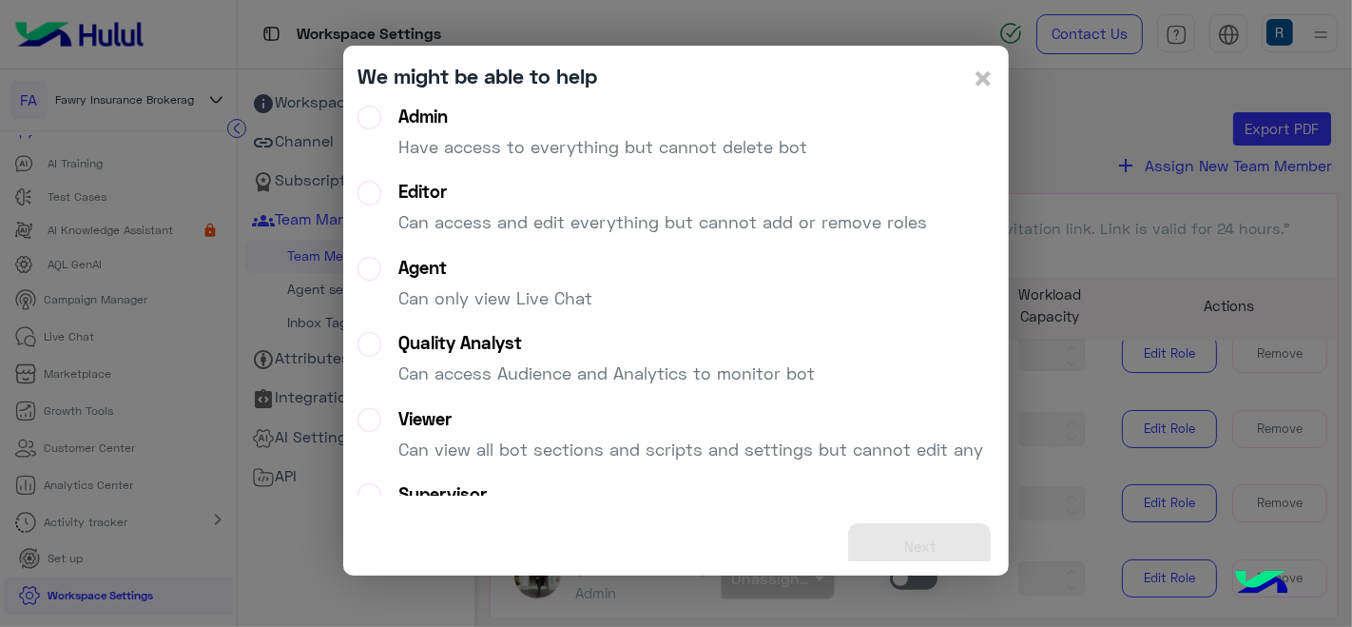
click at [451, 106] on div "Admin" at bounding box center [602, 117] width 409 height 22
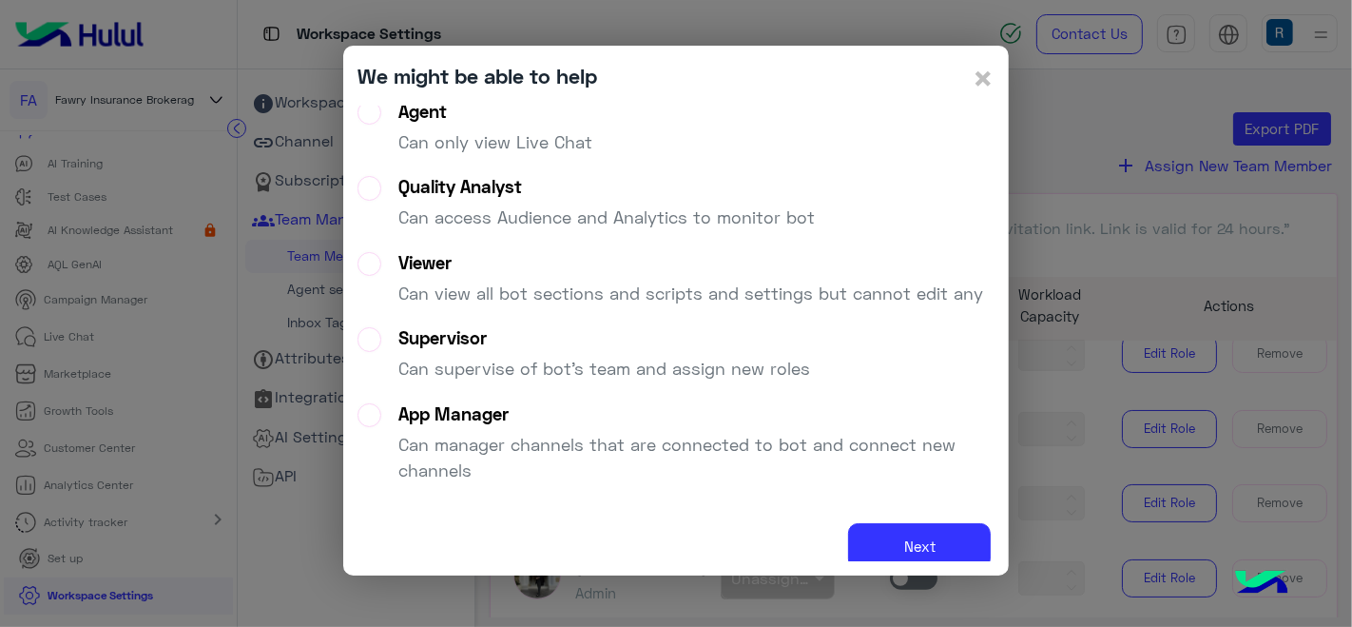
scroll to position [164, 0]
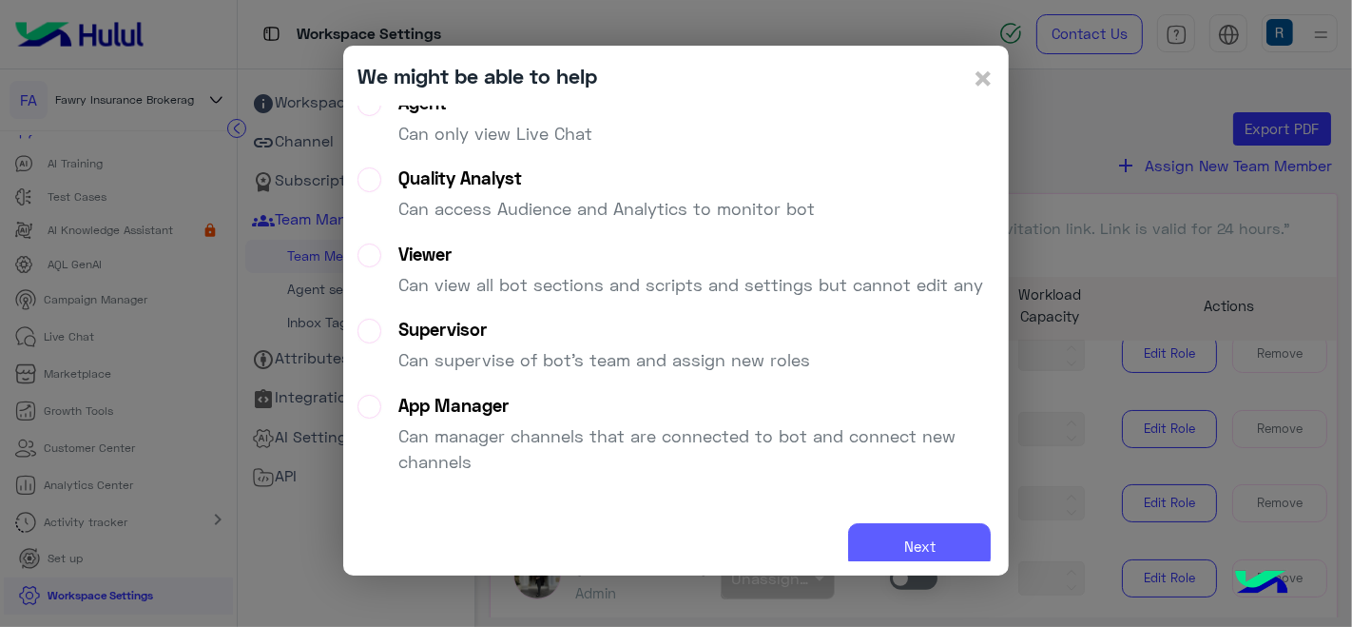
click at [918, 546] on button "Next" at bounding box center [919, 546] width 143 height 47
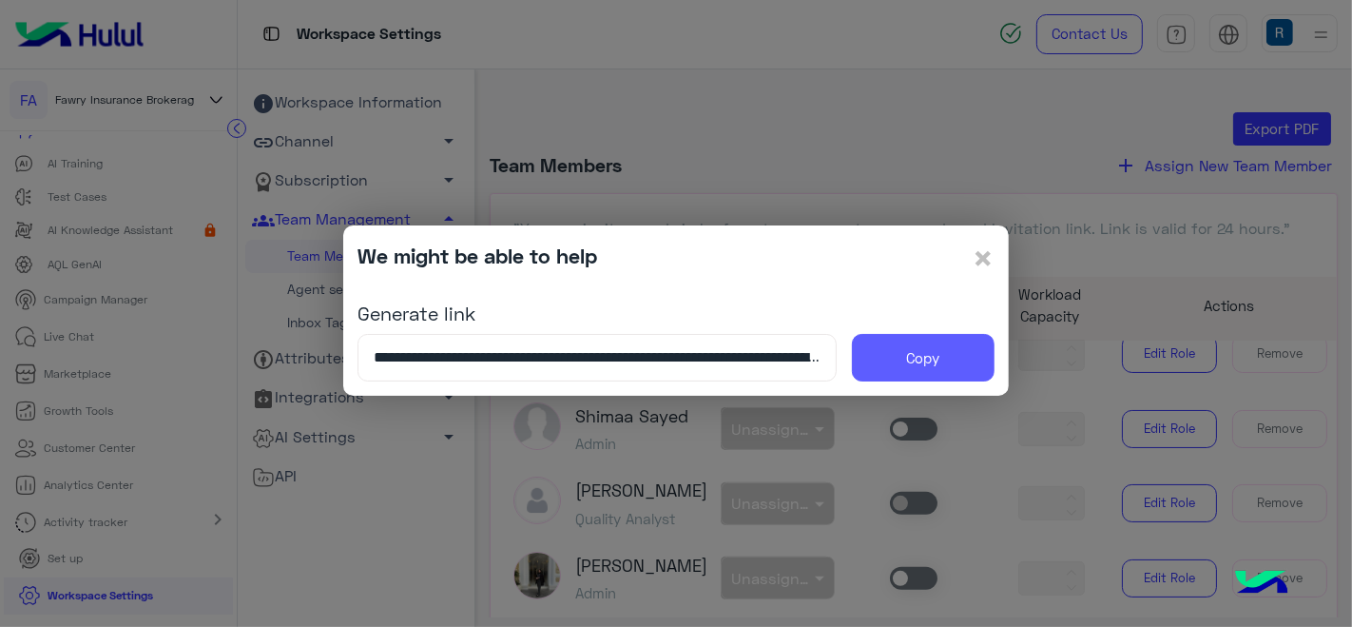
click at [896, 347] on button "Copy" at bounding box center [923, 358] width 143 height 48
click at [987, 251] on span "×" at bounding box center [983, 257] width 23 height 43
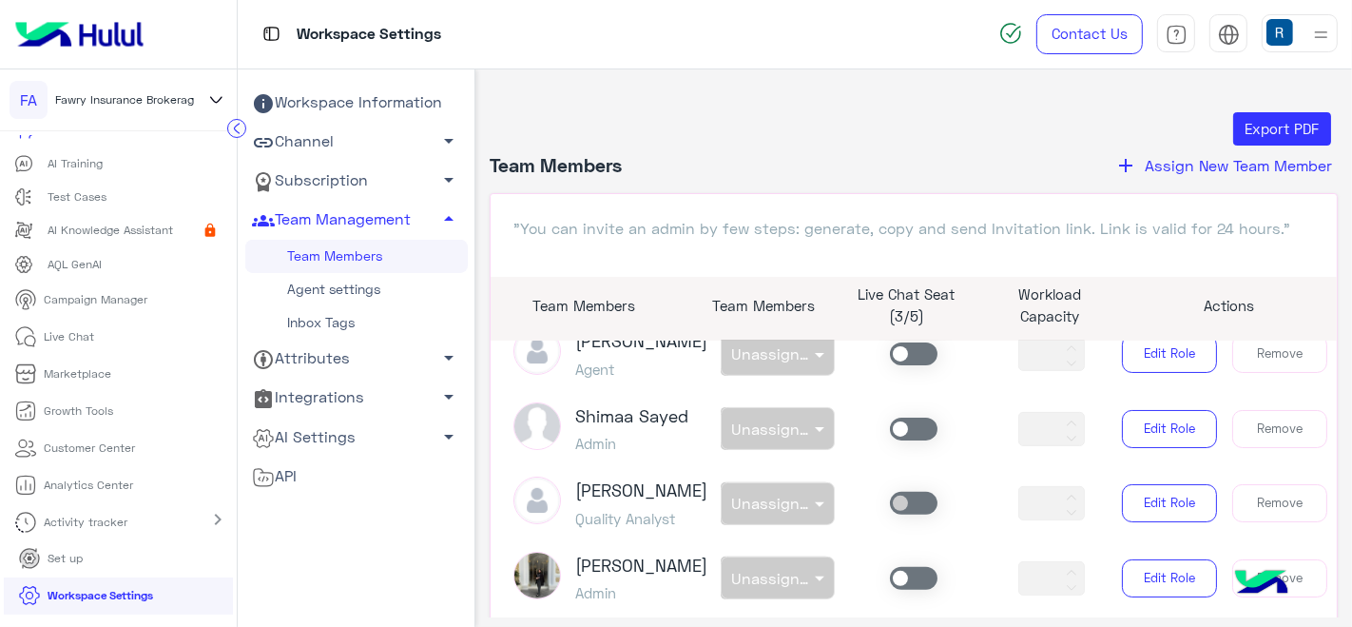
click at [427, 352] on link "Attributes arrow_drop_down" at bounding box center [356, 358] width 222 height 39
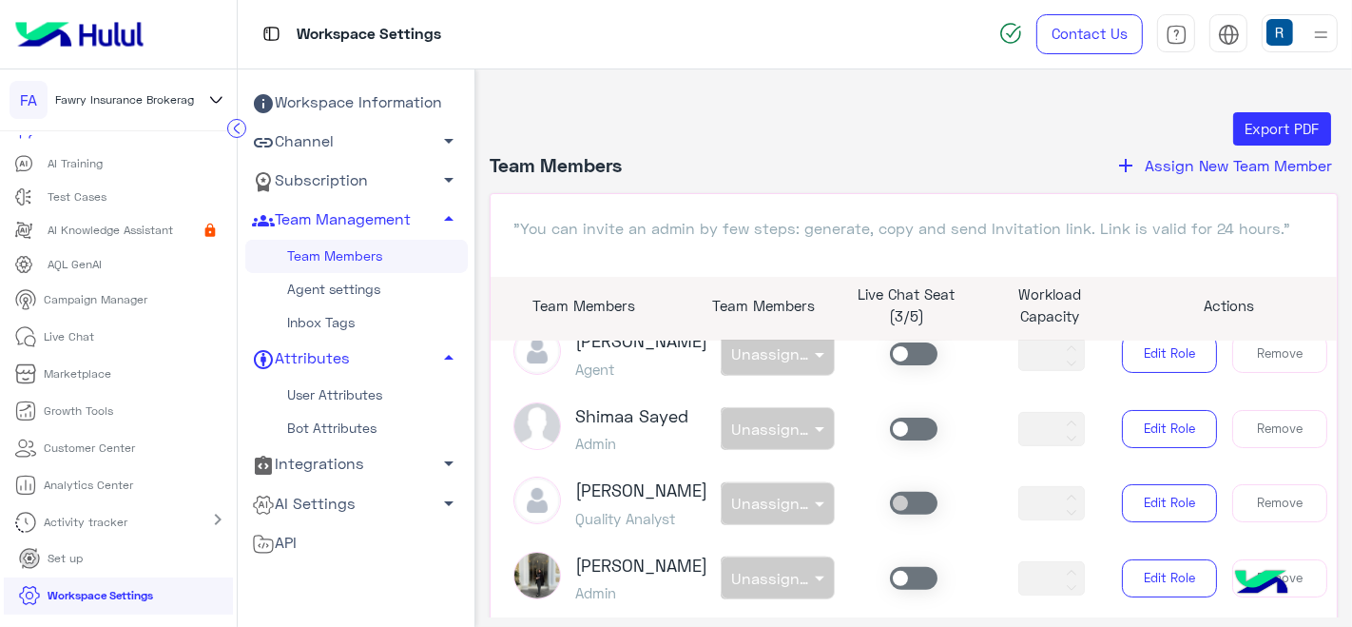
click at [437, 458] on span "arrow_drop_down" at bounding box center [448, 463] width 23 height 23
click at [330, 507] on link "Webhooks" at bounding box center [356, 500] width 222 height 33
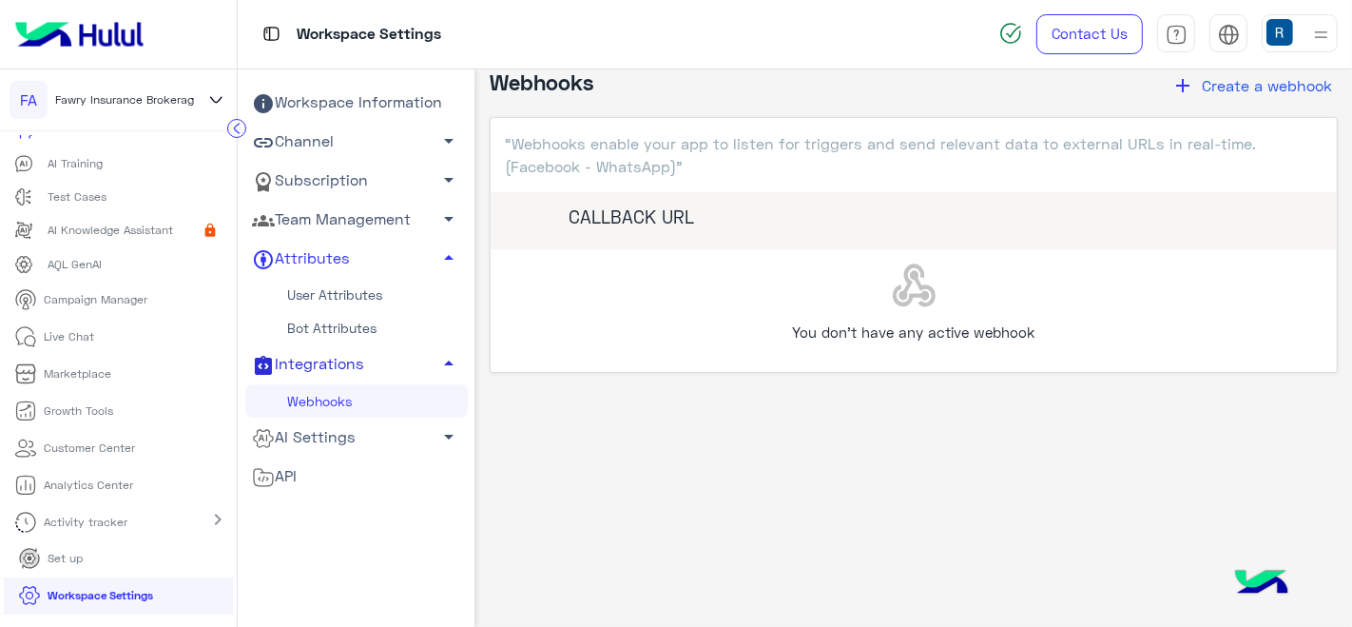
click at [806, 231] on div "CALLBACK URL" at bounding box center [914, 220] width 846 height 57
click at [805, 231] on div "CALLBACK URL" at bounding box center [914, 220] width 846 height 57
click at [358, 291] on link "User Attributes" at bounding box center [356, 295] width 222 height 33
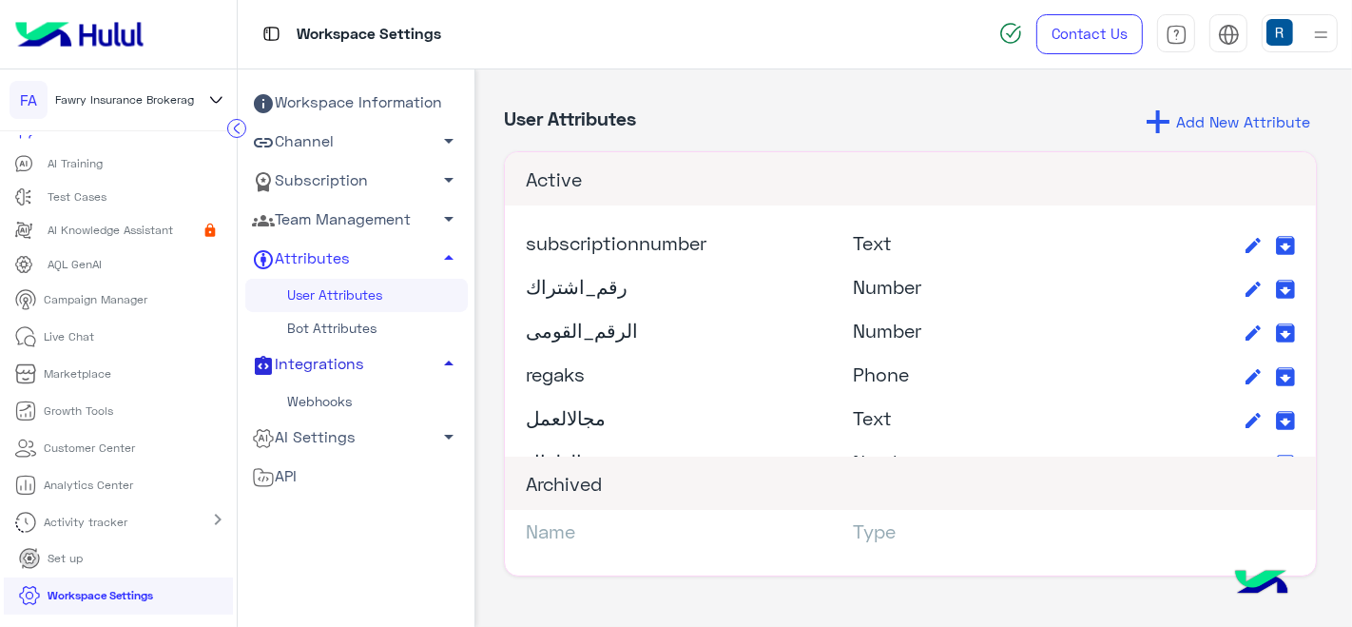
scroll to position [2852, 0]
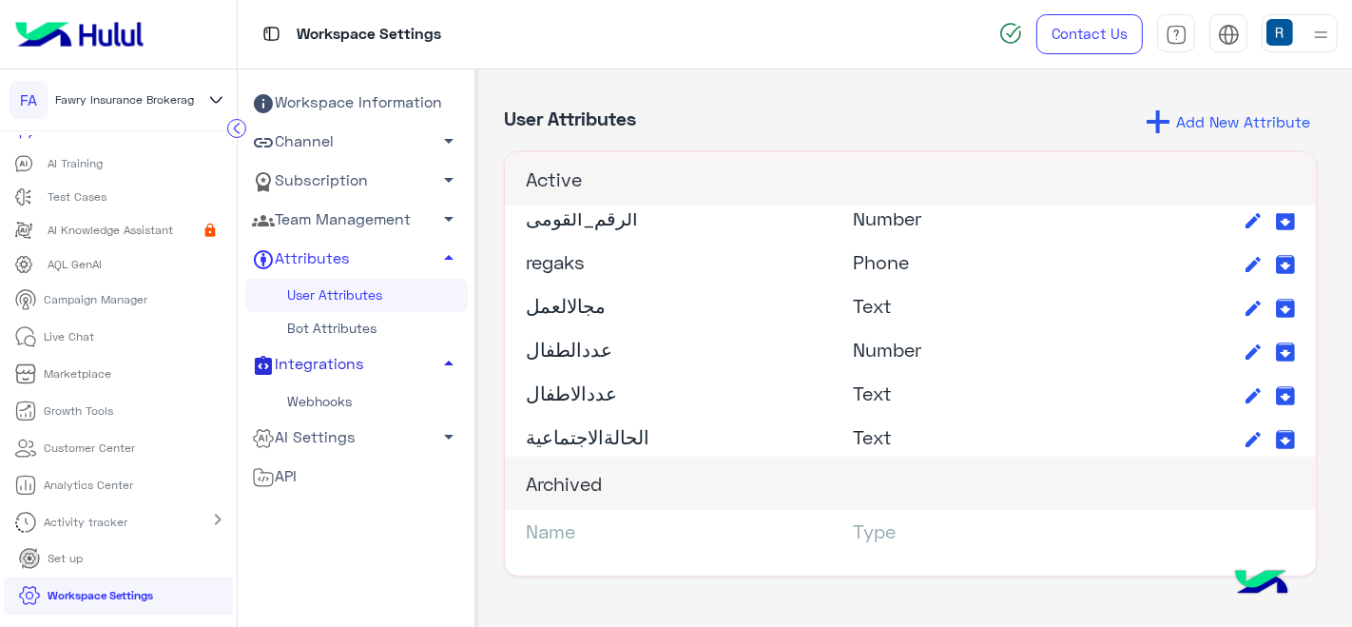
click at [570, 128] on header "User Attributes Add New Attribute" at bounding box center [910, 129] width 813 height 46
click at [319, 333] on link "Bot Attributes" at bounding box center [356, 328] width 222 height 33
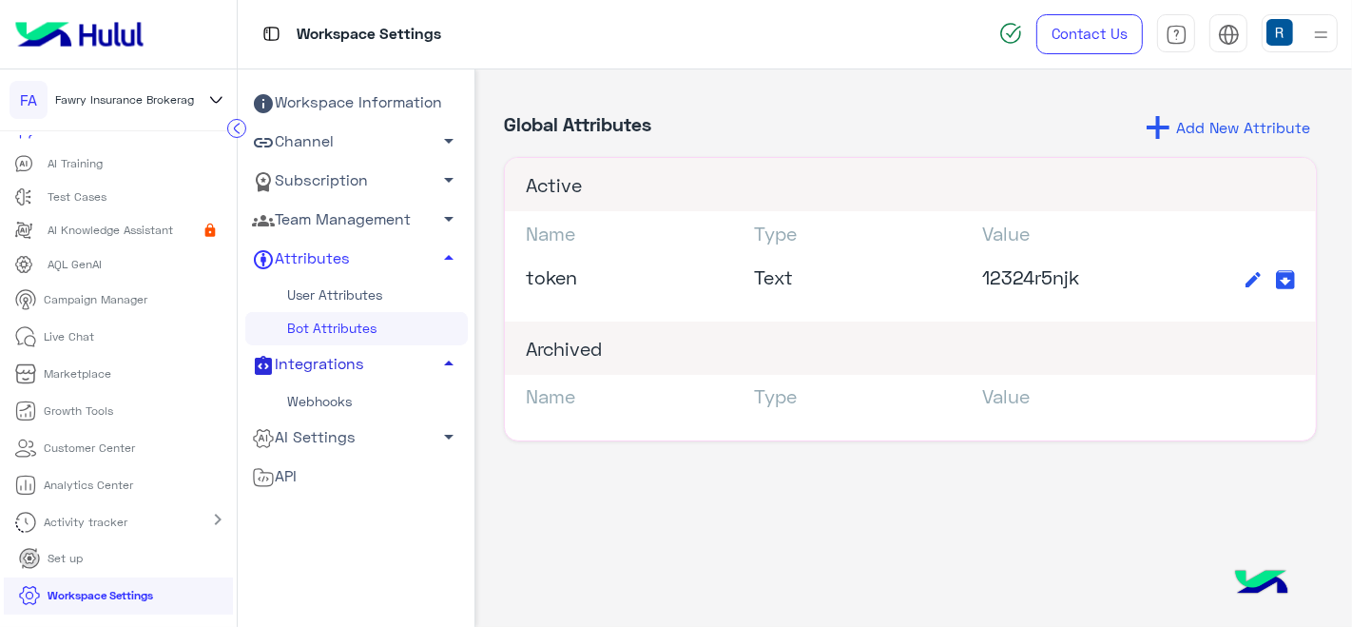
click at [290, 482] on span "API" at bounding box center [274, 476] width 45 height 25
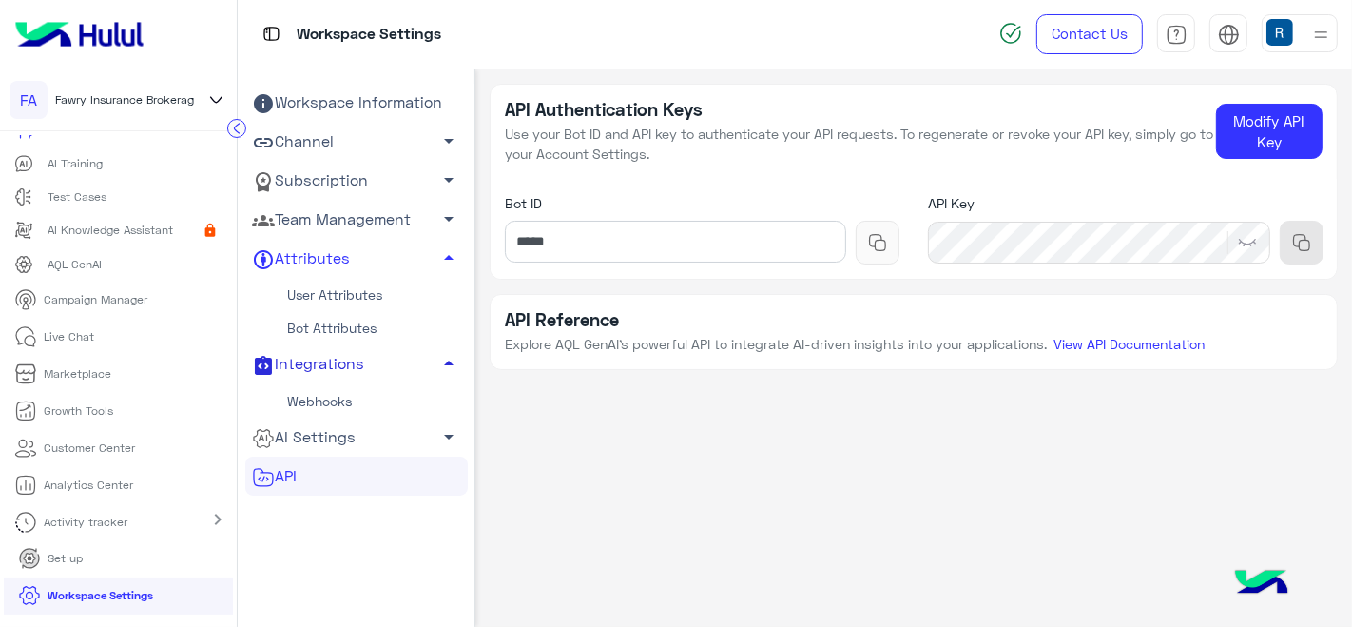
click at [437, 433] on span "arrow_drop_down" at bounding box center [448, 436] width 23 height 23
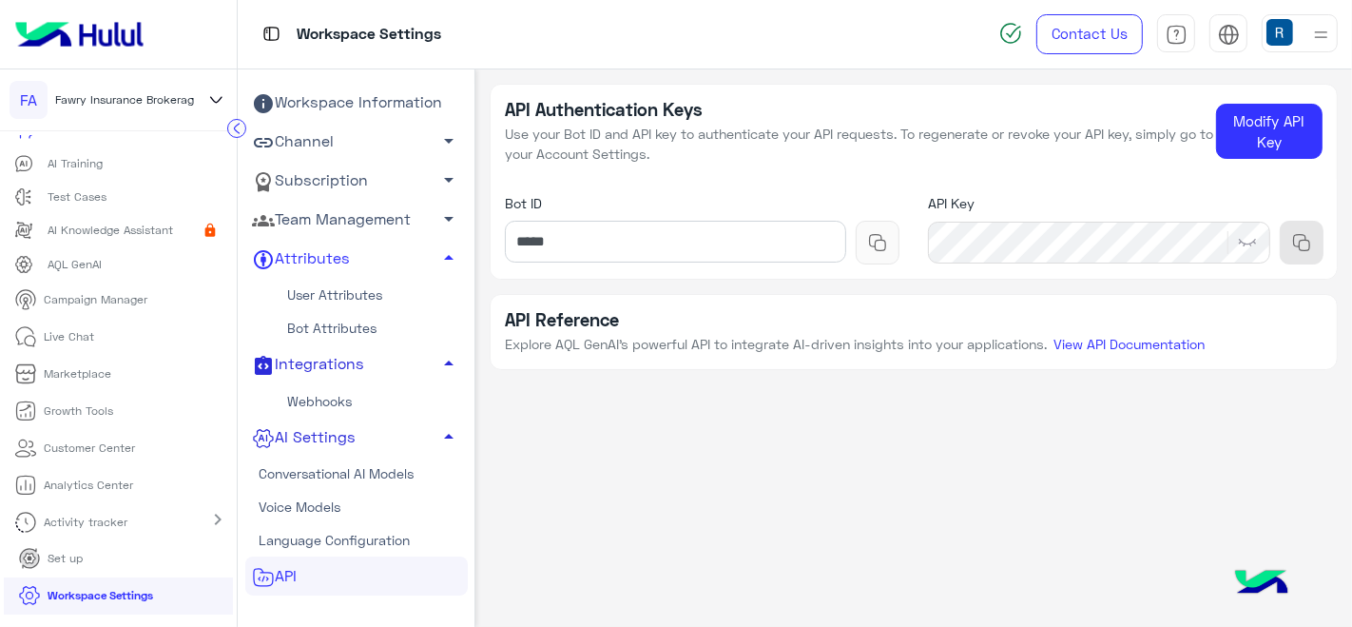
click at [344, 479] on link "Conversational AI Models" at bounding box center [356, 472] width 222 height 33
click at [325, 474] on link "Conversational AI Models" at bounding box center [356, 472] width 222 height 33
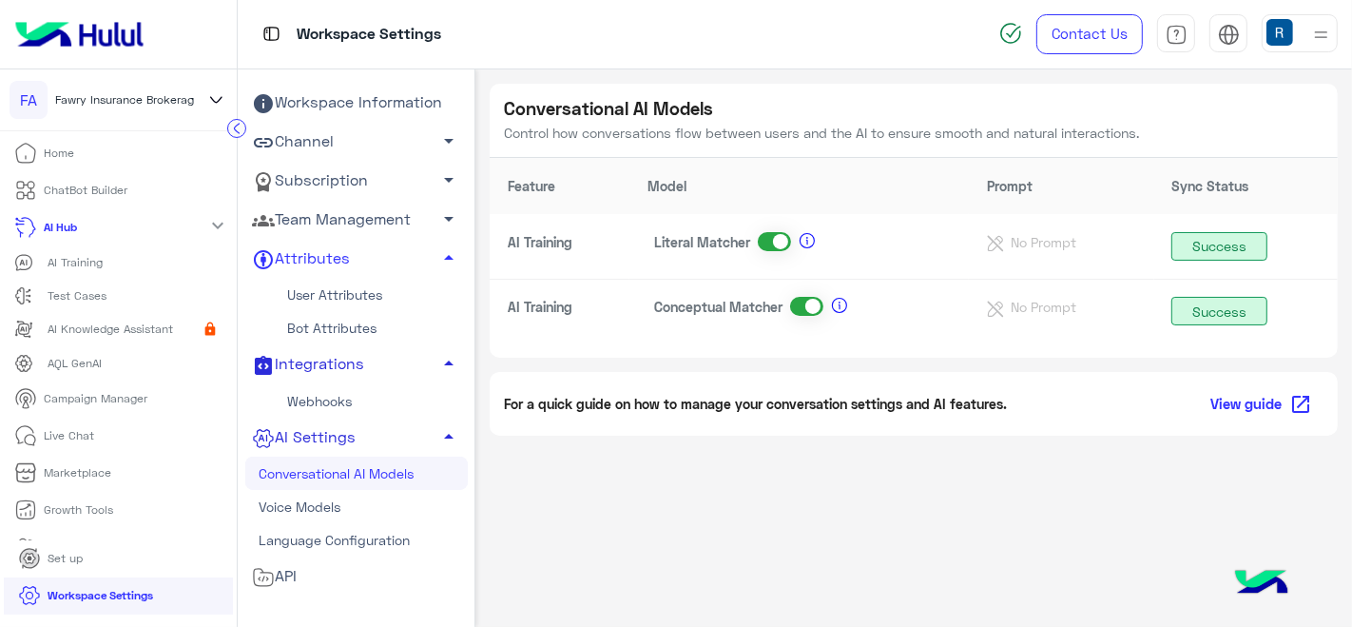
click at [76, 191] on p "ChatBot Builder" at bounding box center [87, 190] width 84 height 17
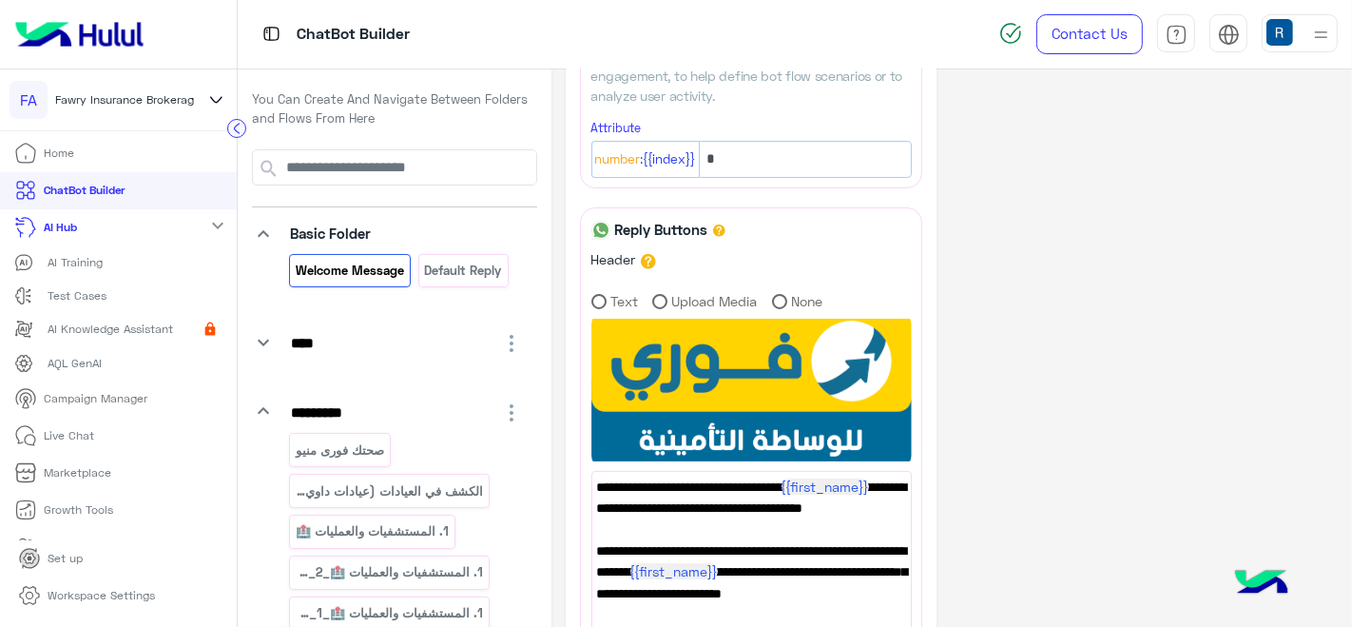
scroll to position [211, 0]
